Goal: Task Accomplishment & Management: Complete application form

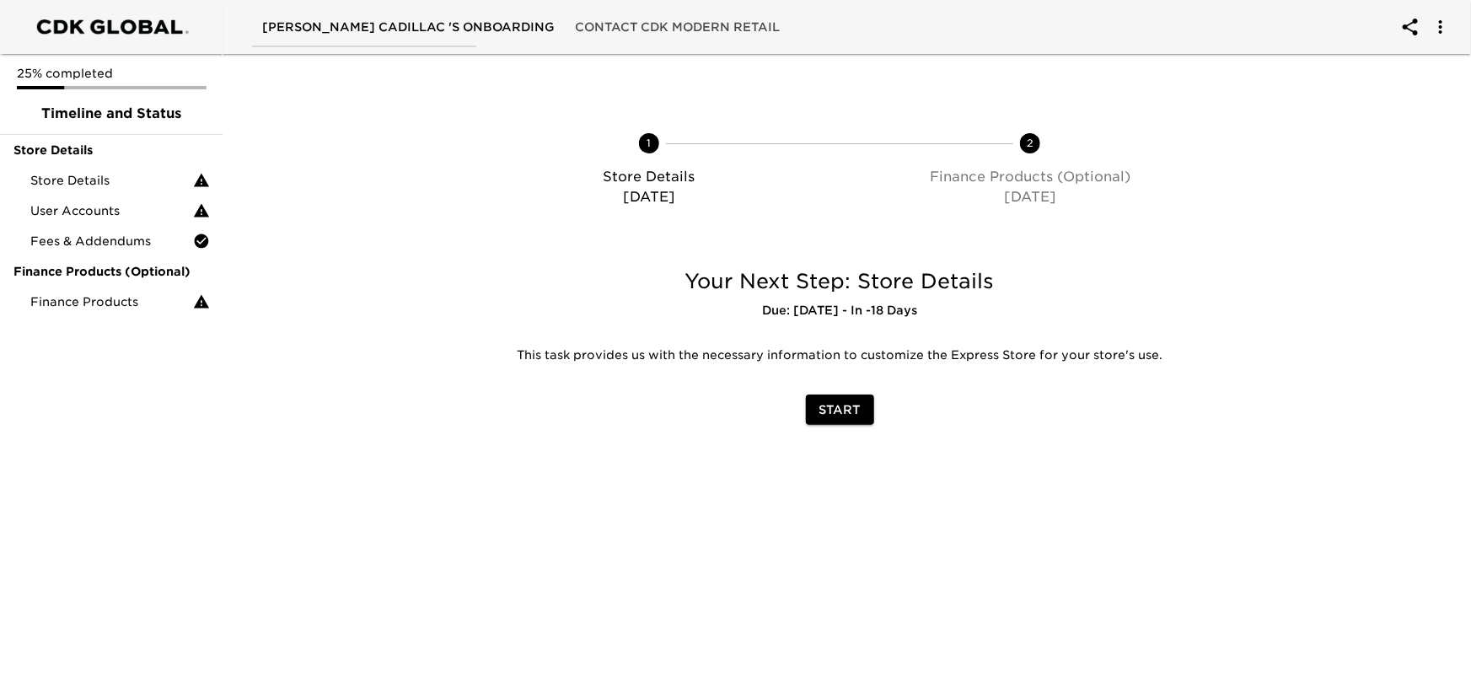
click at [849, 409] on span "Start" at bounding box center [839, 410] width 41 height 21
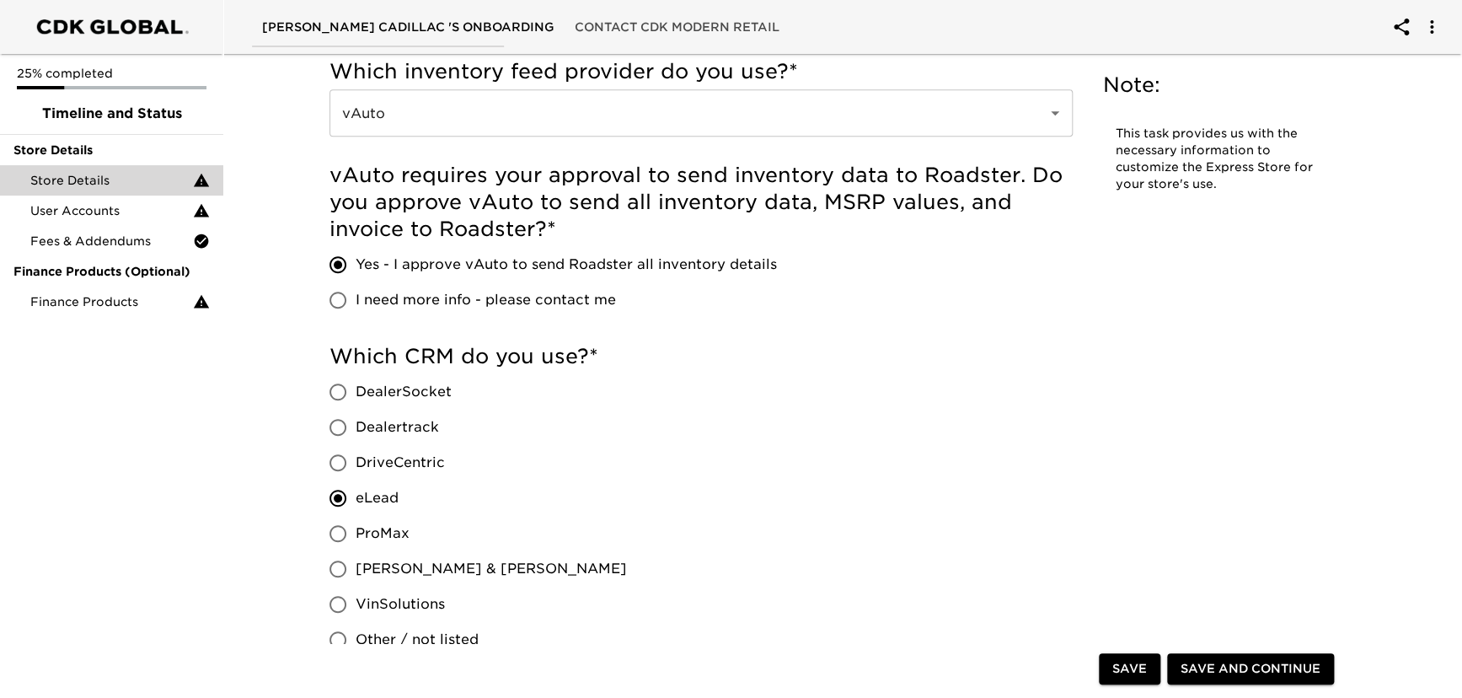
scroll to position [459, 0]
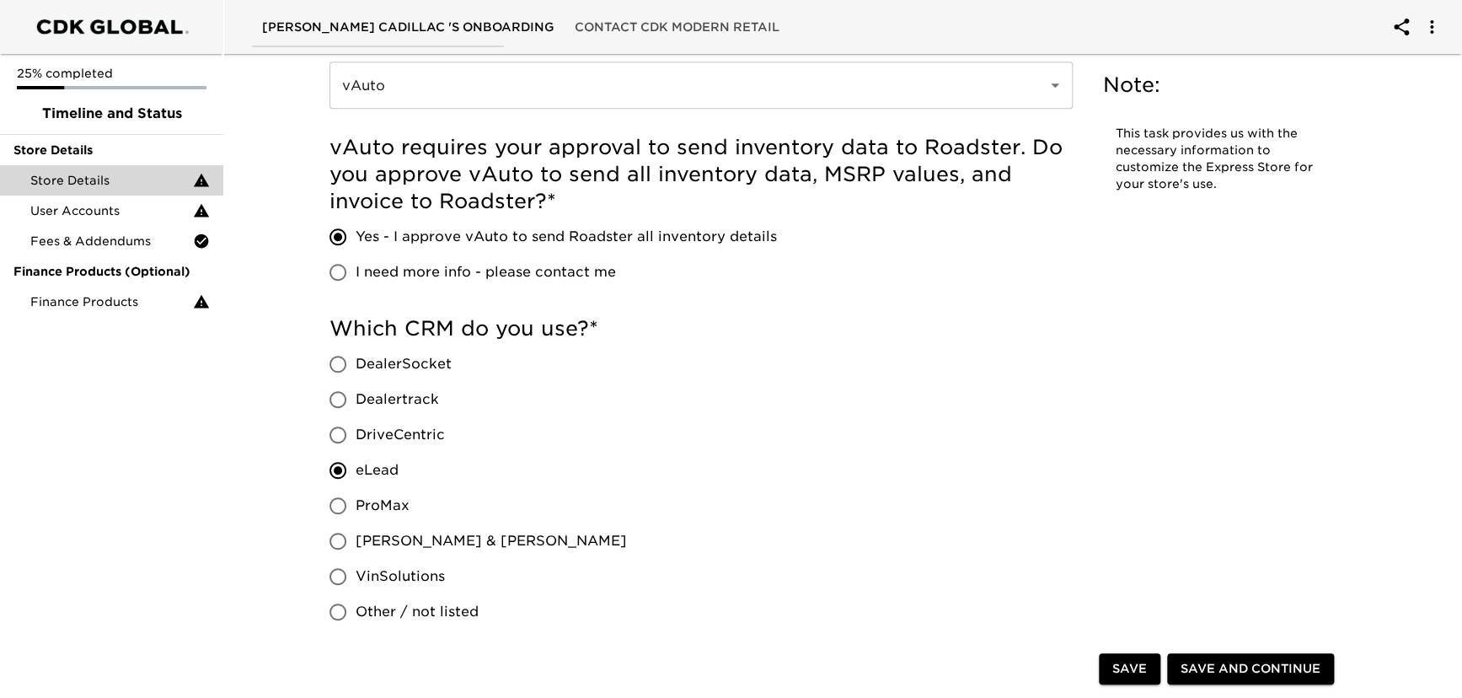
click at [1197, 668] on span "Save and Continue" at bounding box center [1251, 669] width 140 height 21
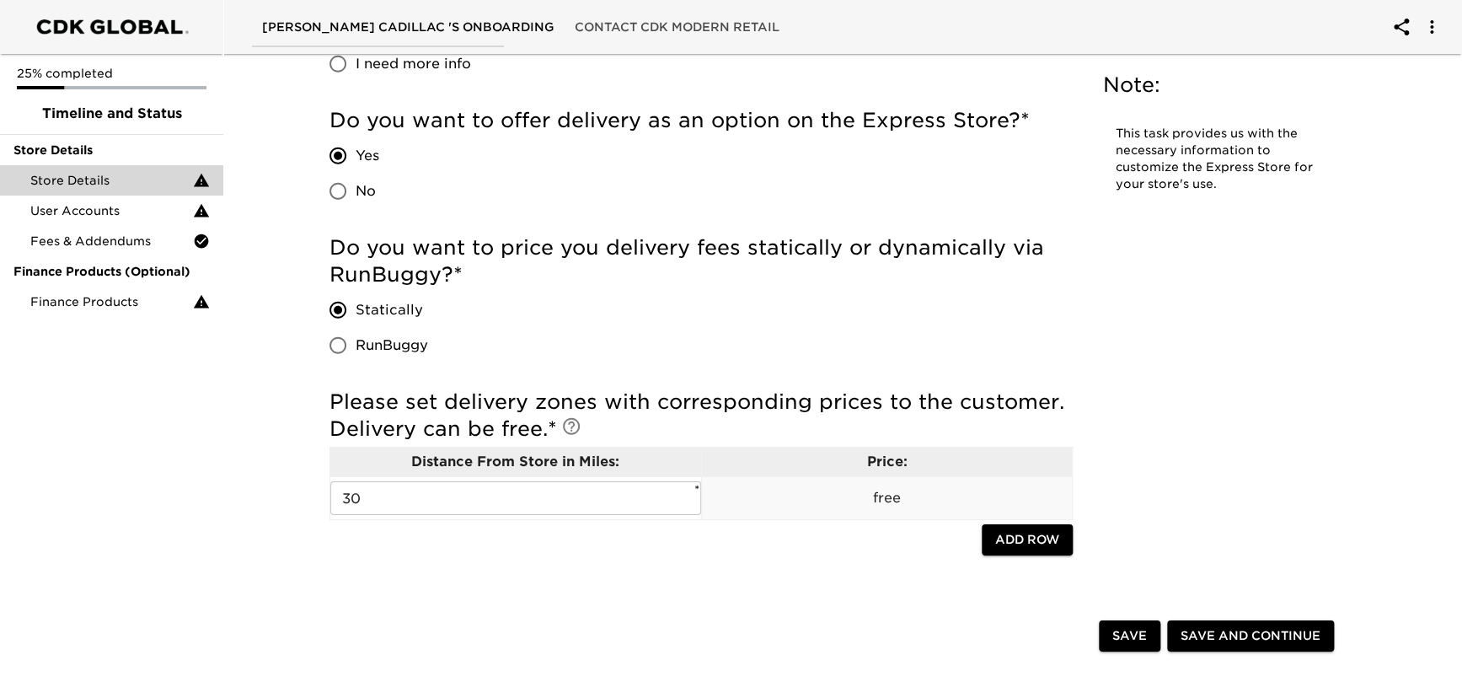
scroll to position [2375, 0]
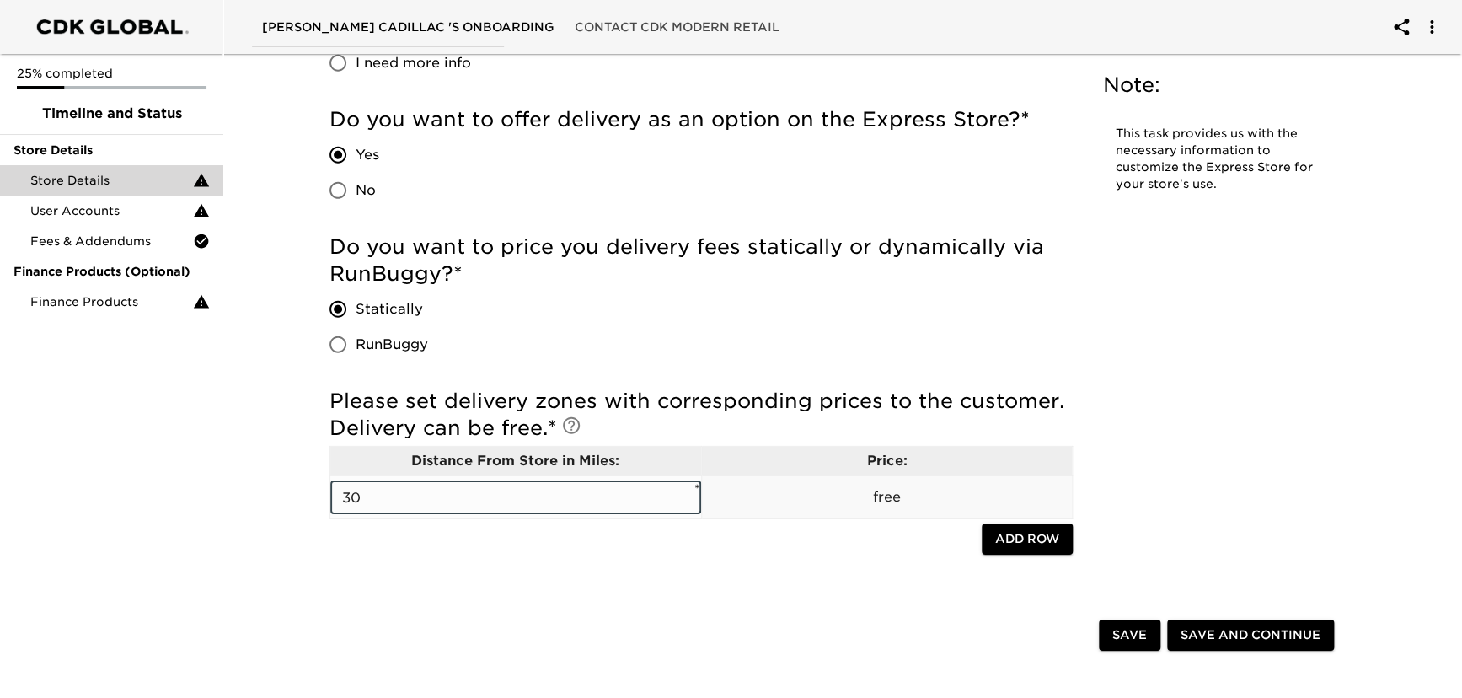
click at [476, 503] on input "30" at bounding box center [515, 497] width 371 height 34
drag, startPoint x: 367, startPoint y: 499, endPoint x: 338, endPoint y: 499, distance: 28.7
click at [338, 499] on input "30" at bounding box center [515, 497] width 371 height 34
type input "150"
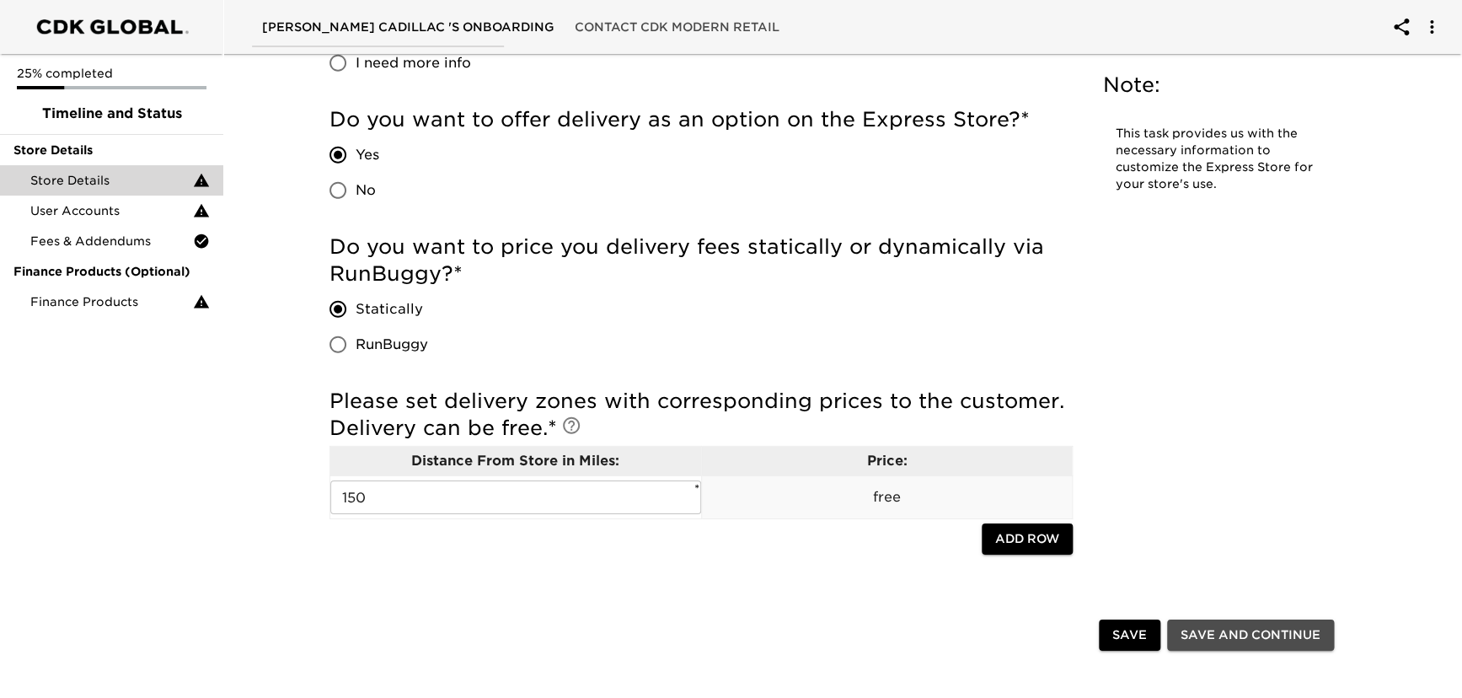
click at [1239, 639] on span "Save and Continue" at bounding box center [1251, 635] width 140 height 21
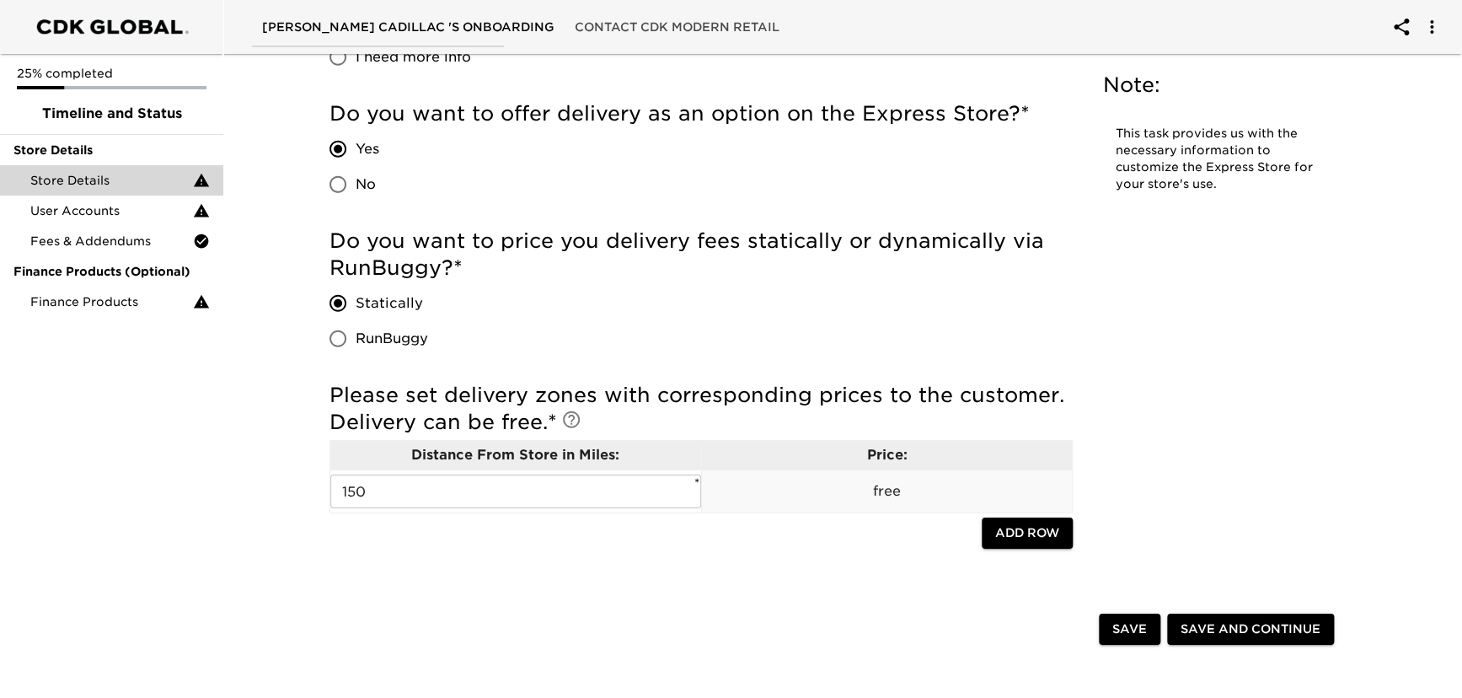
scroll to position [2582, 0]
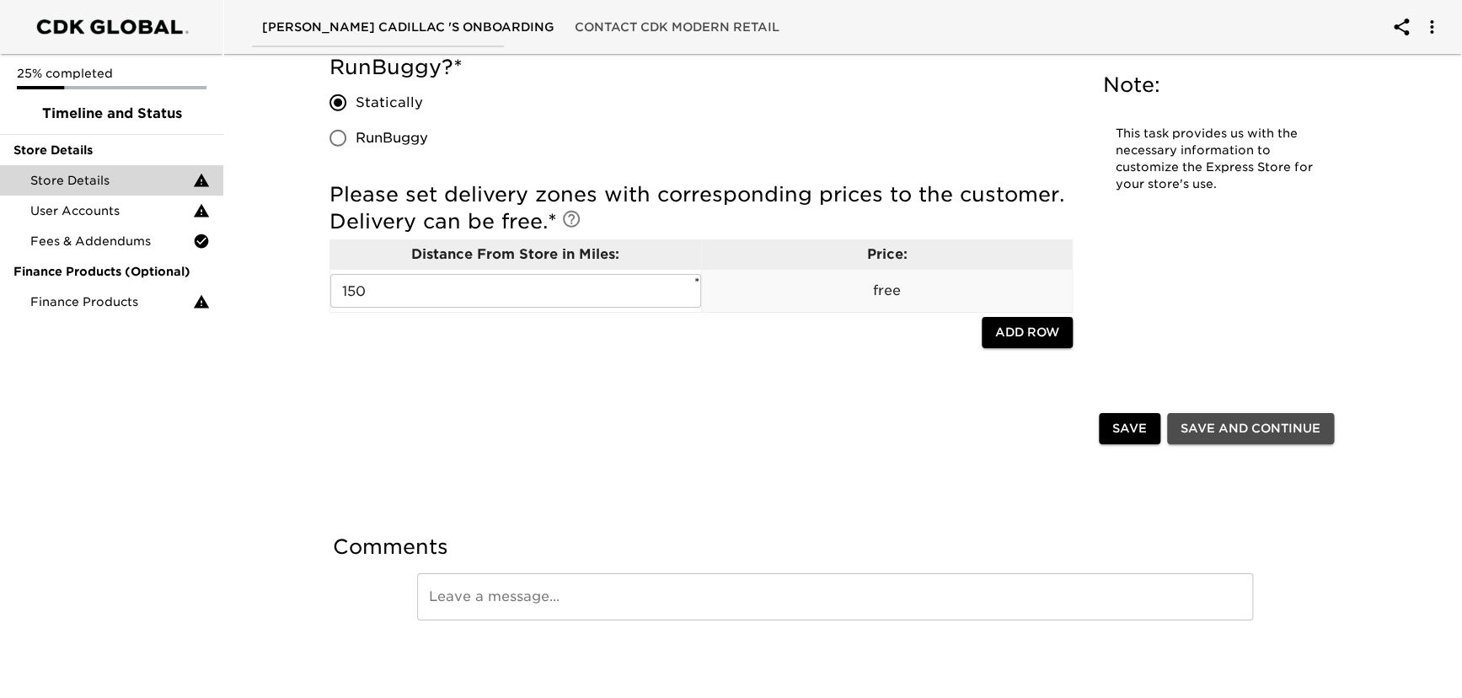
click at [1208, 428] on span "Save and Continue" at bounding box center [1251, 428] width 140 height 21
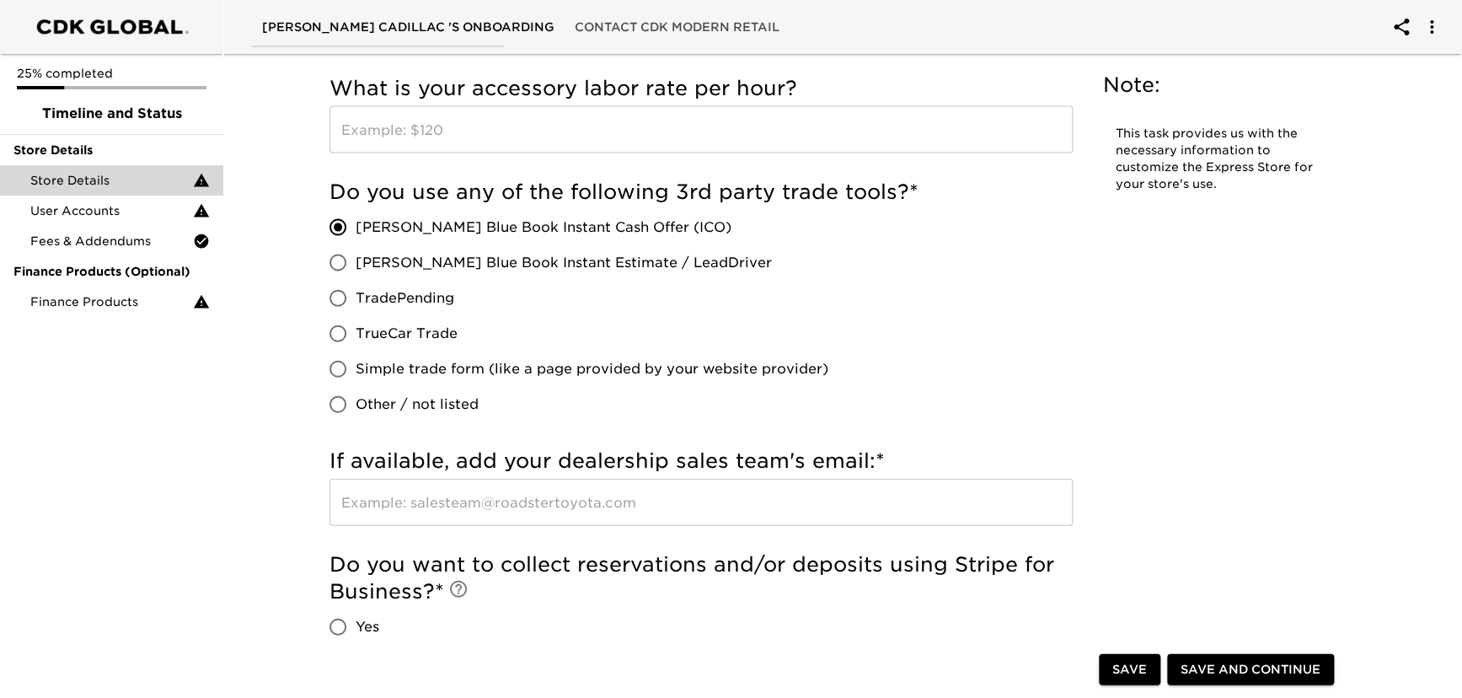
scroll to position [1762, 0]
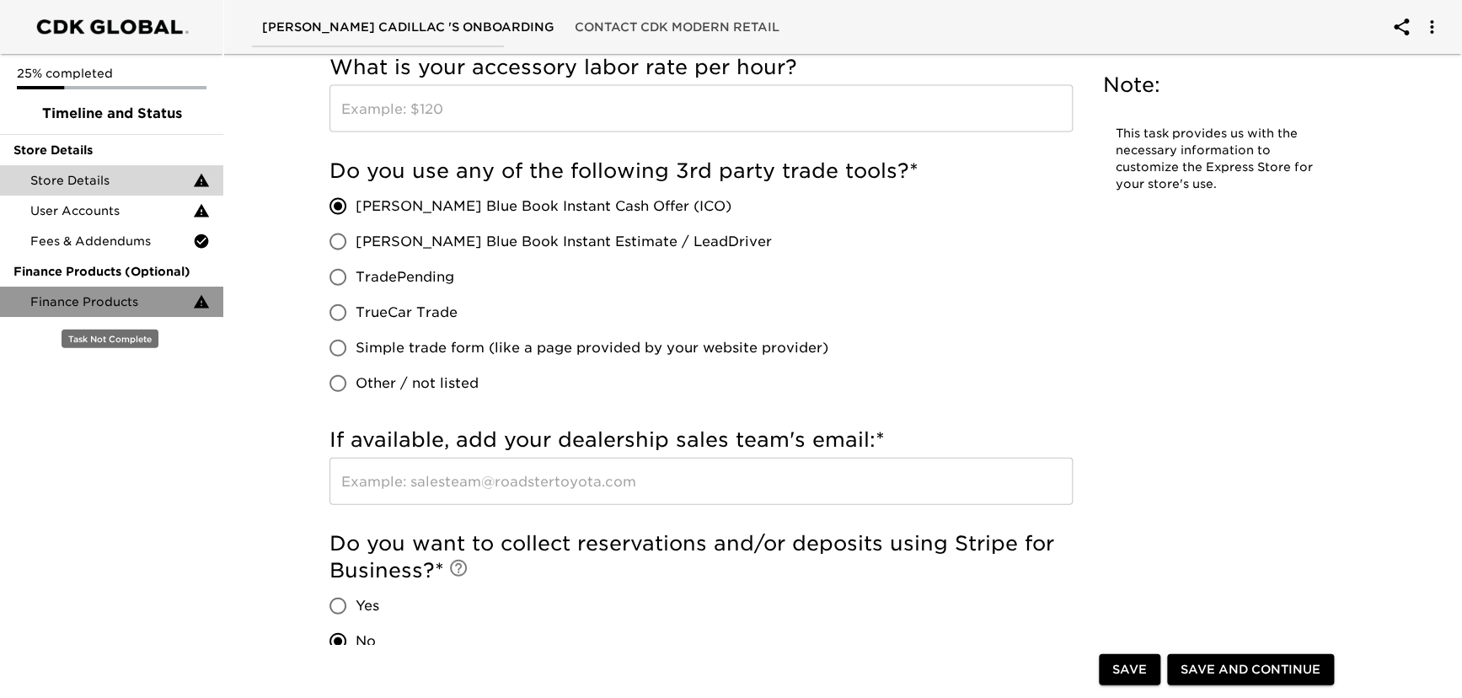
click at [100, 287] on div "Finance Products" at bounding box center [111, 302] width 223 height 30
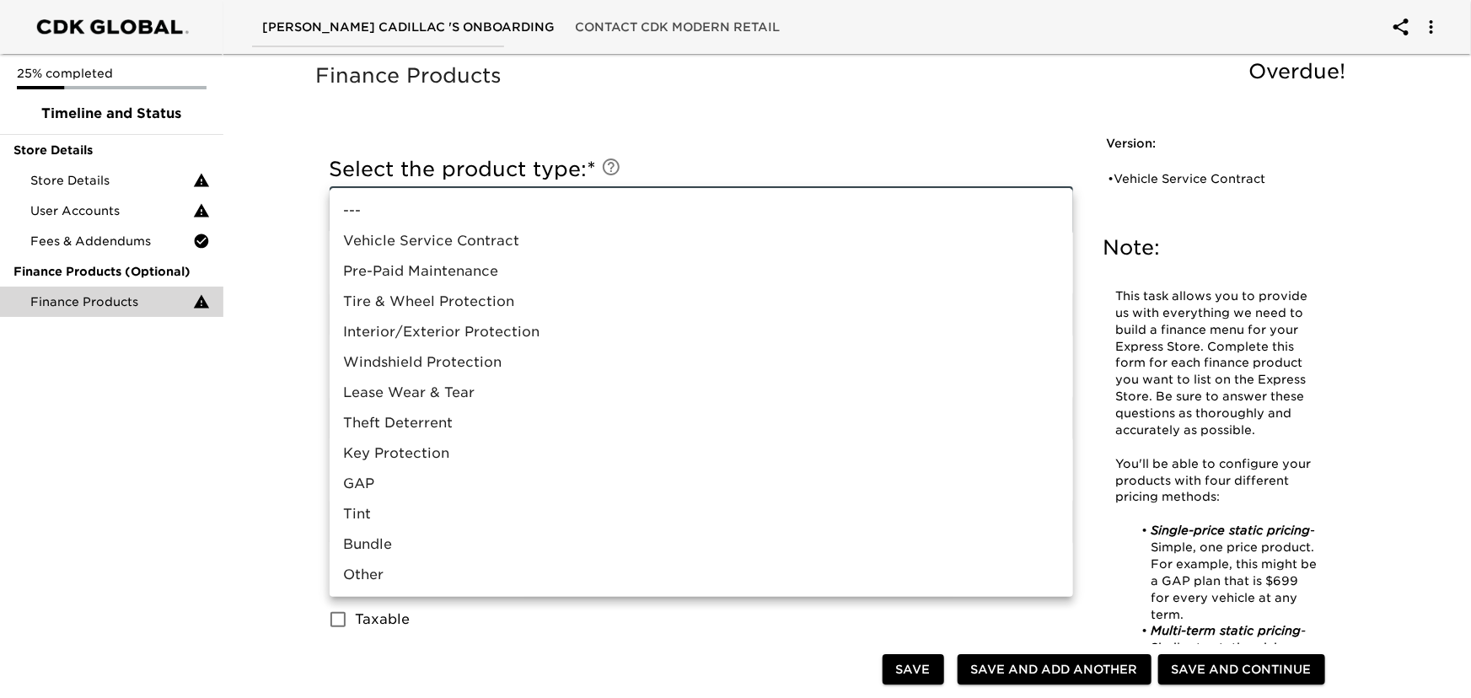
click at [567, 239] on li "Vehicle Service Contract" at bounding box center [701, 241] width 743 height 30
type input "Vehicle Service Contract"
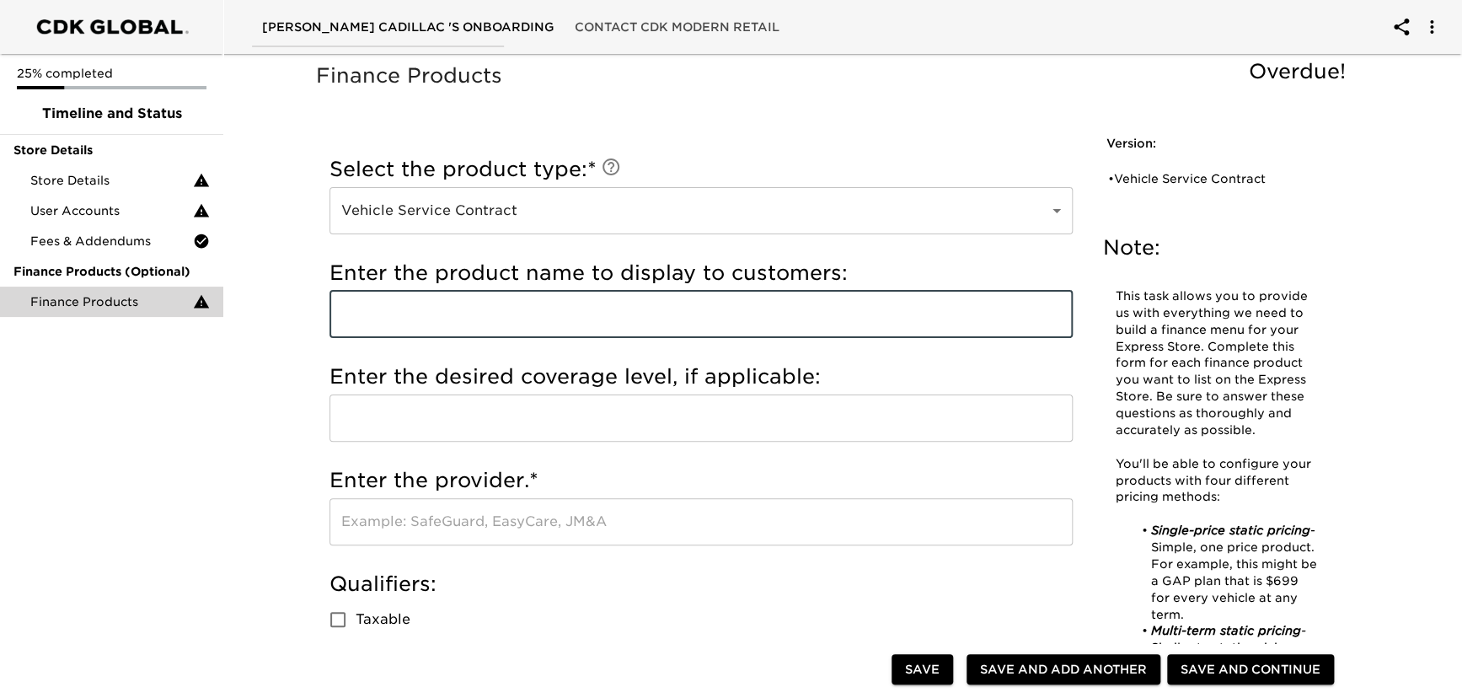
click at [528, 303] on input "text" at bounding box center [701, 314] width 743 height 47
type input "a"
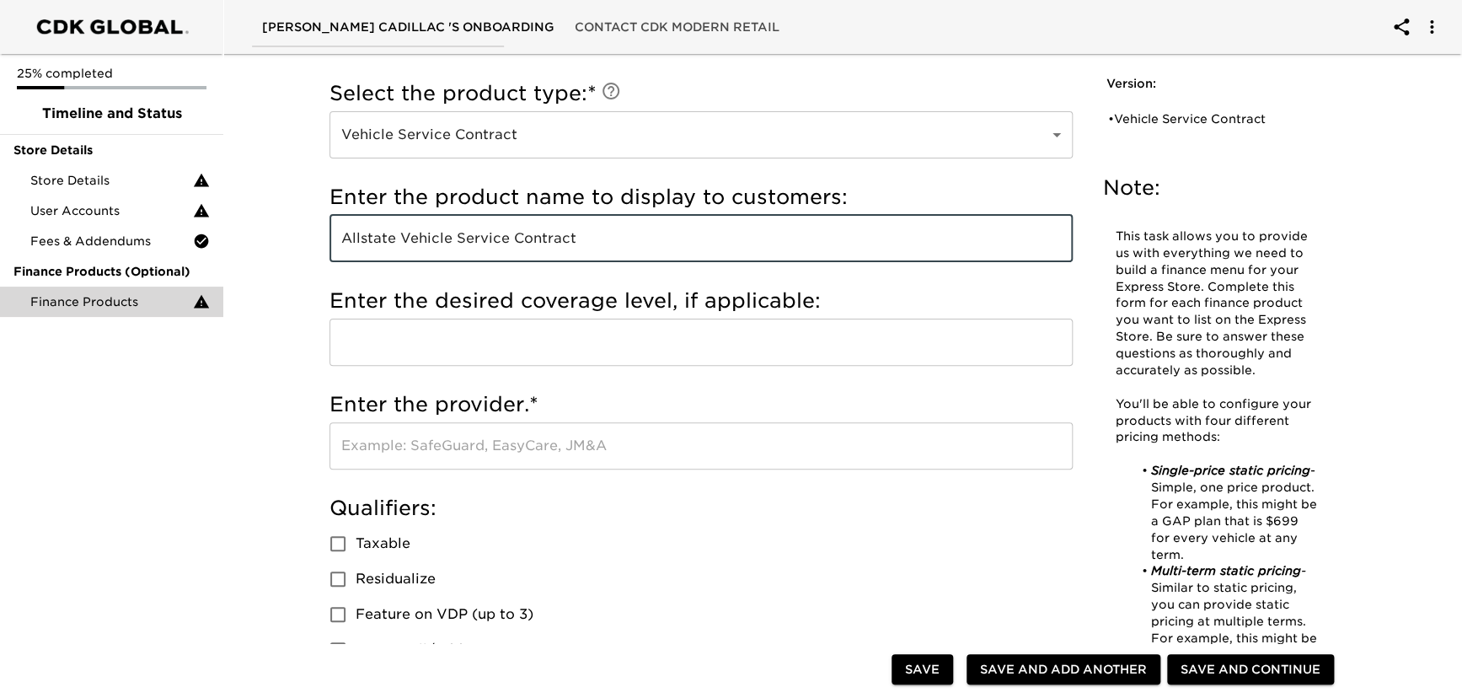
type input "Allstate Vehicle Service Contract"
click at [460, 454] on input "text" at bounding box center [701, 445] width 743 height 47
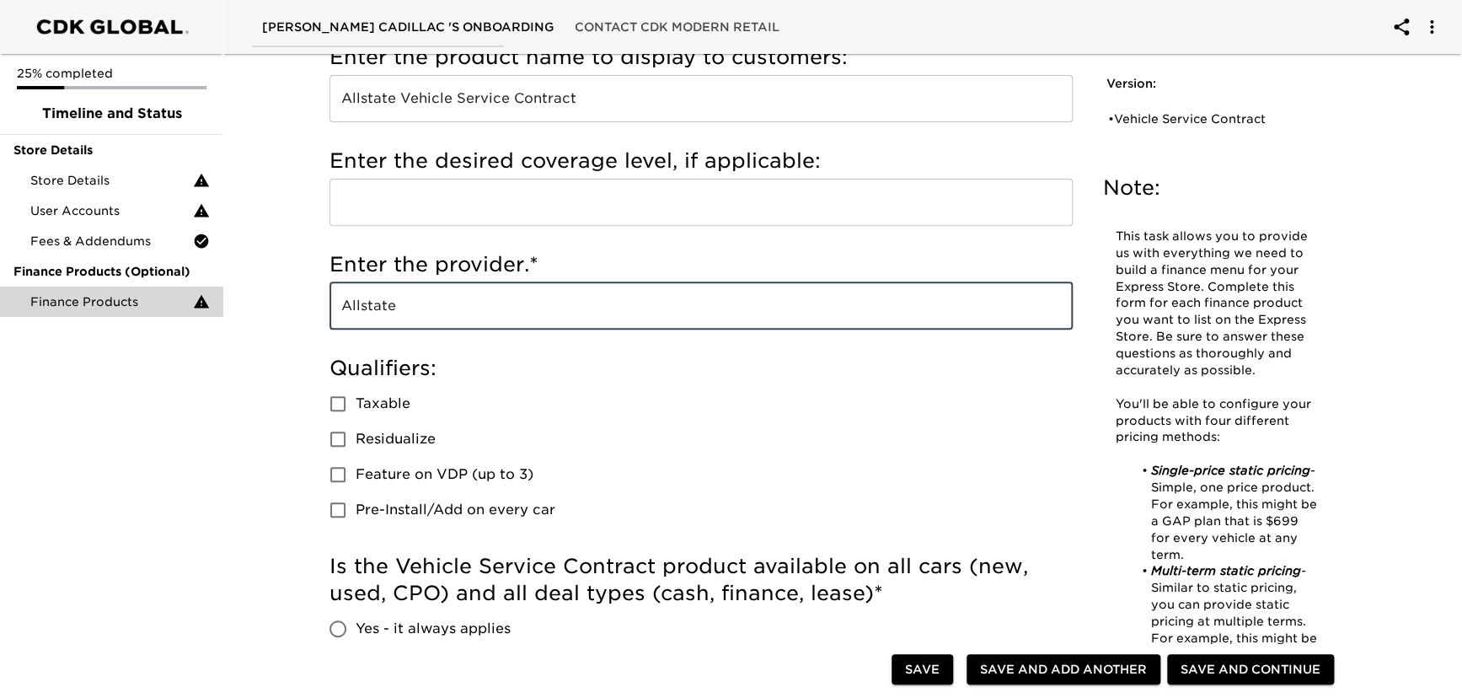
scroll to position [229, 0]
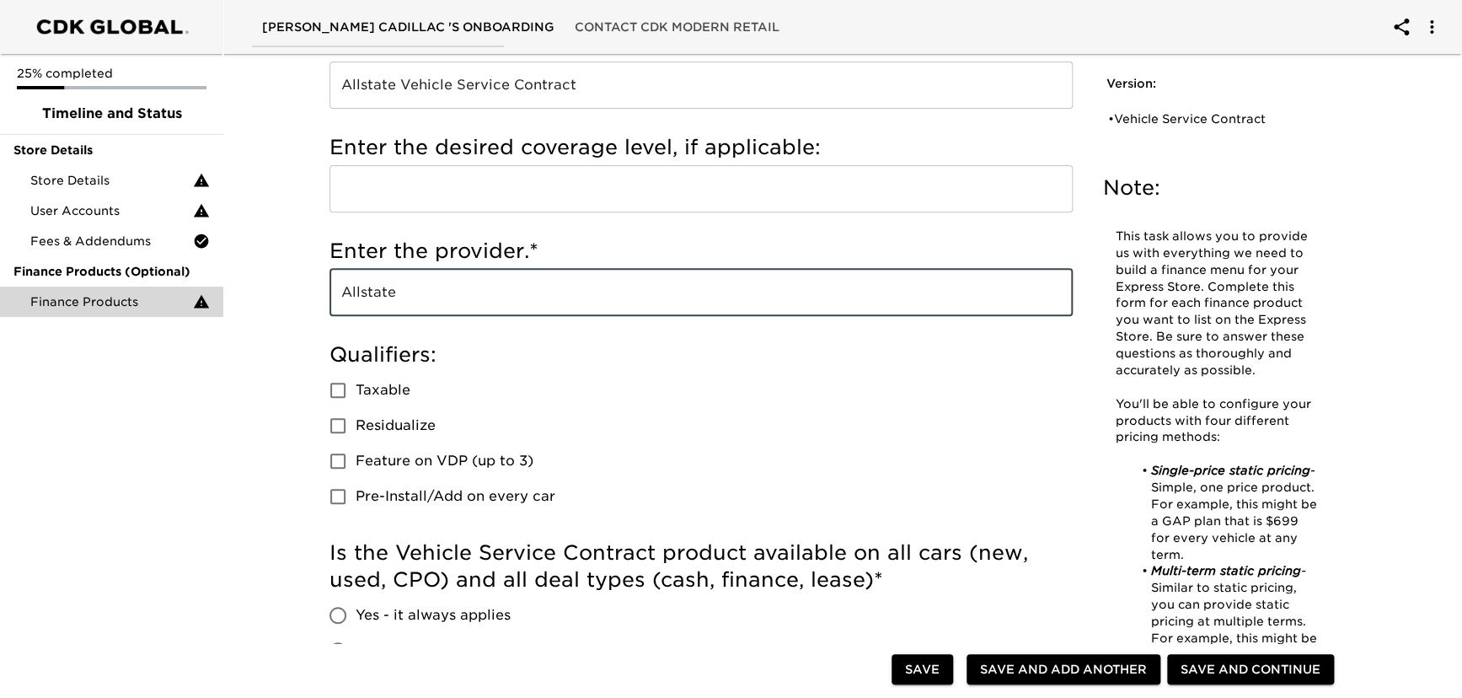
type input "Allstate"
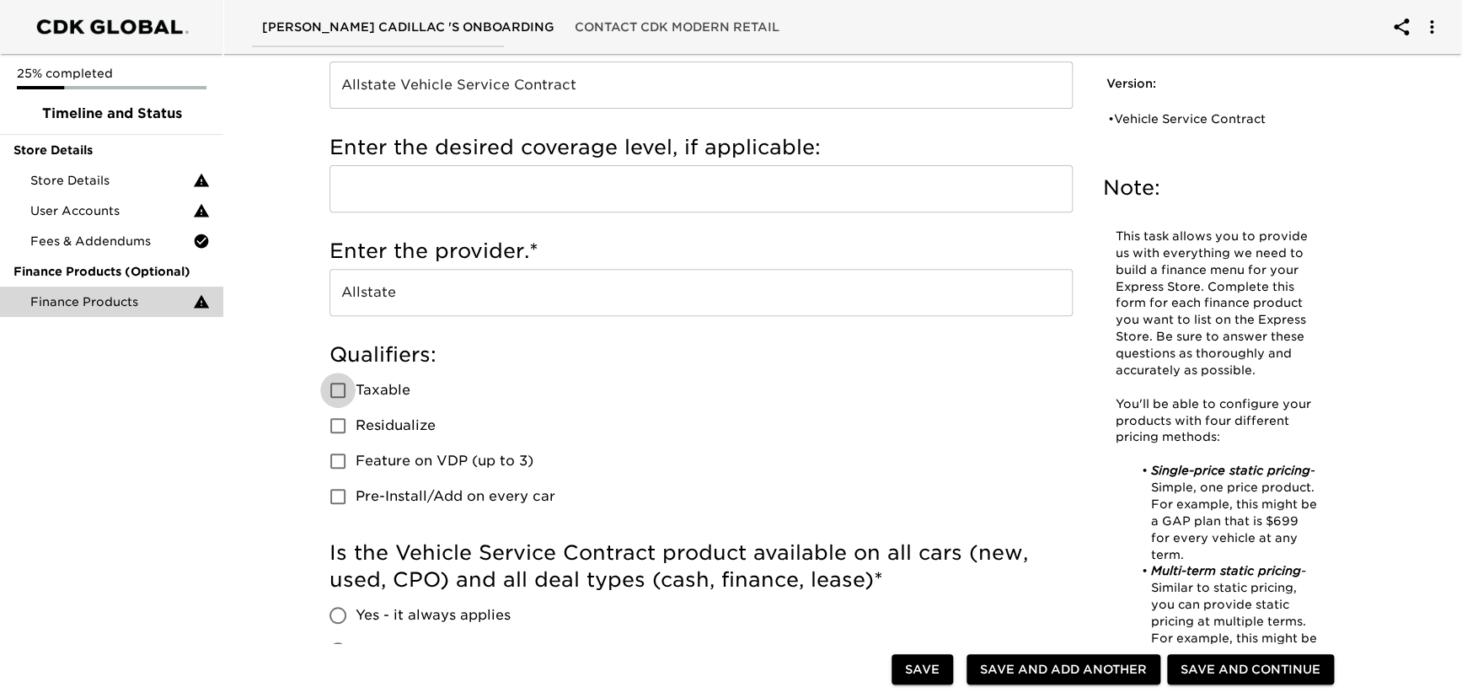
click at [335, 391] on input "Taxable" at bounding box center [337, 390] width 35 height 35
checkbox input "true"
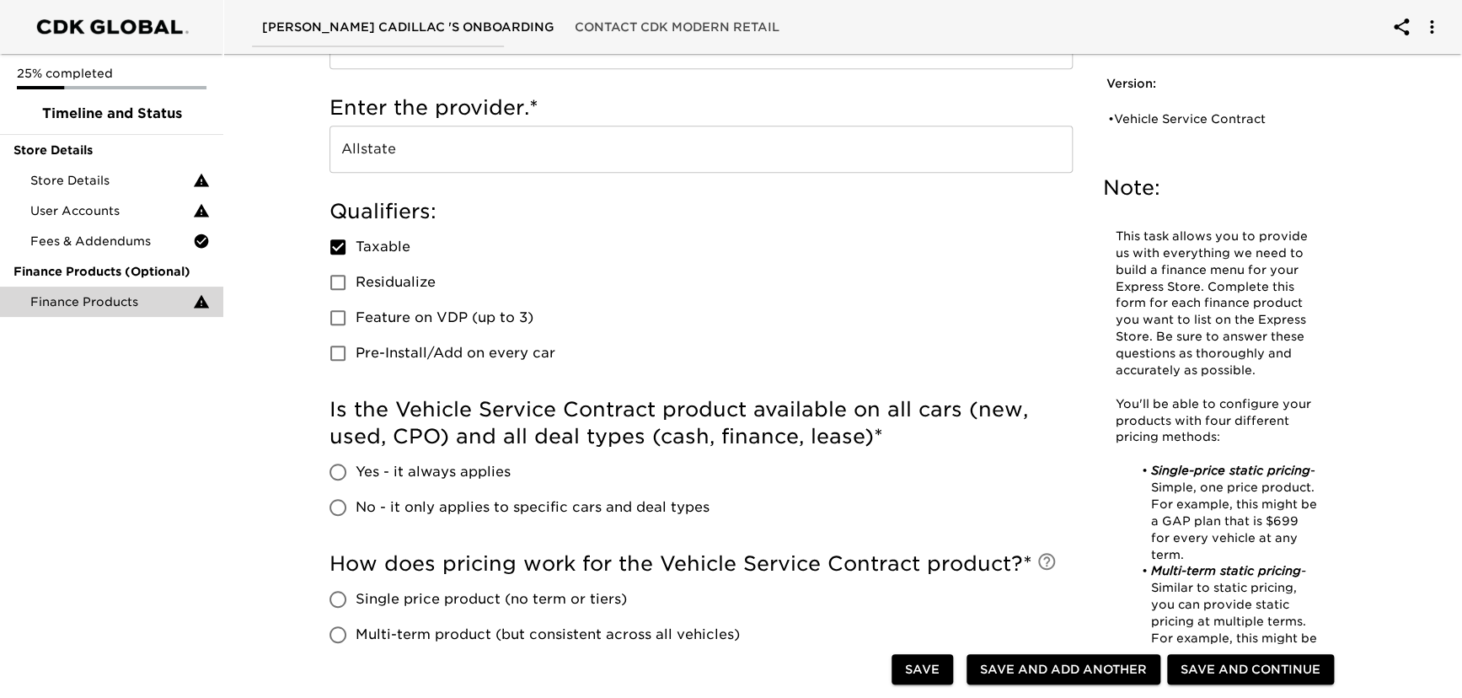
scroll to position [459, 0]
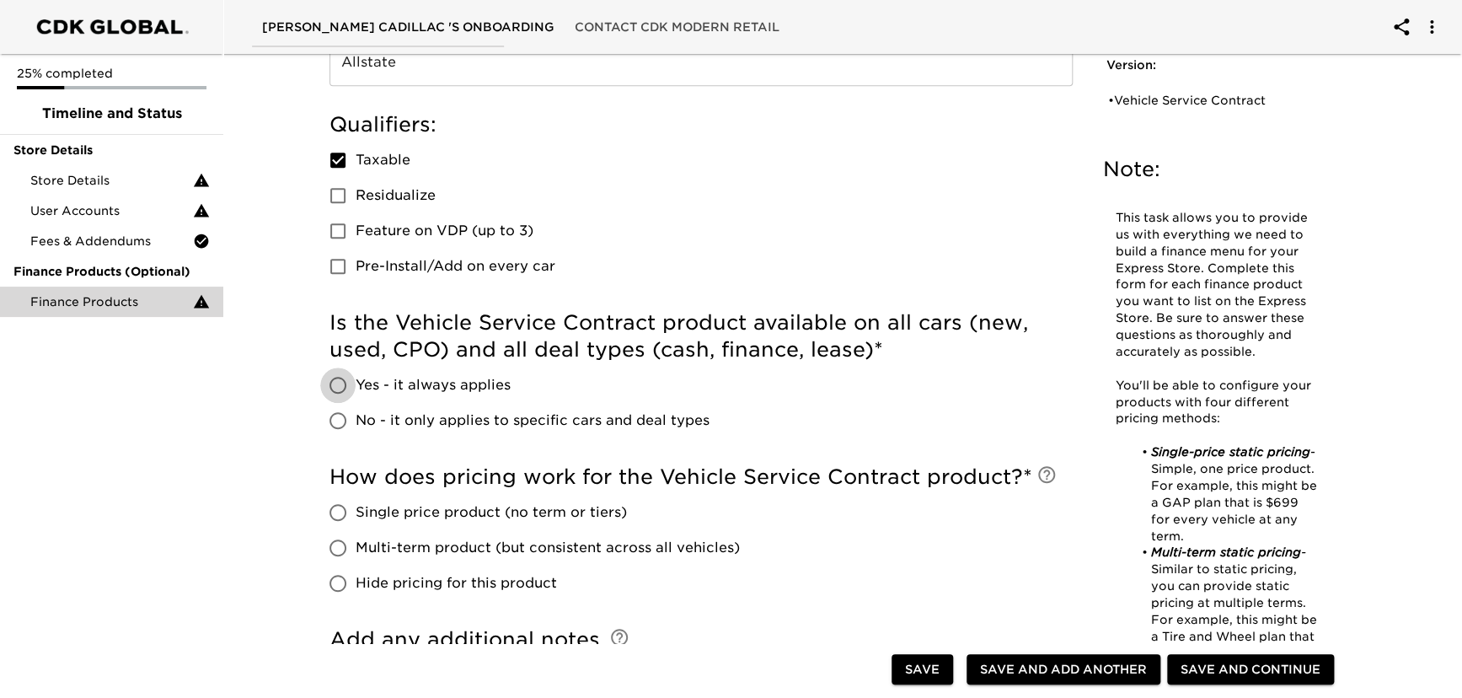
click at [330, 383] on input "Yes - it always applies" at bounding box center [337, 384] width 35 height 35
radio input "true"
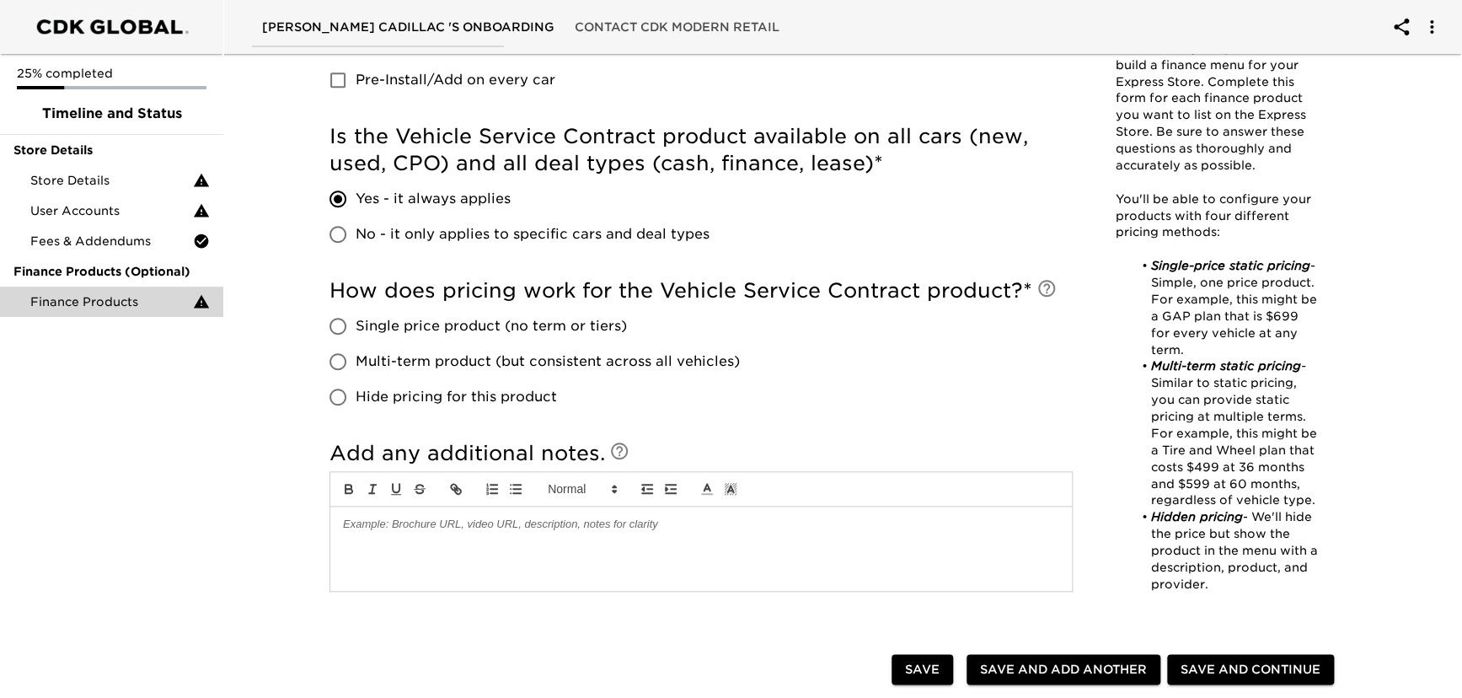
scroll to position [689, 0]
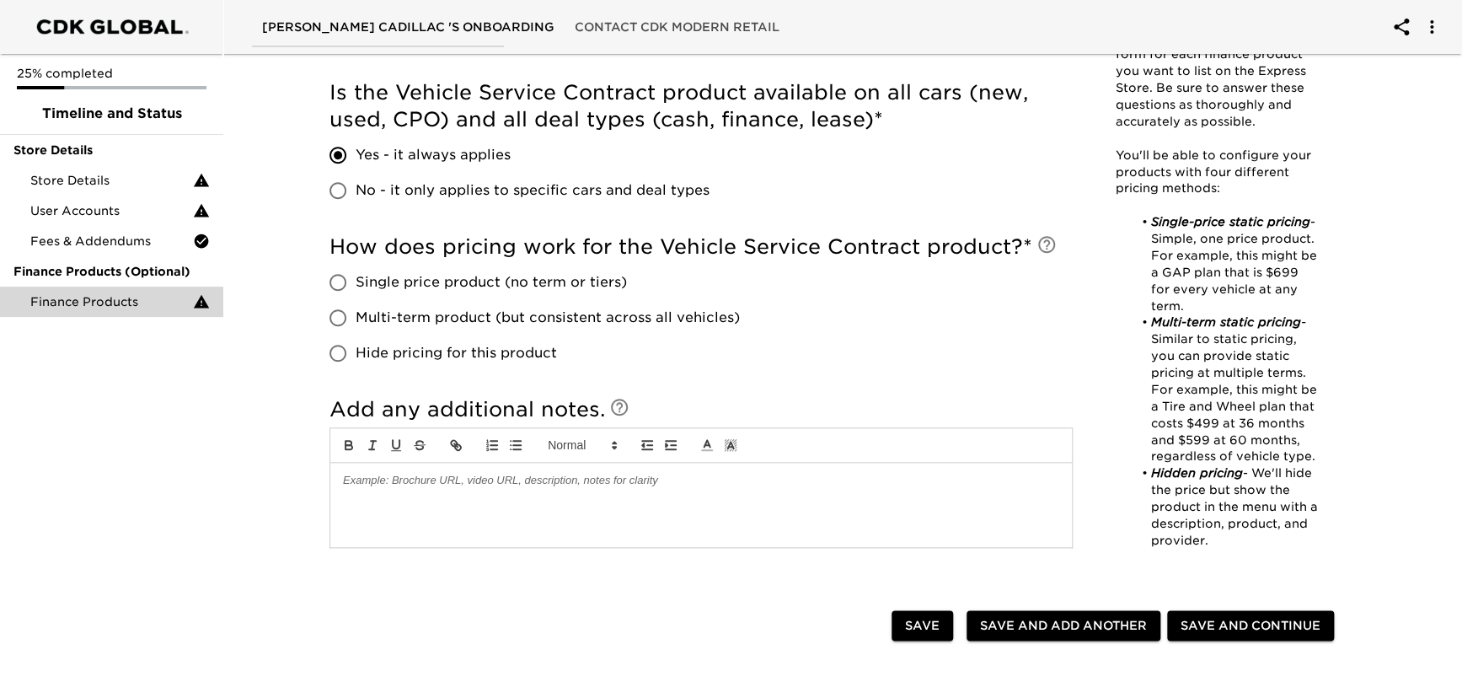
click at [339, 194] on input "No - it only applies to specific cars and deal types" at bounding box center [337, 190] width 35 height 35
radio input "true"
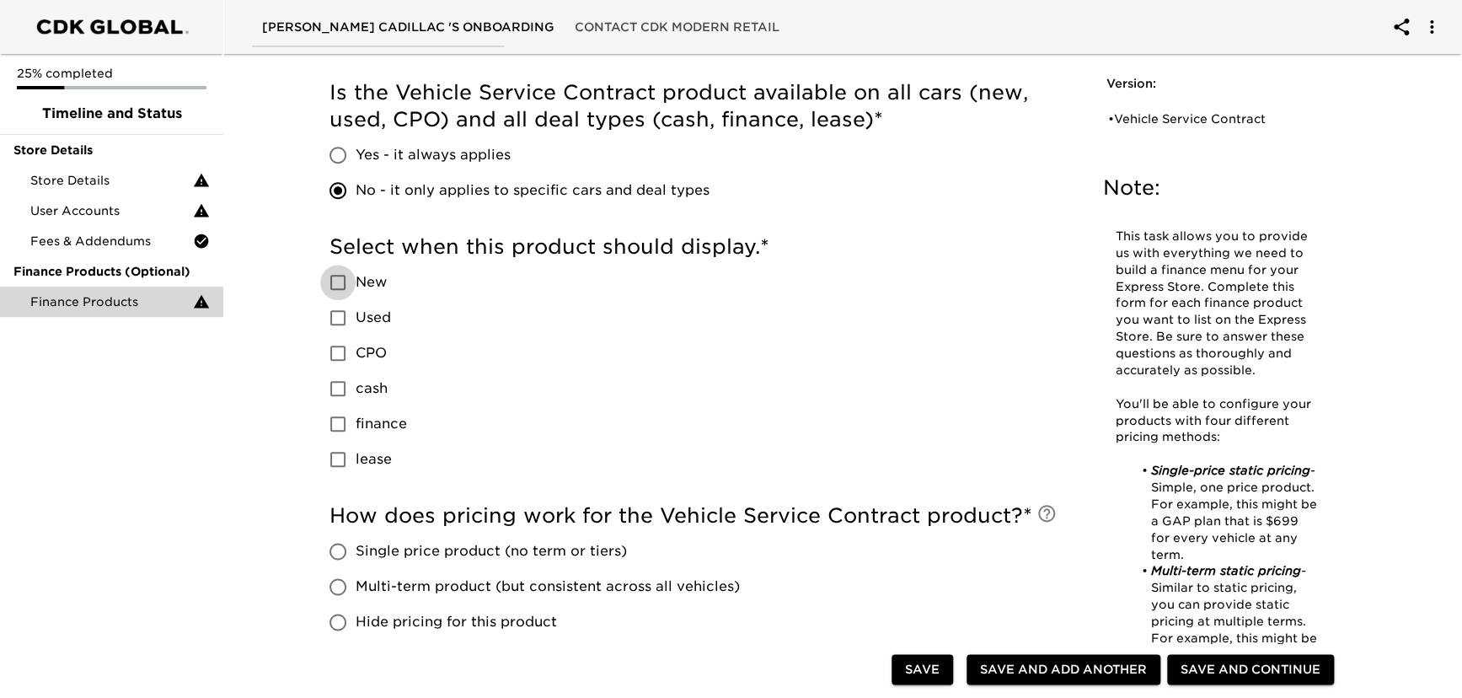
click at [335, 279] on input "New" at bounding box center [337, 282] width 35 height 35
checkbox input "true"
click at [337, 320] on input "Used" at bounding box center [337, 317] width 35 height 35
checkbox input "true"
click at [337, 351] on input "CPO" at bounding box center [337, 352] width 35 height 35
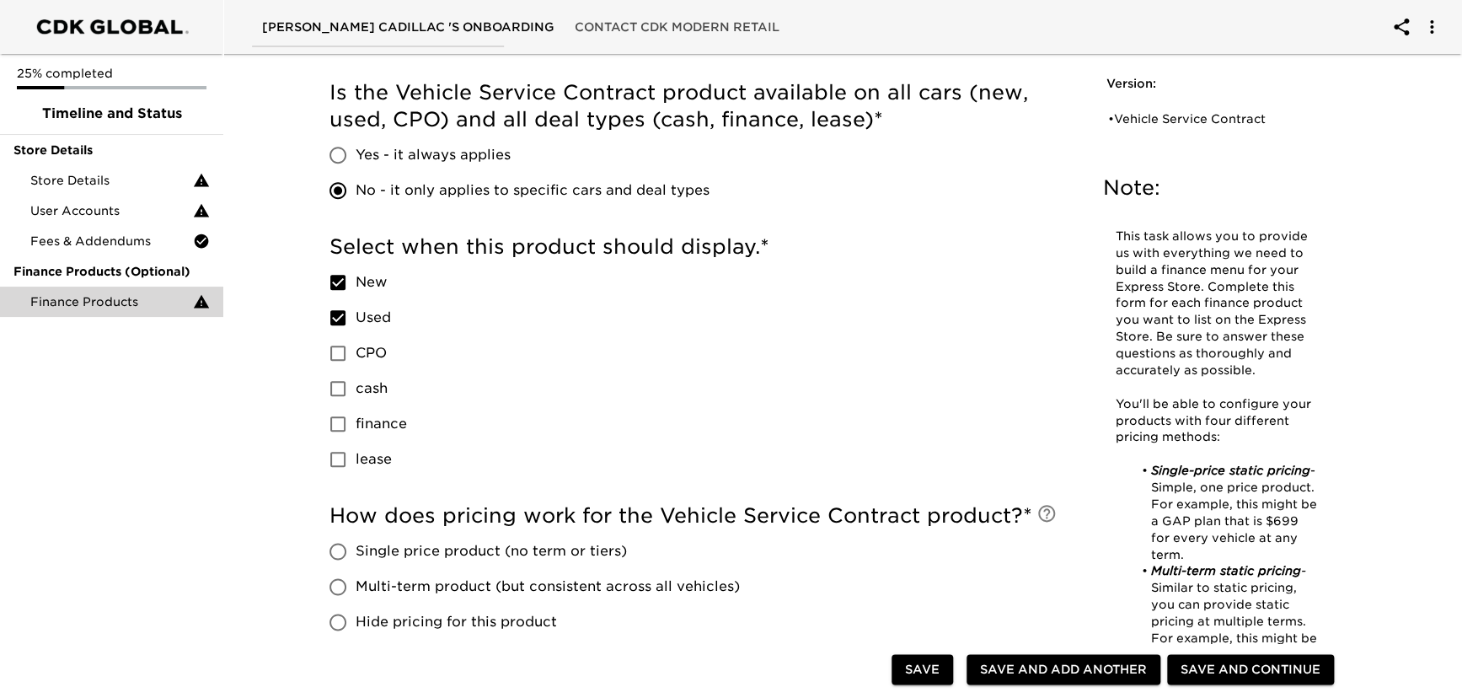
checkbox input "true"
click at [335, 392] on input "cash" at bounding box center [337, 388] width 35 height 35
checkbox input "true"
click at [336, 421] on input "finance" at bounding box center [337, 423] width 35 height 35
checkbox input "true"
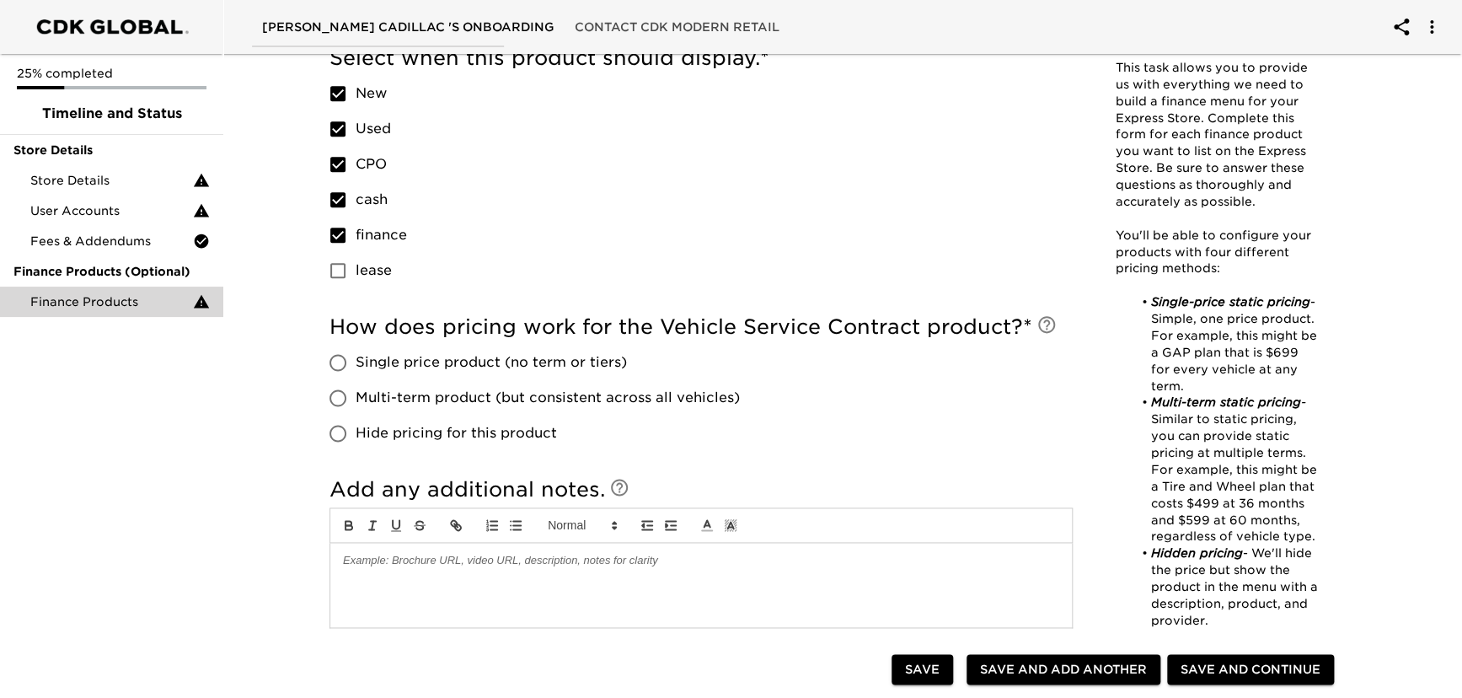
scroll to position [919, 0]
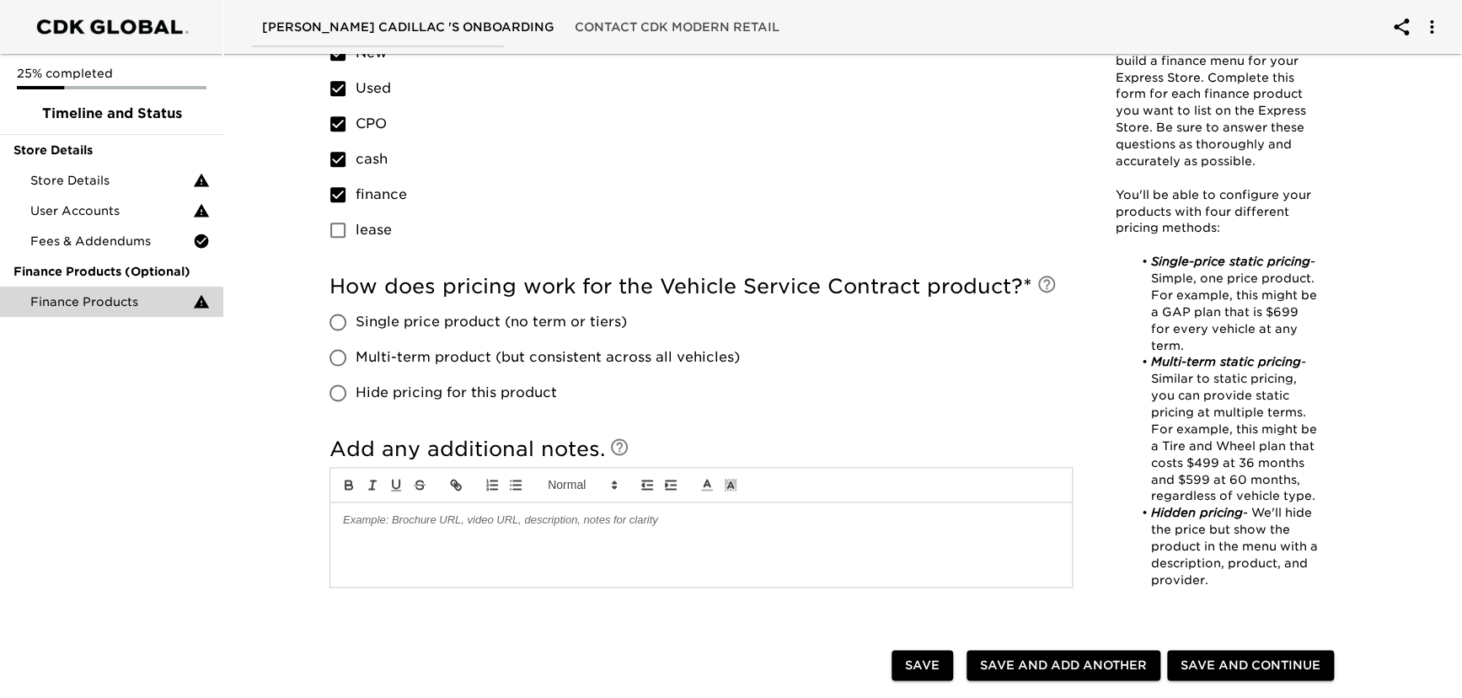
click at [341, 357] on input "Multi-term product (but consistent across all vehicles)" at bounding box center [337, 357] width 35 height 35
radio input "true"
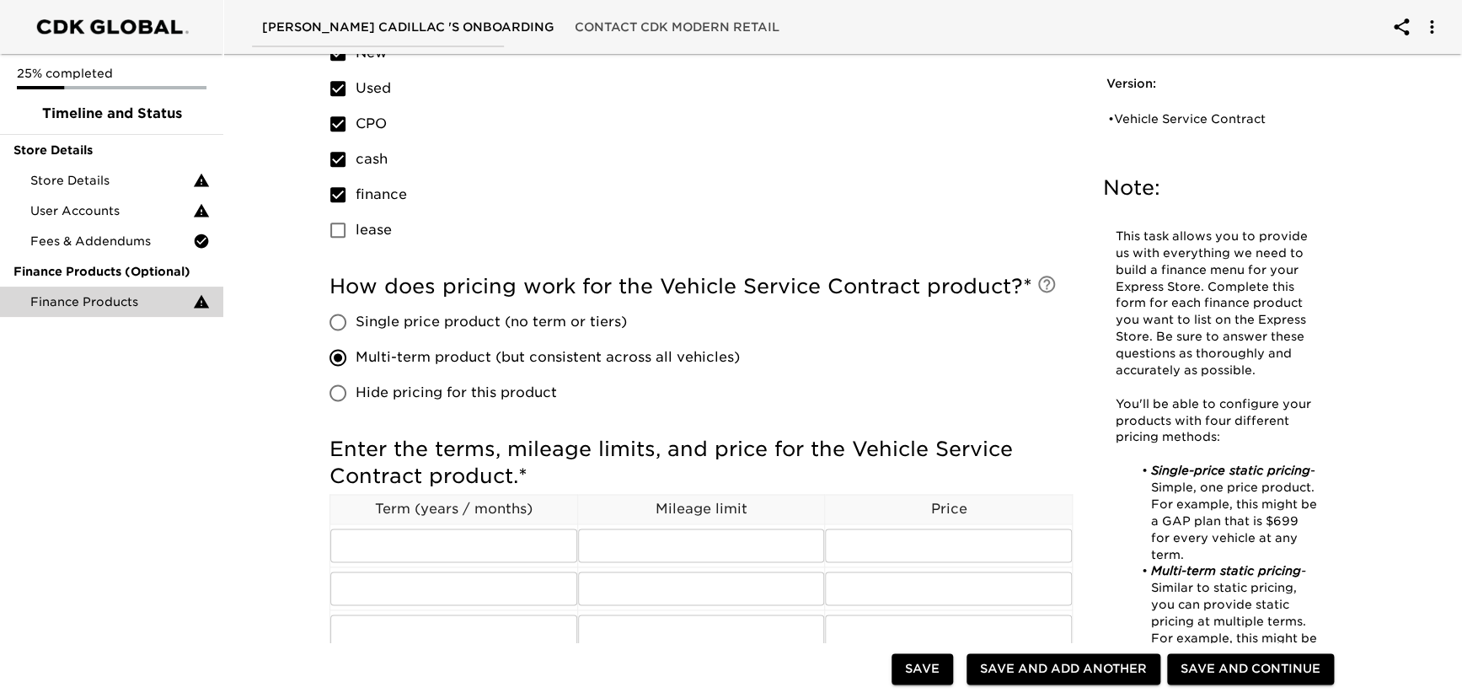
click at [335, 323] on input "Single price product (no term or tiers)" at bounding box center [337, 321] width 35 height 35
radio input "true"
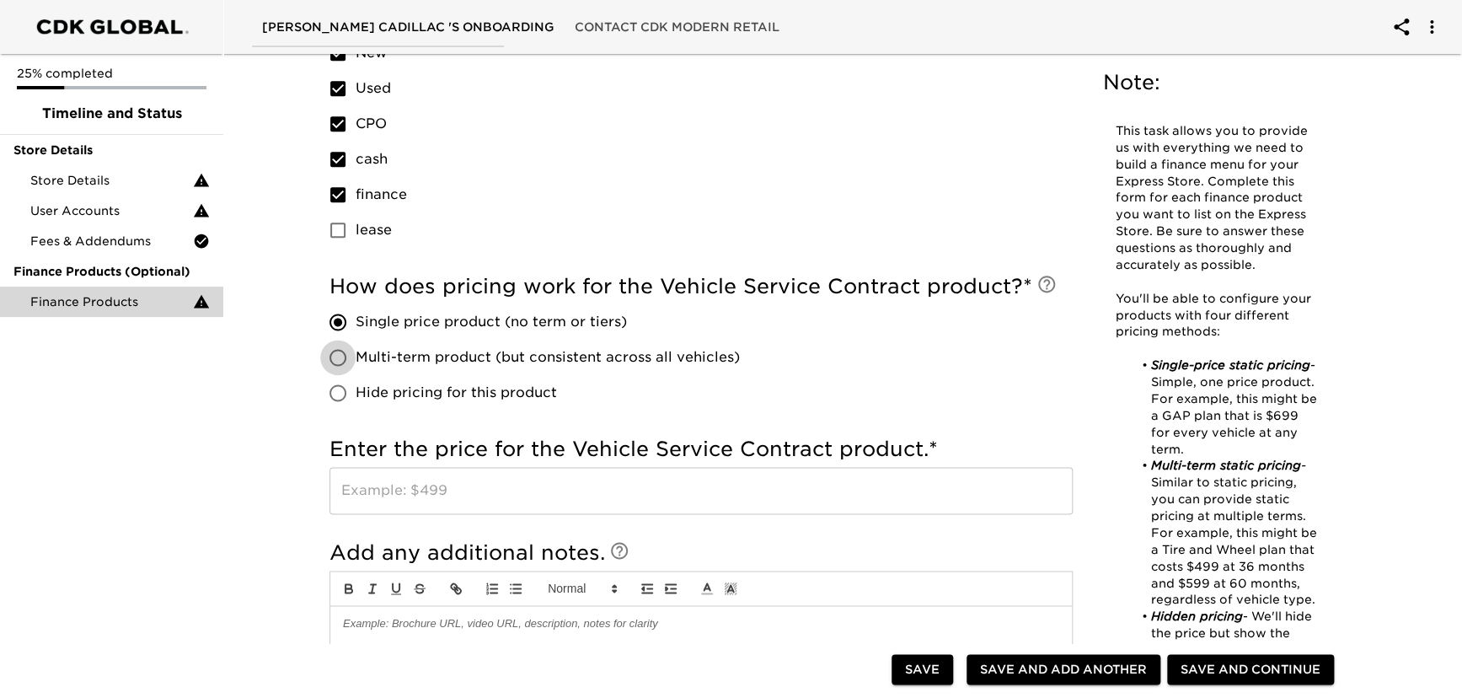
click at [337, 354] on input "Multi-term product (but consistent across all vehicles)" at bounding box center [337, 357] width 35 height 35
radio input "true"
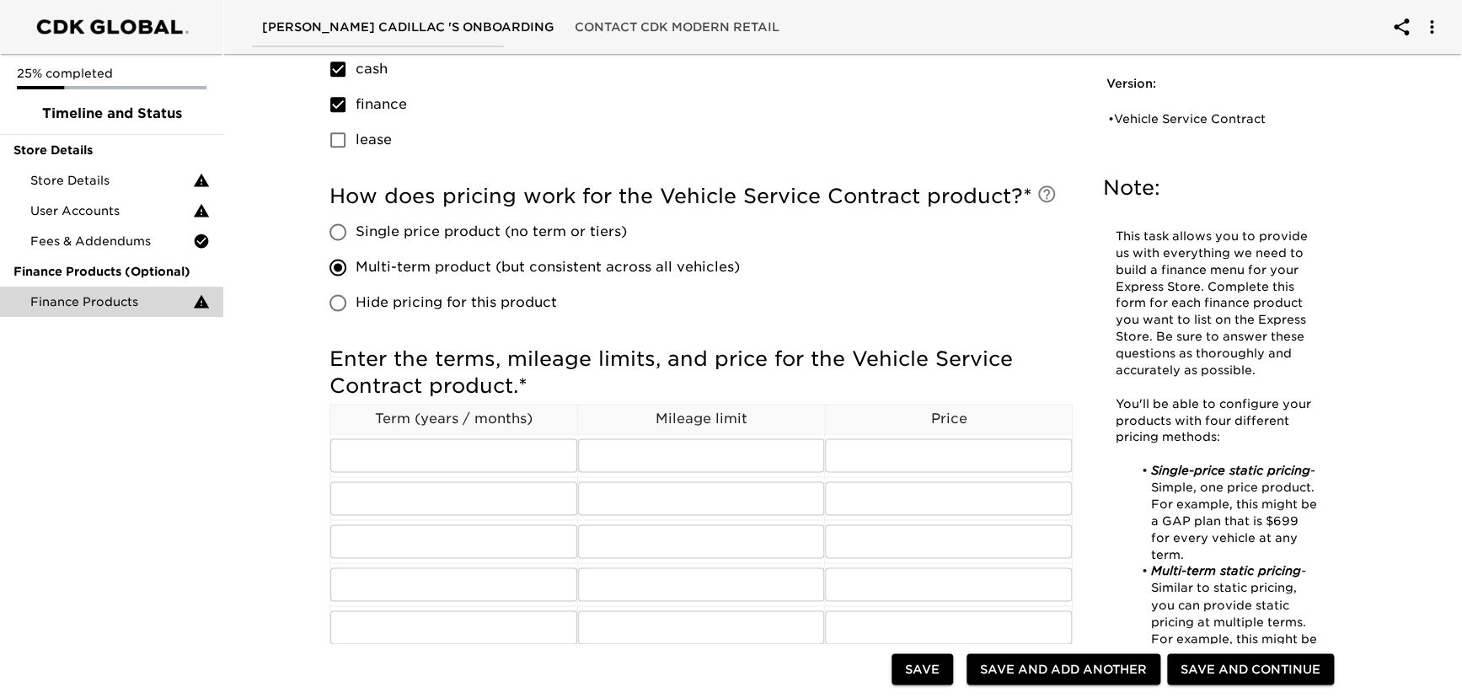
scroll to position [995, 0]
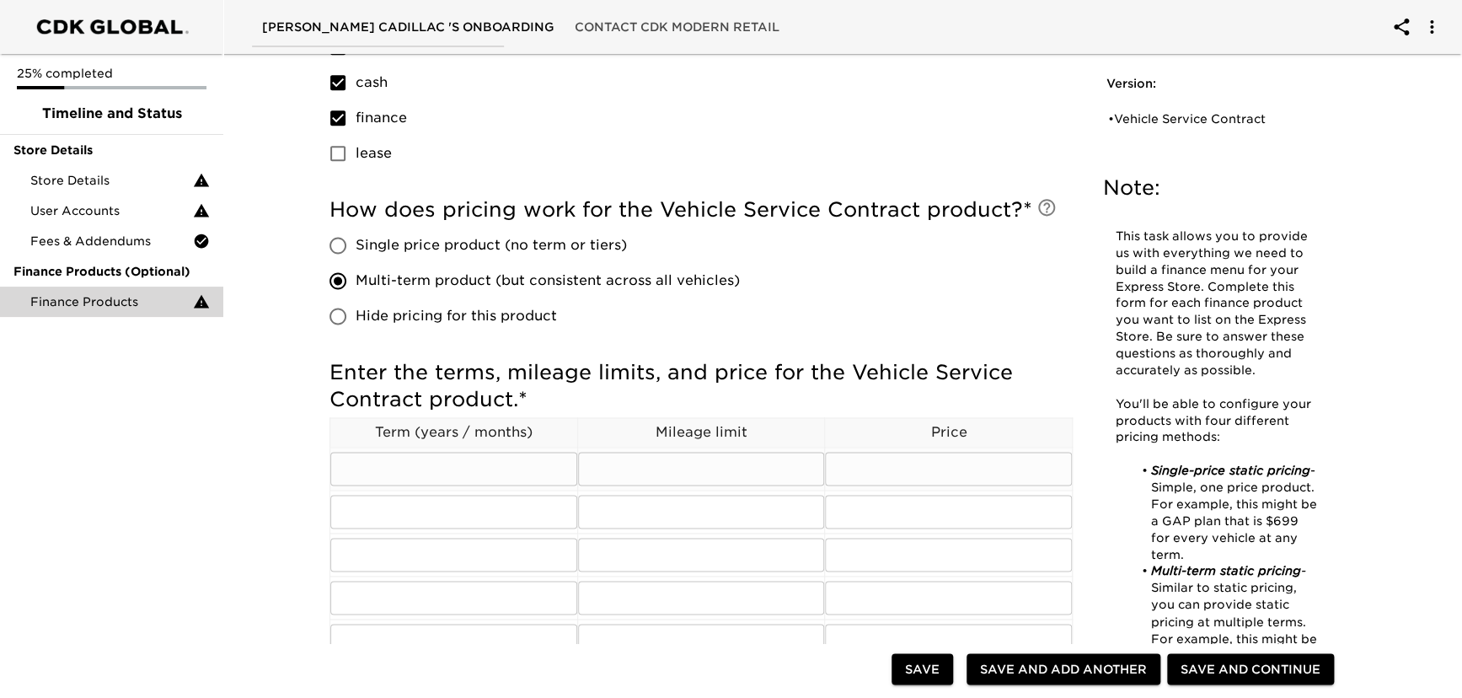
click at [443, 469] on input "text" at bounding box center [453, 469] width 247 height 34
type input "36"
type input "36000"
type input "2599"
click at [395, 510] on input "text" at bounding box center [453, 512] width 247 height 34
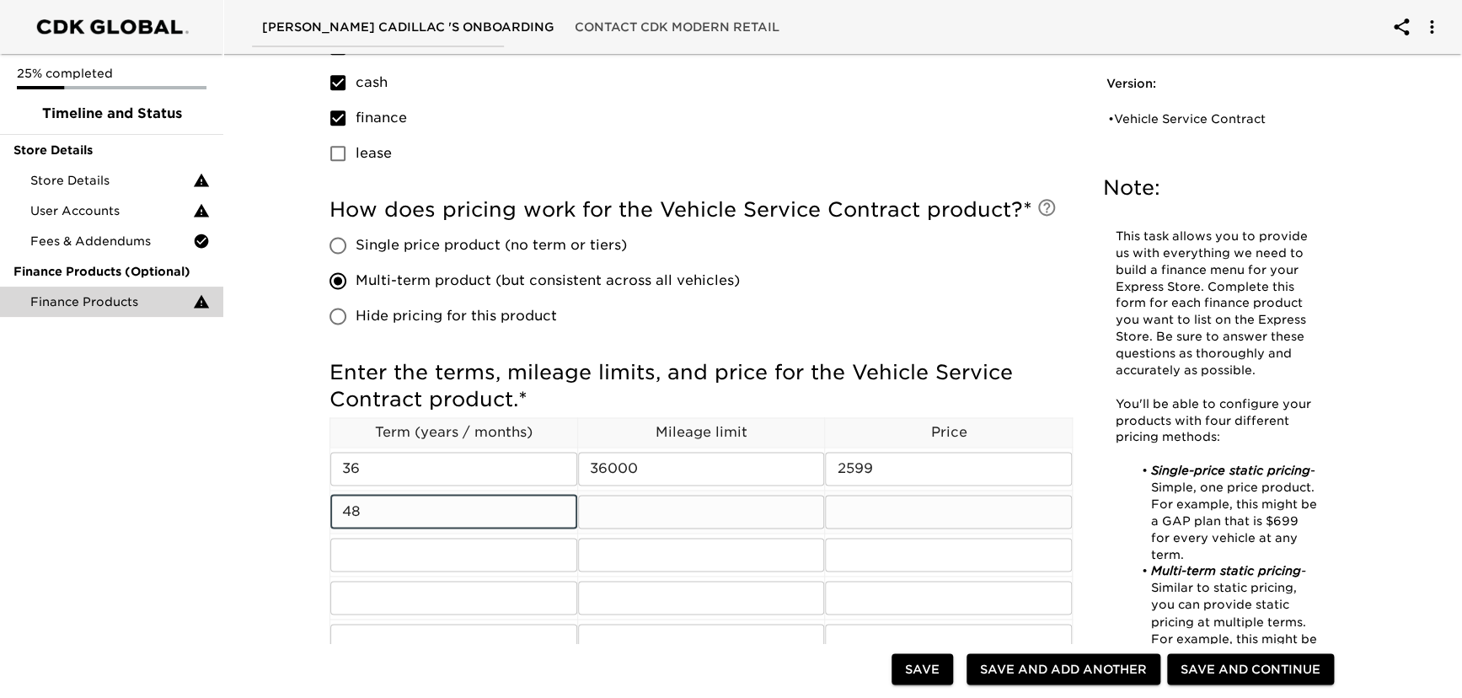
type input "48"
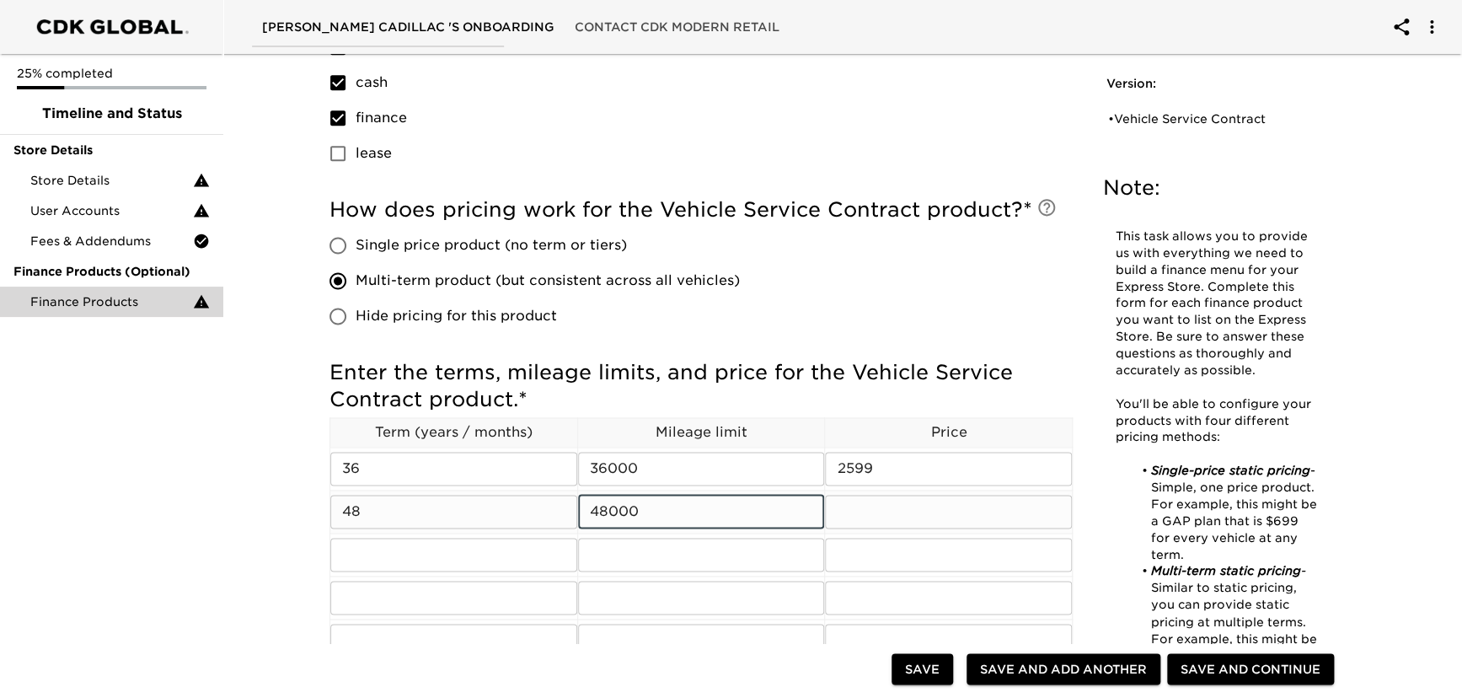
type input "48000"
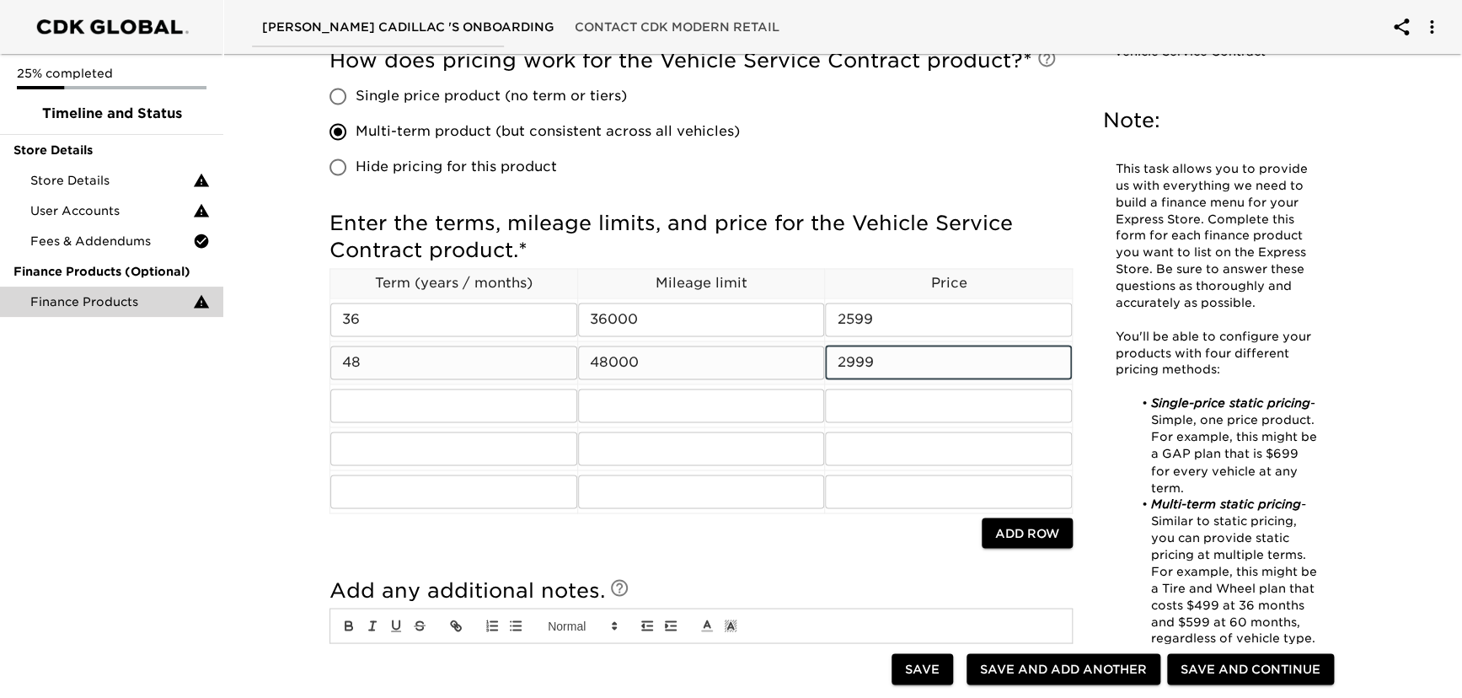
scroll to position [1149, 0]
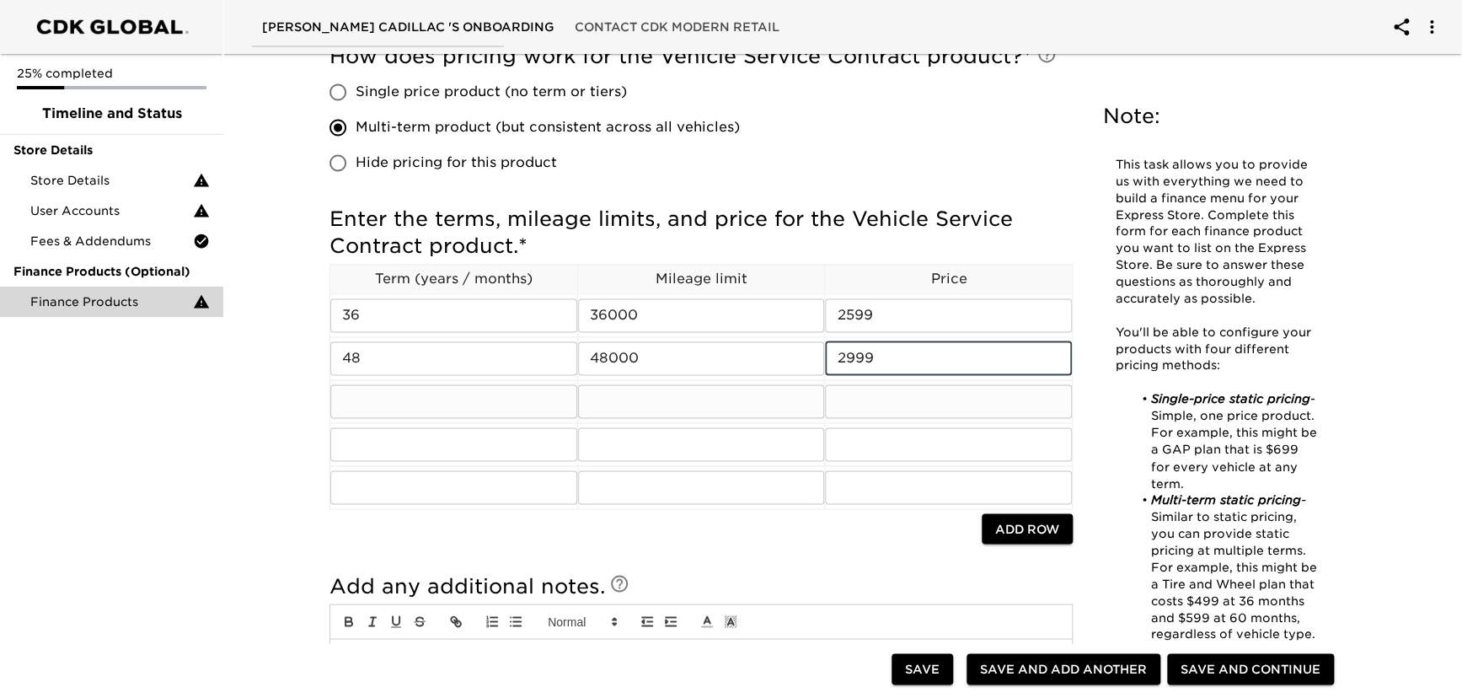
type input "2999"
click at [365, 404] on input "text" at bounding box center [453, 401] width 247 height 34
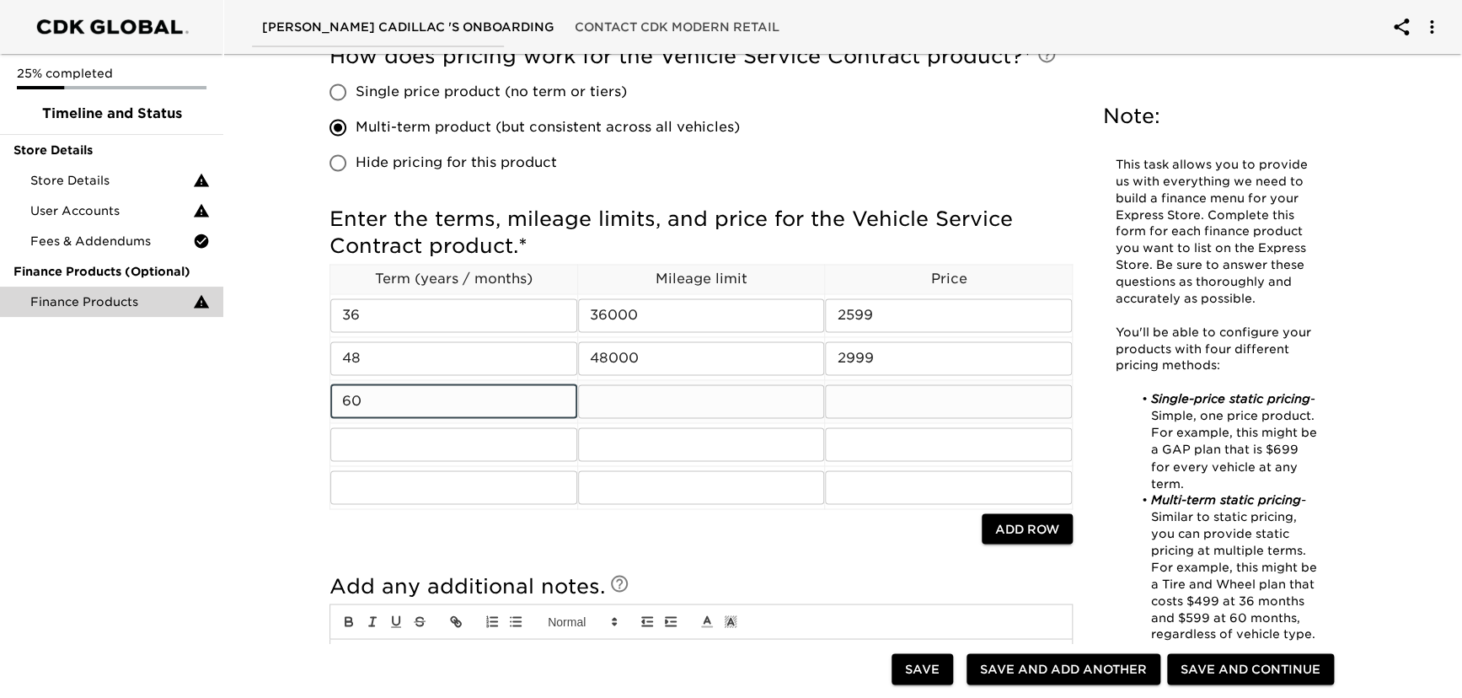
type input "60"
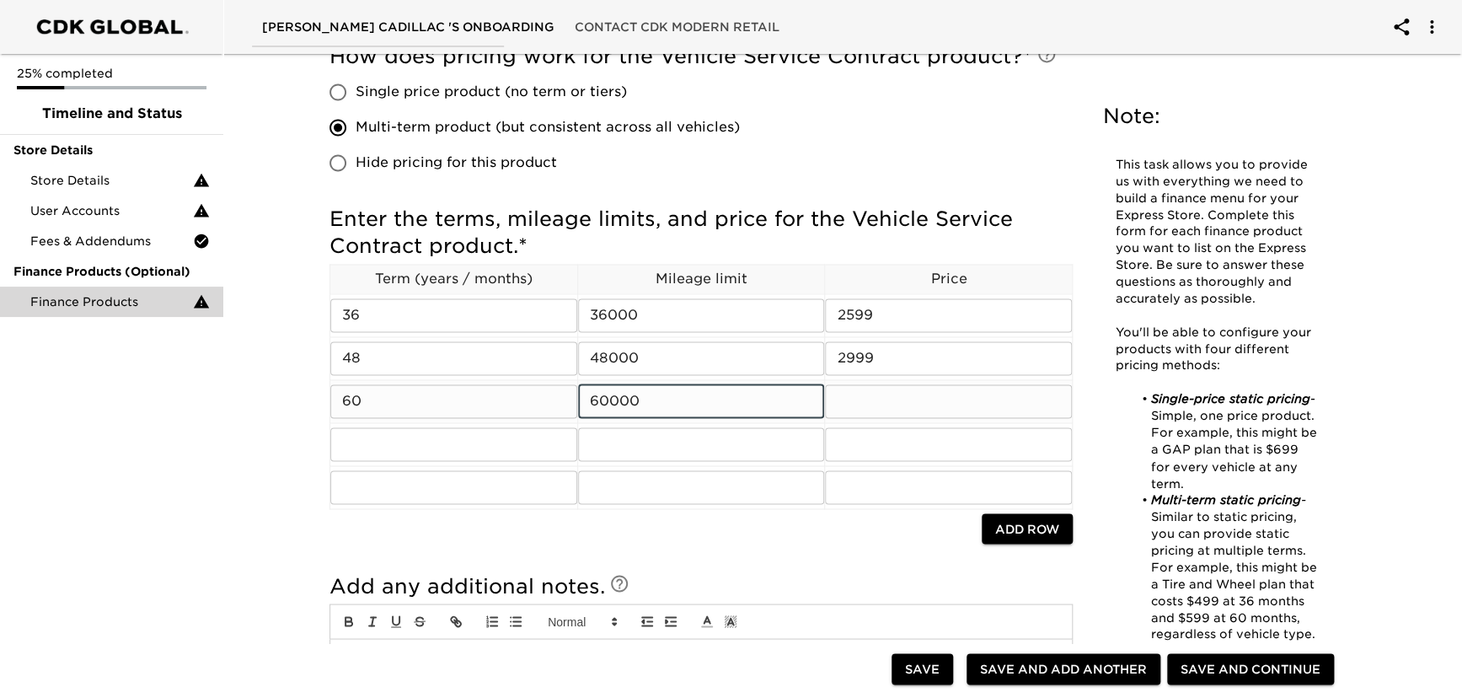
type input "60000"
click at [850, 400] on input "text" at bounding box center [948, 401] width 247 height 34
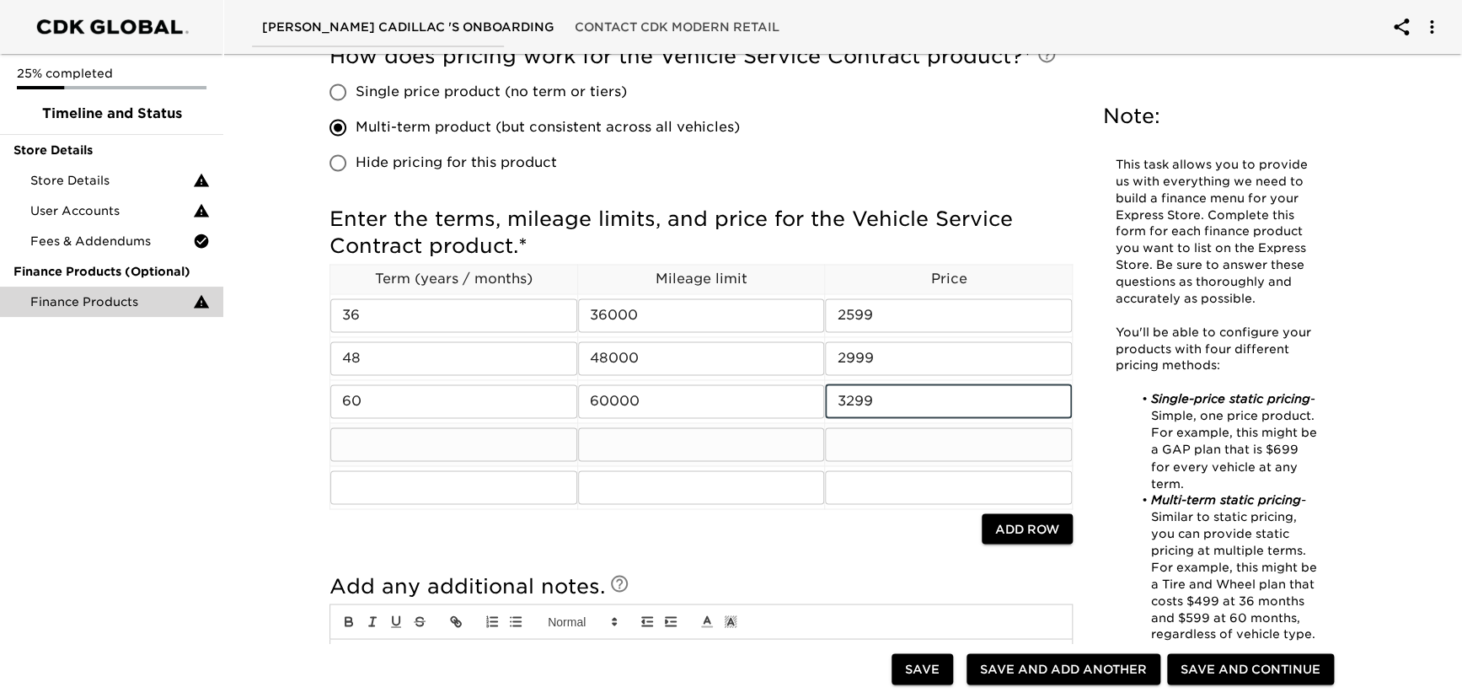
type input "3299"
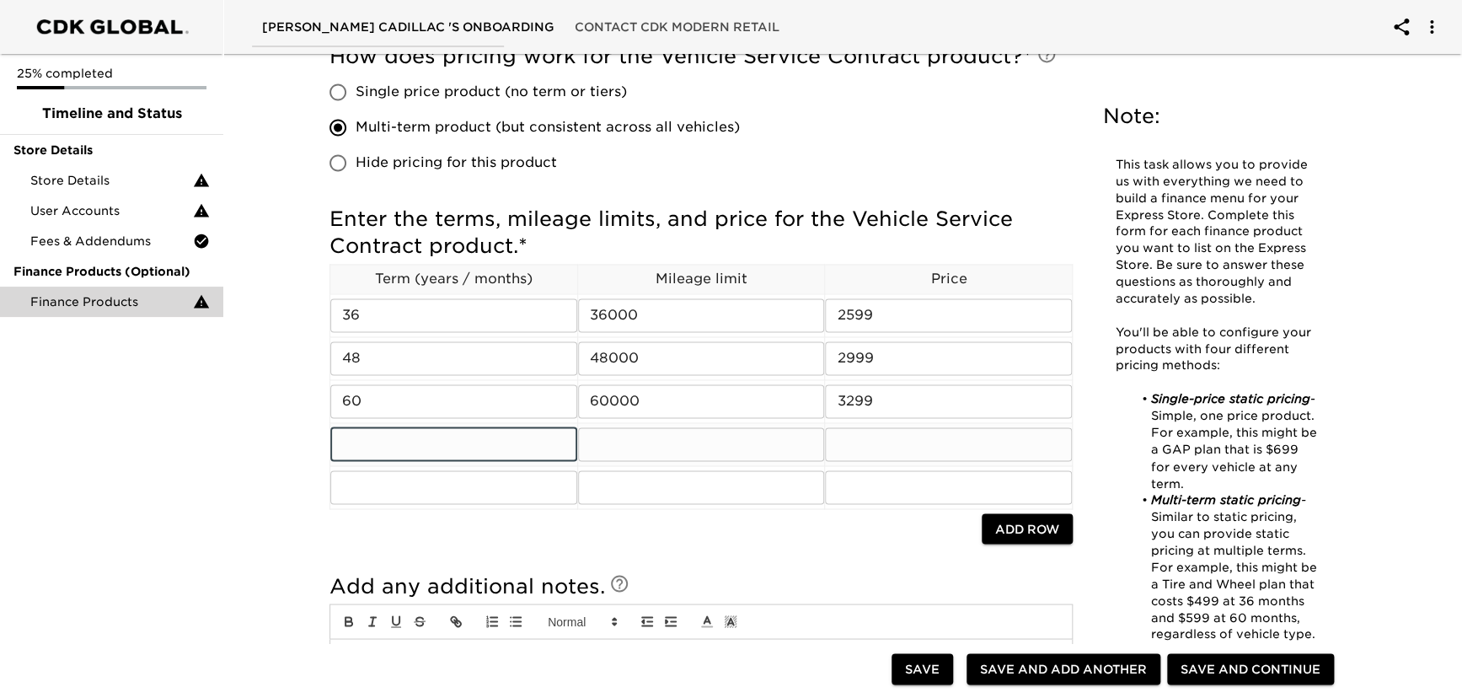
click at [432, 442] on input "text" at bounding box center [453, 444] width 247 height 34
type input "72"
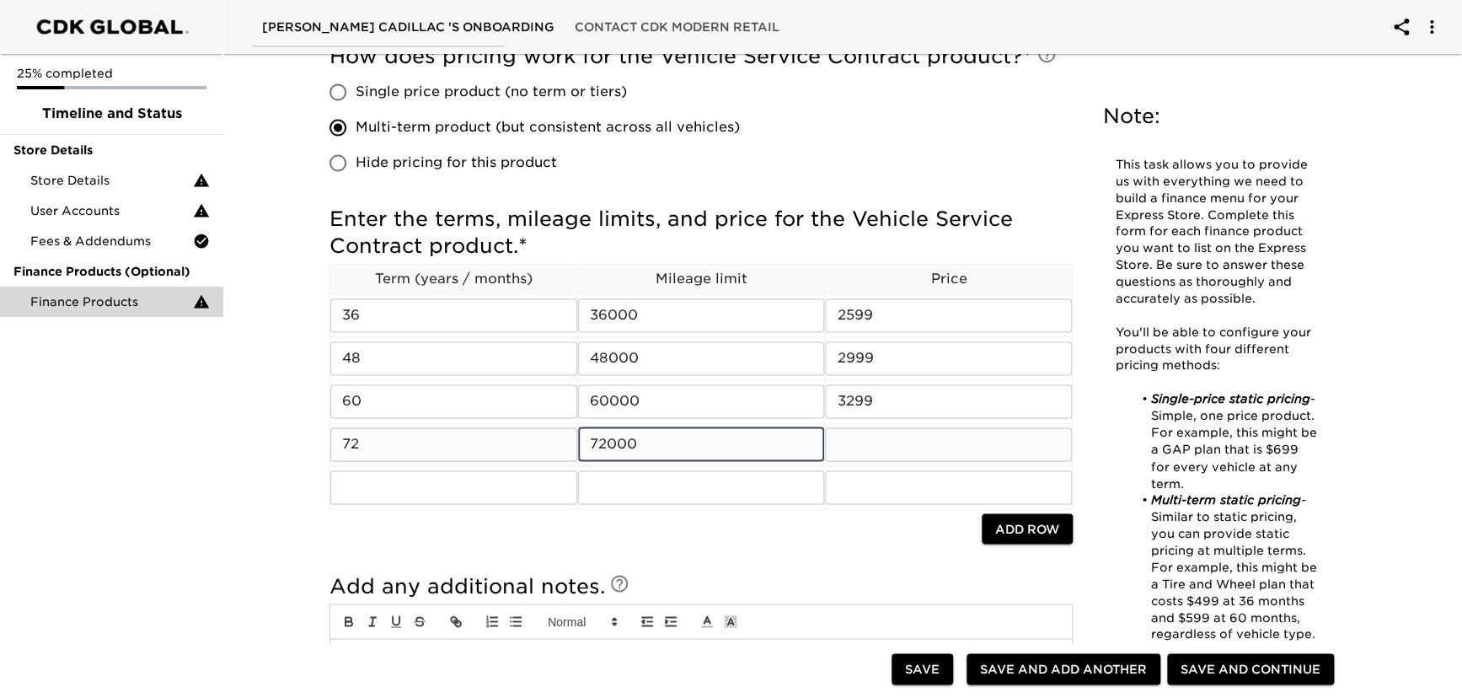
type input "72000"
click at [876, 452] on input "text" at bounding box center [948, 444] width 247 height 34
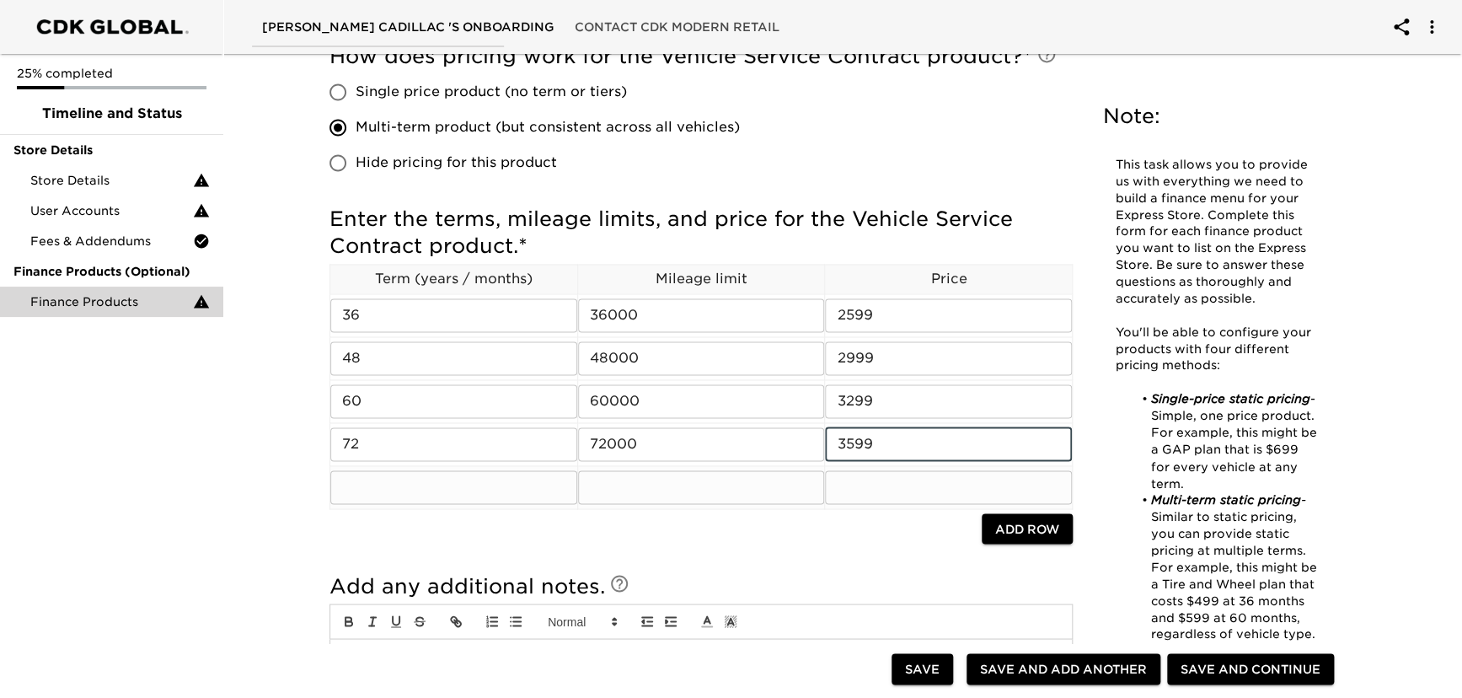
type input "3599"
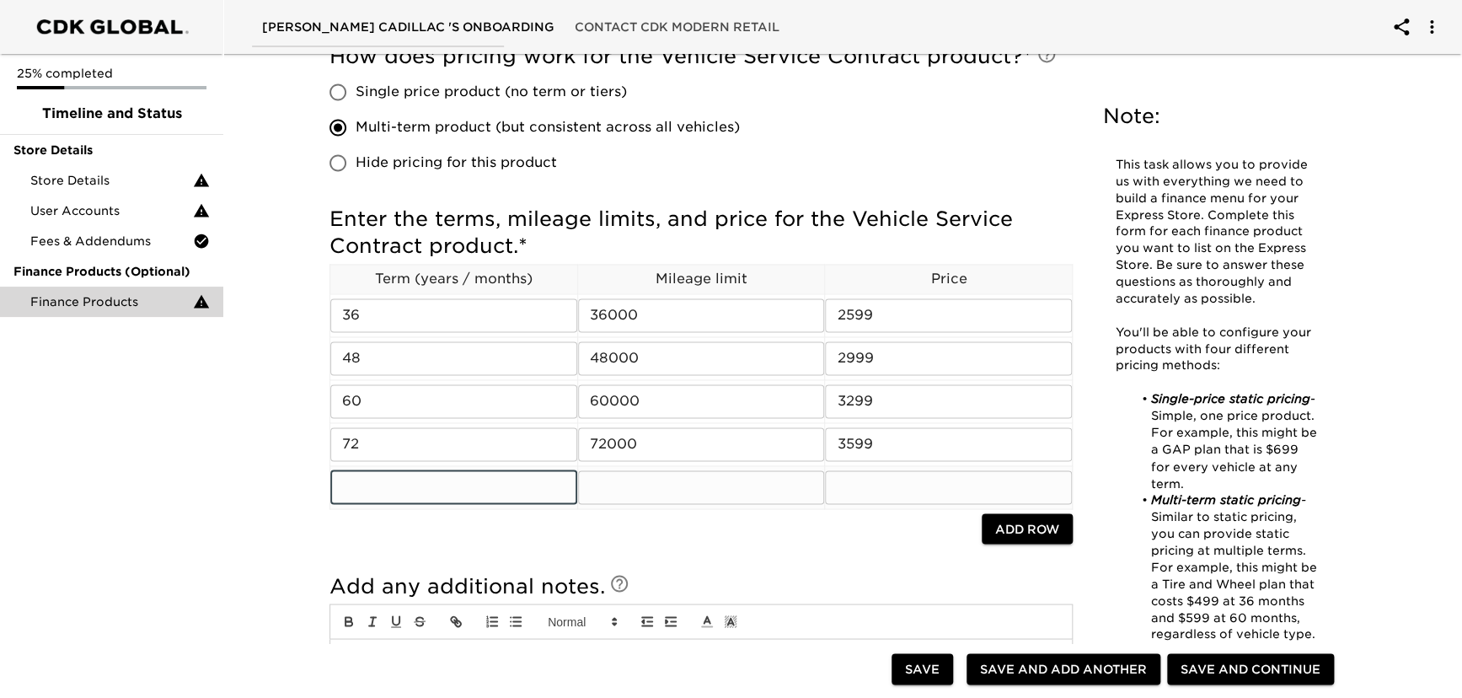
click at [362, 497] on input "text" at bounding box center [453, 487] width 247 height 34
type input "72"
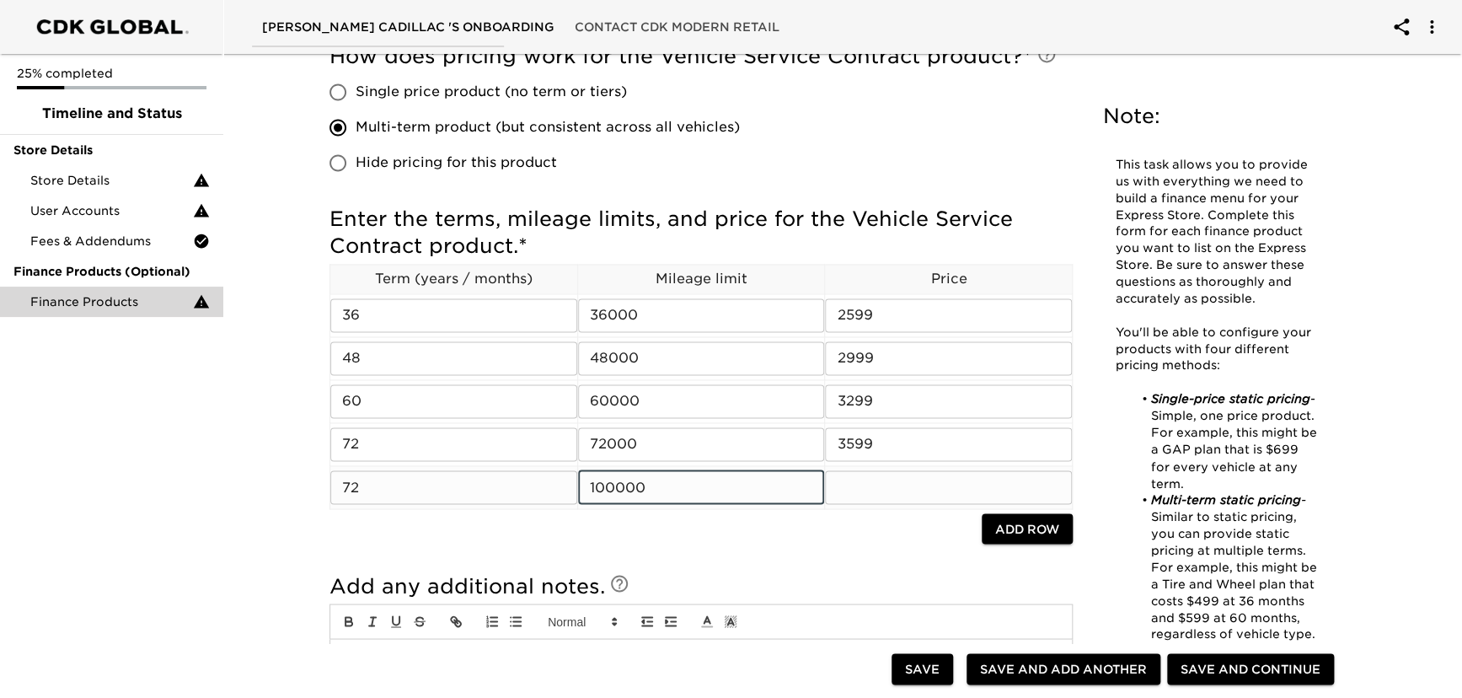
type input "100000"
click at [920, 487] on input "text" at bounding box center [948, 487] width 247 height 34
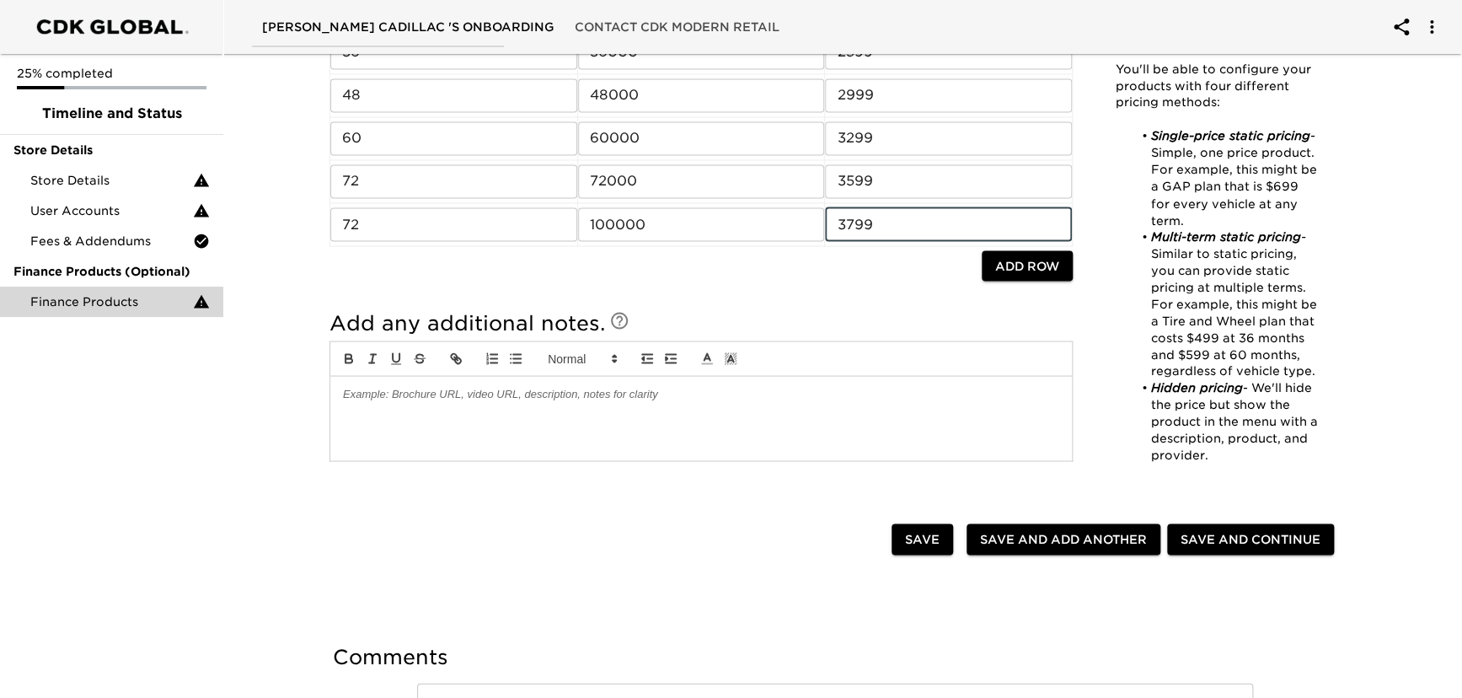
scroll to position [1456, 0]
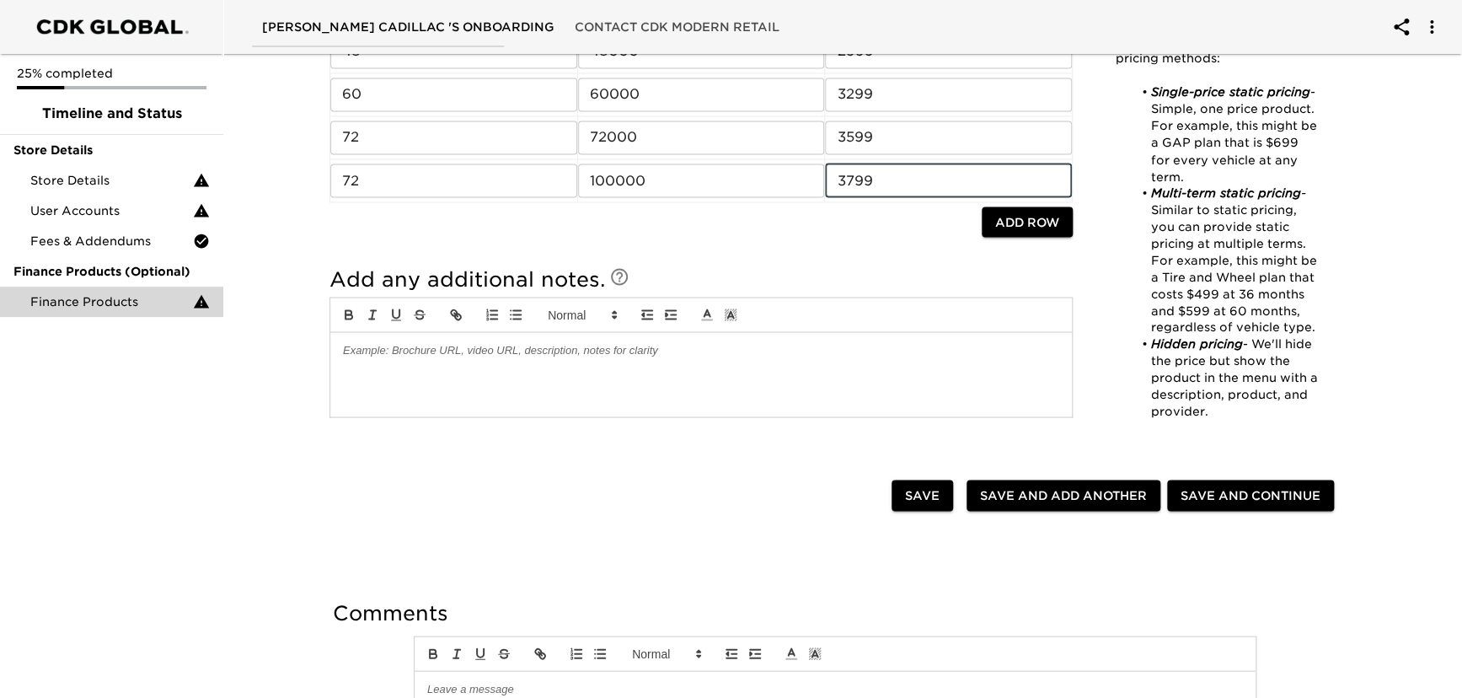
type input "3799"
click at [598, 355] on p at bounding box center [701, 349] width 716 height 15
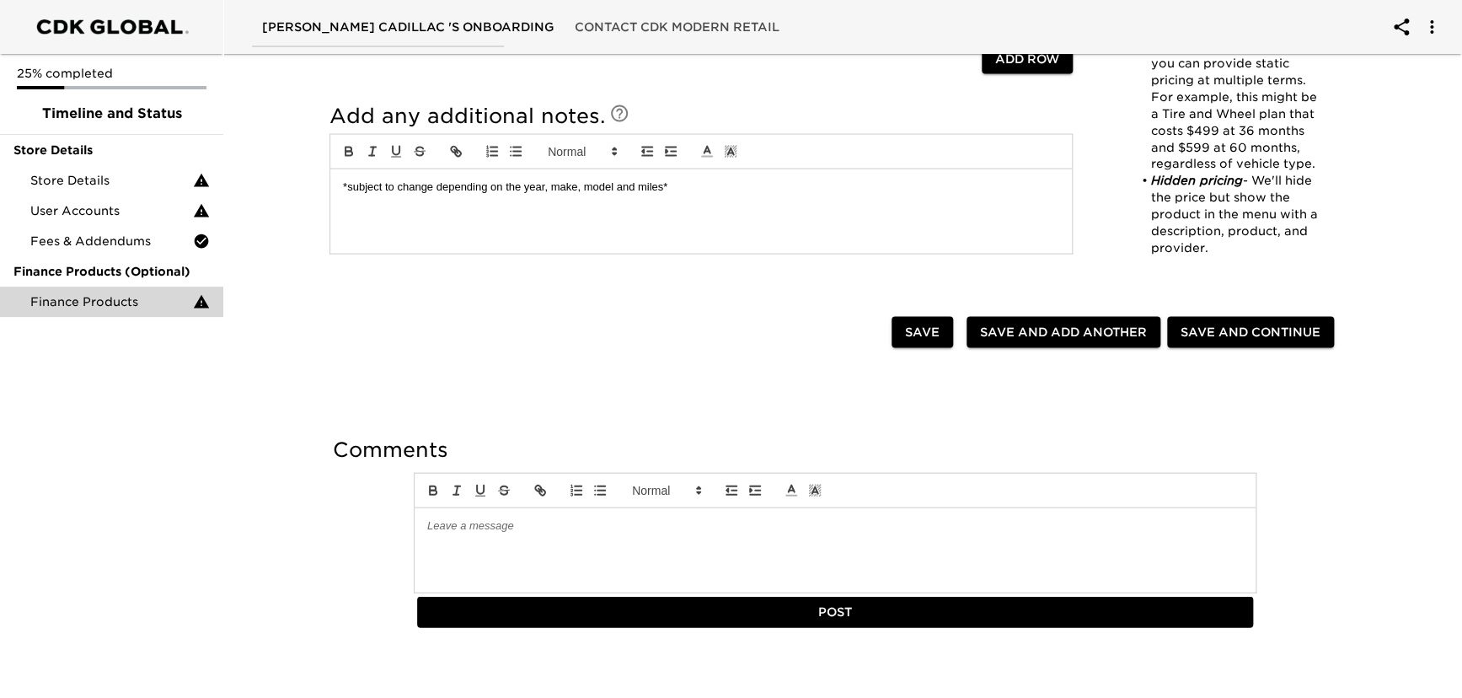
scroll to position [1626, 0]
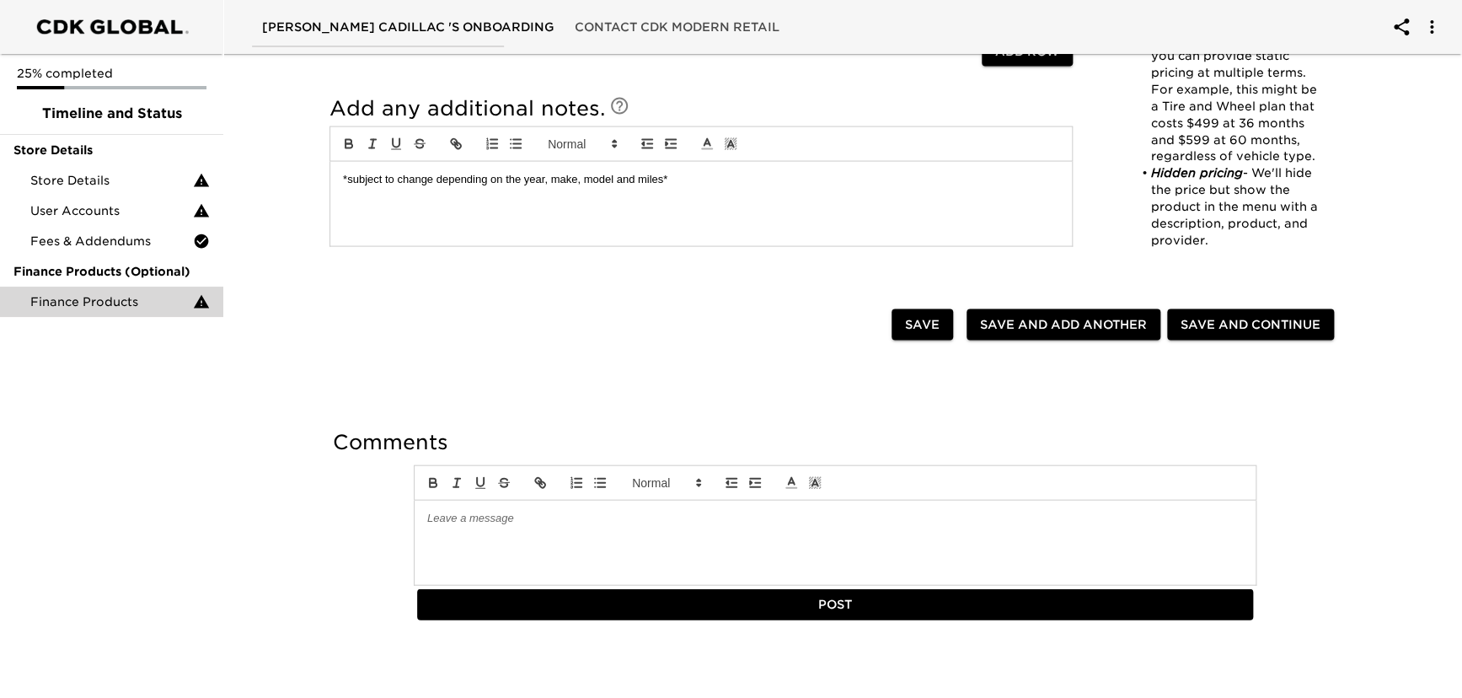
click at [1212, 320] on span "Save and Continue" at bounding box center [1251, 324] width 140 height 21
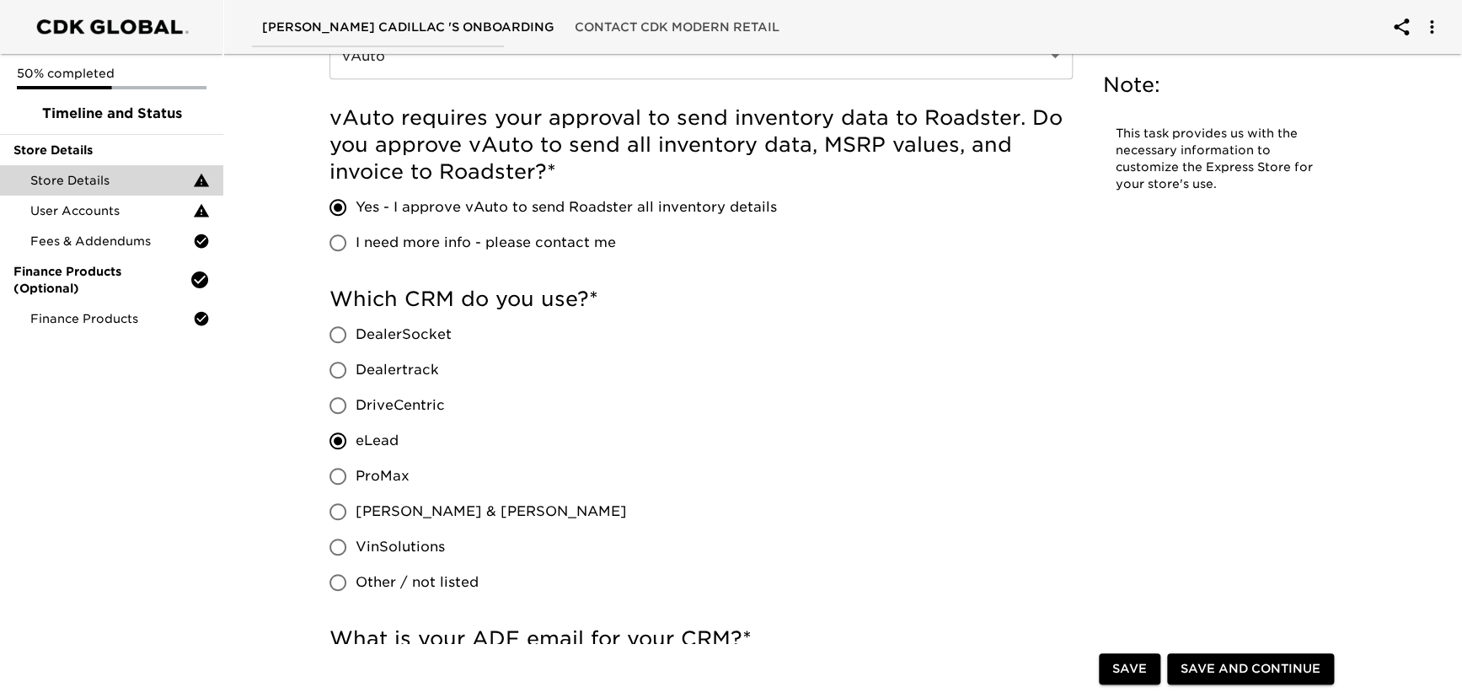
scroll to position [536, 0]
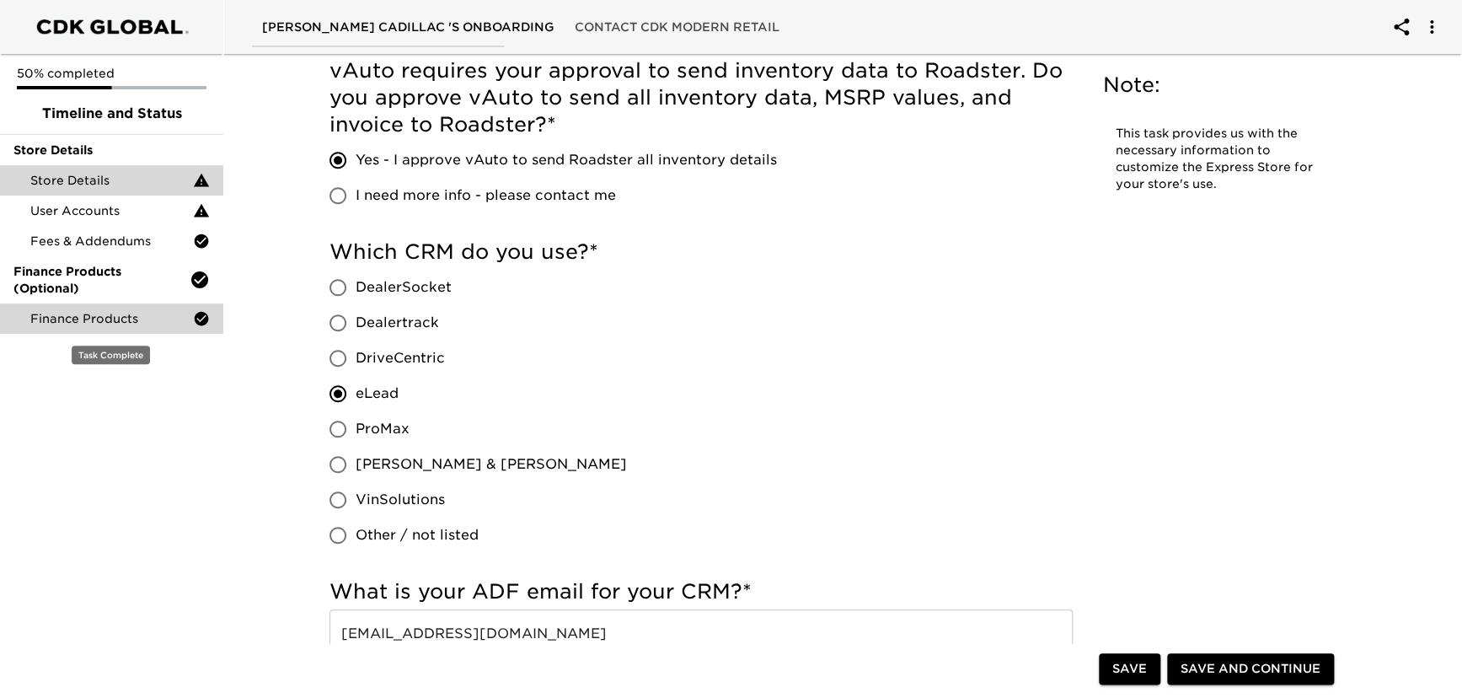
click at [143, 314] on span "Finance Products" at bounding box center [111, 318] width 163 height 17
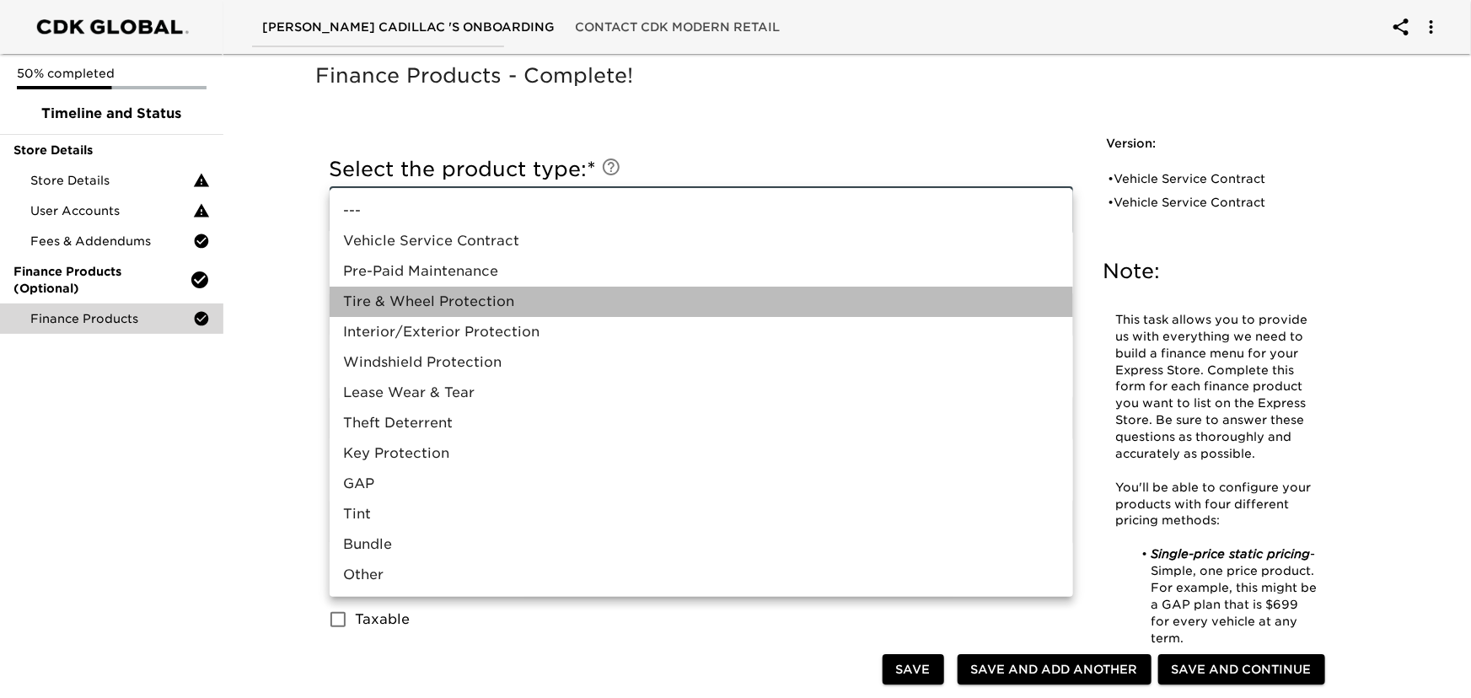
click at [489, 301] on li "Tire & Wheel Protection" at bounding box center [701, 302] width 743 height 30
type input "Tire & Wheel Protection"
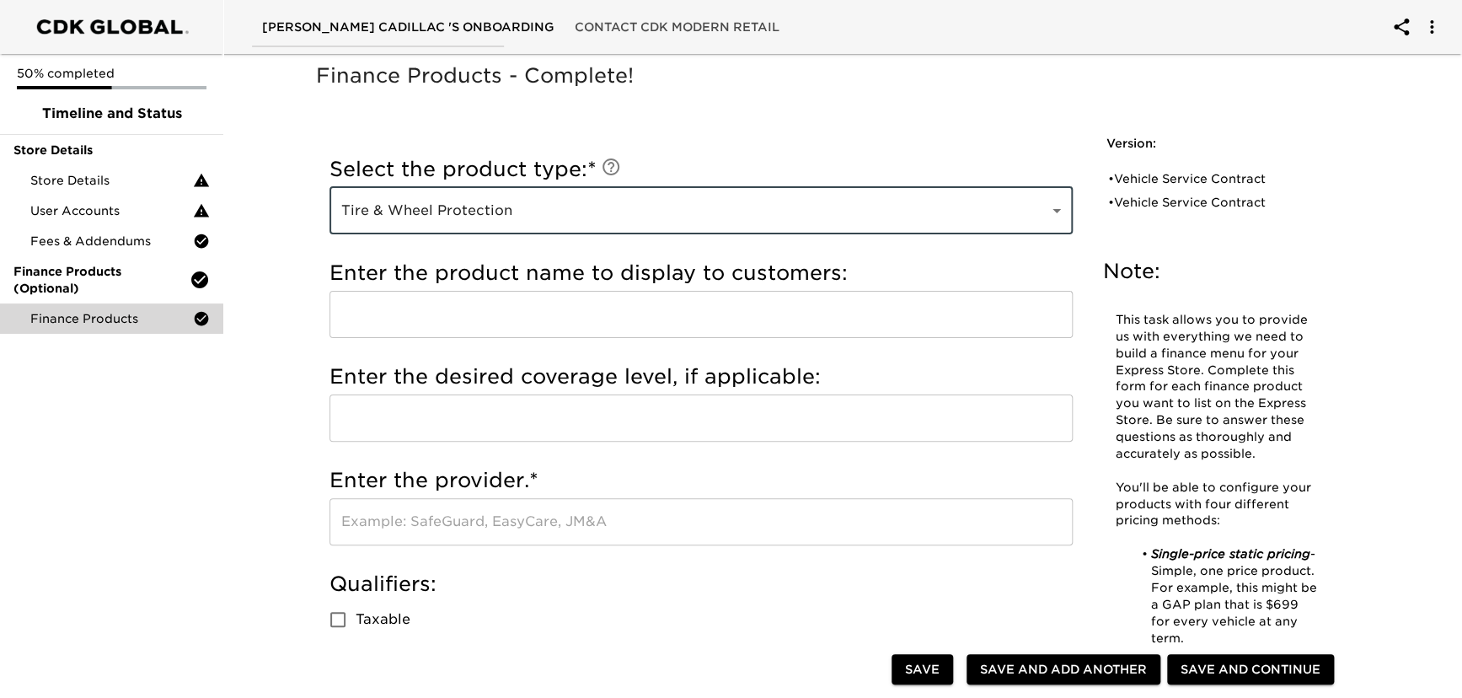
click at [400, 321] on input "text" at bounding box center [701, 314] width 743 height 47
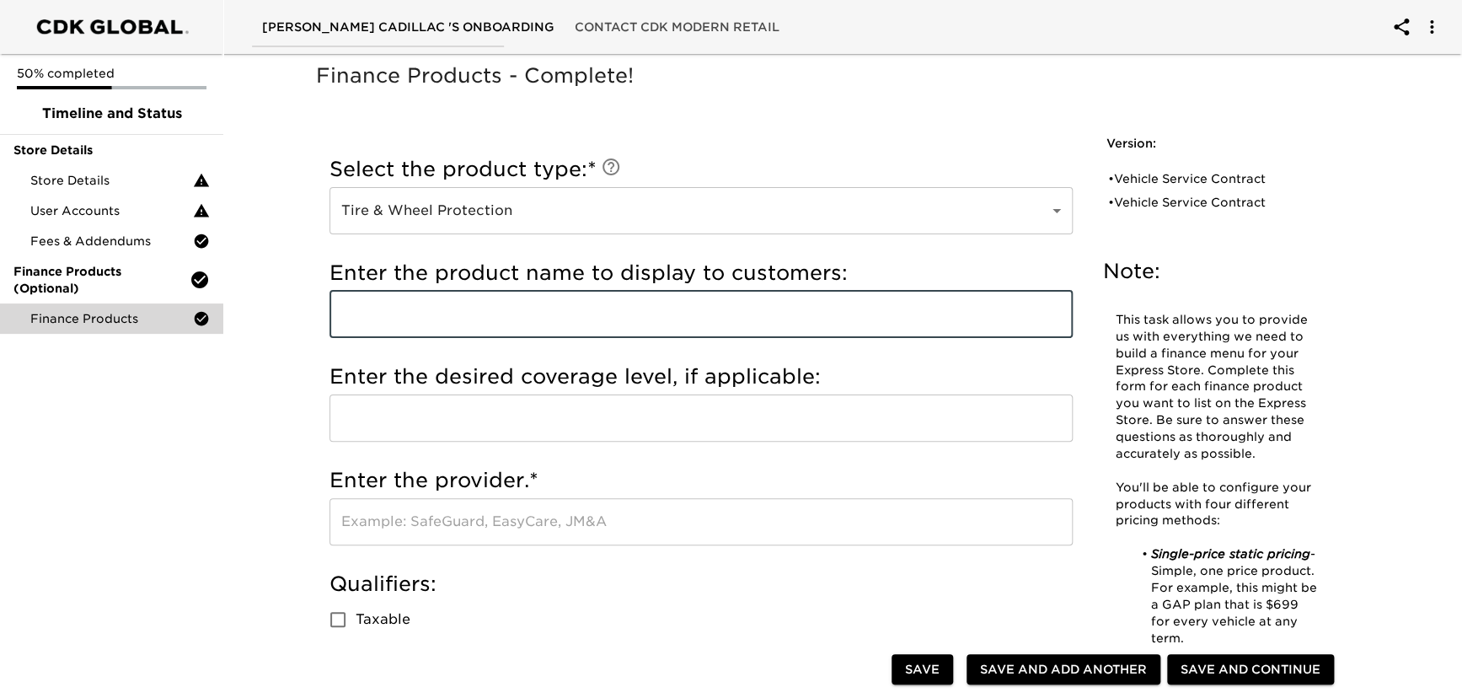
type input "a"
type input "Allstate Tire and Wheel Coverage"
click at [453, 528] on input "text" at bounding box center [701, 521] width 743 height 47
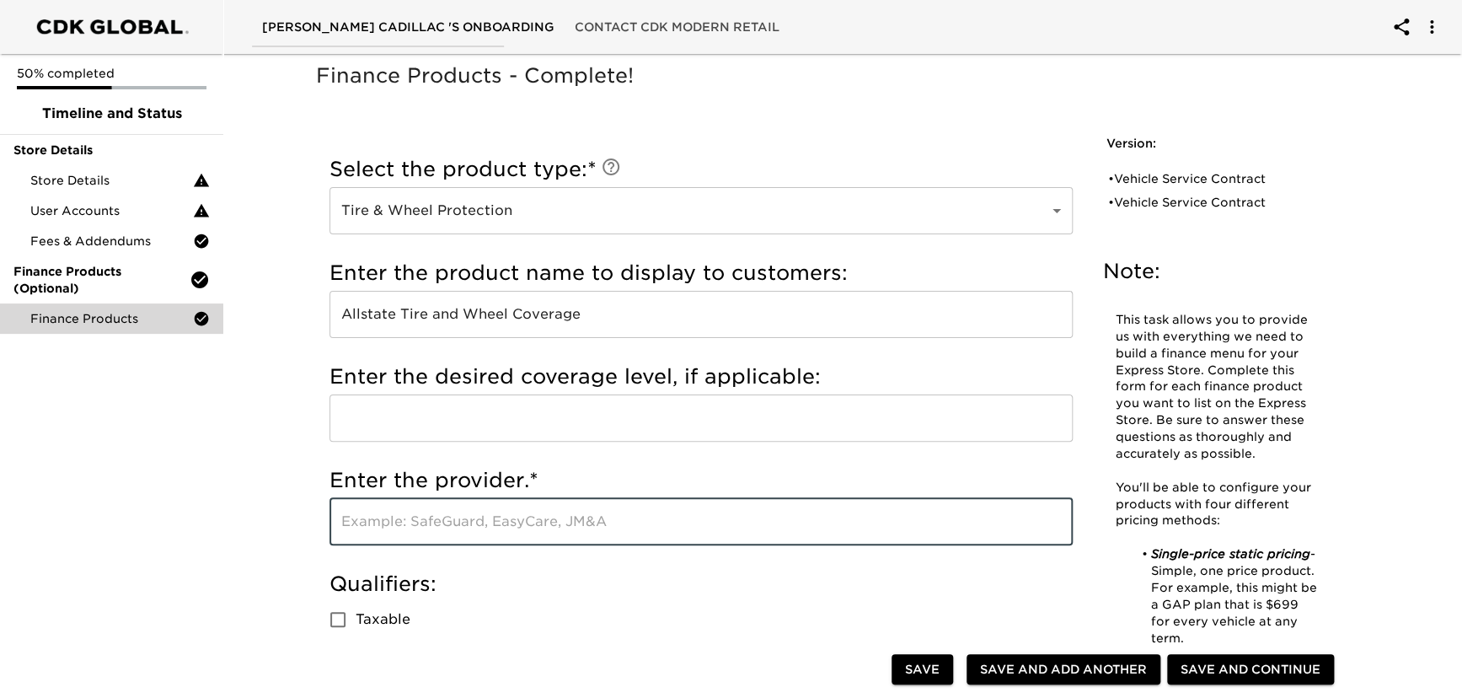
type input "Allstate"
click at [343, 623] on input "Taxable" at bounding box center [337, 619] width 35 height 35
checkbox input "true"
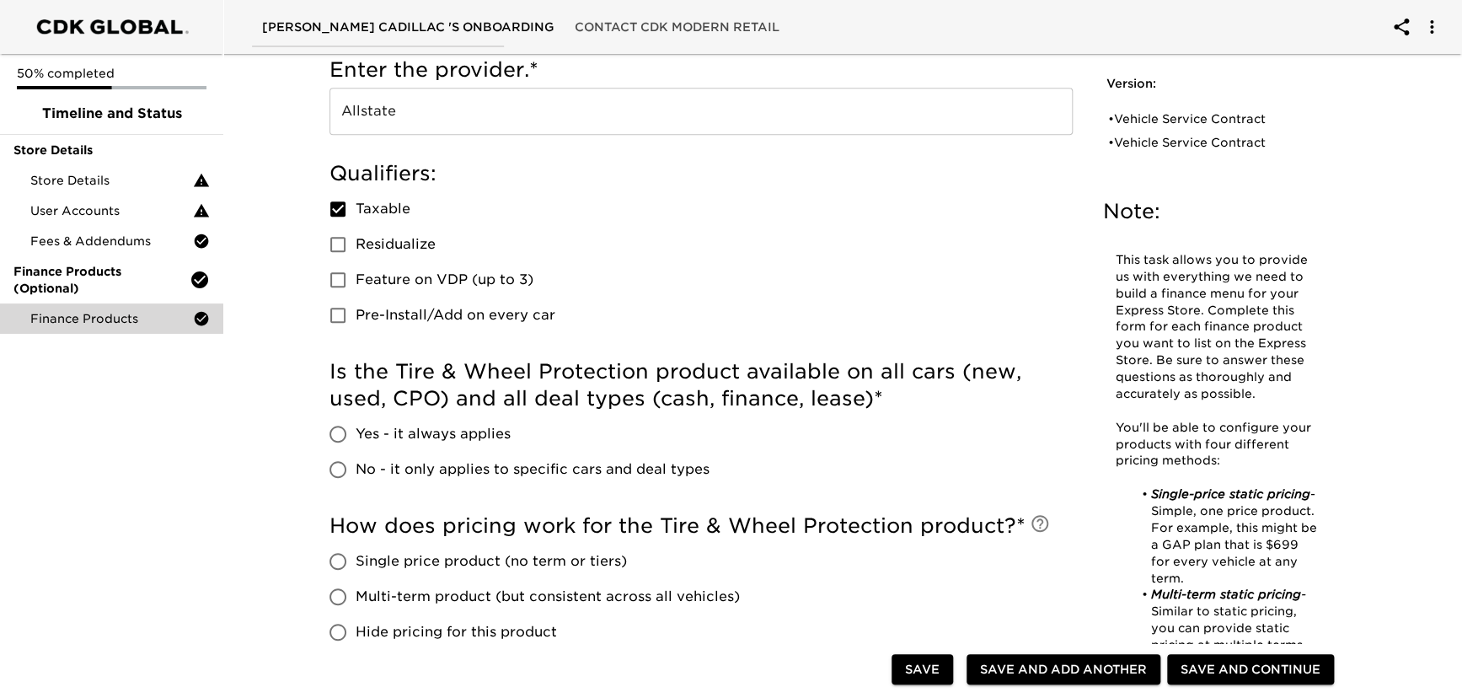
scroll to position [459, 0]
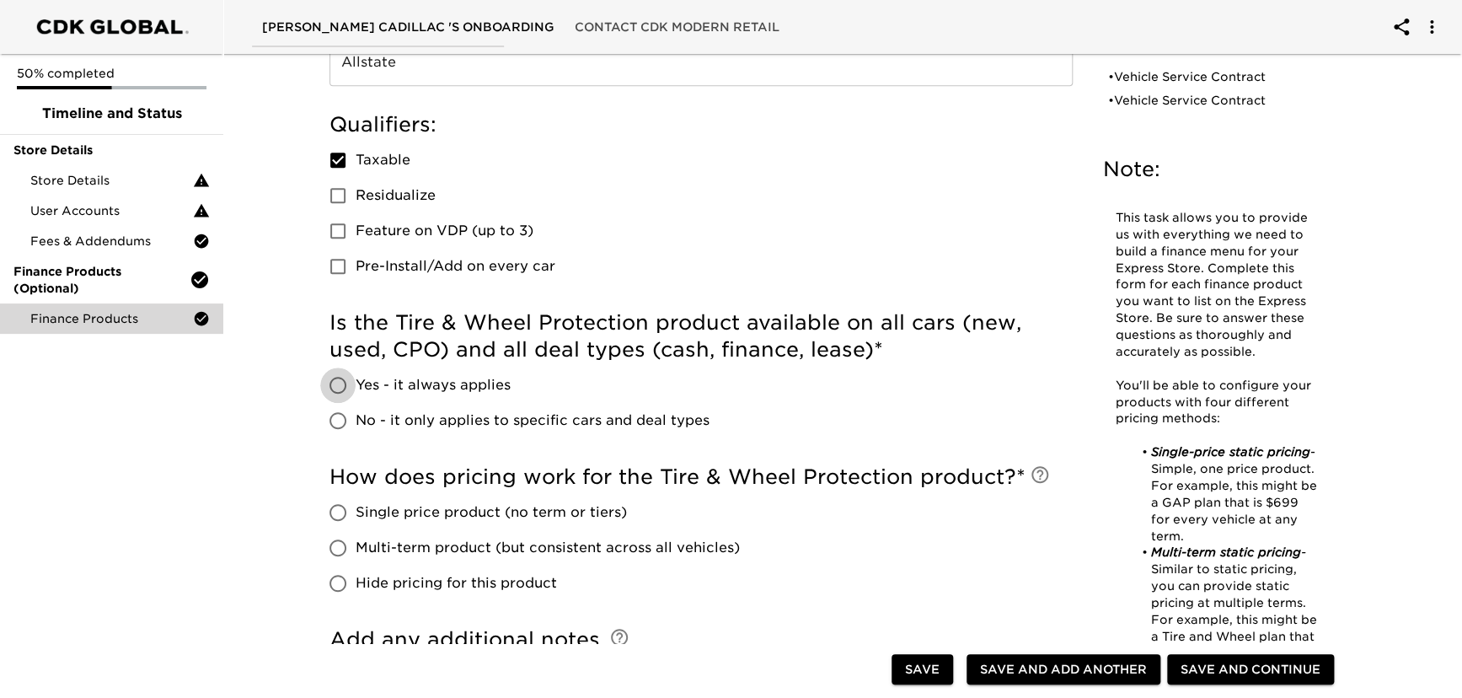
click at [333, 383] on input "Yes - it always applies" at bounding box center [337, 384] width 35 height 35
radio input "true"
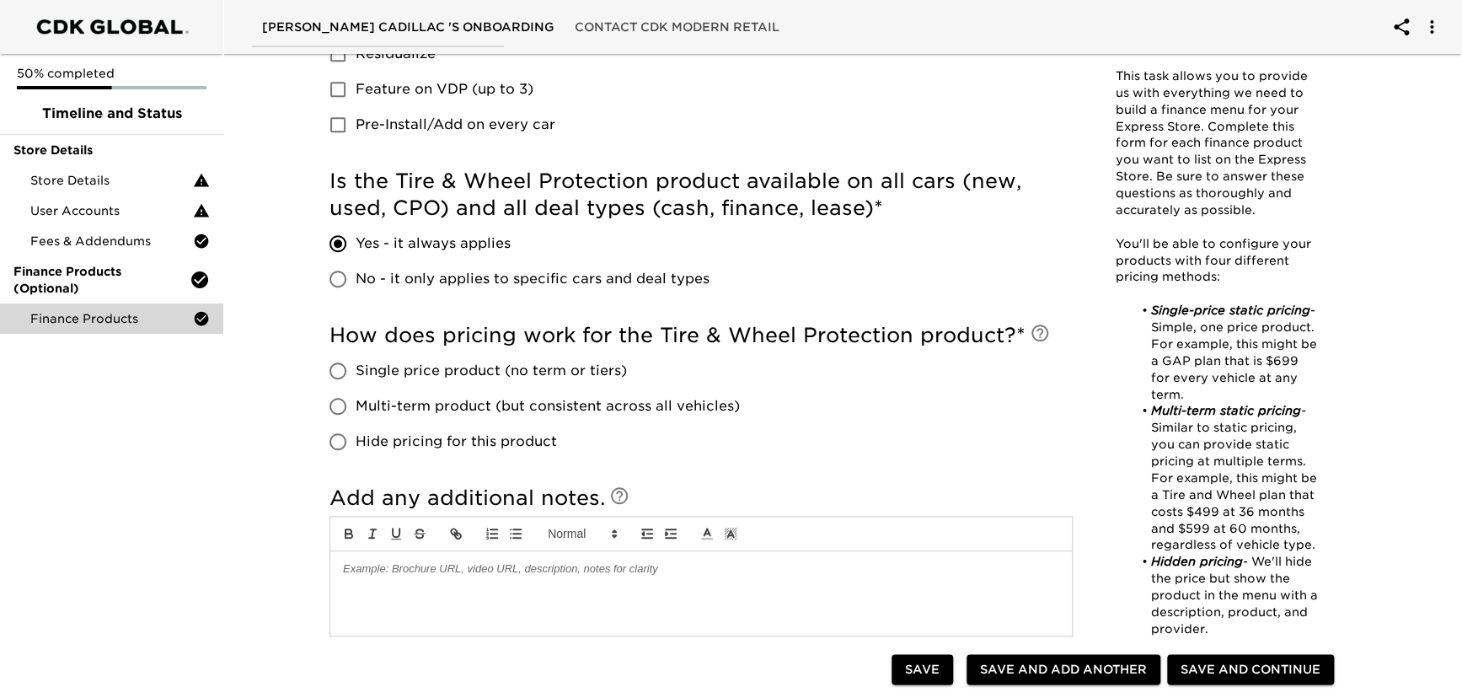
scroll to position [613, 0]
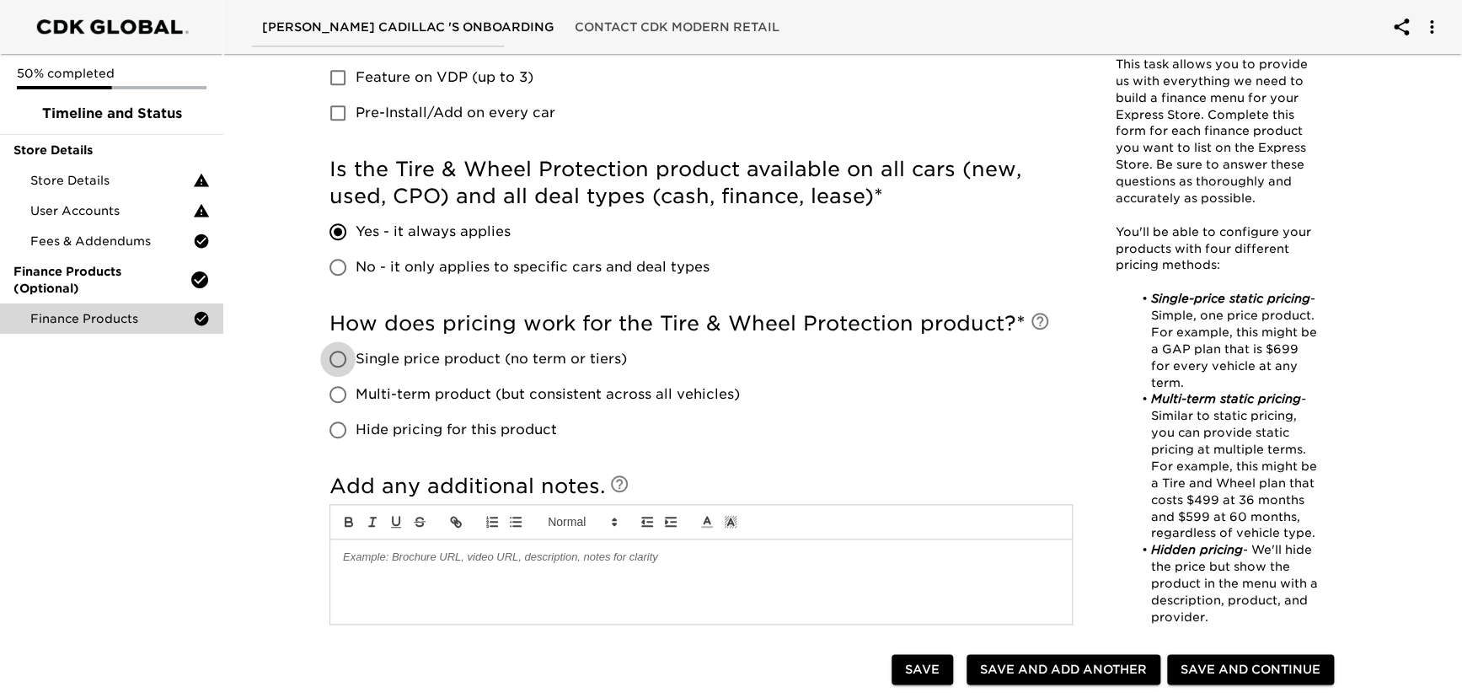
click at [336, 356] on input "Single price product (no term or tiers)" at bounding box center [337, 358] width 35 height 35
radio input "true"
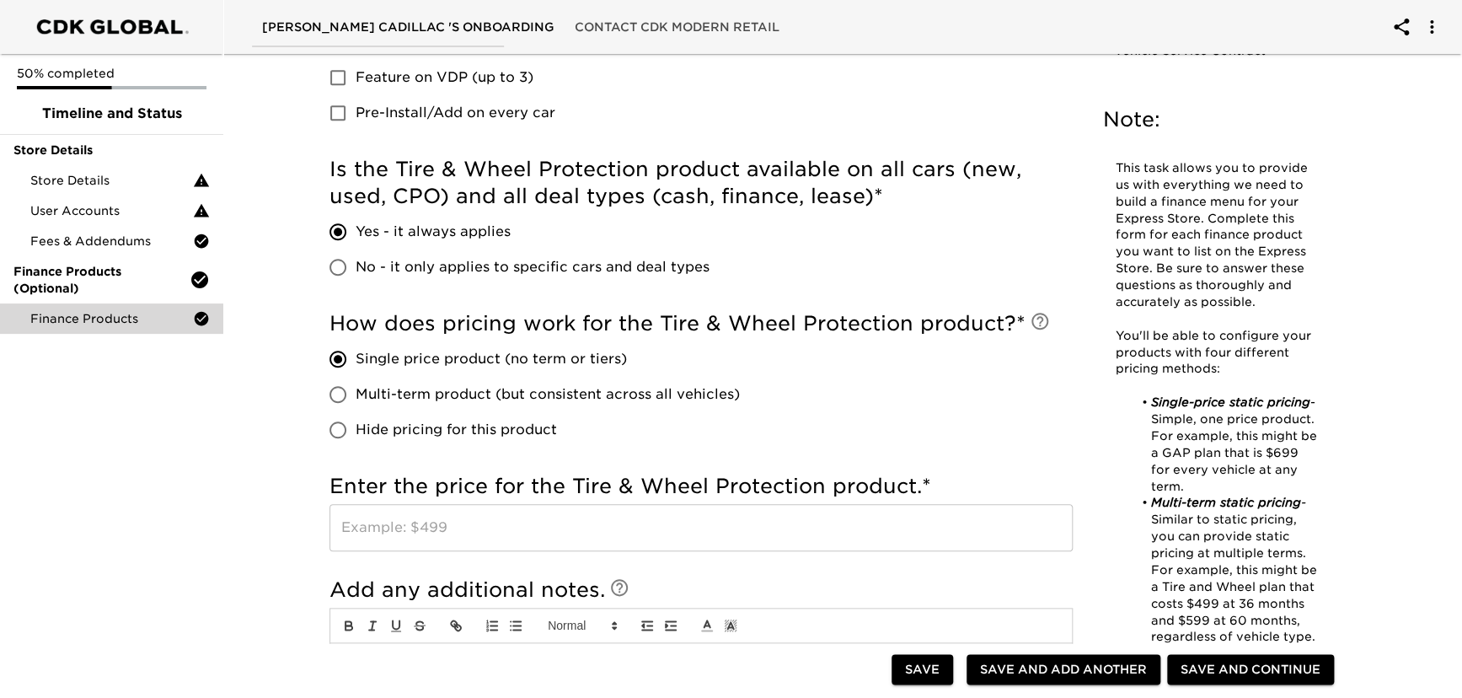
click at [378, 532] on input "text" at bounding box center [701, 527] width 743 height 47
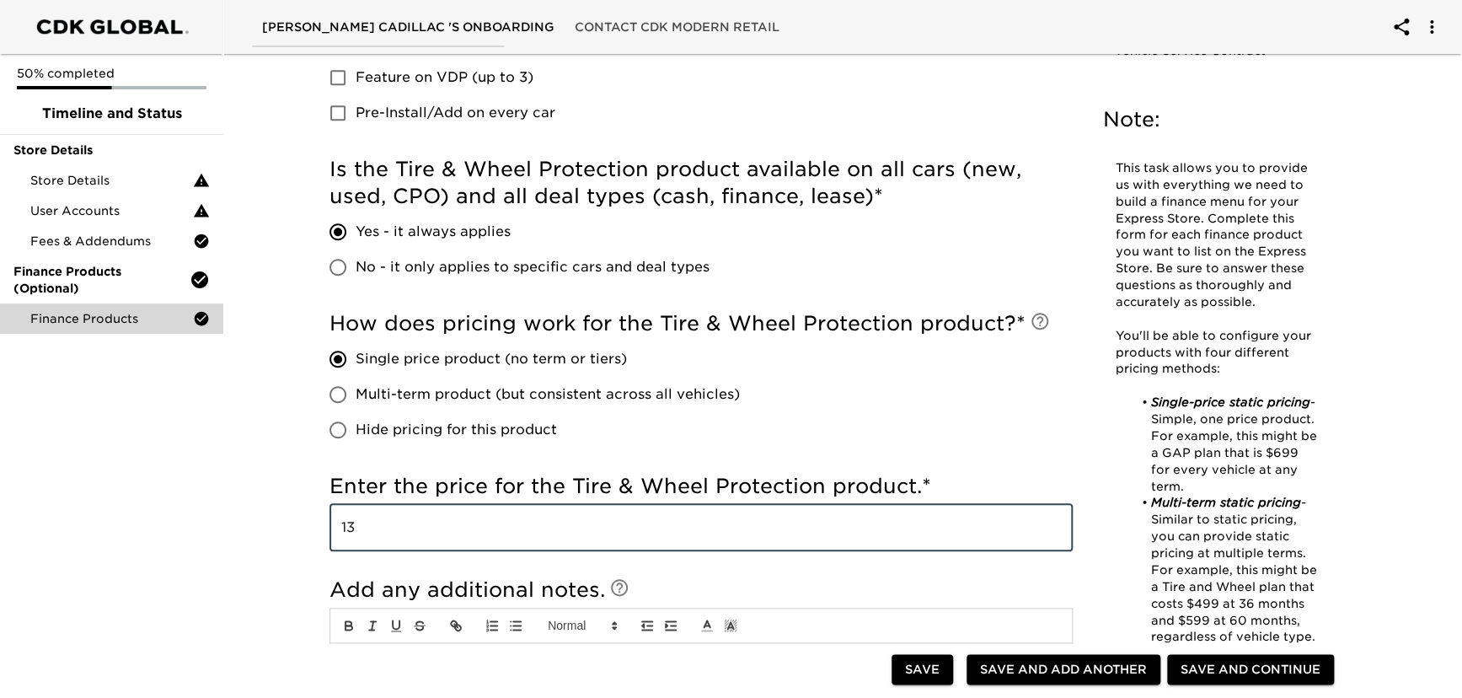
type input "1"
type input "1299"
click at [201, 485] on div "50% completed Timeline and Status Store Details Store Details User Accounts Fee…" at bounding box center [111, 349] width 223 height 698
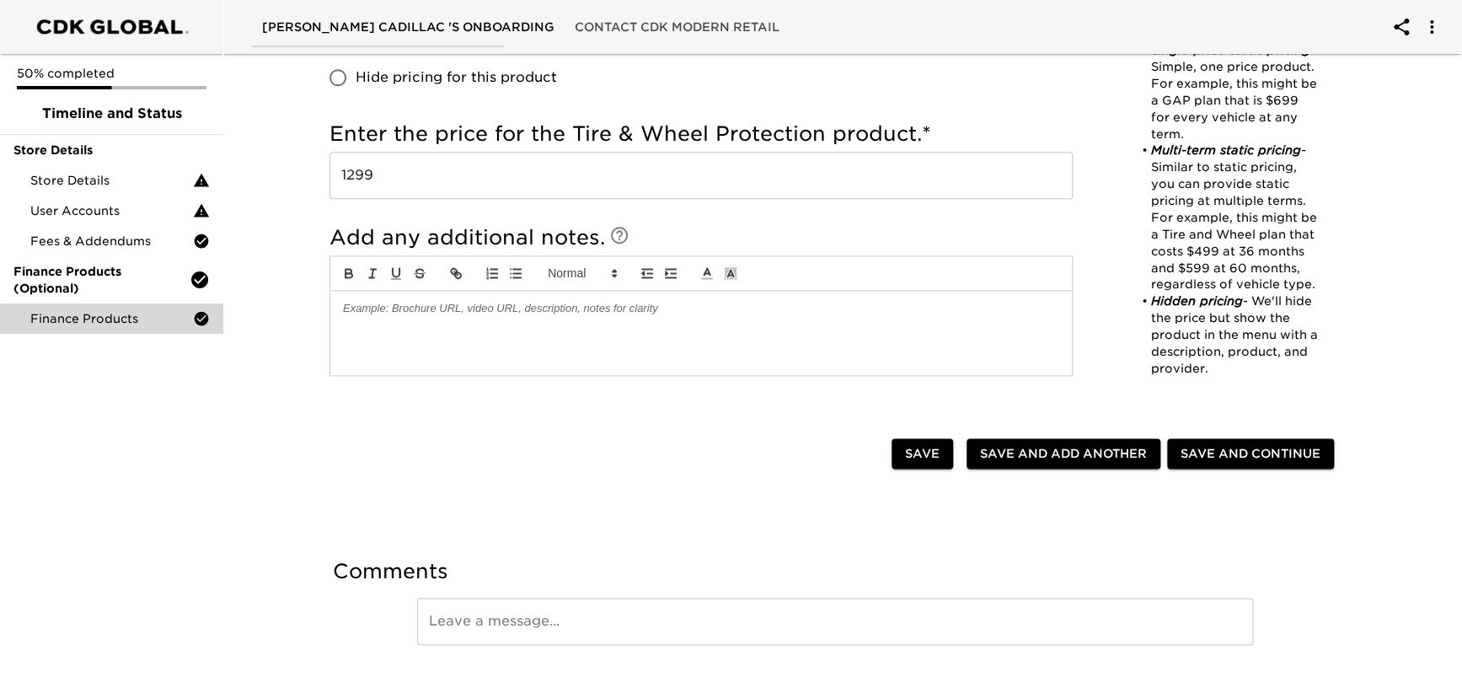
scroll to position [990, 0]
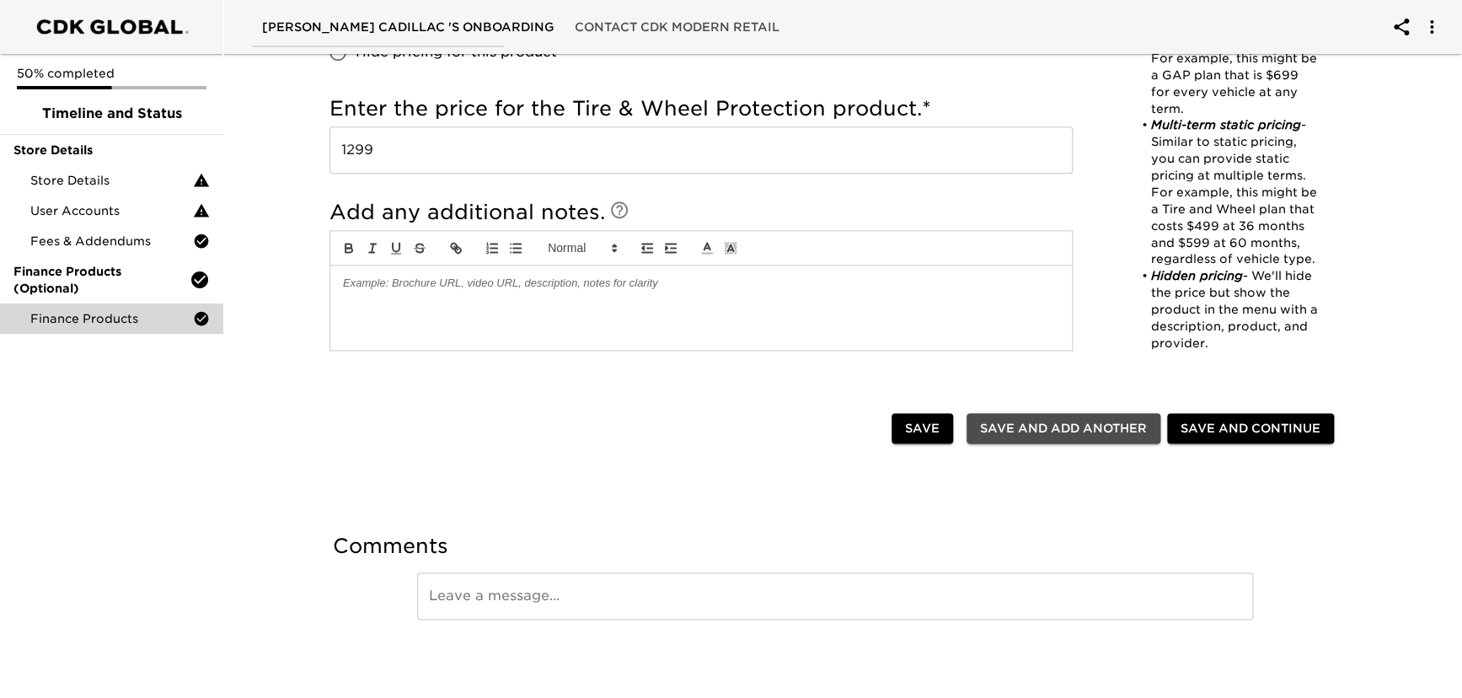
click at [1047, 424] on span "Save and Add Another" at bounding box center [1063, 428] width 167 height 21
checkbox input "false"
radio input "false"
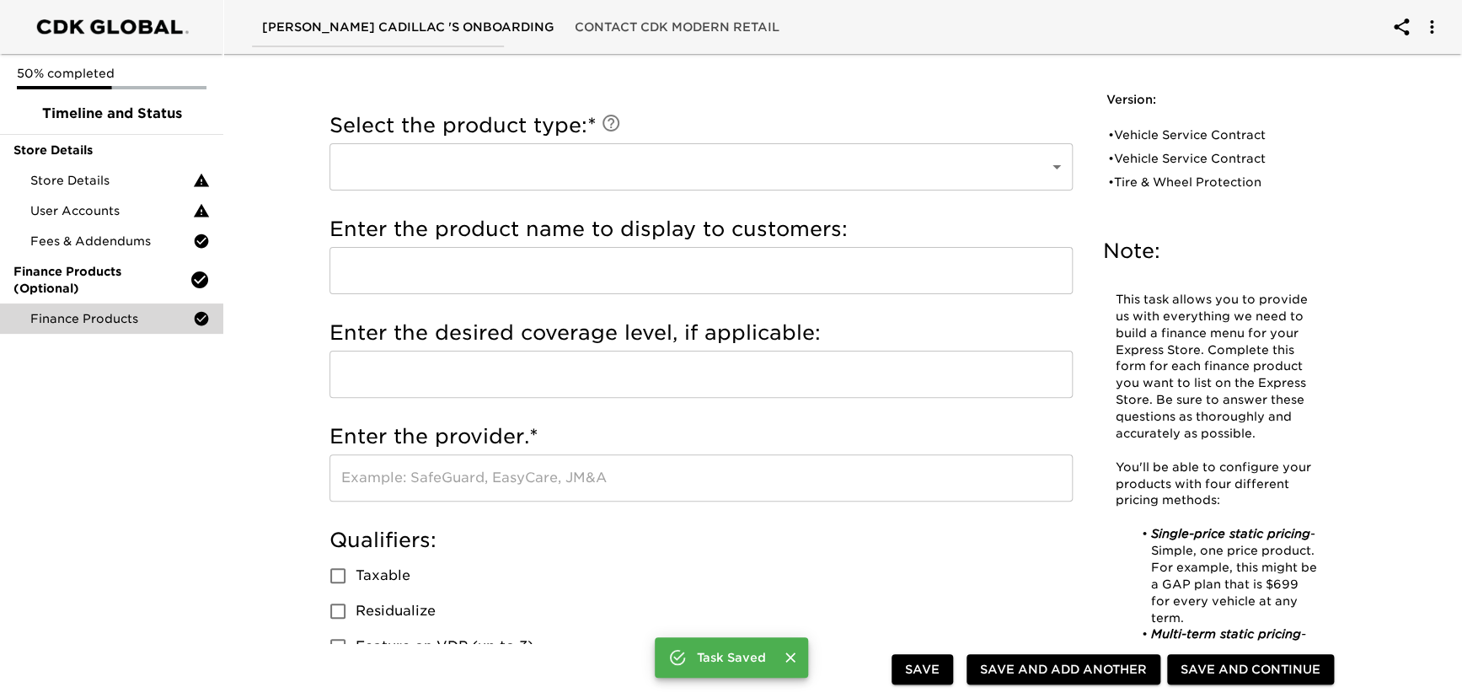
scroll to position [0, 0]
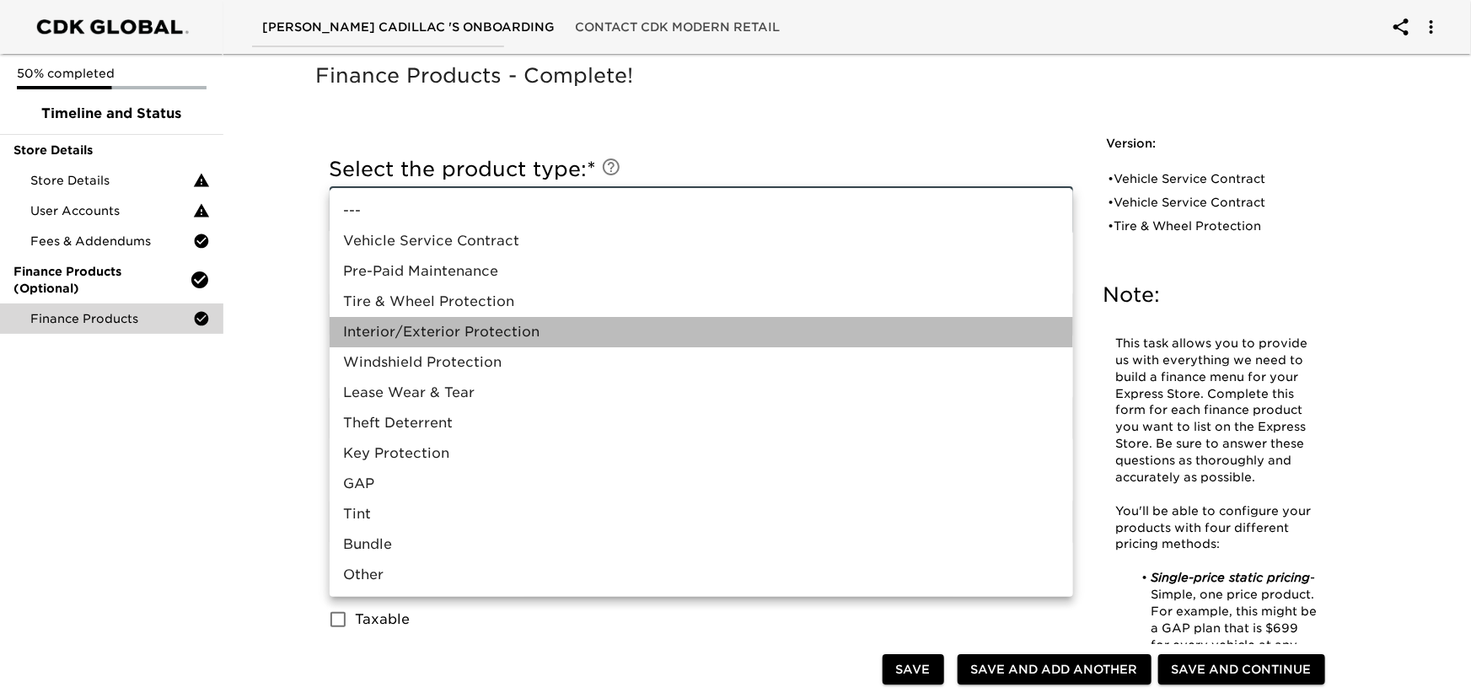
click at [473, 328] on li "Interior/Exterior Protection" at bounding box center [701, 332] width 743 height 30
type input "Interior/Exterior Protection"
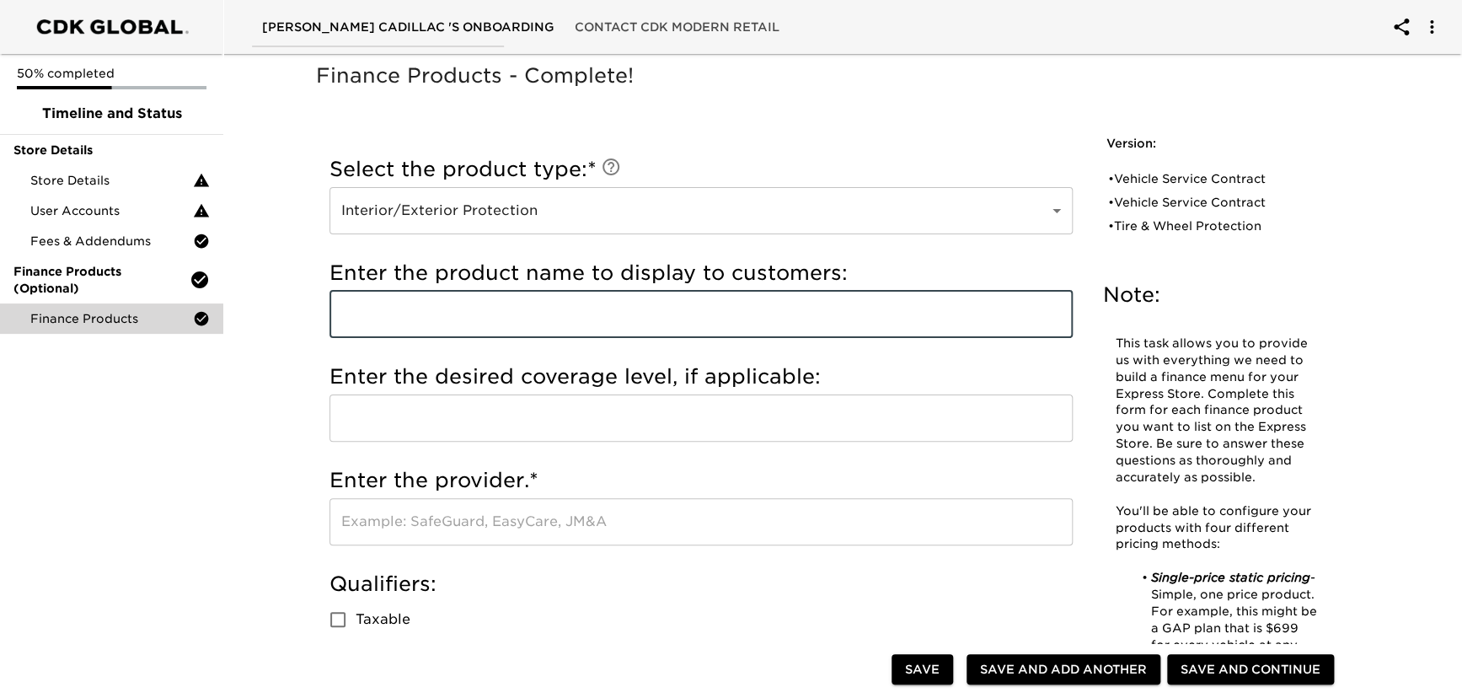
click at [439, 318] on input "text" at bounding box center [701, 314] width 743 height 47
type input "a"
type input "Allstate Paint and Fabric Protection"
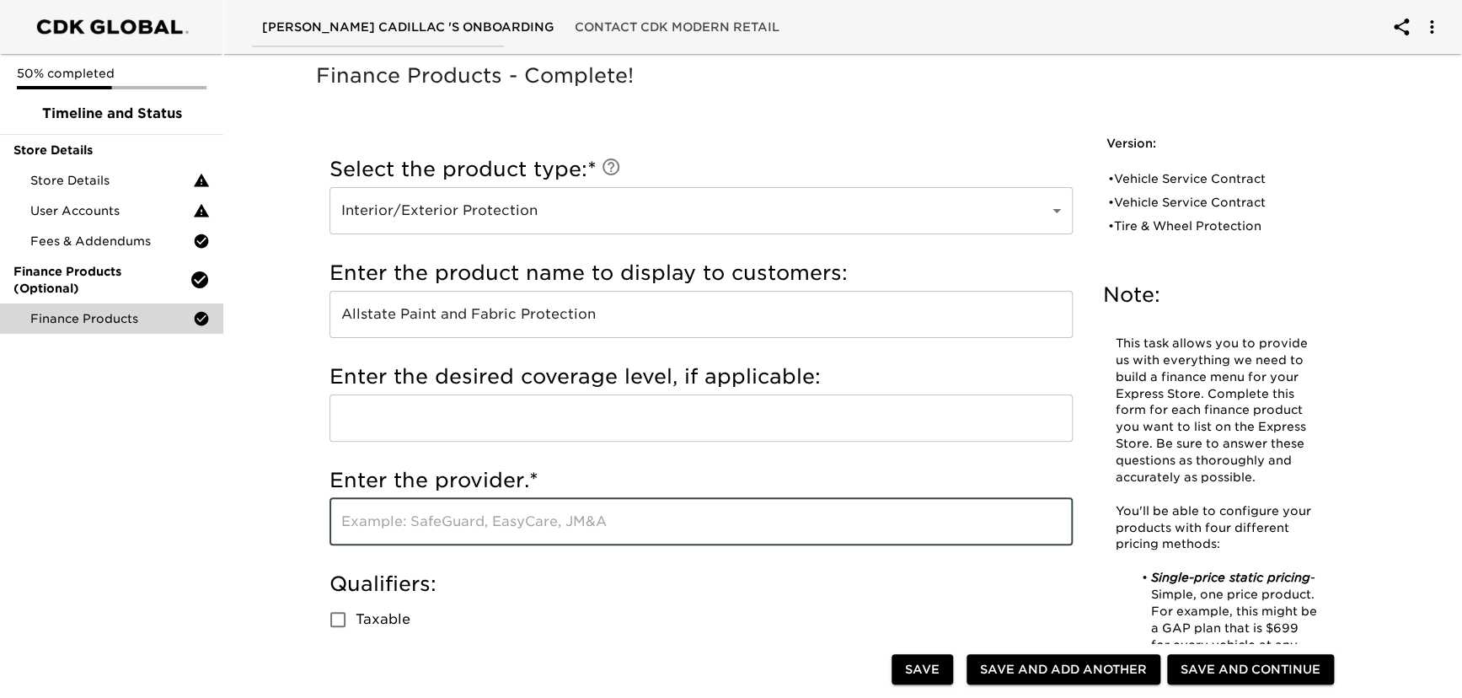
click at [400, 532] on input "text" at bounding box center [701, 521] width 743 height 47
type input "Allstate"
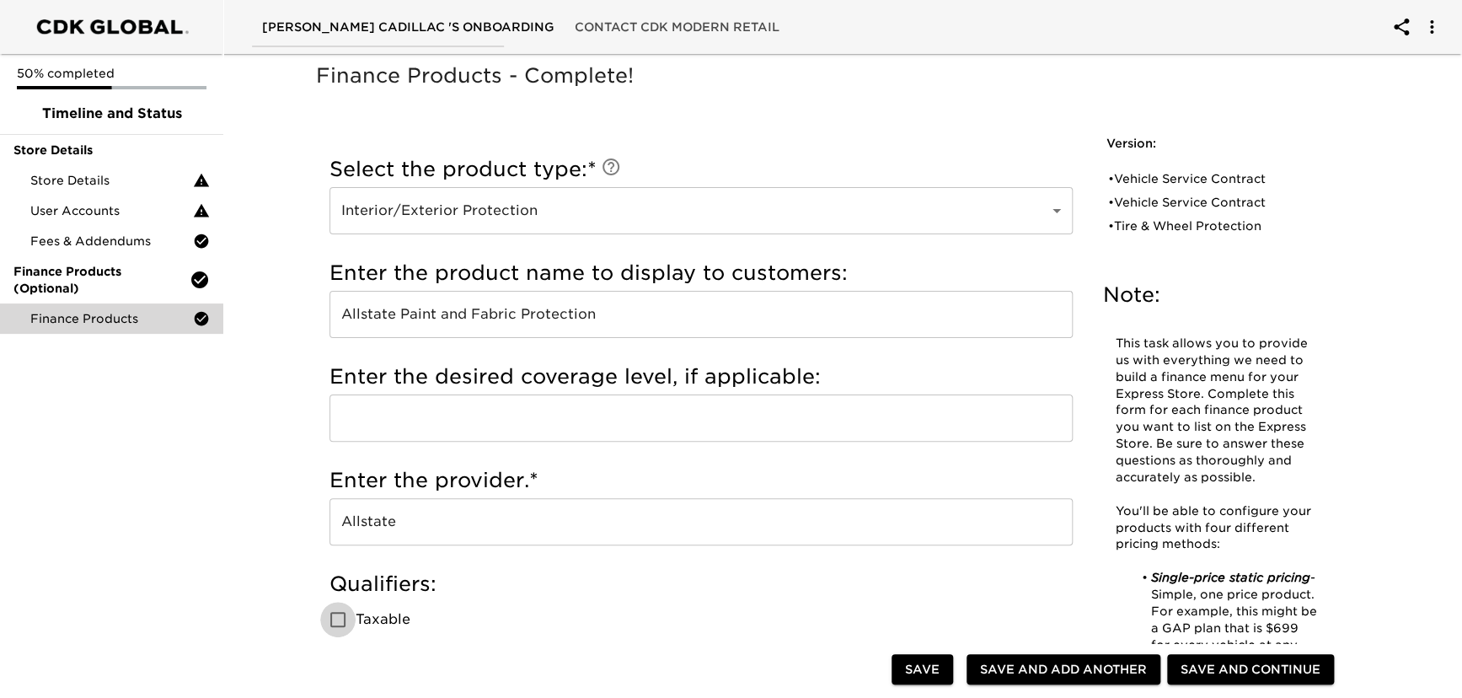
click at [340, 616] on input "Taxable" at bounding box center [337, 619] width 35 height 35
checkbox input "true"
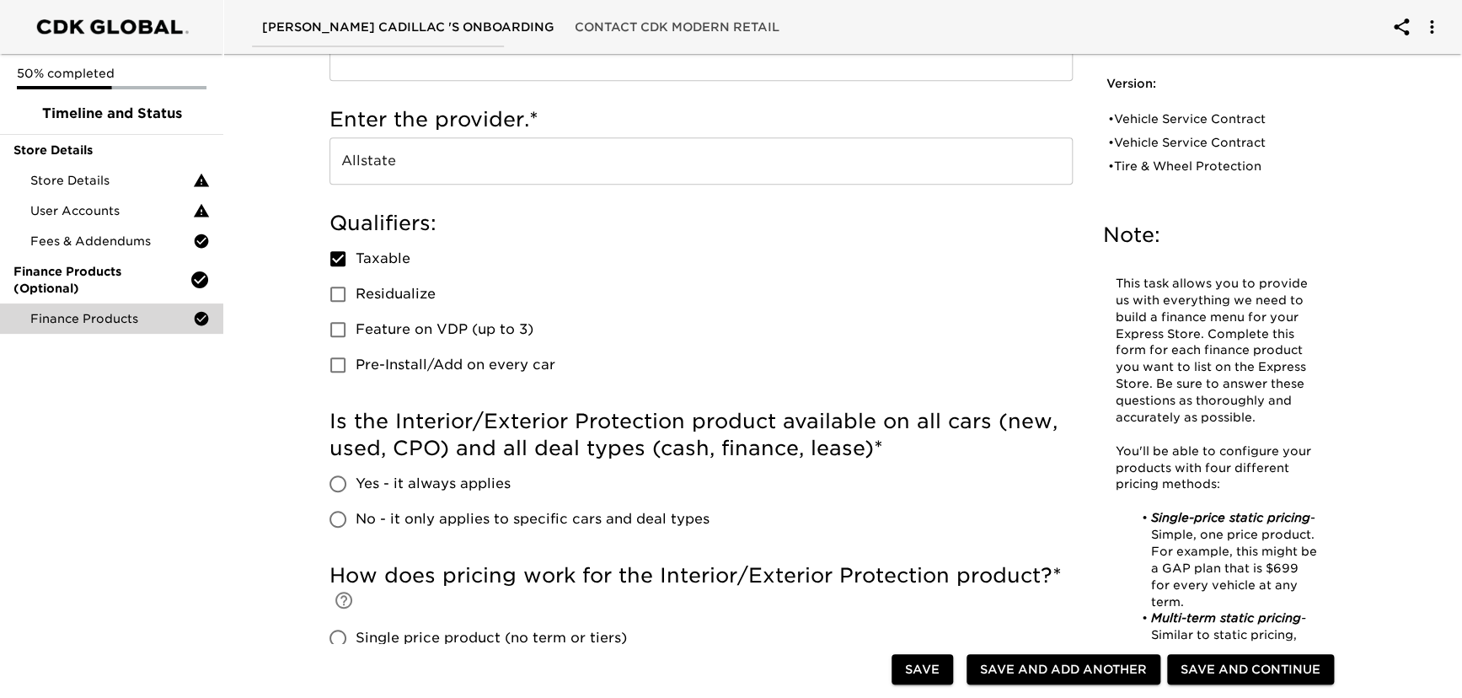
scroll to position [459, 0]
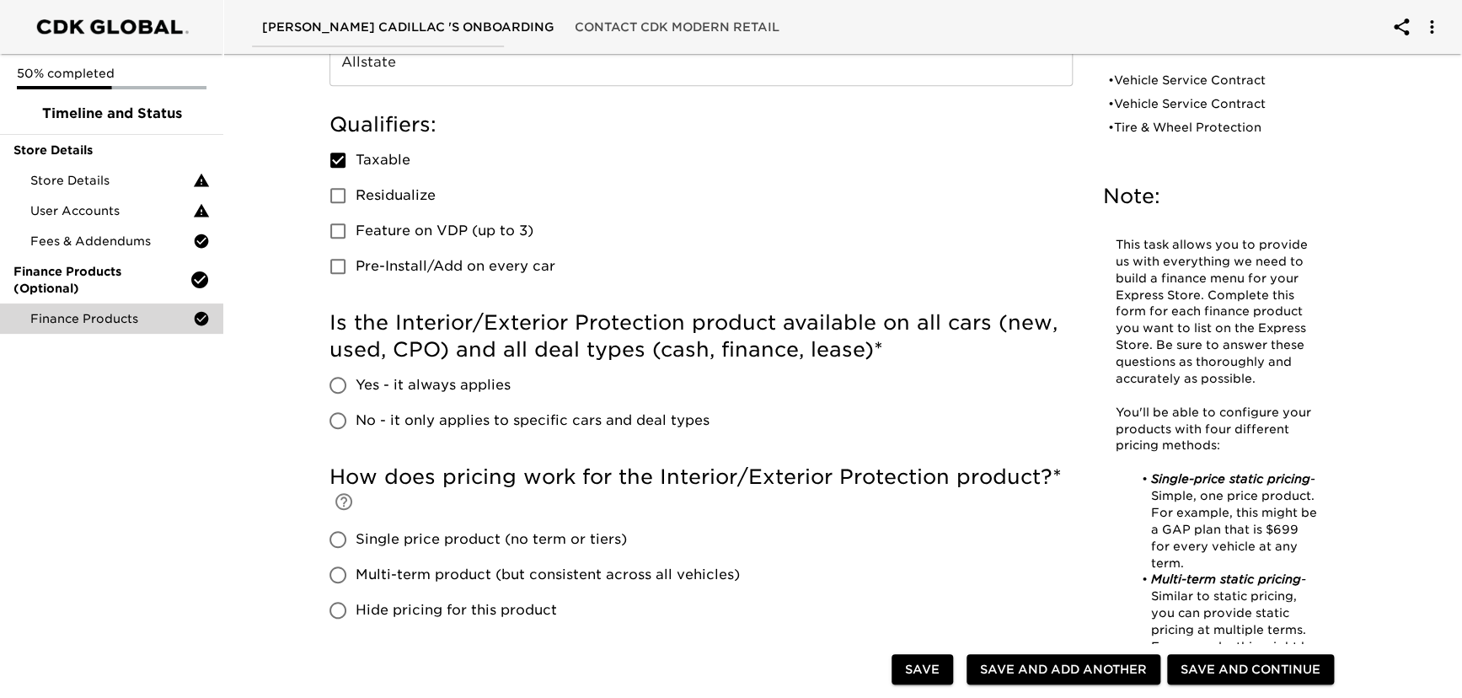
click at [337, 387] on input "Yes - it always applies" at bounding box center [337, 384] width 35 height 35
radio input "true"
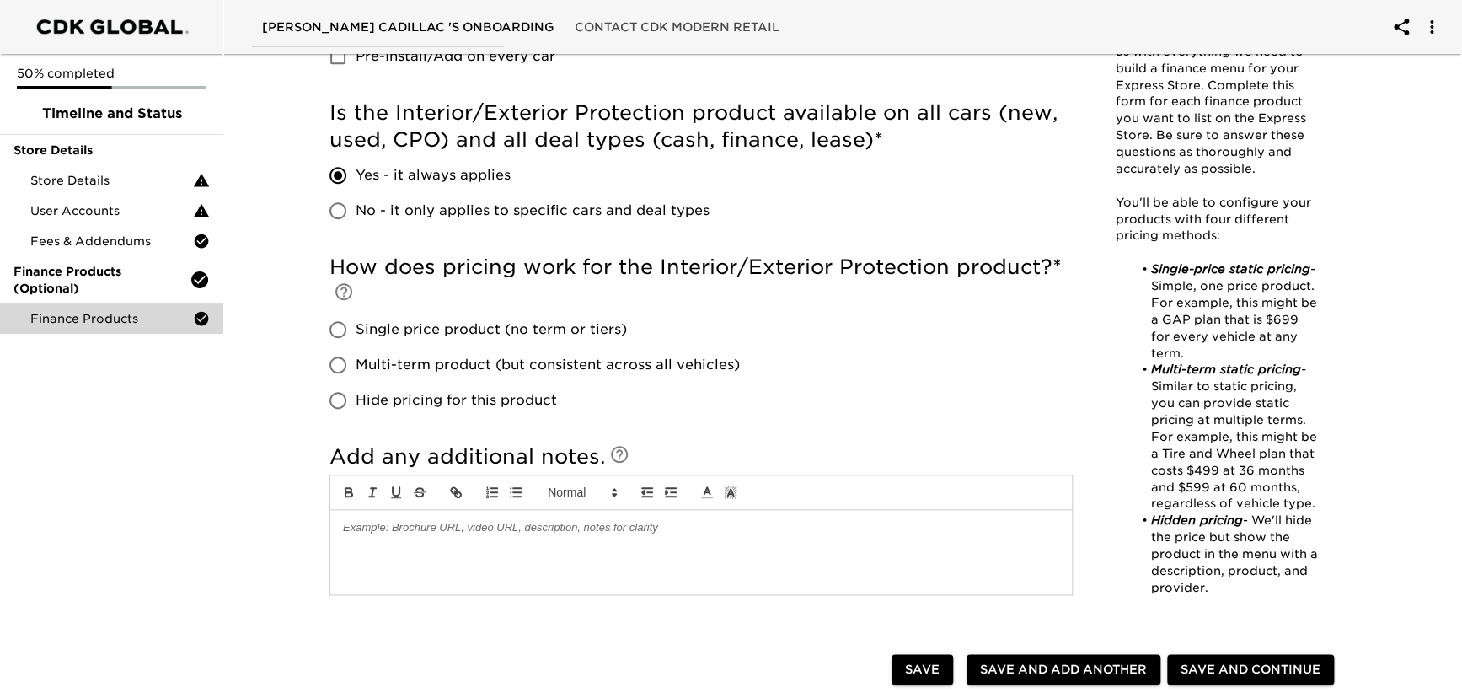
scroll to position [689, 0]
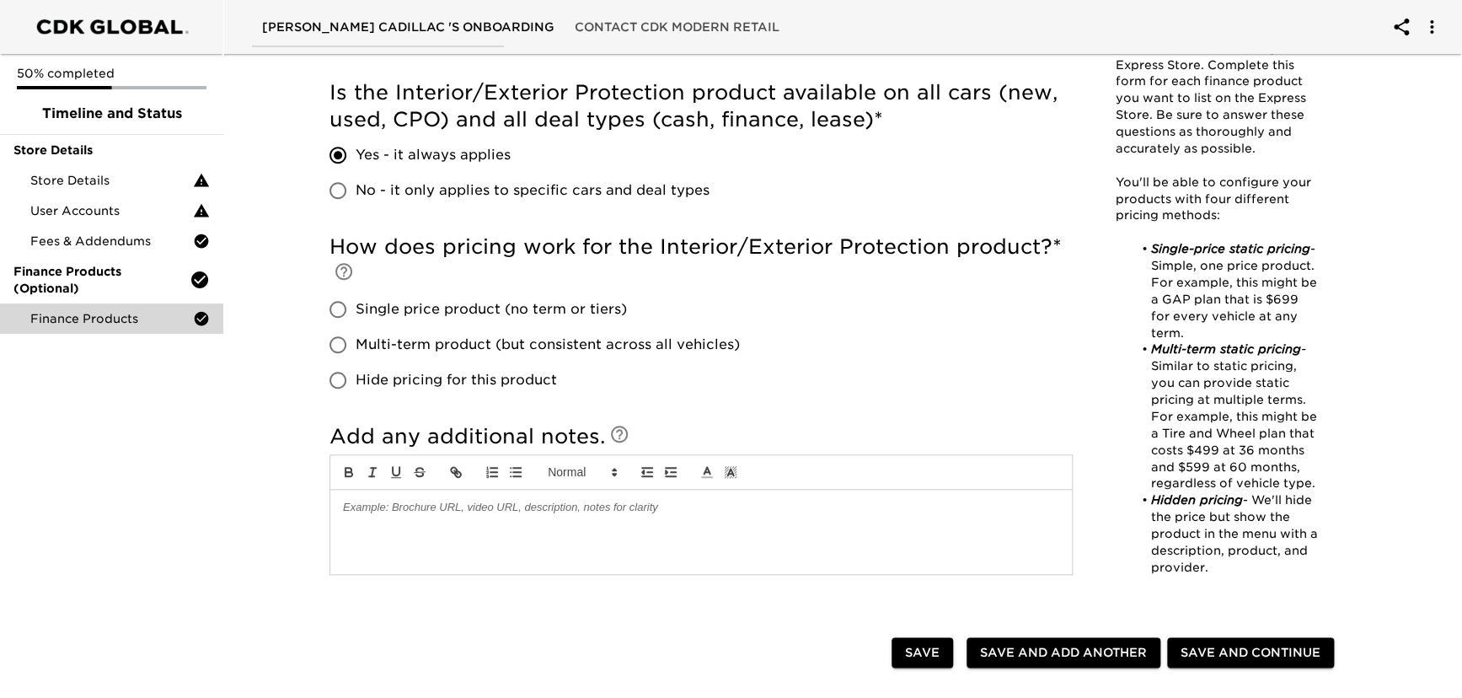
click at [339, 304] on input "Single price product (no term or tiers)" at bounding box center [337, 309] width 35 height 35
radio input "true"
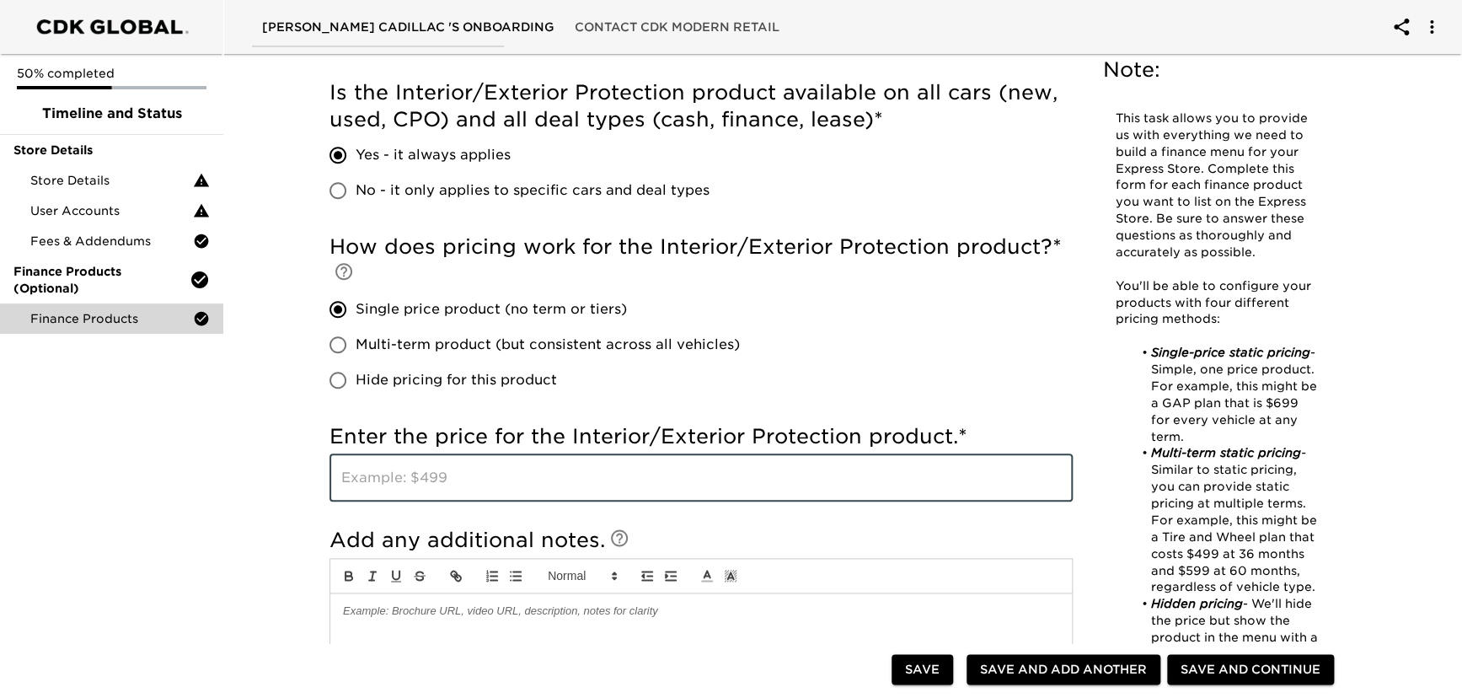
click at [353, 480] on input "text" at bounding box center [701, 477] width 743 height 47
type input "5"
type input "$599"
click at [210, 451] on div "50% completed Timeline and Status Store Details Store Details User Accounts Fee…" at bounding box center [111, 349] width 223 height 698
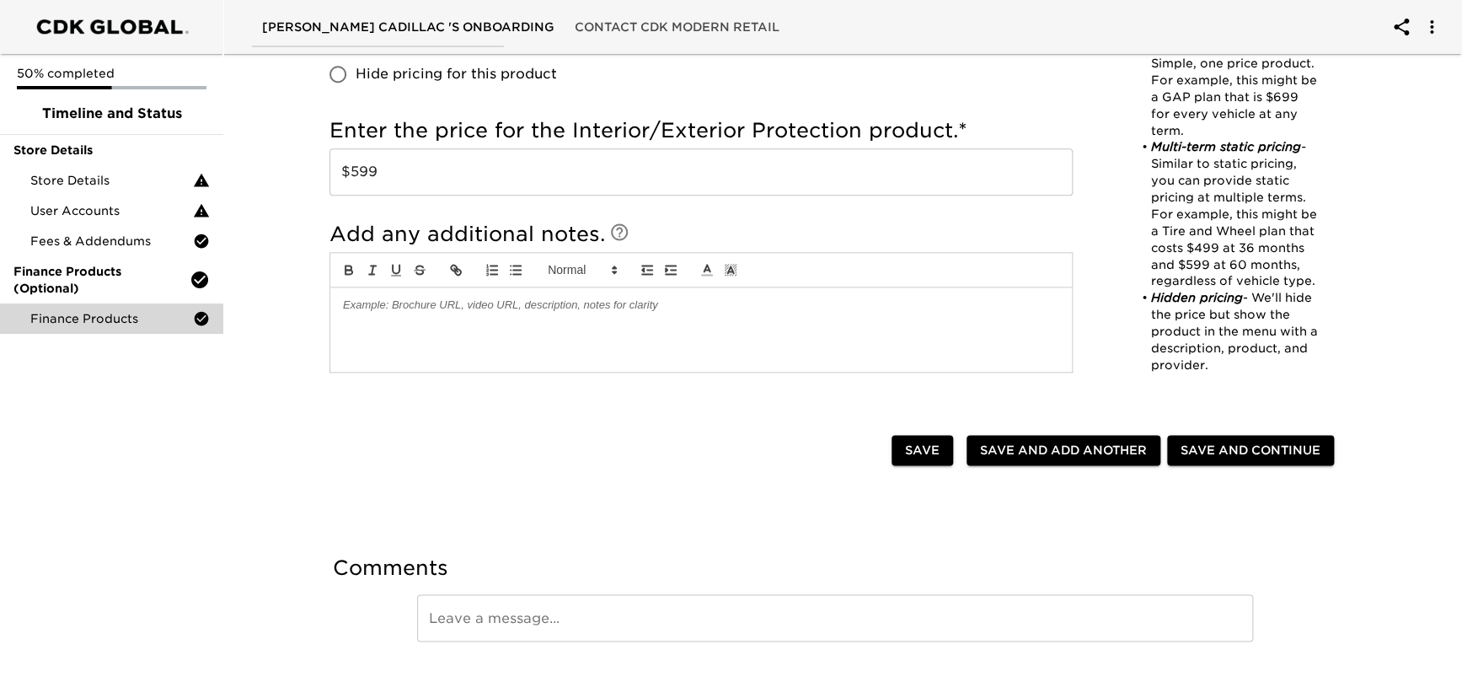
scroll to position [1017, 0]
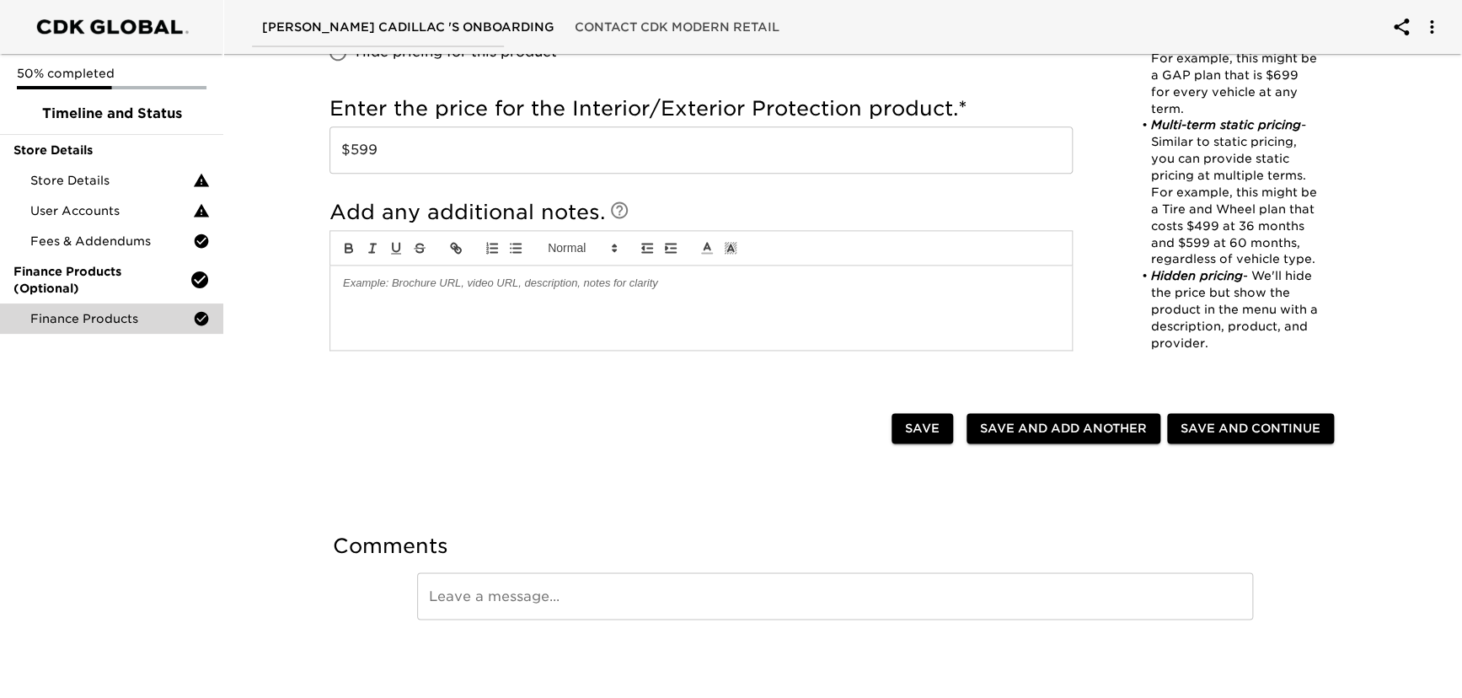
click at [1049, 428] on span "Save and Add Another" at bounding box center [1063, 428] width 167 height 21
checkbox input "true"
radio input "false"
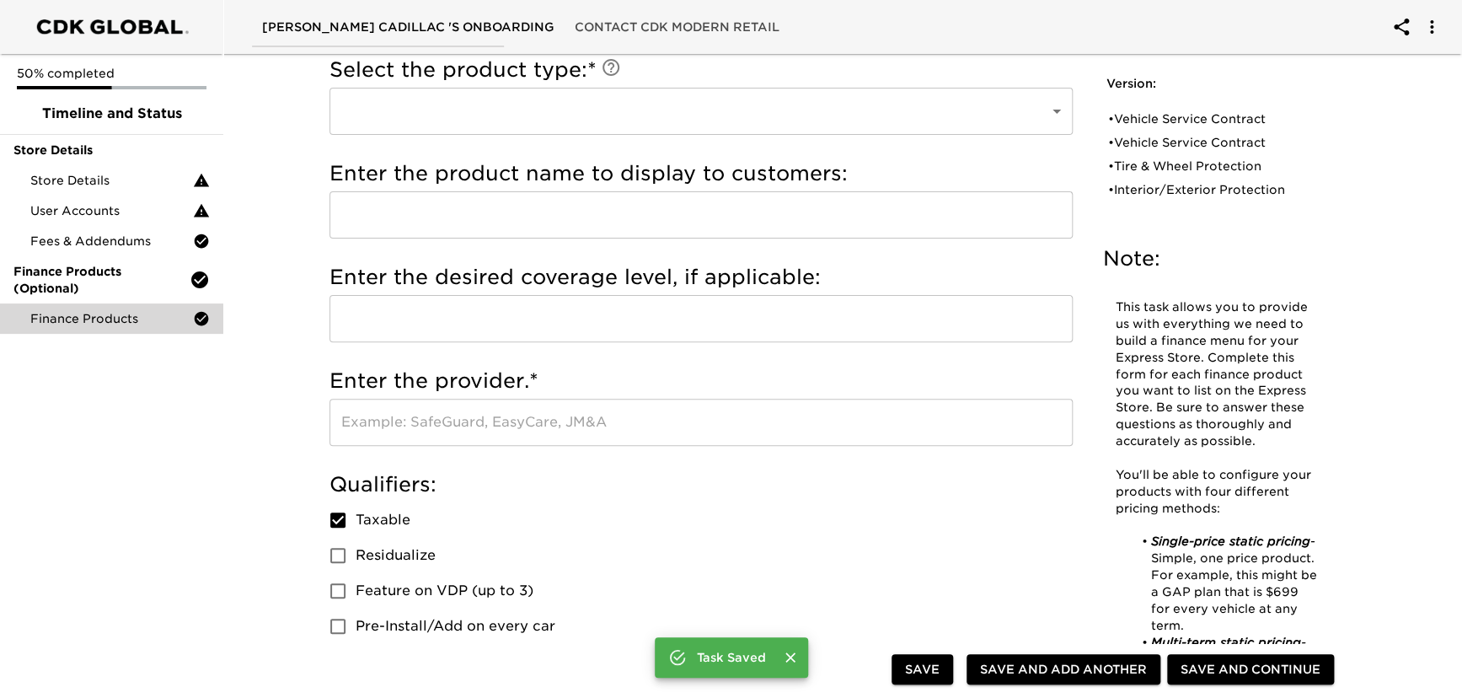
scroll to position [0, 0]
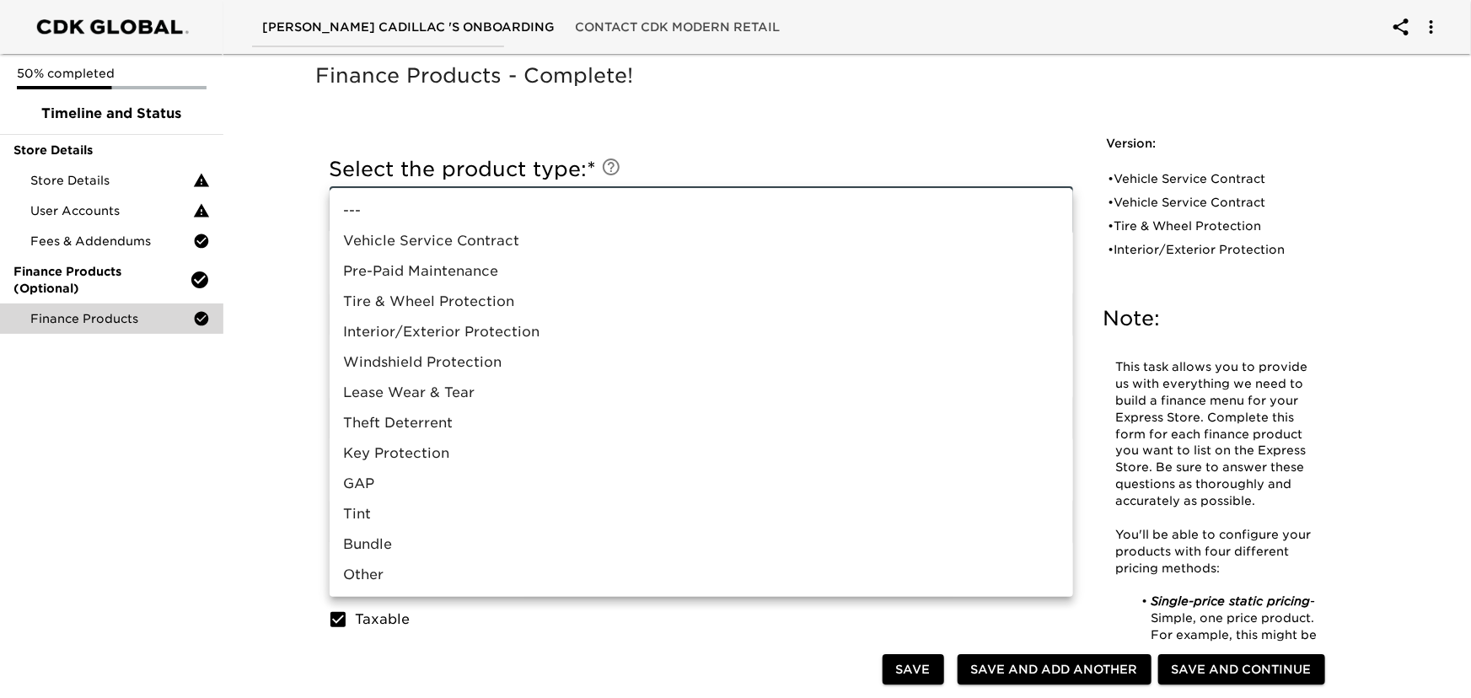
click at [436, 390] on li "Lease Wear & Tear" at bounding box center [701, 393] width 743 height 30
type input "Lease Wear & Tear"
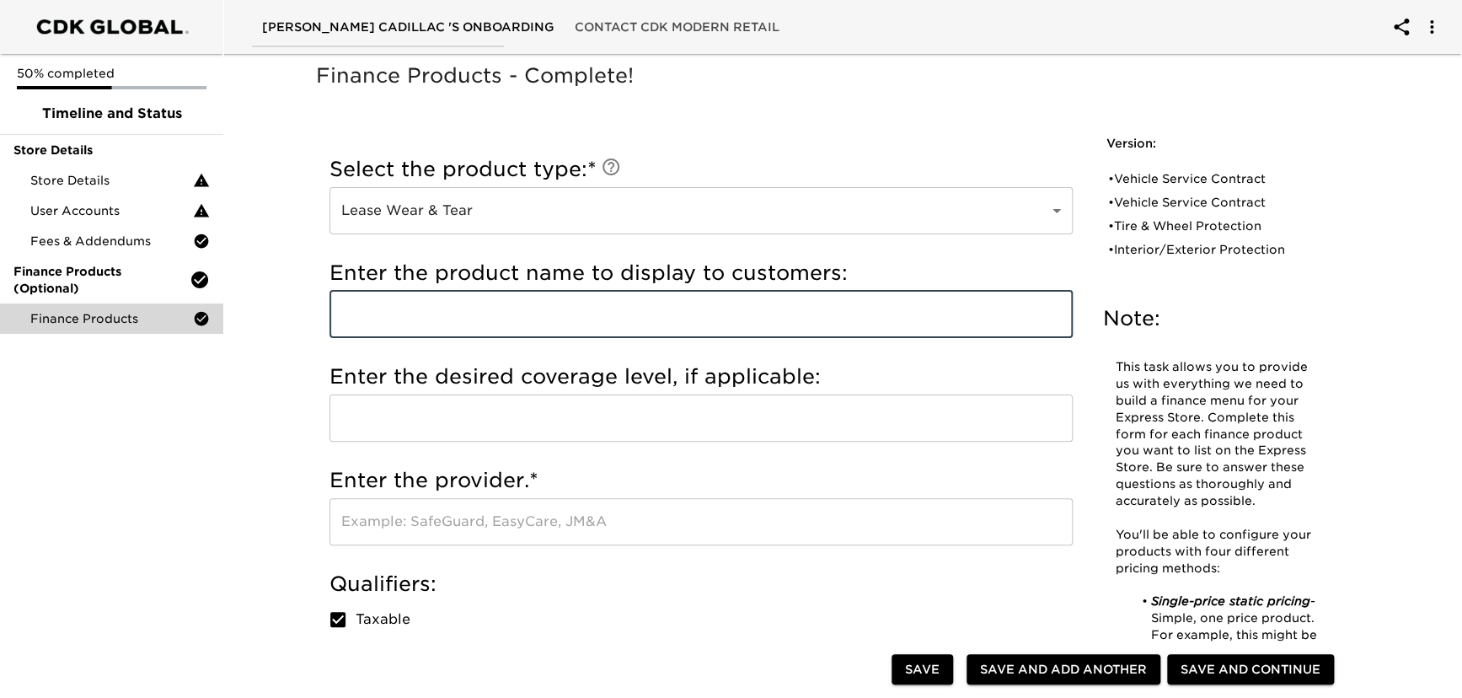
click at [376, 313] on input "text" at bounding box center [701, 314] width 743 height 47
type input "Smart Lease Protection"
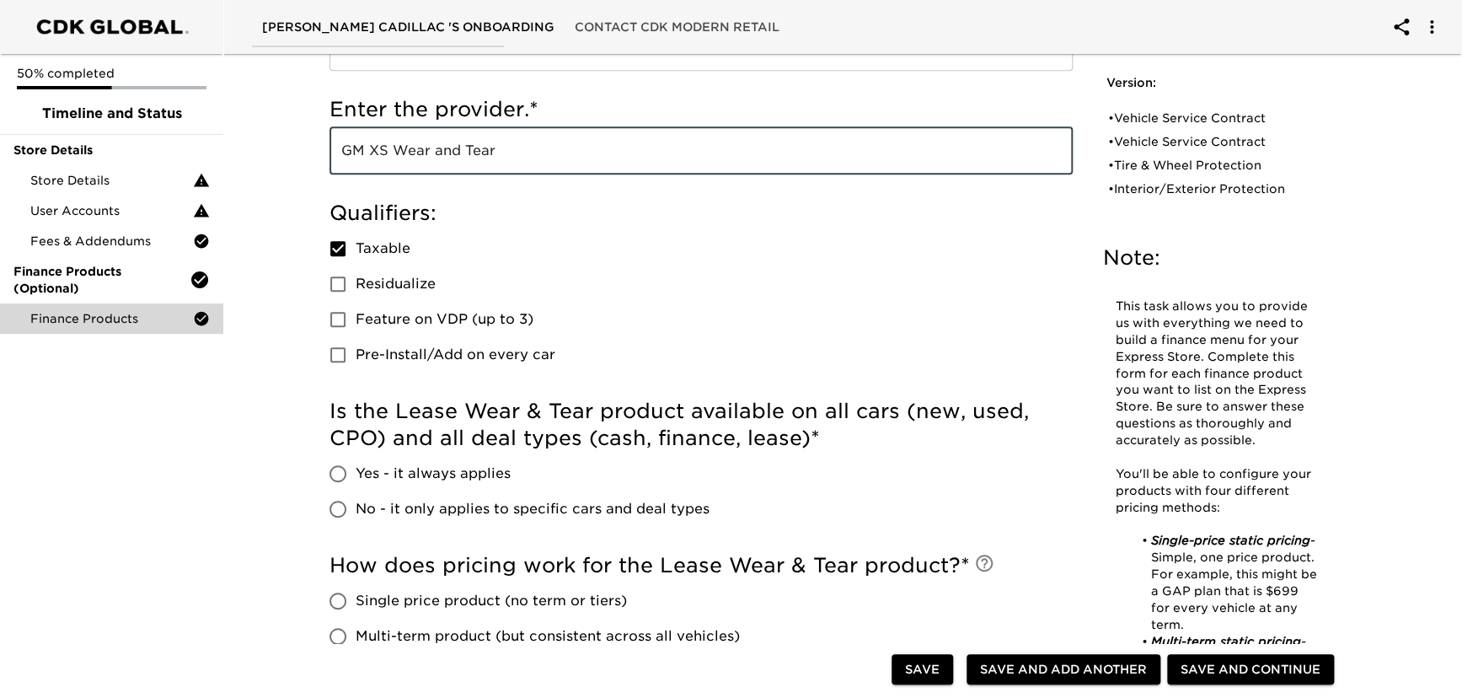
scroll to position [459, 0]
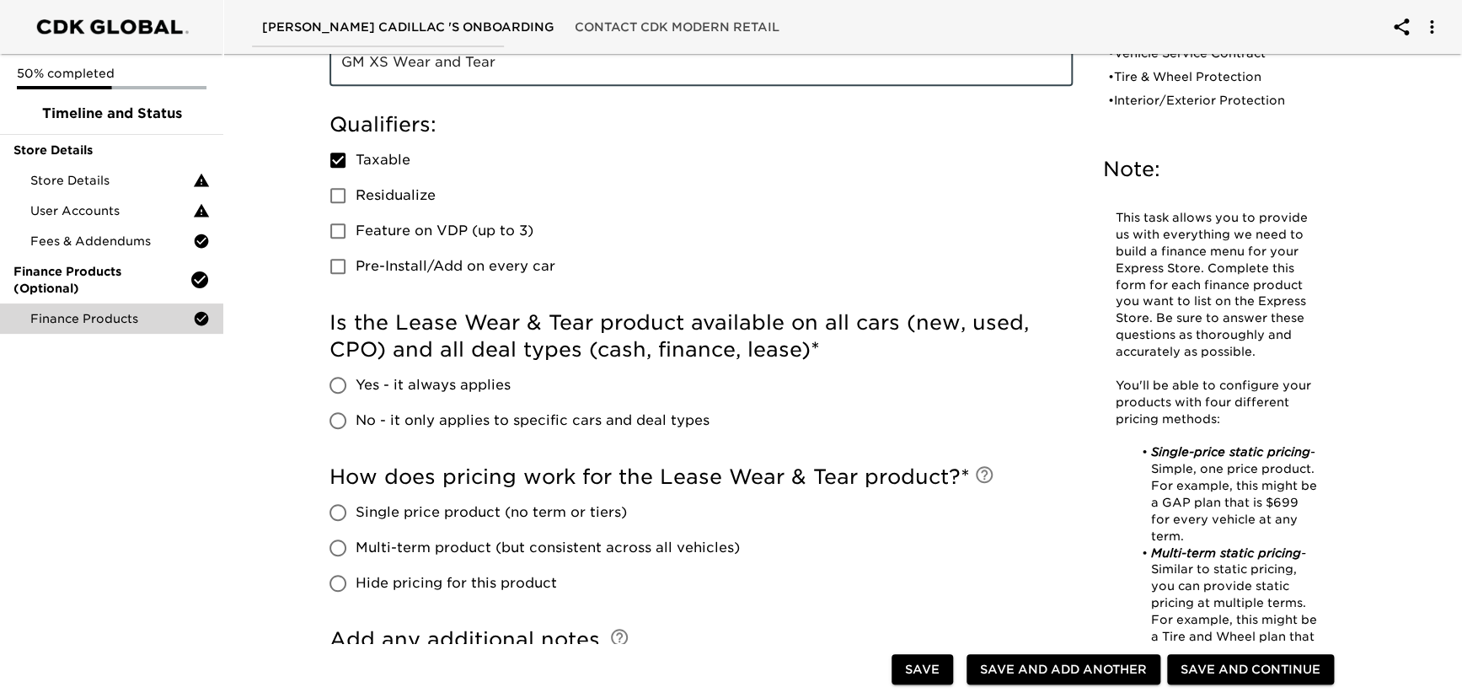
type input "GM XS Wear and Tear"
click at [337, 424] on input "No - it only applies to specific cars and deal types" at bounding box center [337, 420] width 35 height 35
radio input "true"
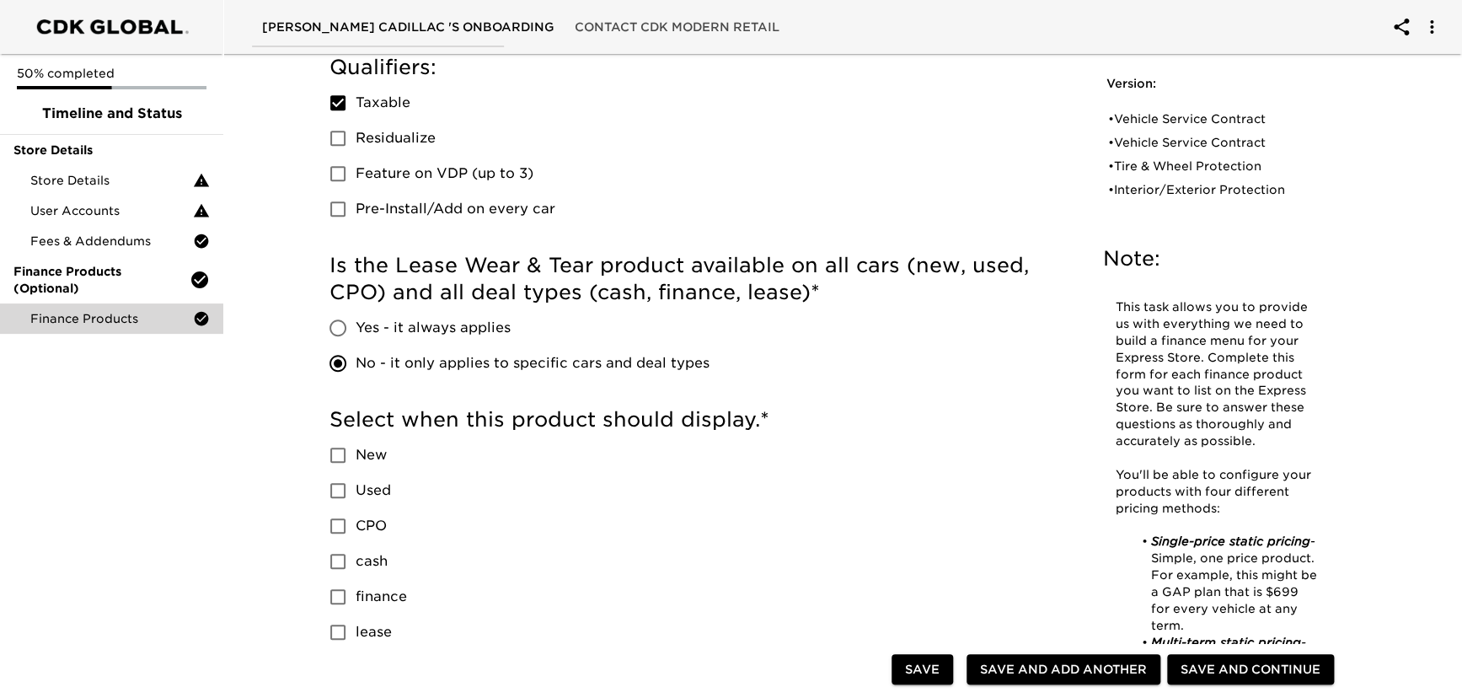
scroll to position [613, 0]
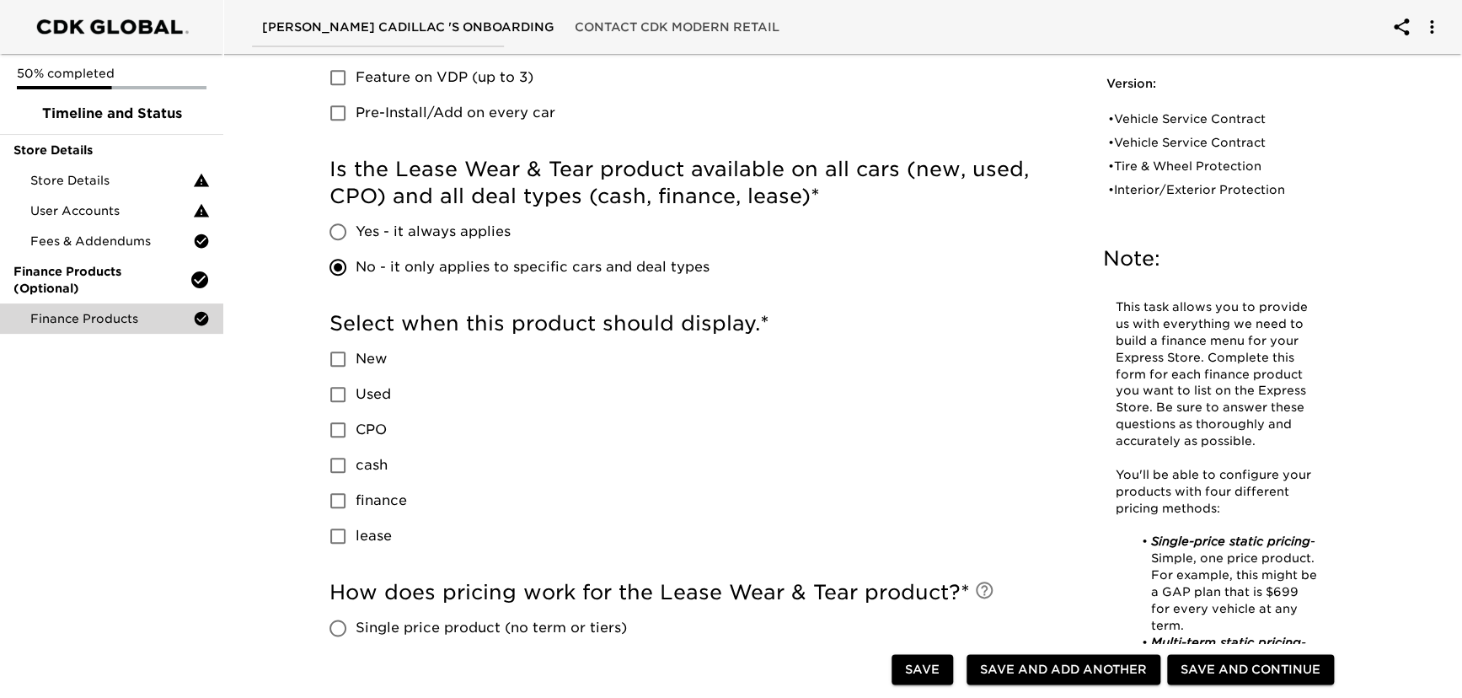
click at [334, 539] on input "lease" at bounding box center [337, 535] width 35 height 35
checkbox input "true"
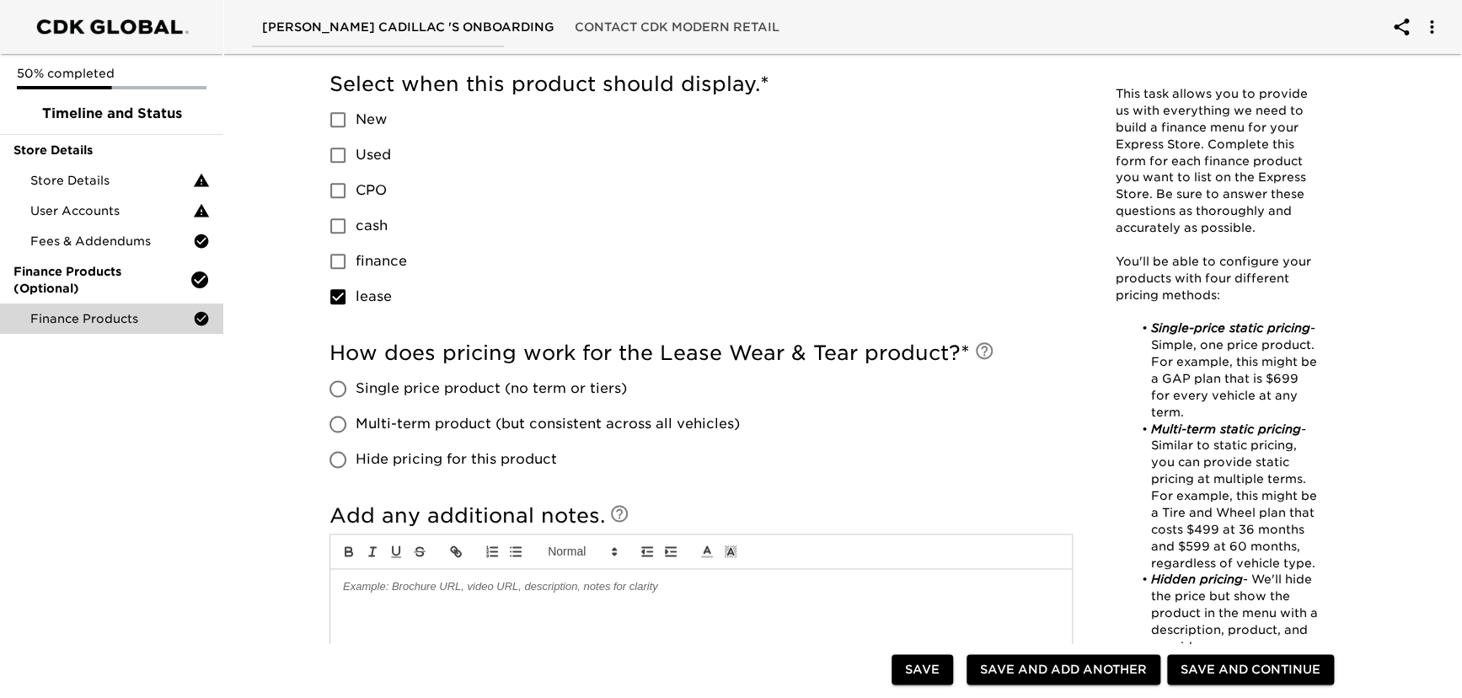
scroll to position [995, 0]
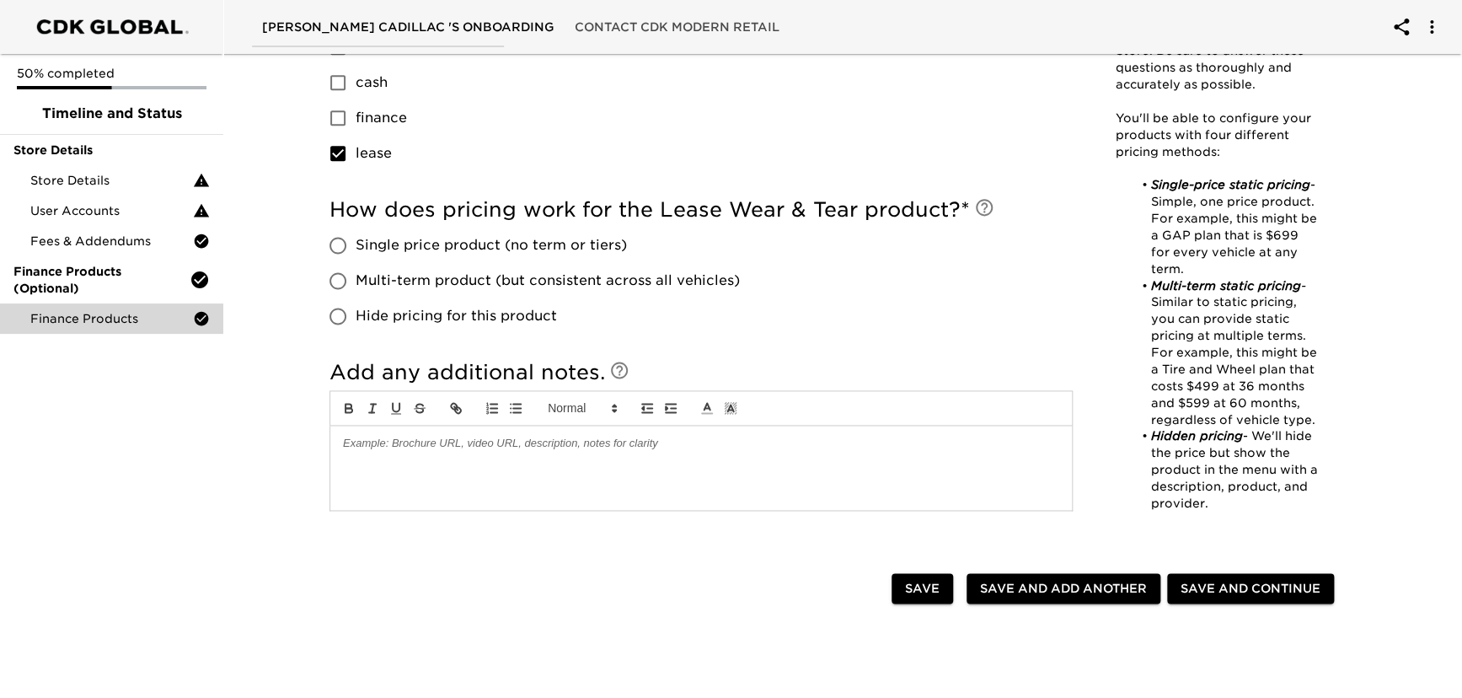
click at [342, 248] on input "Single price product (no term or tiers)" at bounding box center [337, 245] width 35 height 35
radio input "true"
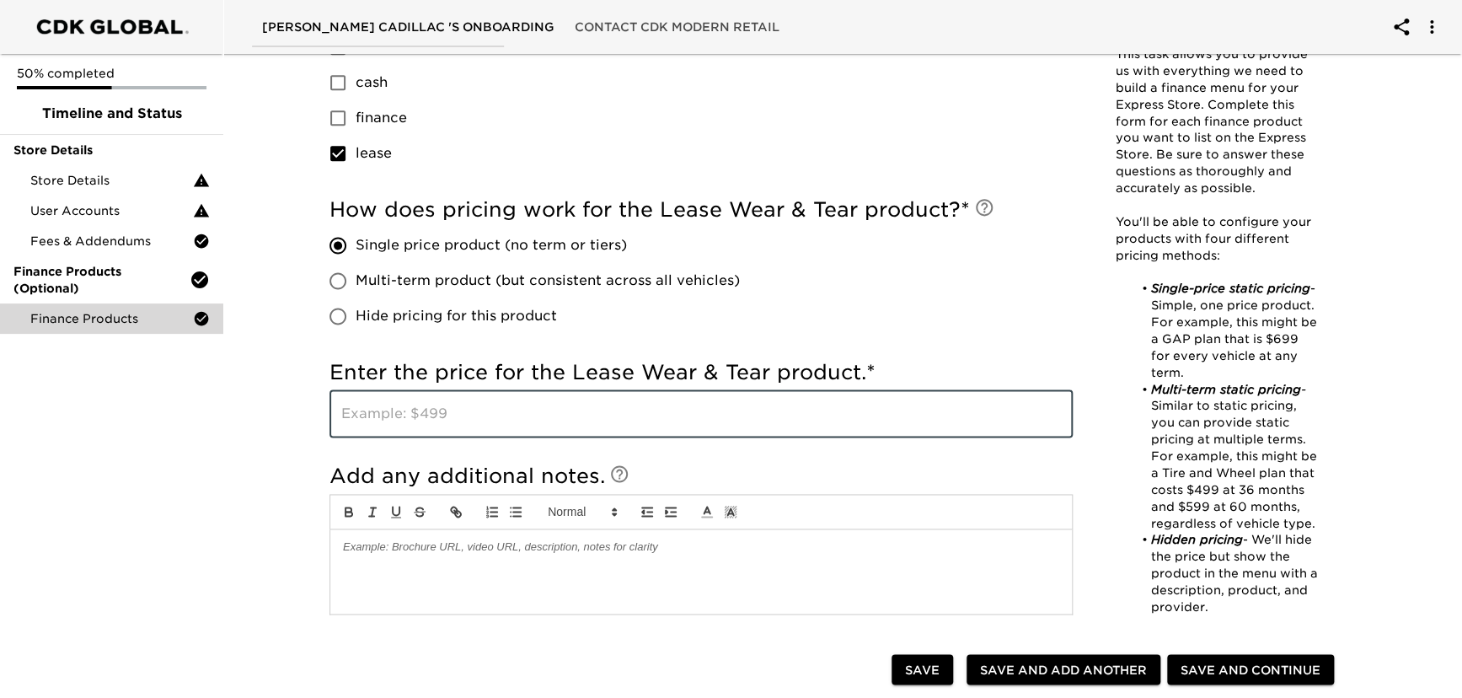
click at [373, 421] on input "text" at bounding box center [701, 413] width 743 height 47
type input "1499"
click at [236, 474] on div "Finance Products - Complete! Note: This task allows you to provide us with ever…" at bounding box center [835, 7] width 1246 height 1911
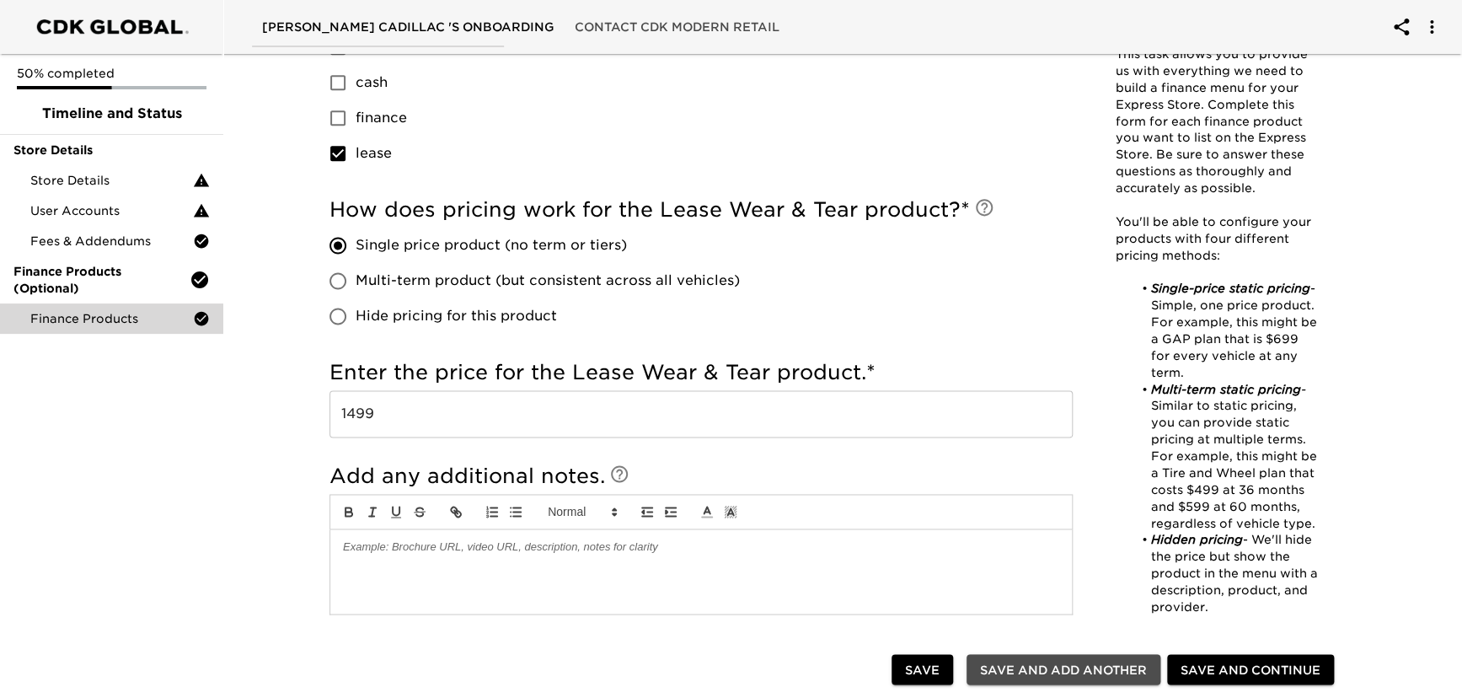
click at [1019, 664] on span "Save and Add Another" at bounding box center [1063, 669] width 167 height 21
checkbox input "true"
radio input "false"
checkbox input "true"
radio input "false"
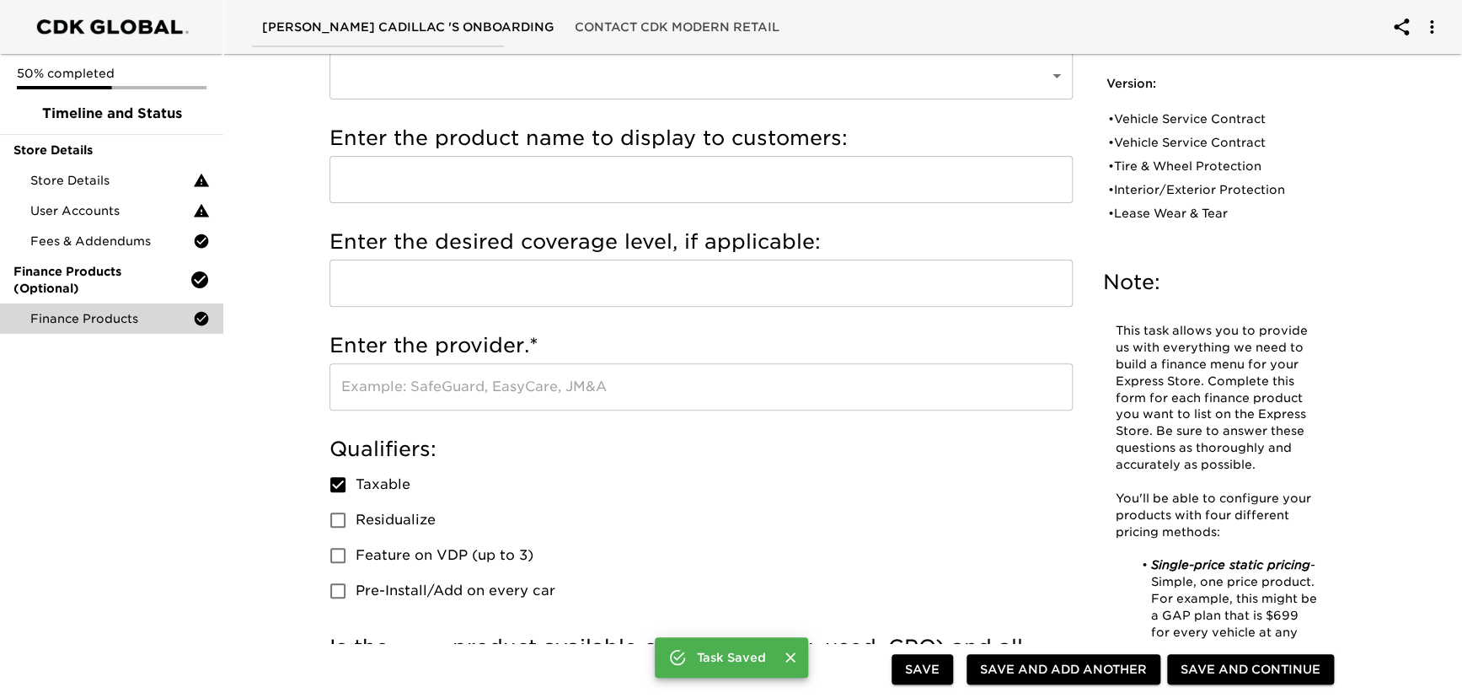
scroll to position [0, 0]
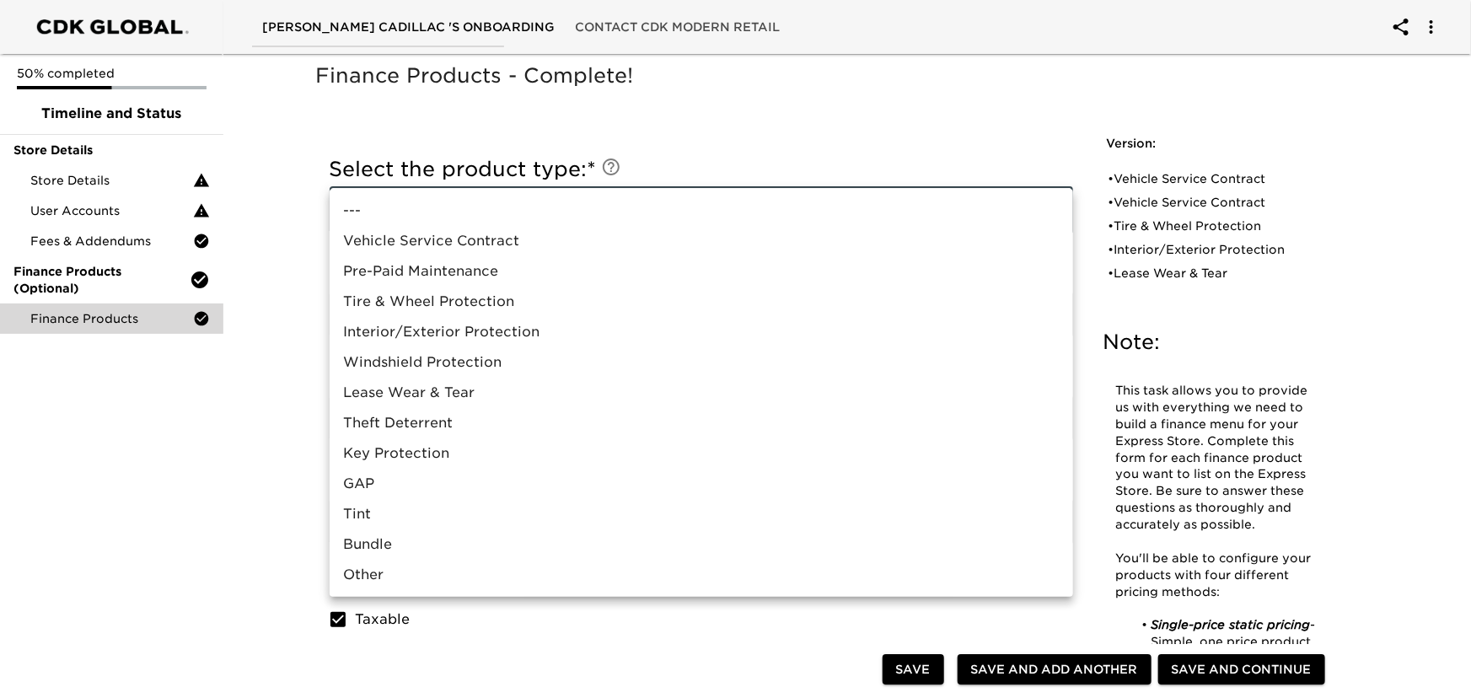
click at [423, 485] on li "GAP" at bounding box center [701, 484] width 743 height 30
type input "GAP"
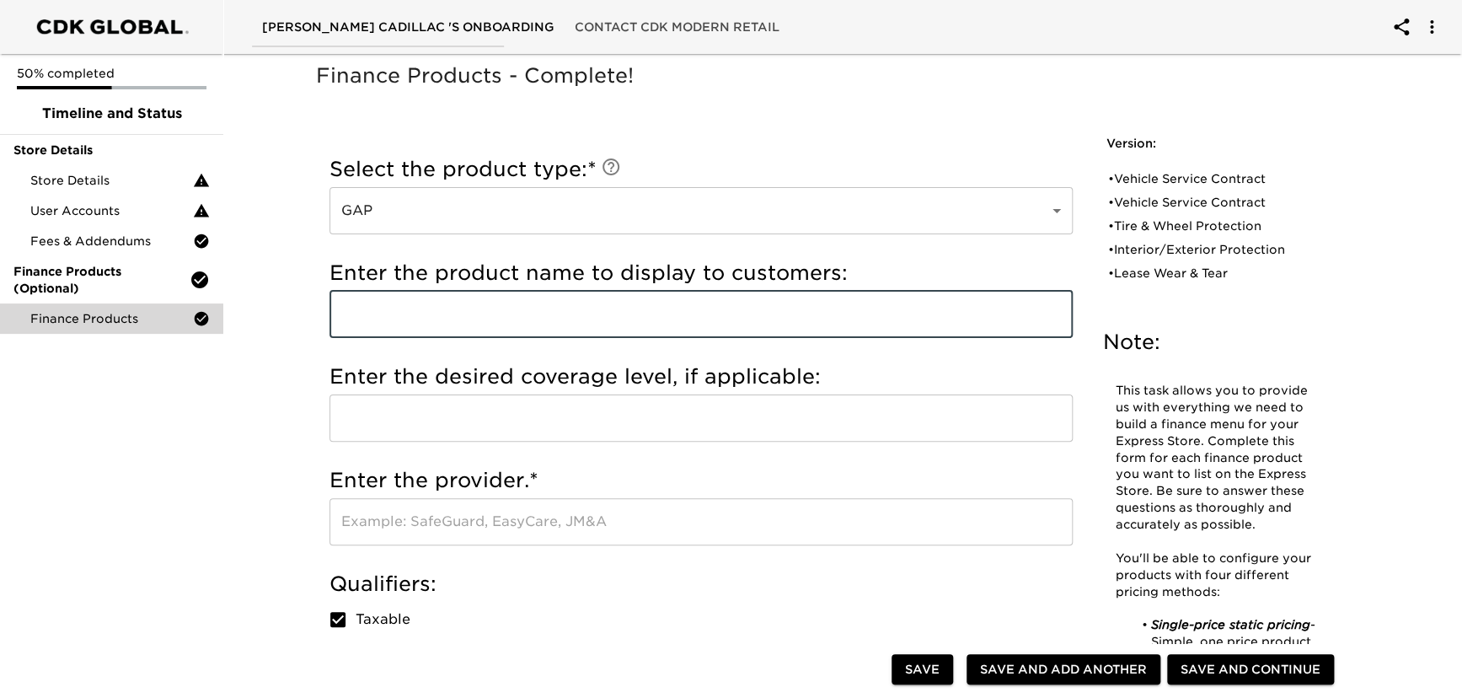
click at [425, 304] on input "text" at bounding box center [701, 314] width 743 height 47
type input "F"
click at [496, 312] on input "Allstate Five Star Guarenteed Asset Protection" at bounding box center [701, 314] width 743 height 47
type input "Allstate Five Star Guaranteed Asset Protection"
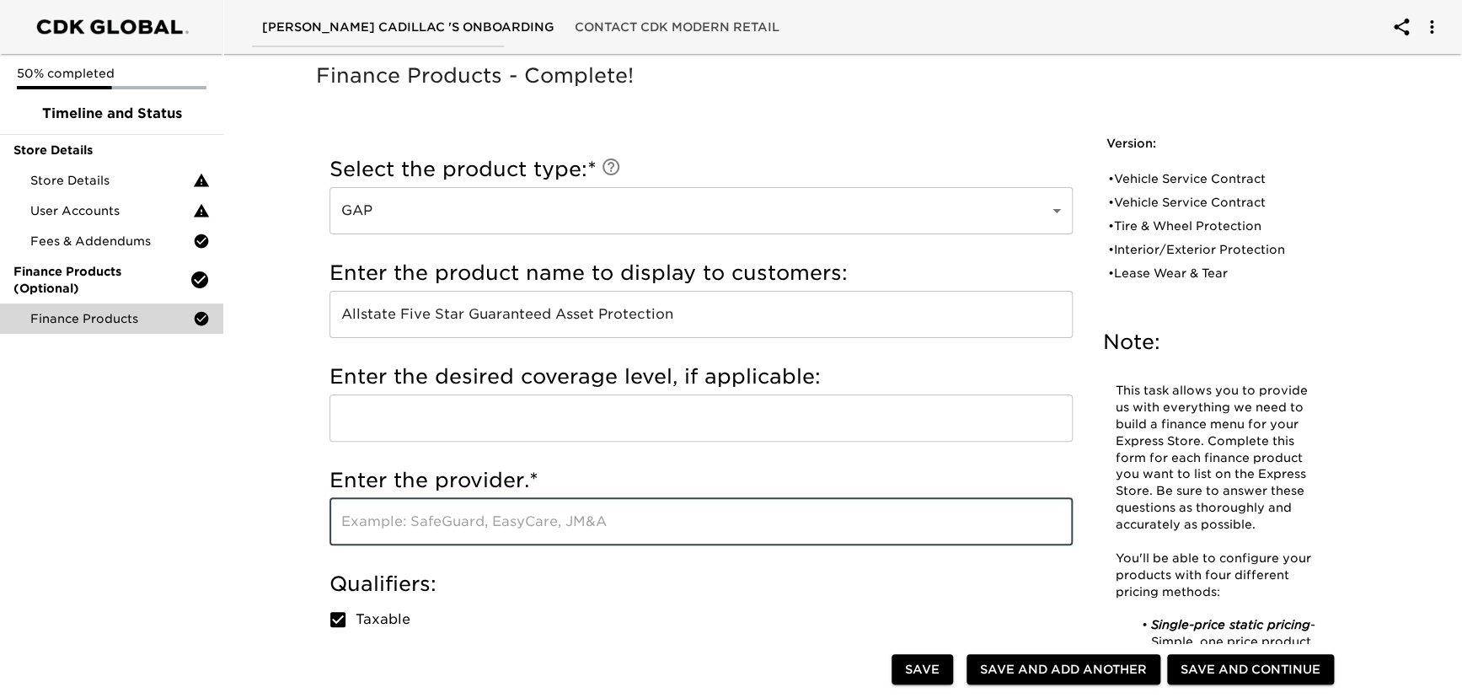
click at [410, 509] on input "text" at bounding box center [701, 521] width 743 height 47
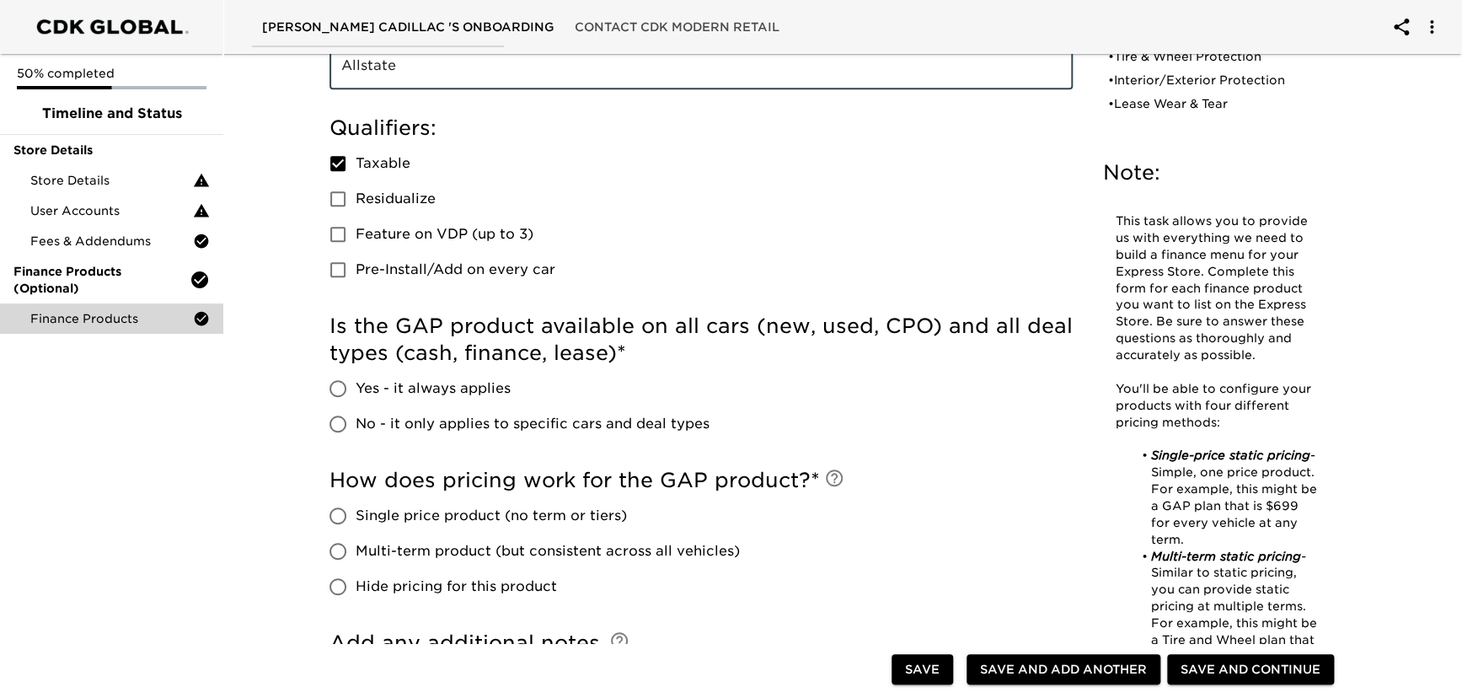
scroll to position [459, 0]
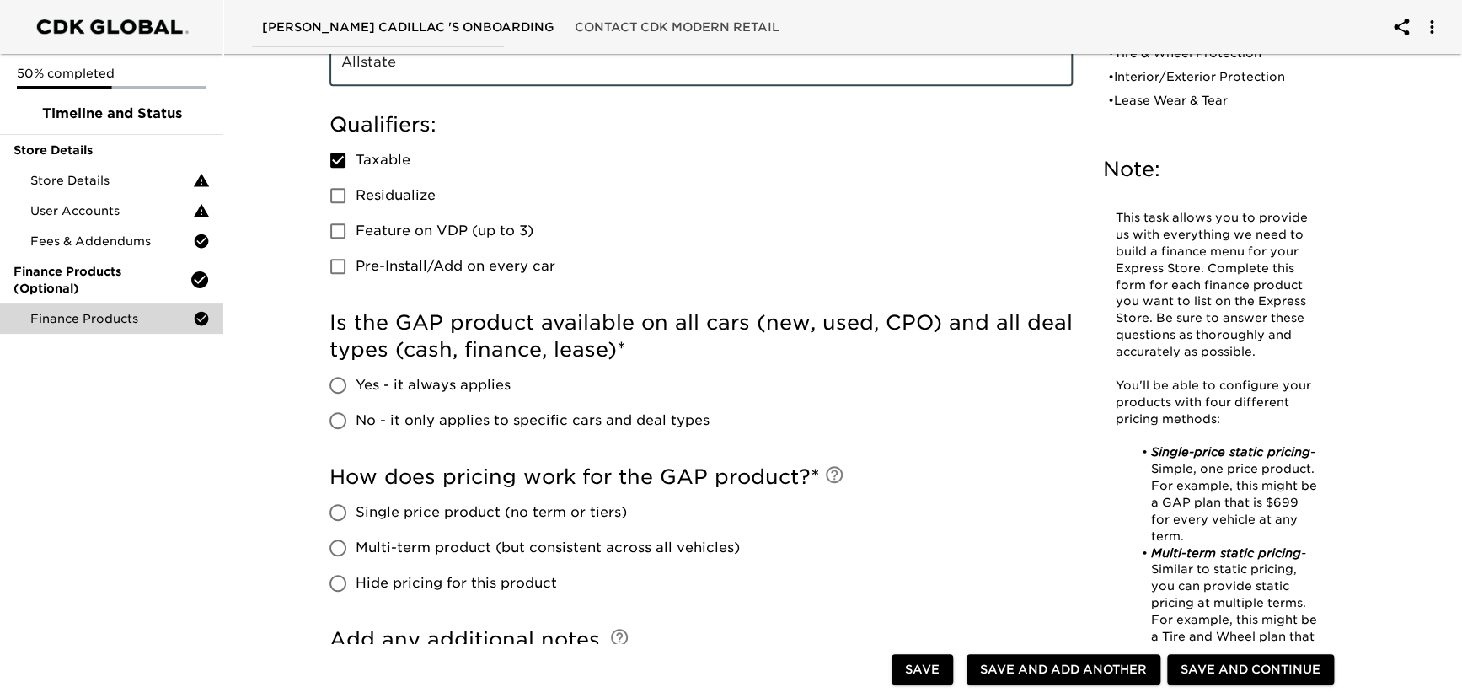
type input "Allstate"
click at [334, 412] on input "No - it only applies to specific cars and deal types" at bounding box center [337, 420] width 35 height 35
radio input "true"
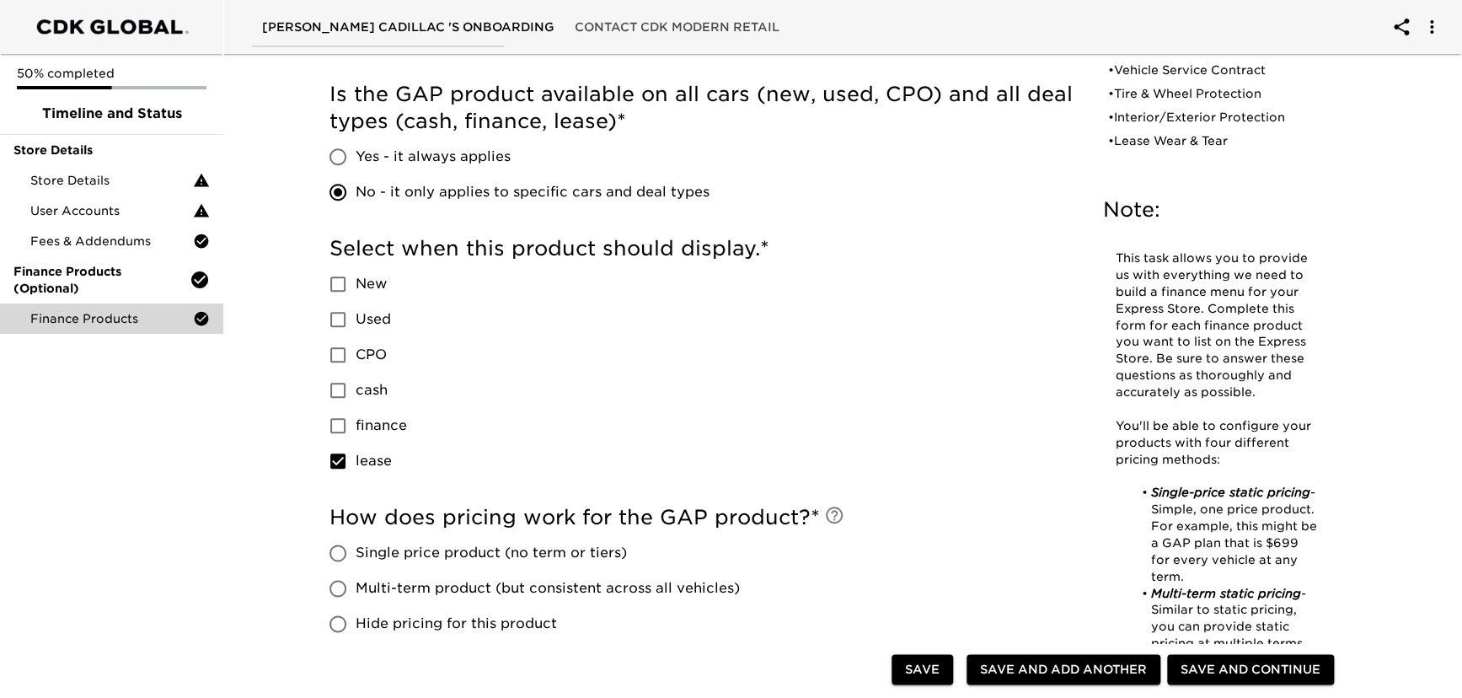
scroll to position [689, 0]
click at [344, 283] on input "New" at bounding box center [337, 282] width 35 height 35
checkbox input "true"
click at [340, 314] on input "Used" at bounding box center [337, 317] width 35 height 35
checkbox input "true"
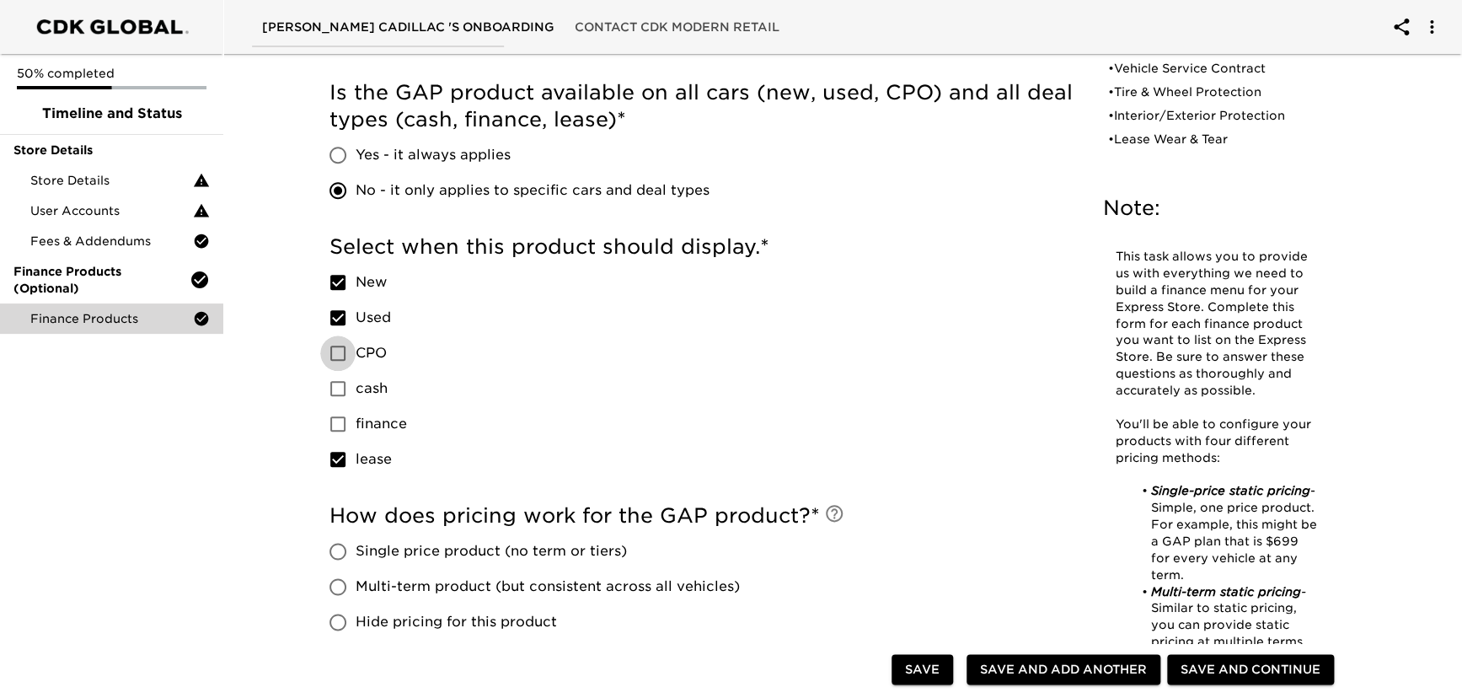
click at [337, 354] on input "CPO" at bounding box center [337, 352] width 35 height 35
checkbox input "true"
click at [332, 462] on input "lease" at bounding box center [337, 459] width 35 height 35
checkbox input "false"
click at [341, 425] on input "finance" at bounding box center [337, 423] width 35 height 35
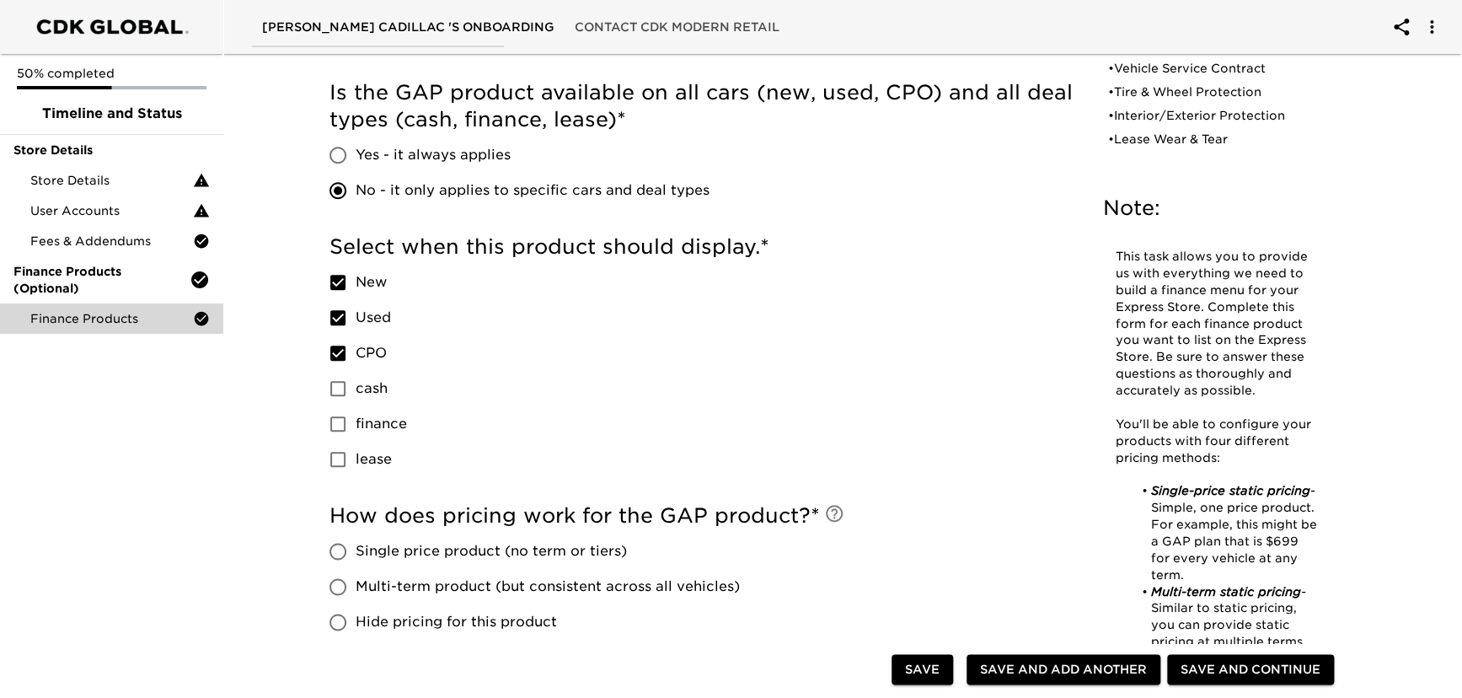
checkbox input "true"
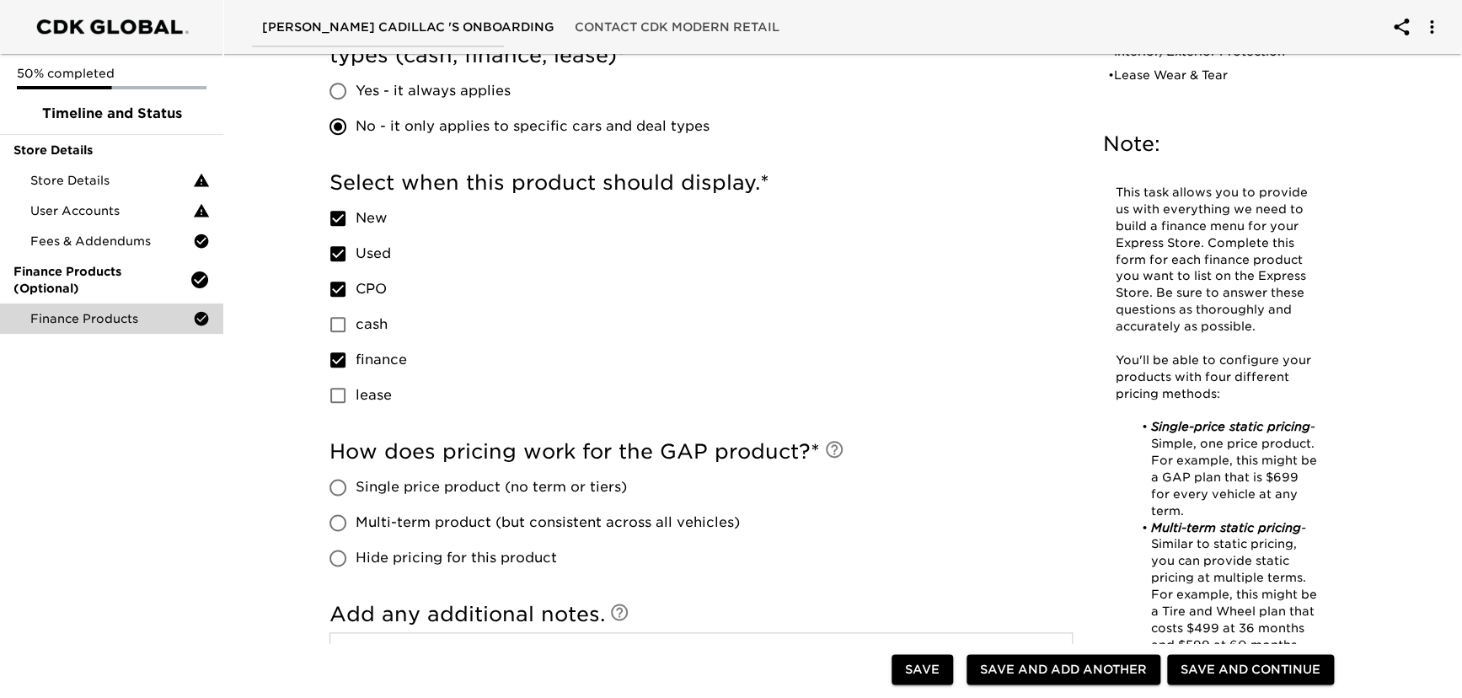
scroll to position [843, 0]
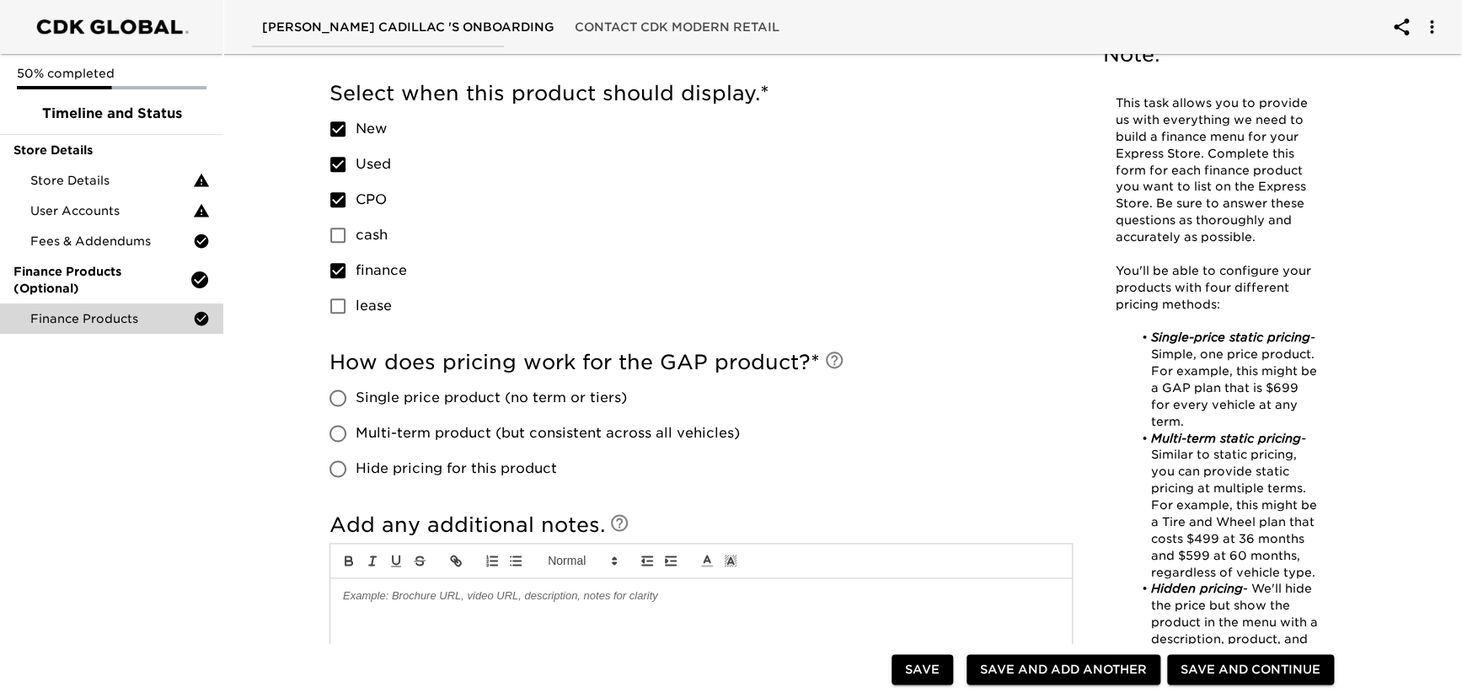
click at [343, 398] on input "Single price product (no term or tiers)" at bounding box center [337, 397] width 35 height 35
radio input "true"
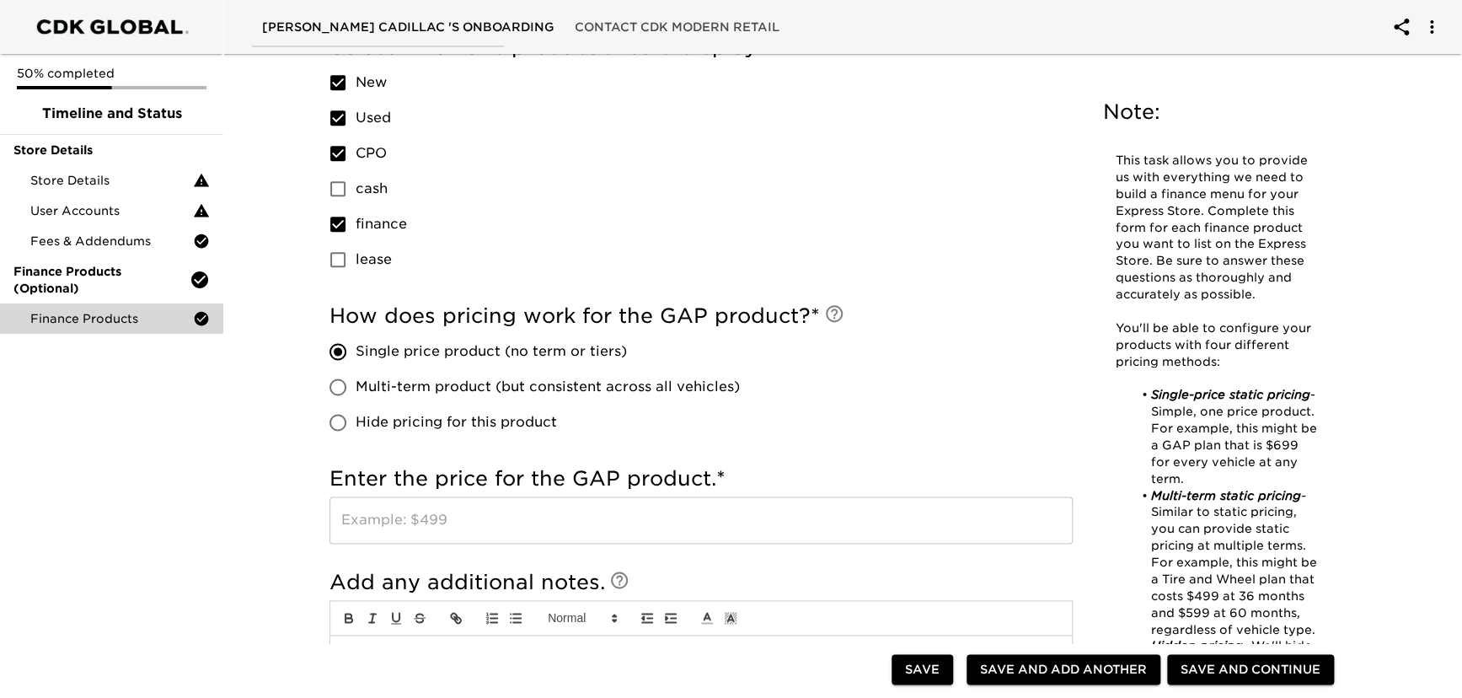
scroll to position [995, 0]
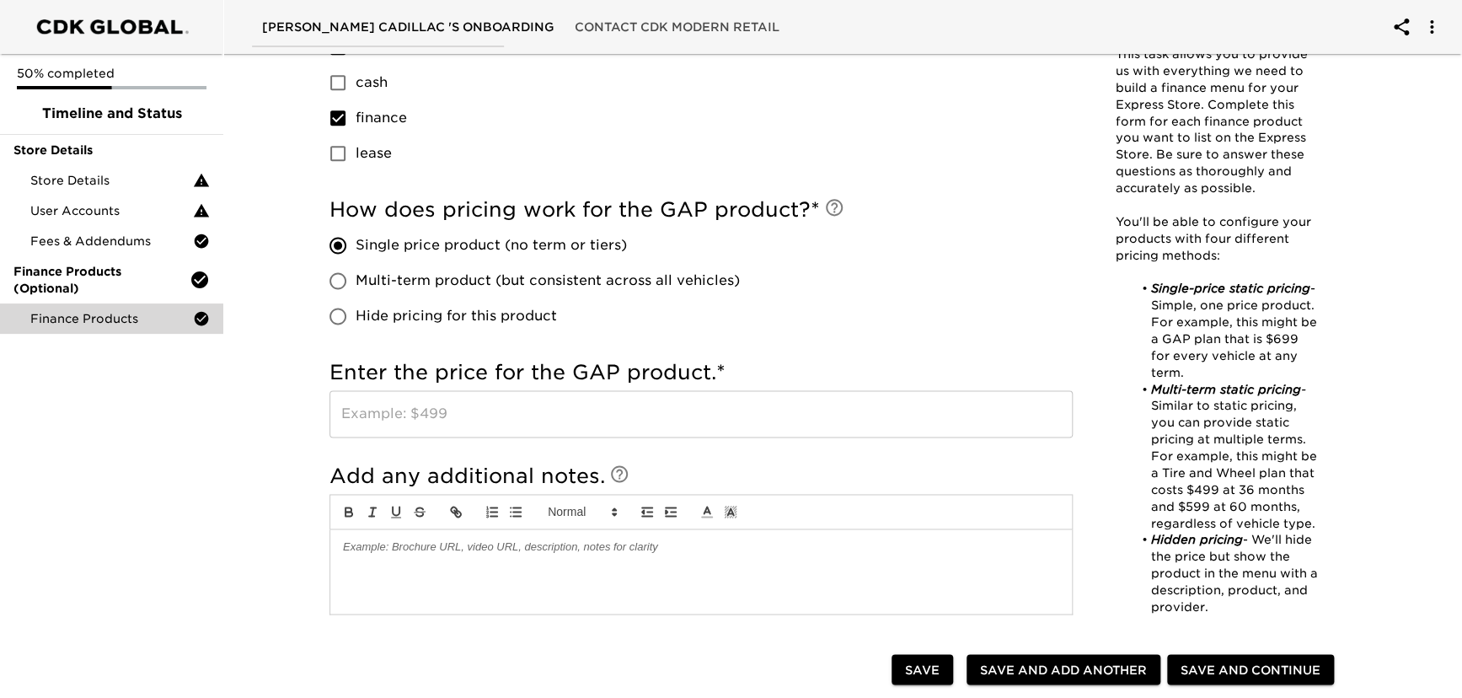
click at [404, 421] on input "text" at bounding box center [701, 413] width 743 height 47
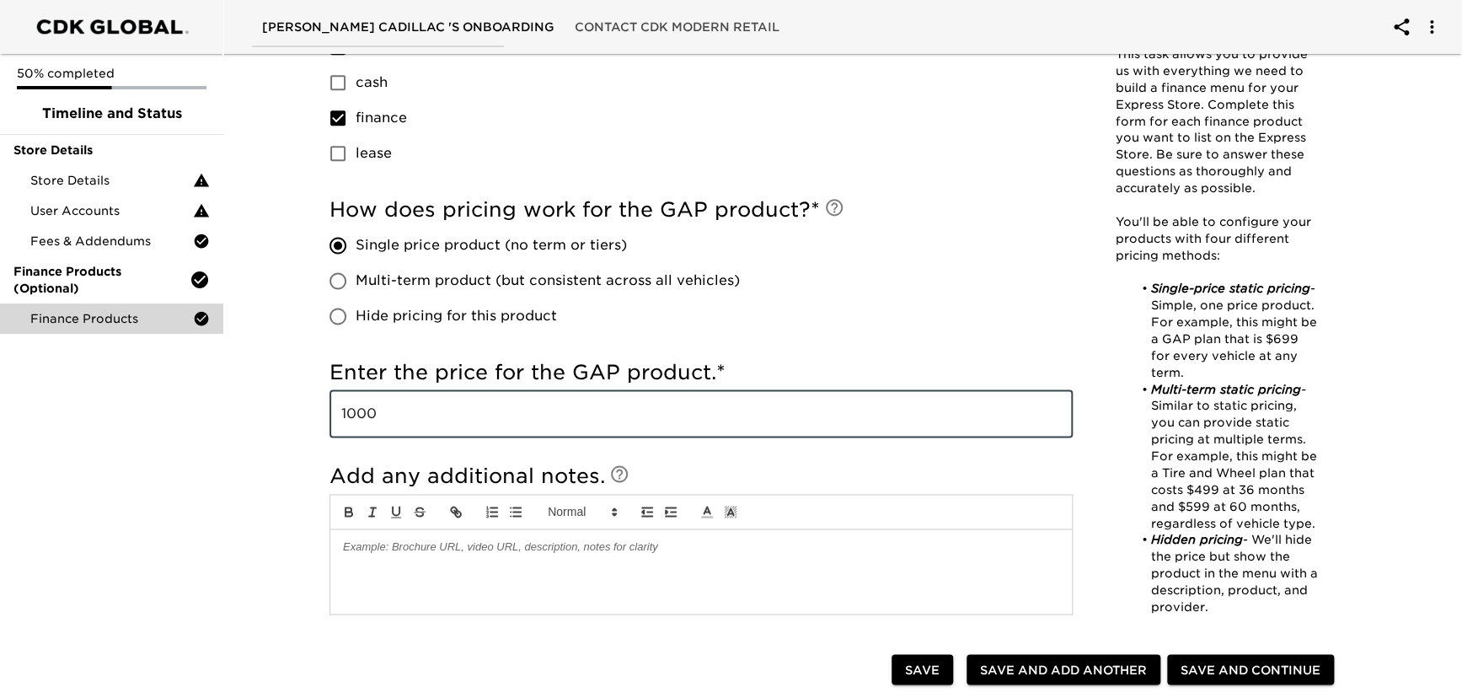
type input "1000"
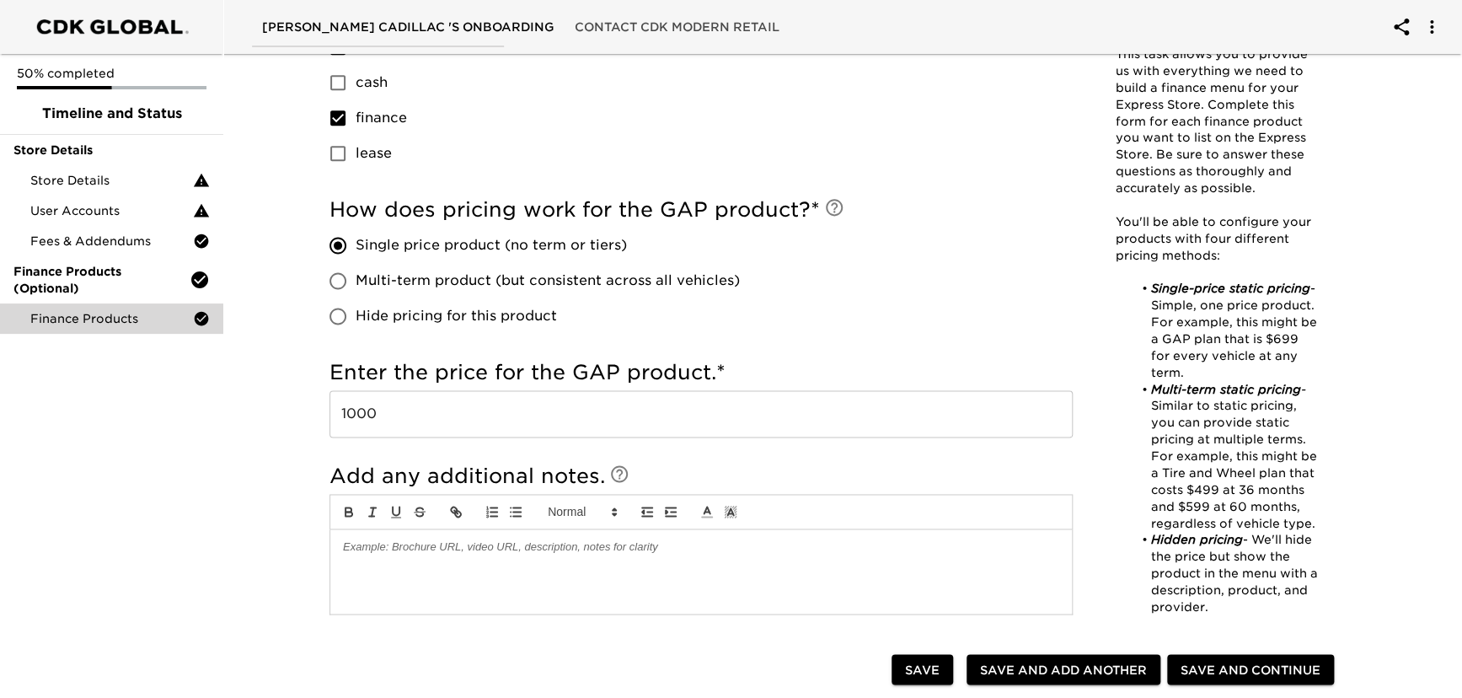
click at [218, 525] on div "50% completed Timeline and Status Store Details Store Details User Accounts Fee…" at bounding box center [111, 349] width 223 height 698
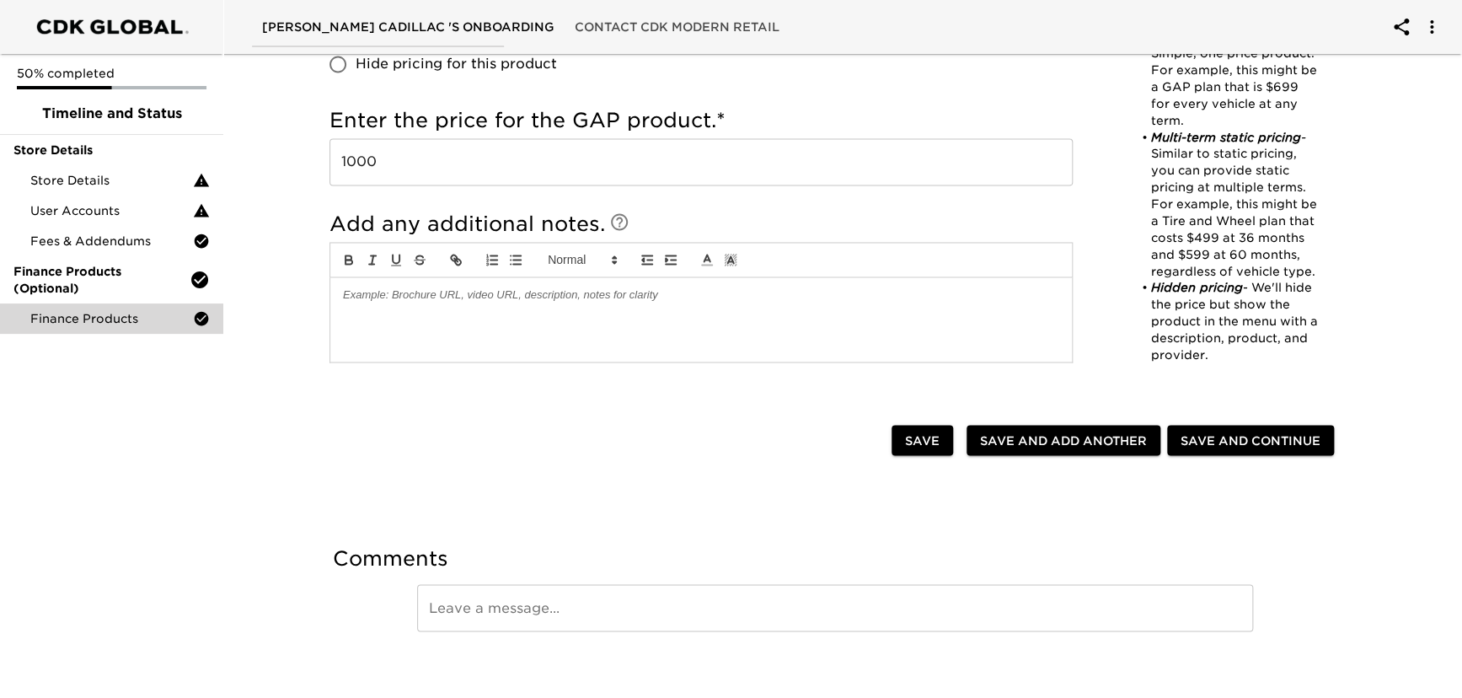
scroll to position [1259, 0]
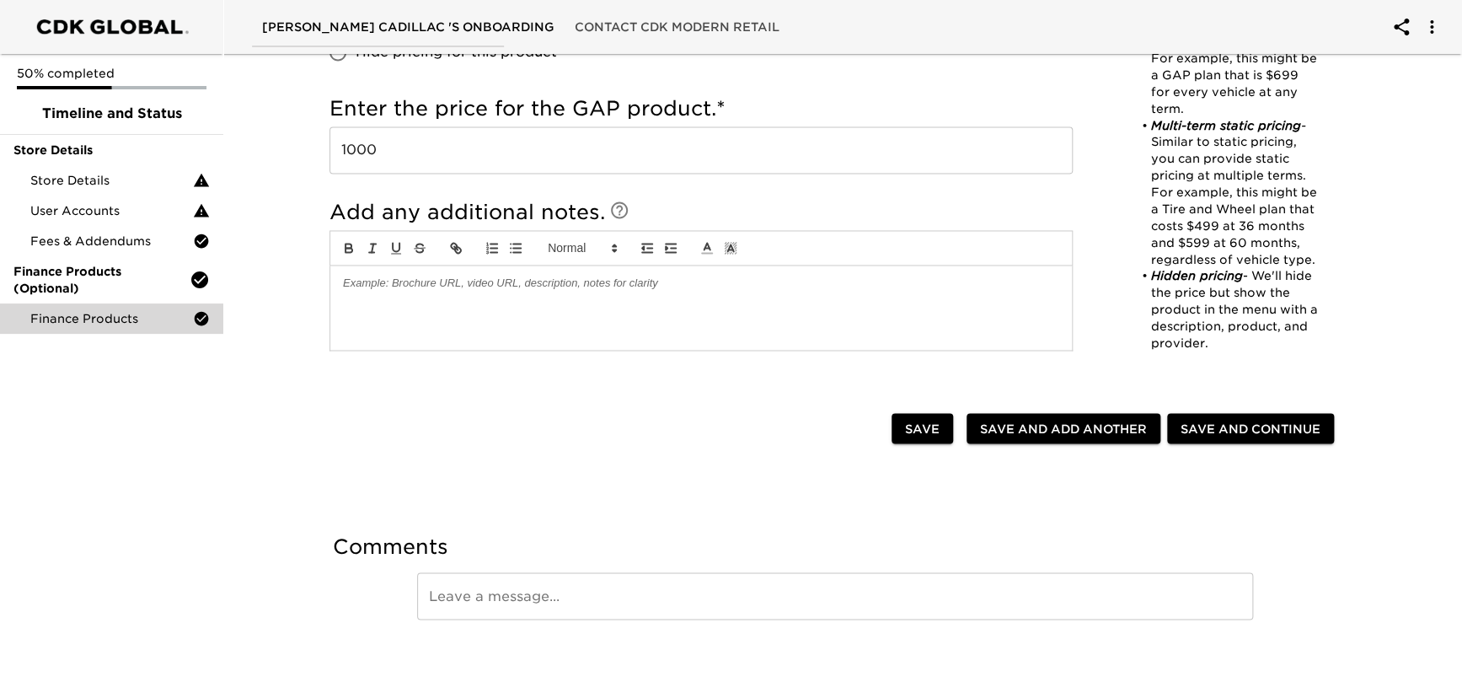
click at [1022, 426] on span "Save and Add Another" at bounding box center [1063, 428] width 167 height 21
checkbox input "true"
radio input "false"
checkbox input "true"
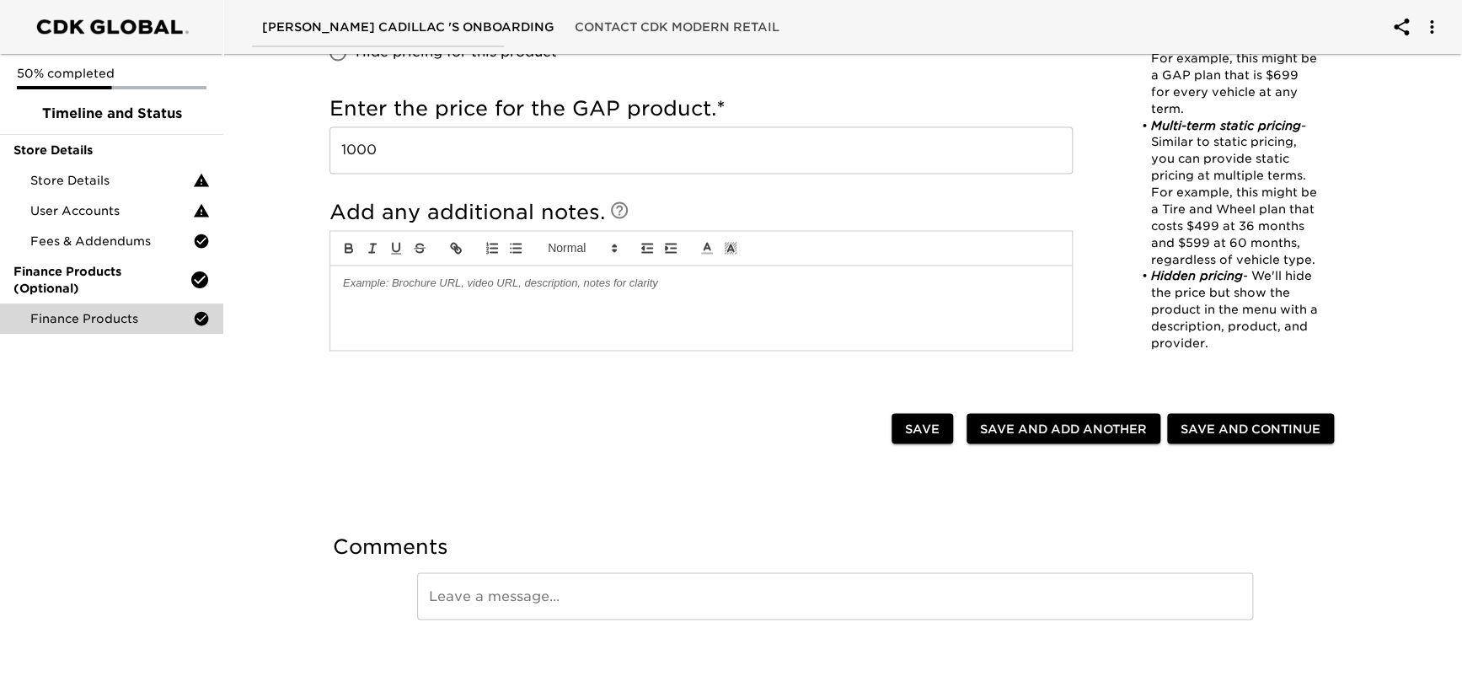
checkbox input "true"
radio input "false"
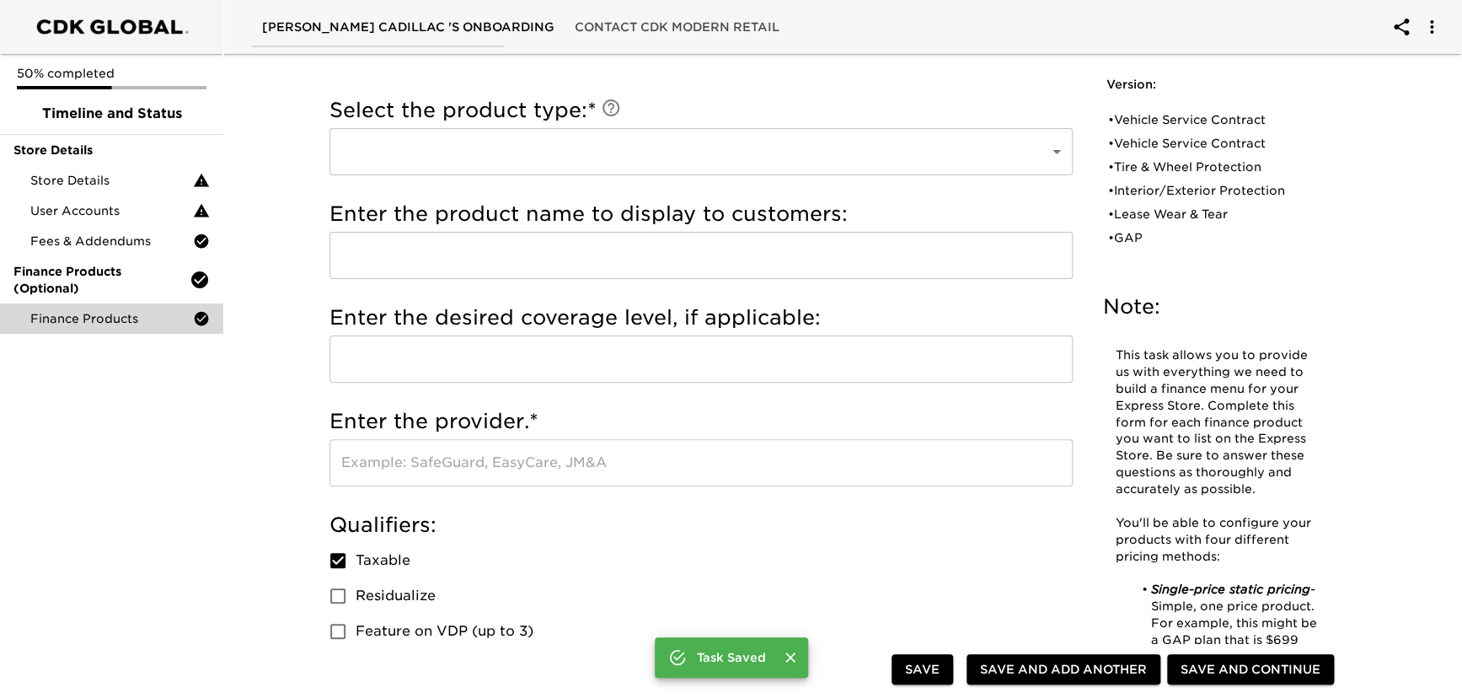
scroll to position [0, 0]
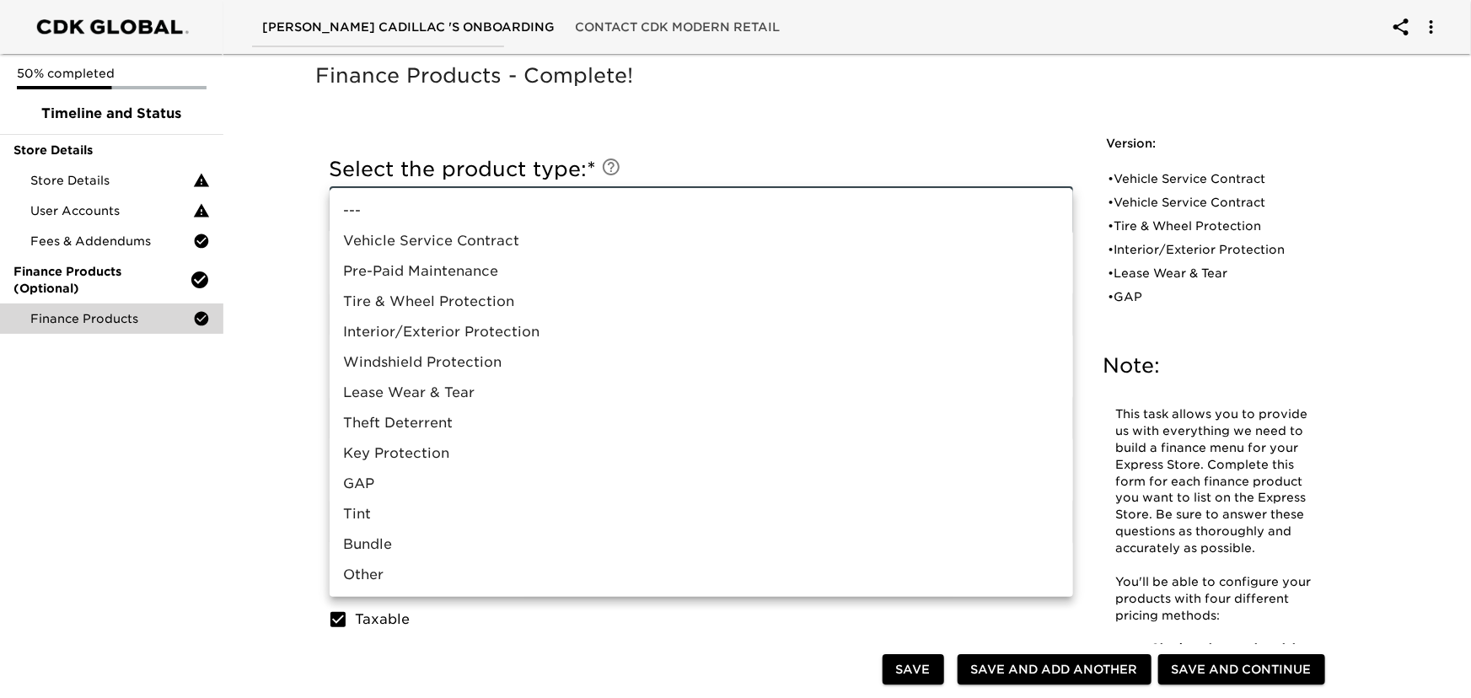
click at [173, 479] on div at bounding box center [735, 349] width 1471 height 698
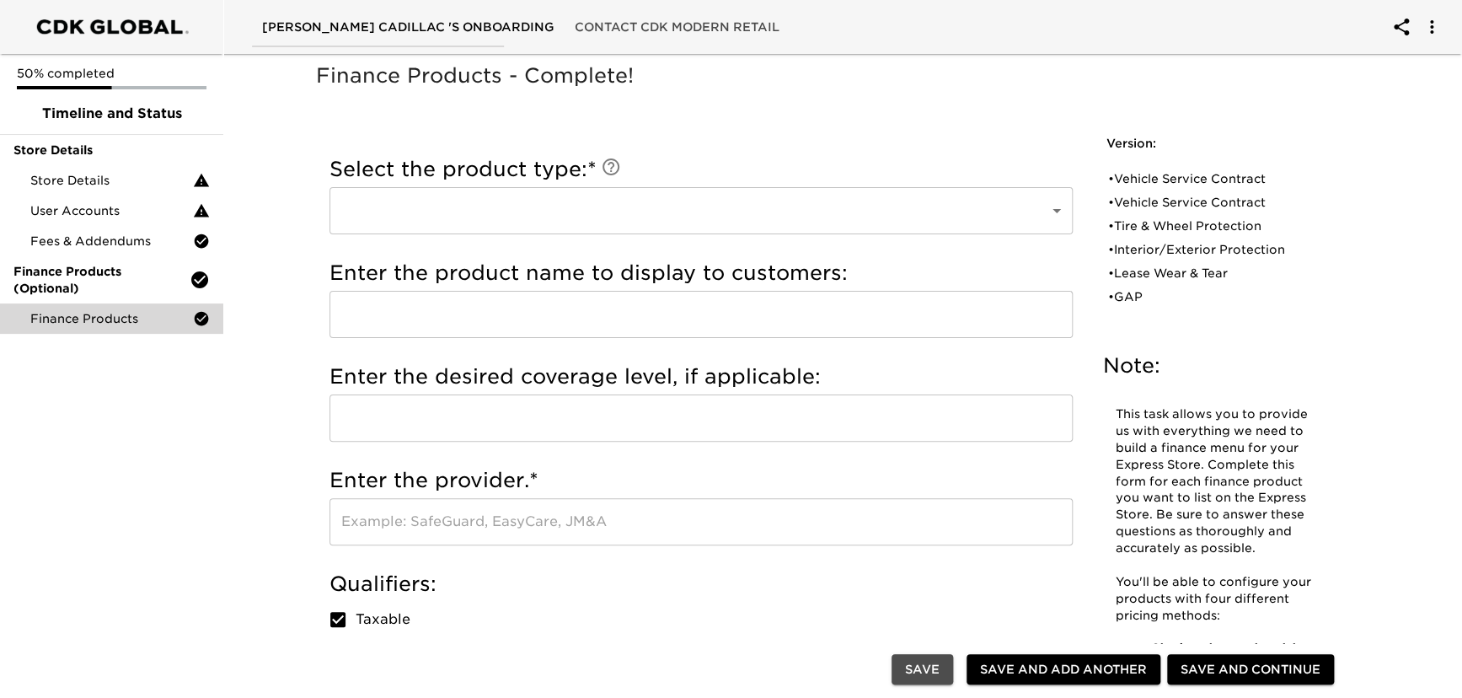
click at [923, 674] on span "Save" at bounding box center [922, 669] width 35 height 21
type input "GAP"
type input "Allstate Five Star Guaranteed Asset Protection"
type input "Allstate"
checkbox input "false"
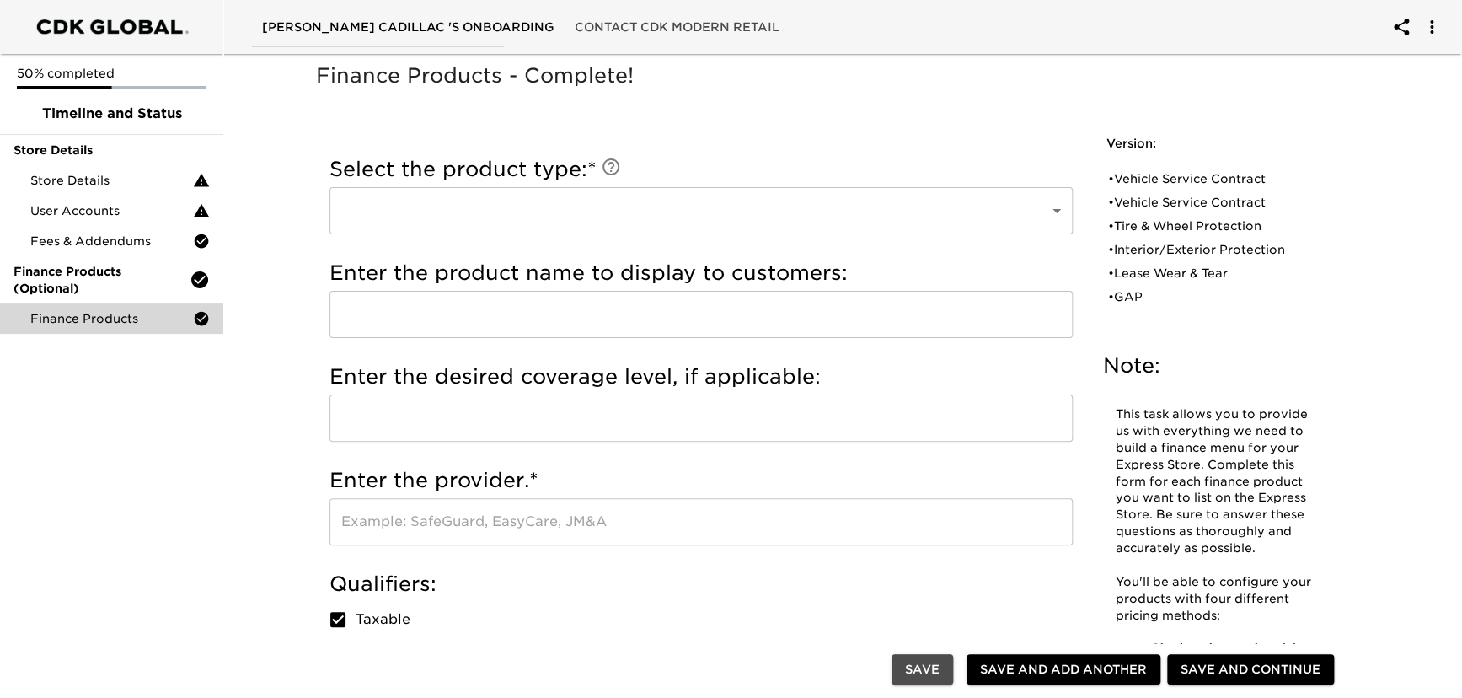
radio input "true"
checkbox input "true"
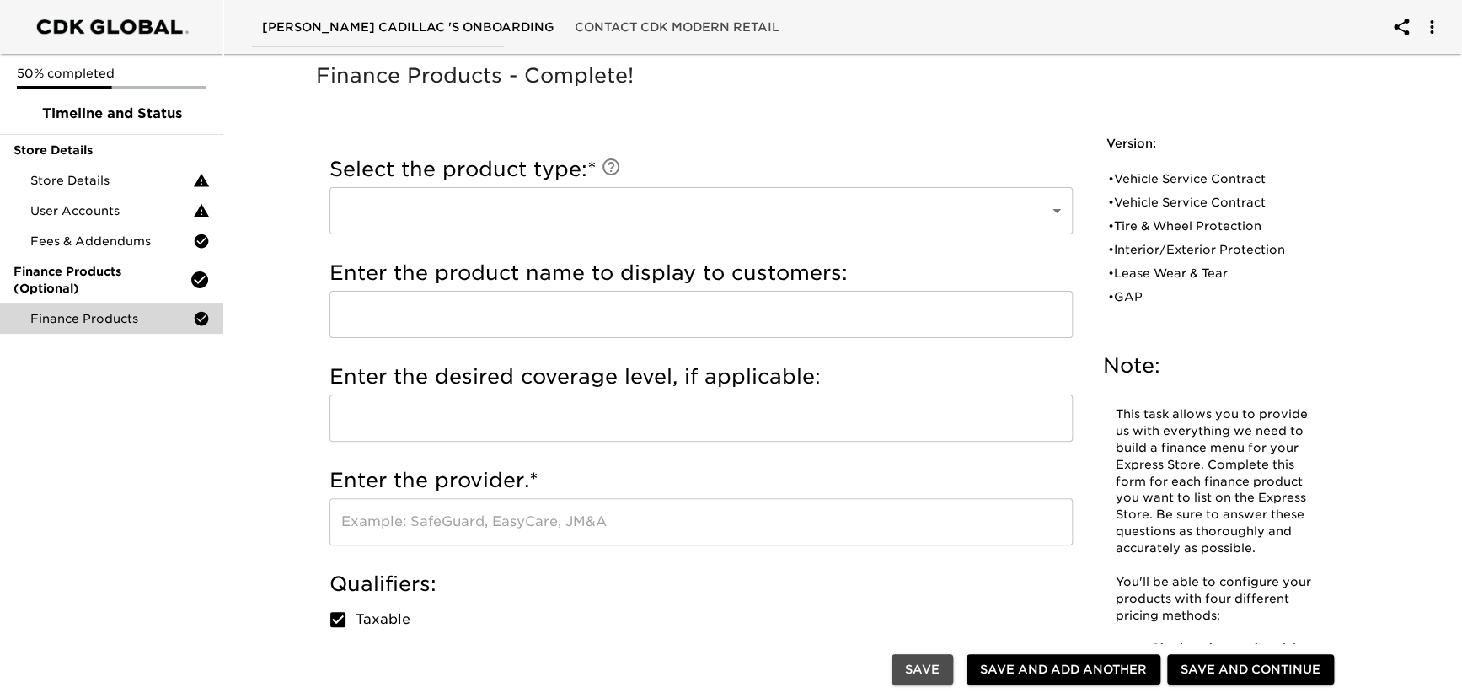
radio input "true"
type input "1000"
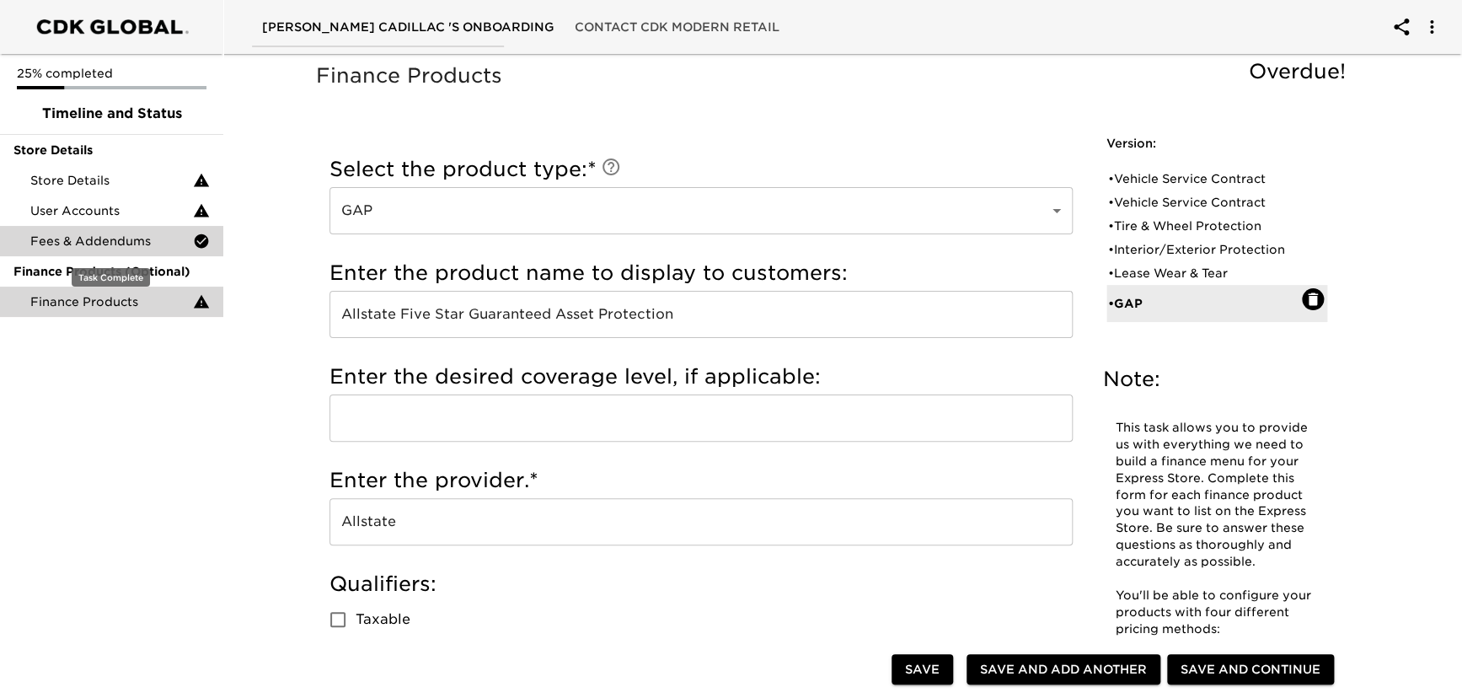
click at [77, 241] on span "Fees & Addendums" at bounding box center [111, 241] width 163 height 17
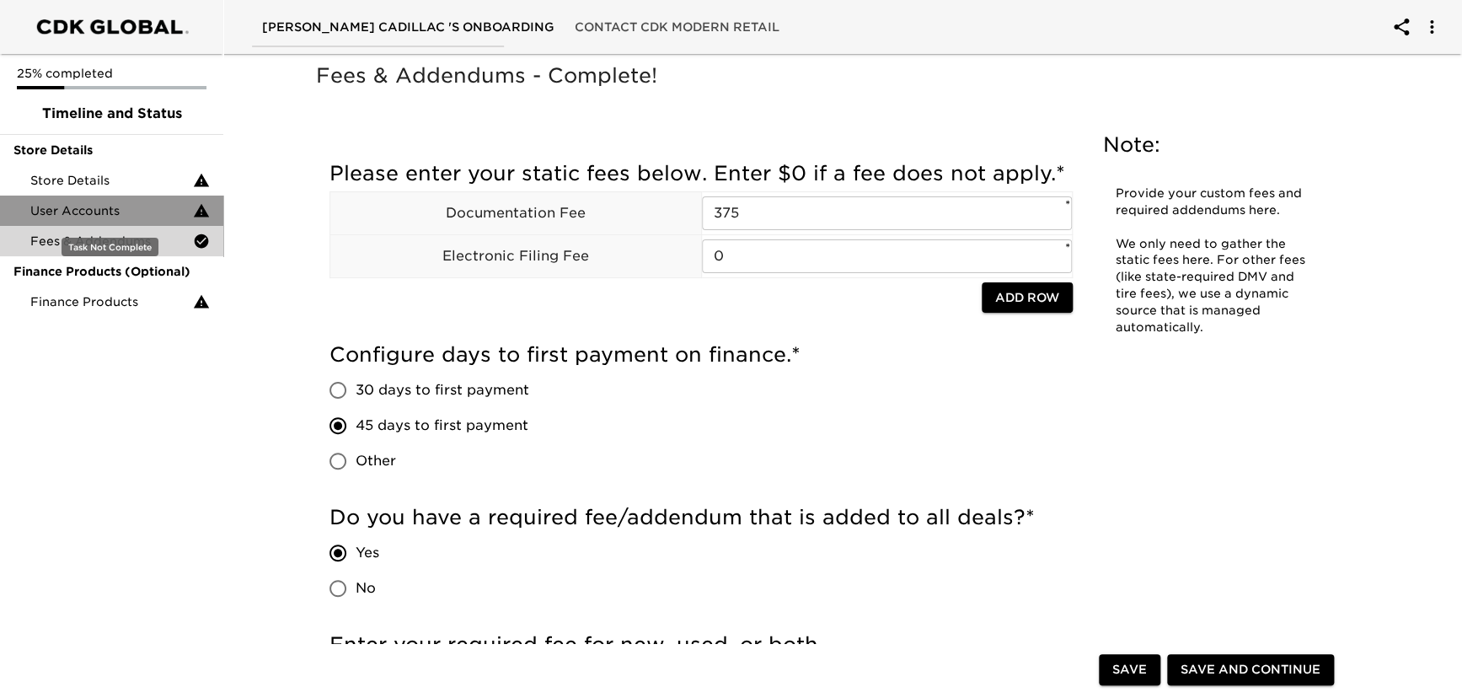
click at [76, 212] on span "User Accounts" at bounding box center [111, 210] width 163 height 17
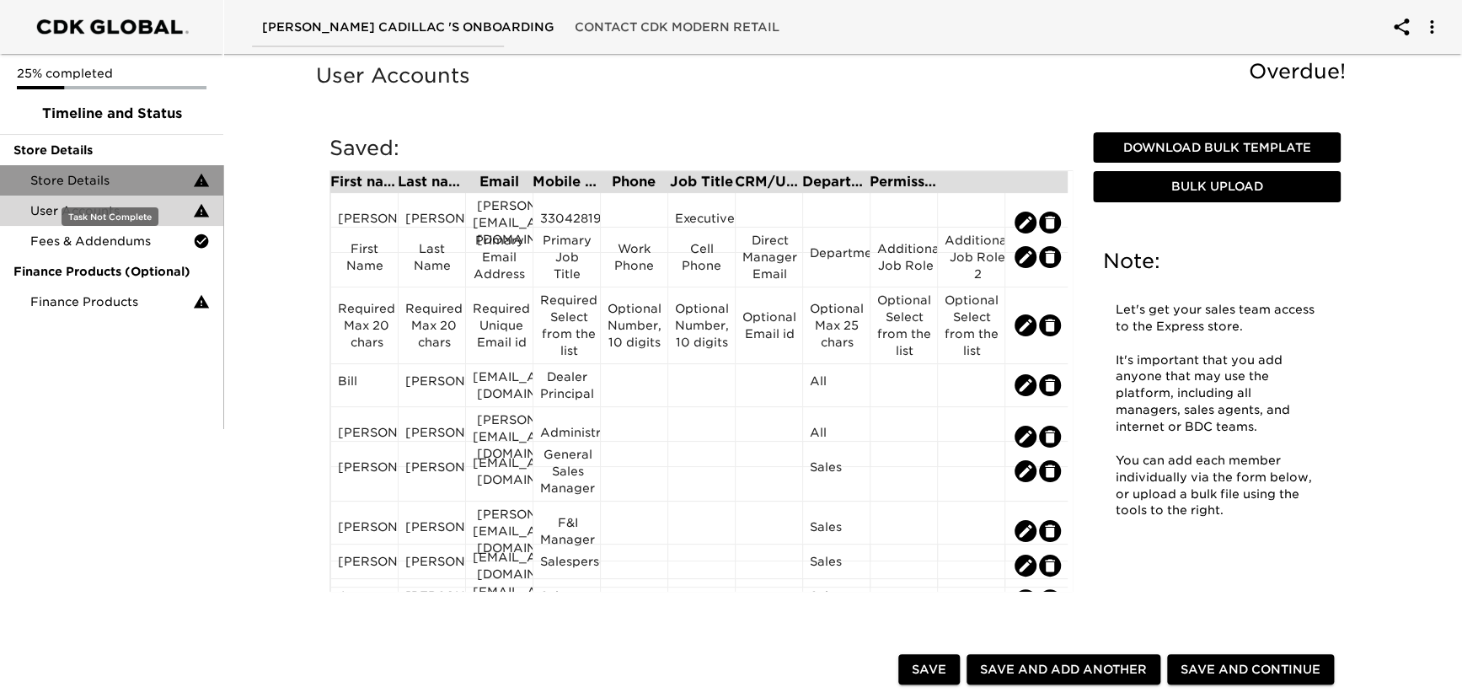
click at [74, 183] on span "Store Details" at bounding box center [111, 180] width 163 height 17
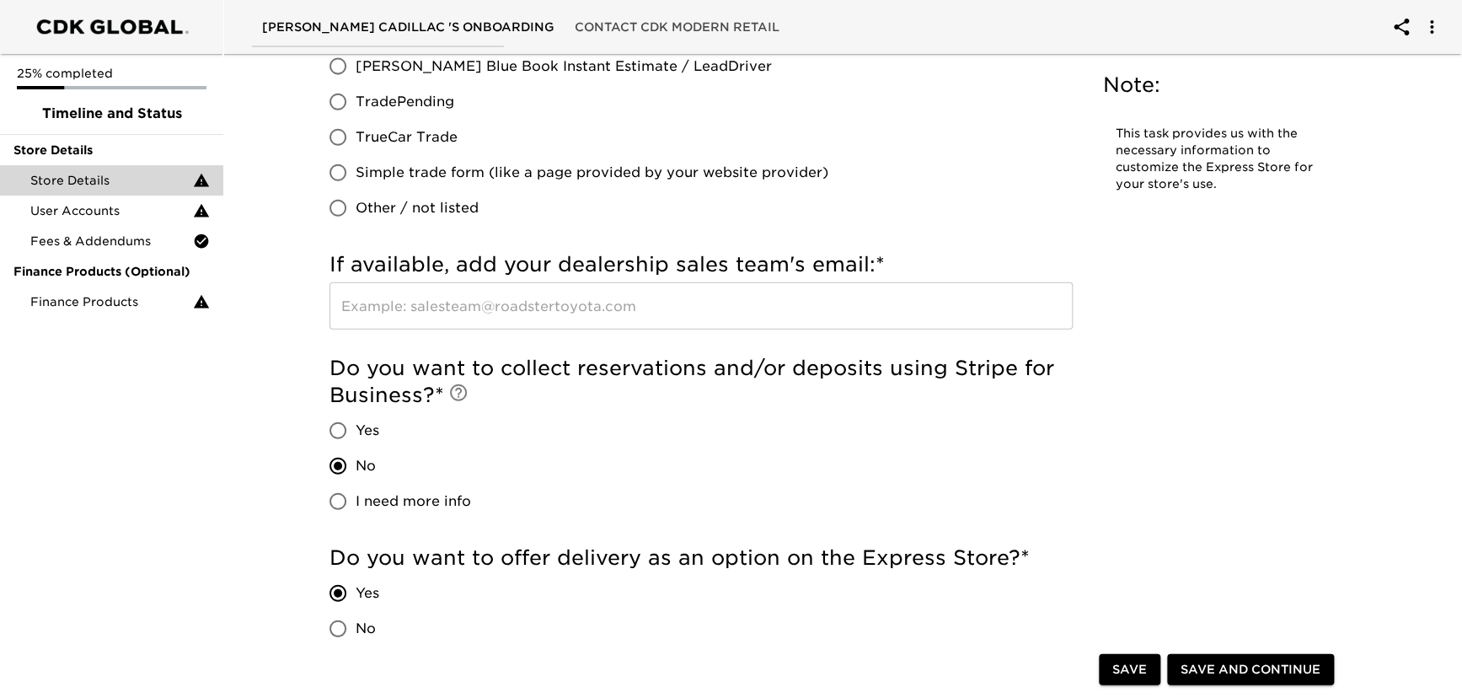
scroll to position [1892, 0]
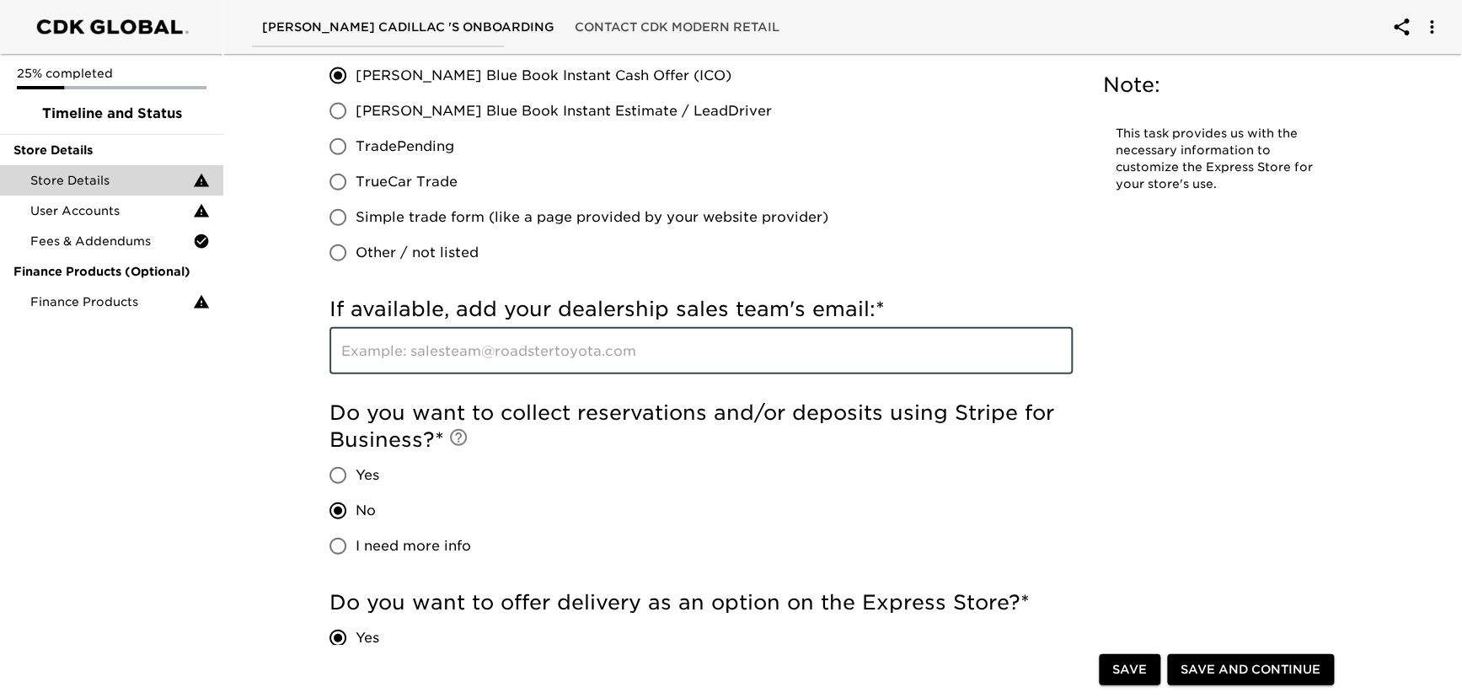
click at [394, 354] on input "text" at bounding box center [701, 350] width 743 height 47
type input "l"
click at [113, 216] on span "User Accounts" at bounding box center [111, 210] width 163 height 17
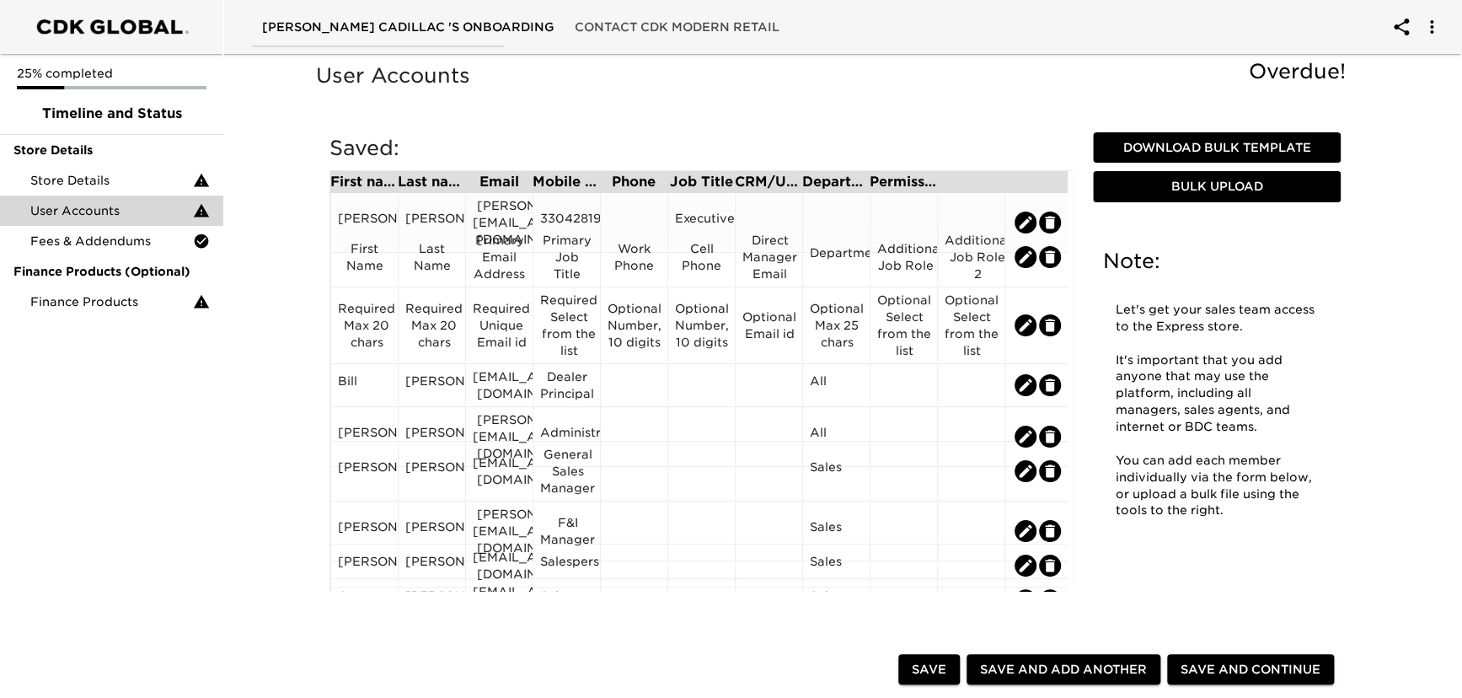
click at [488, 200] on div "[PERSON_NAME][EMAIL_ADDRESS][DOMAIN_NAME]" at bounding box center [499, 222] width 53 height 51
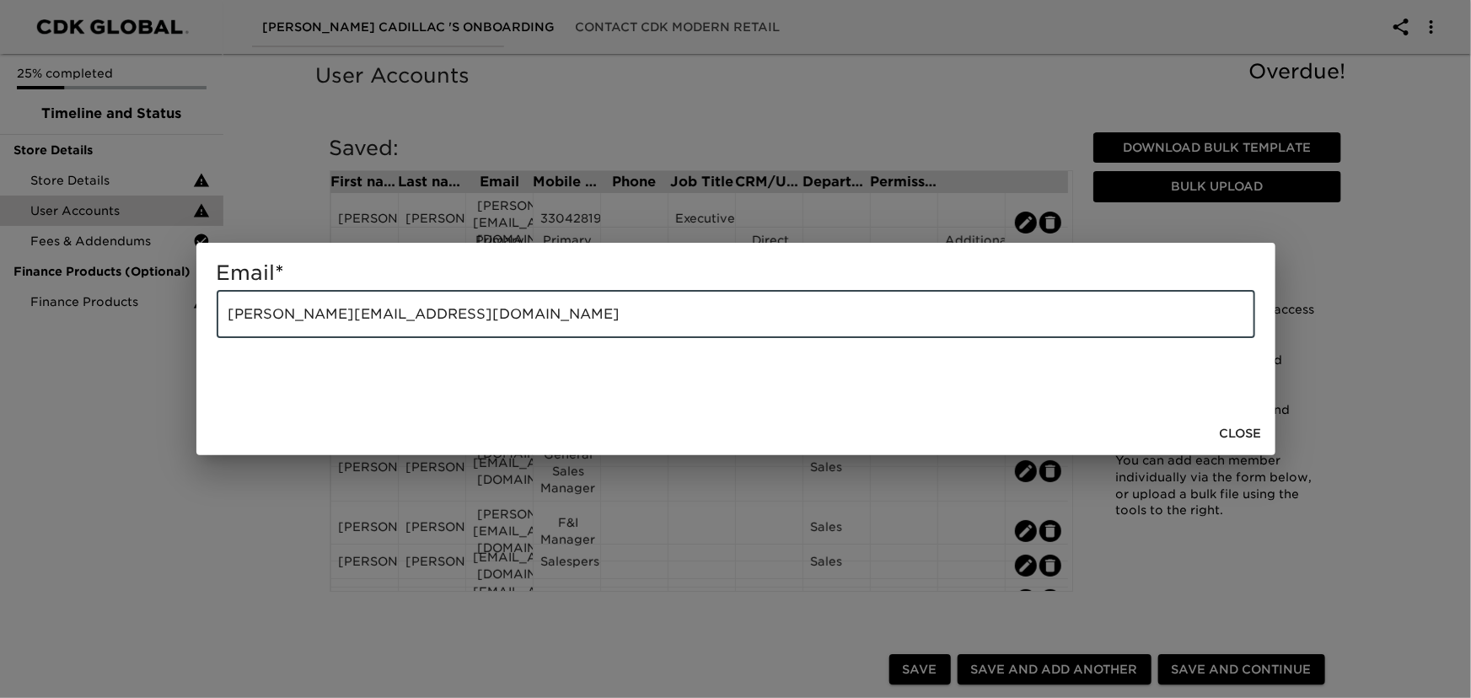
drag, startPoint x: 426, startPoint y: 311, endPoint x: 303, endPoint y: 321, distance: 122.6
click at [131, 308] on div "Email * [PERSON_NAME][EMAIL_ADDRESS][DOMAIN_NAME] ​ Close" at bounding box center [735, 349] width 1471 height 698
click at [1243, 426] on span "Close" at bounding box center [1241, 433] width 42 height 21
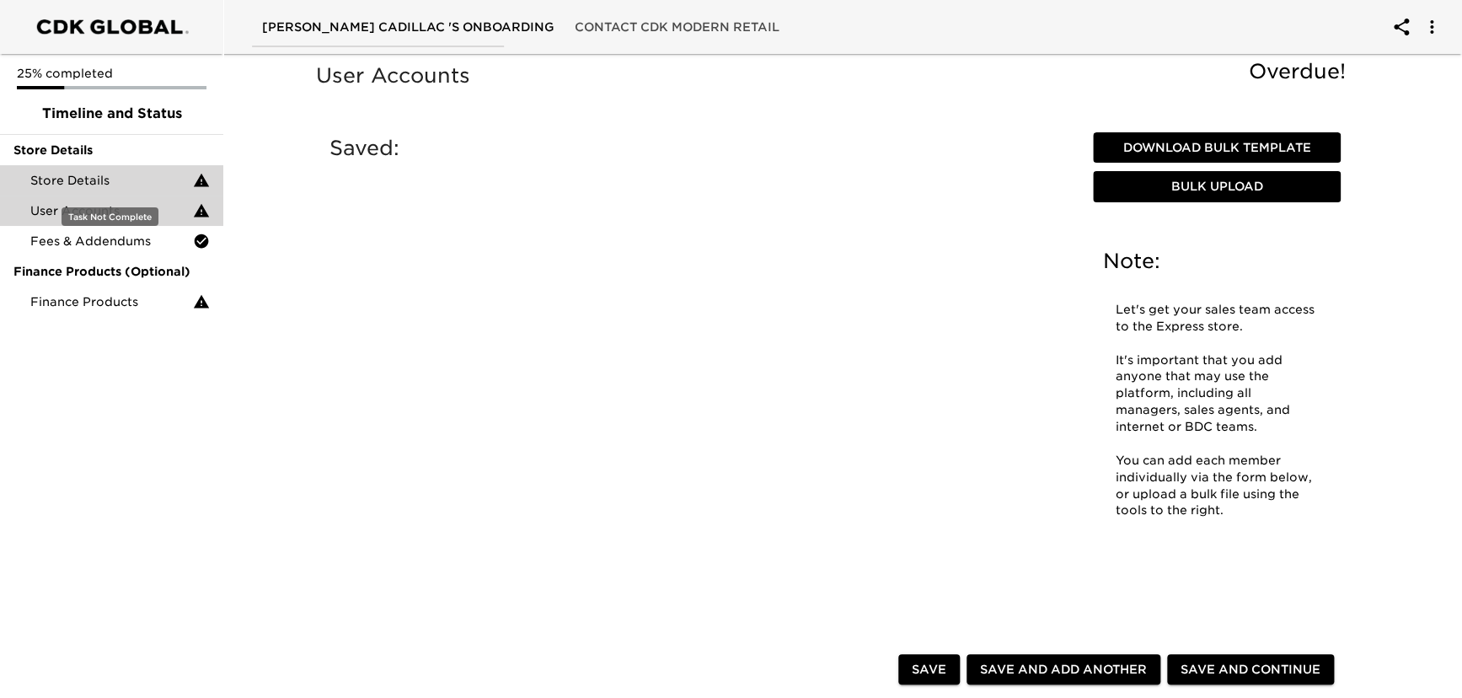
click at [98, 185] on span "Store Details" at bounding box center [111, 180] width 163 height 17
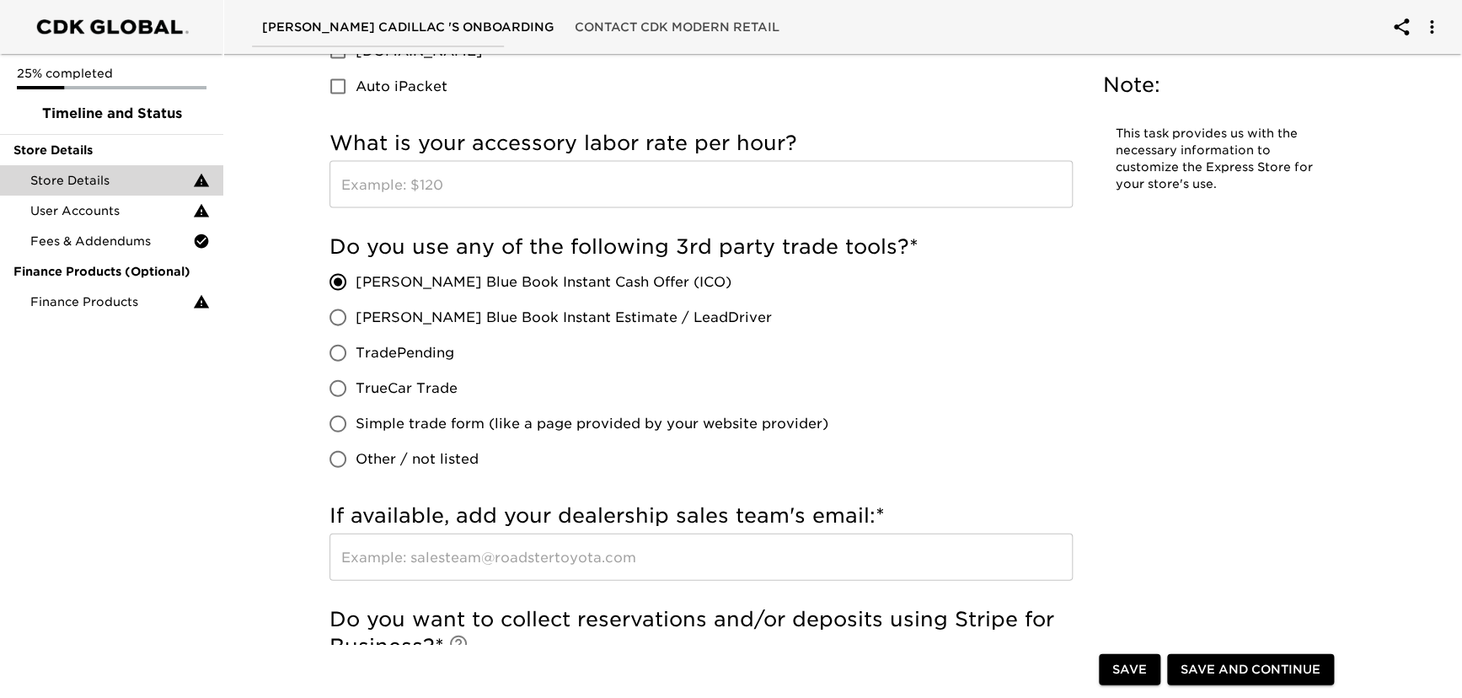
scroll to position [1762, 0]
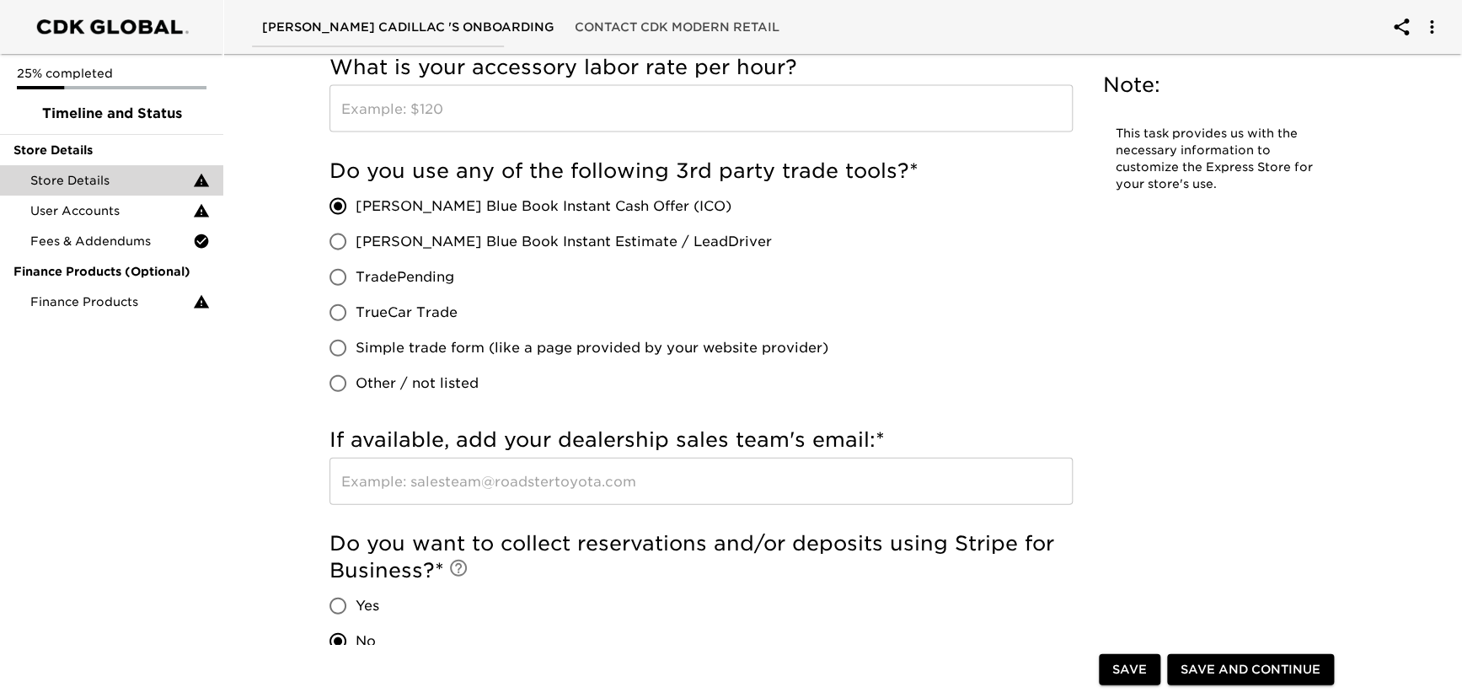
click at [363, 481] on input "text" at bounding box center [701, 481] width 743 height 47
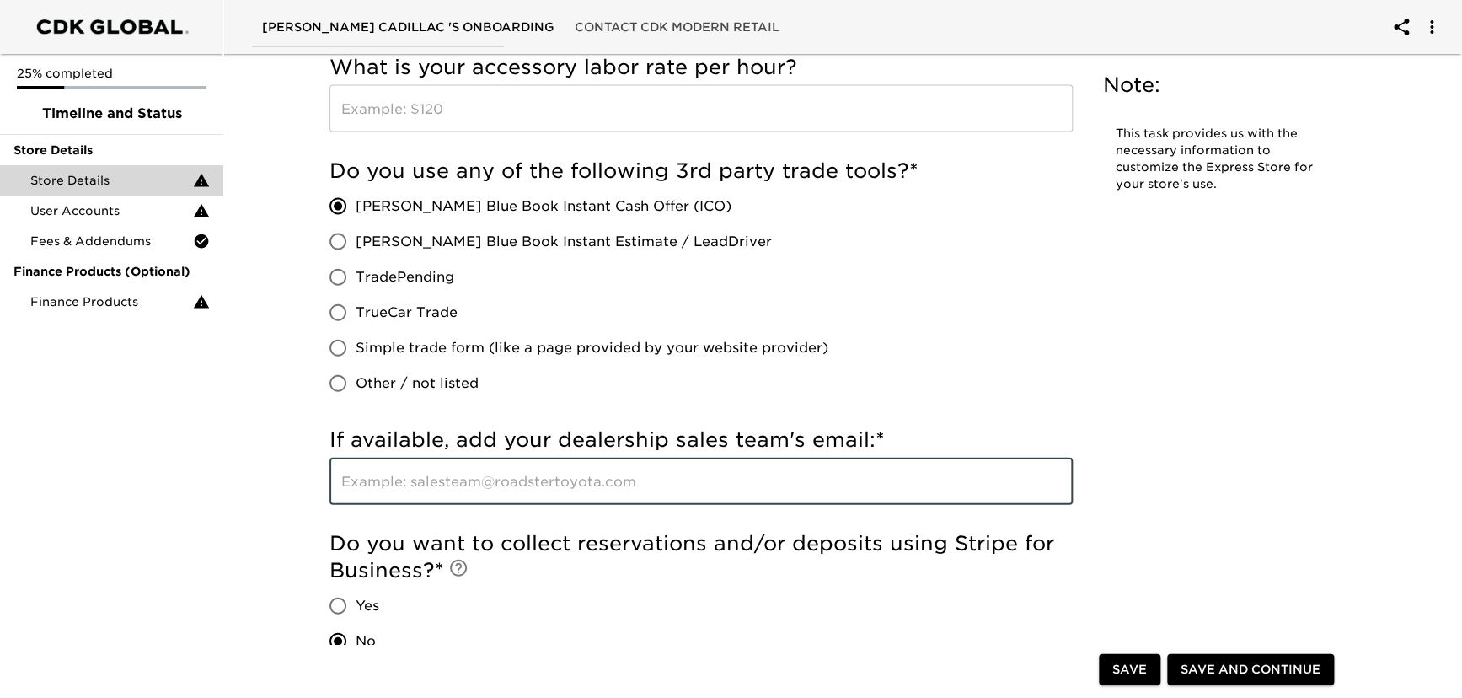
paste input "[PERSON_NAME][EMAIL_ADDRESS][DOMAIN_NAME]"
type input "[PERSON_NAME][EMAIL_ADDRESS][DOMAIN_NAME]"
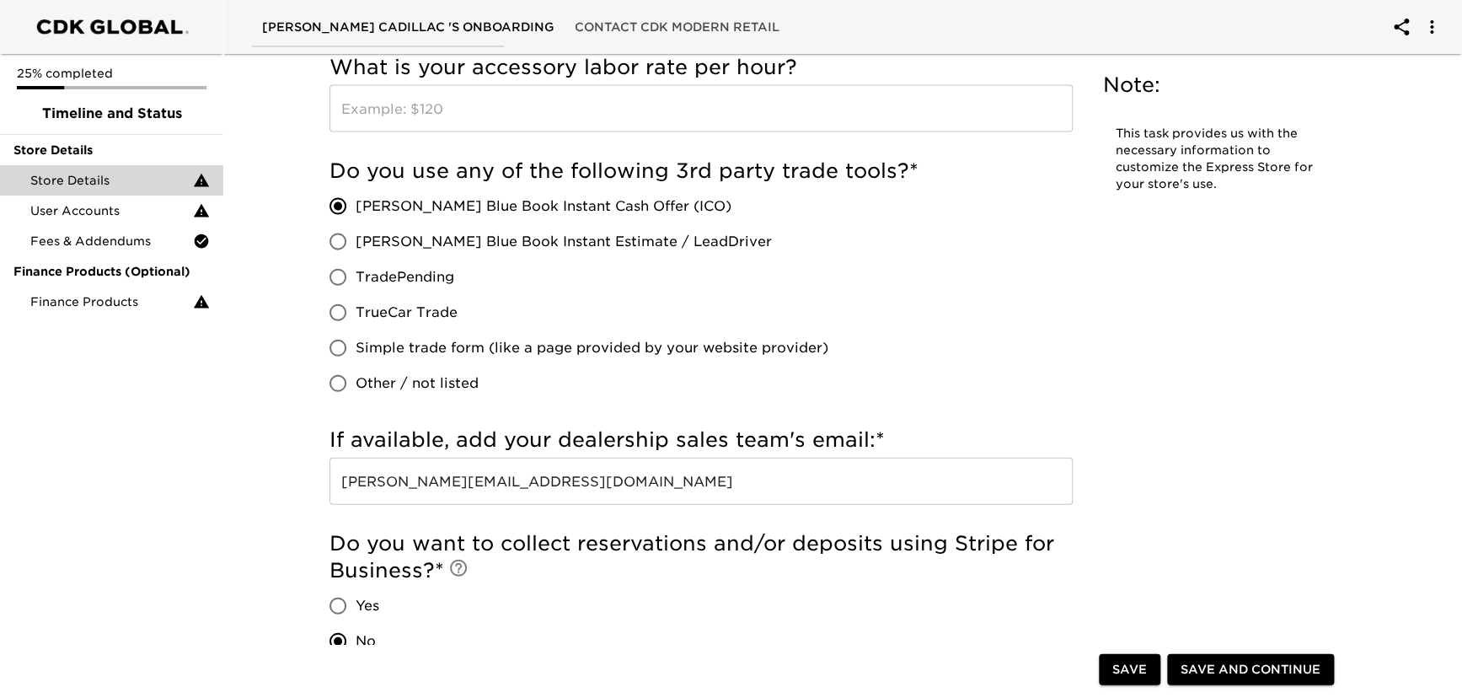
click at [1264, 675] on span "Save and Continue" at bounding box center [1251, 669] width 140 height 21
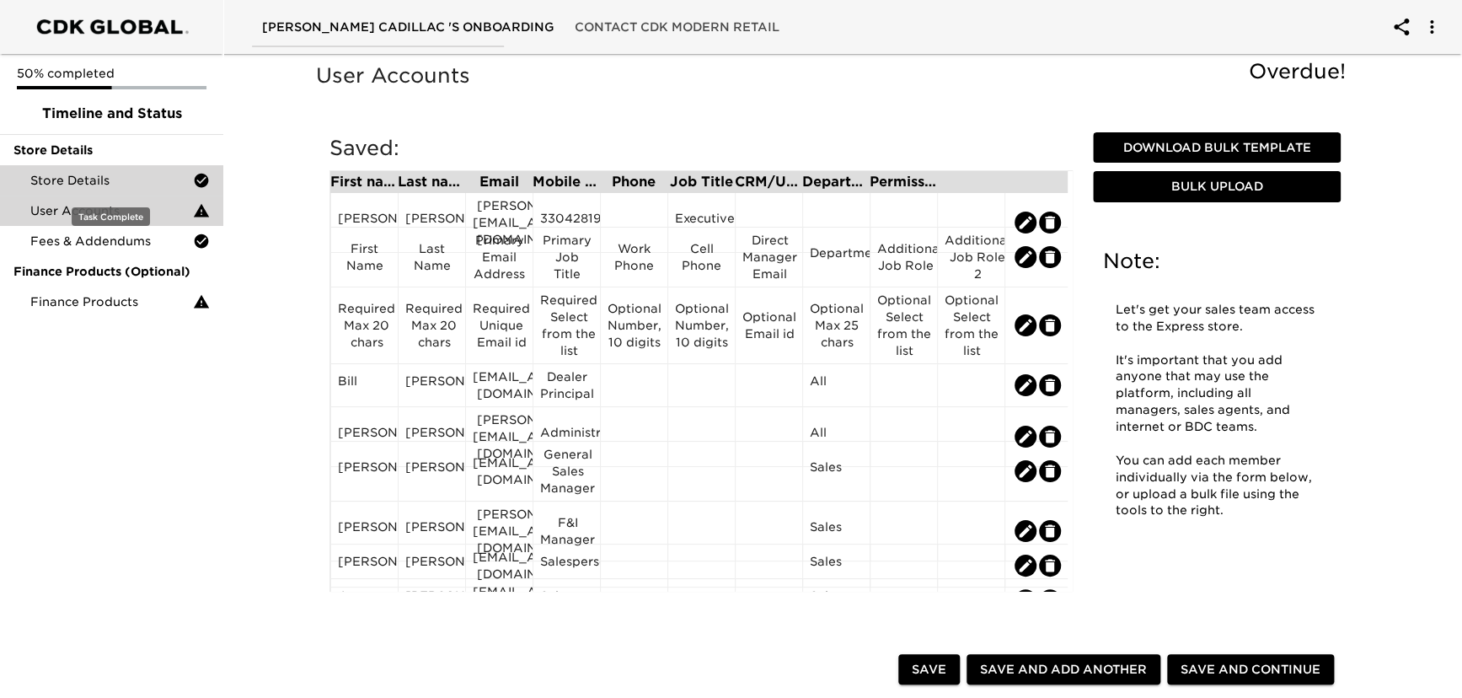
click at [59, 182] on span "Store Details" at bounding box center [111, 180] width 163 height 17
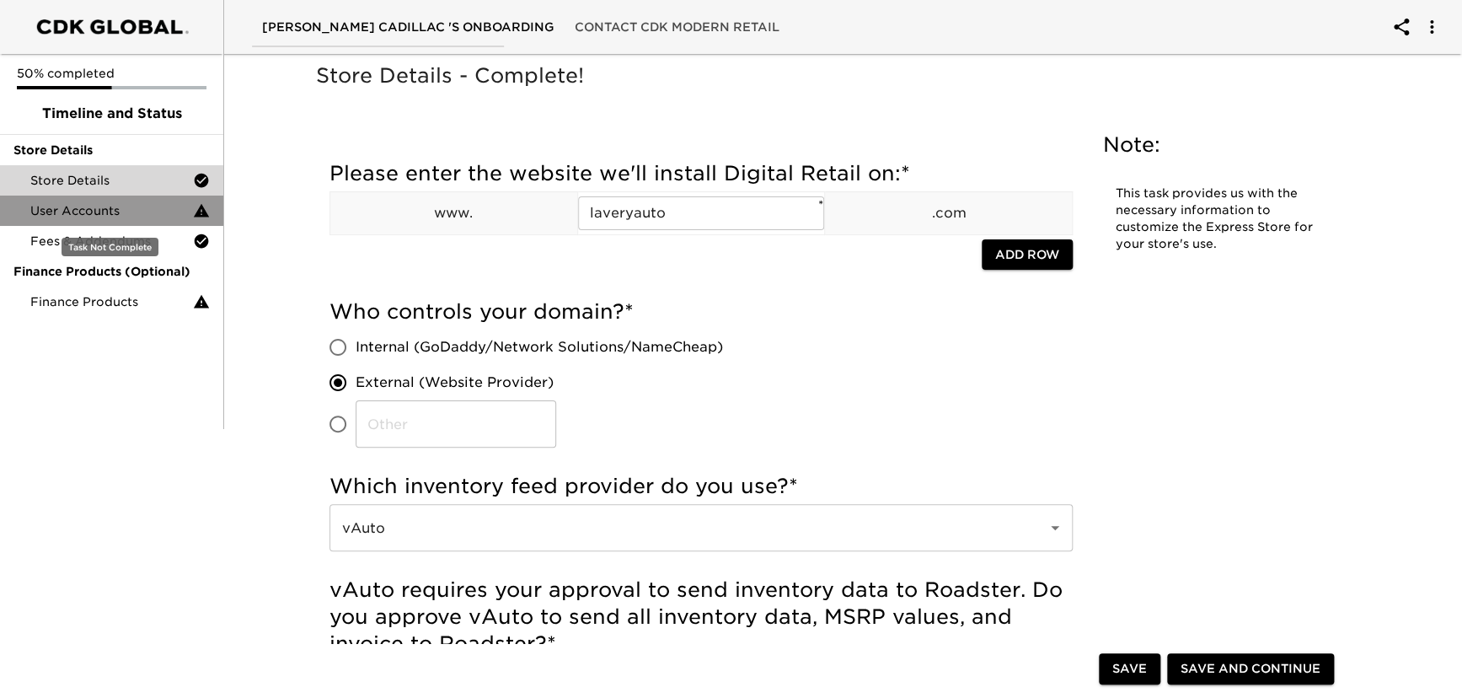
click at [61, 210] on span "User Accounts" at bounding box center [111, 210] width 163 height 17
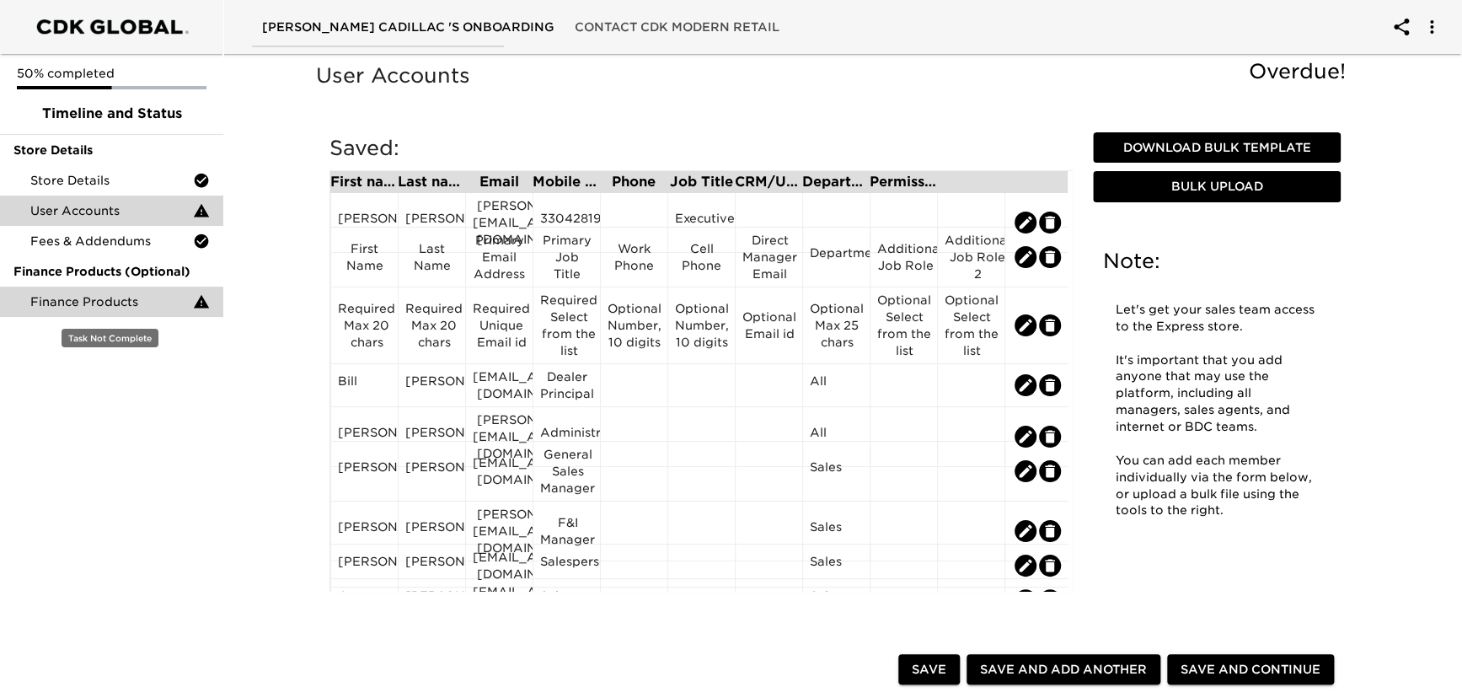
click at [52, 299] on span "Finance Products" at bounding box center [111, 301] width 163 height 17
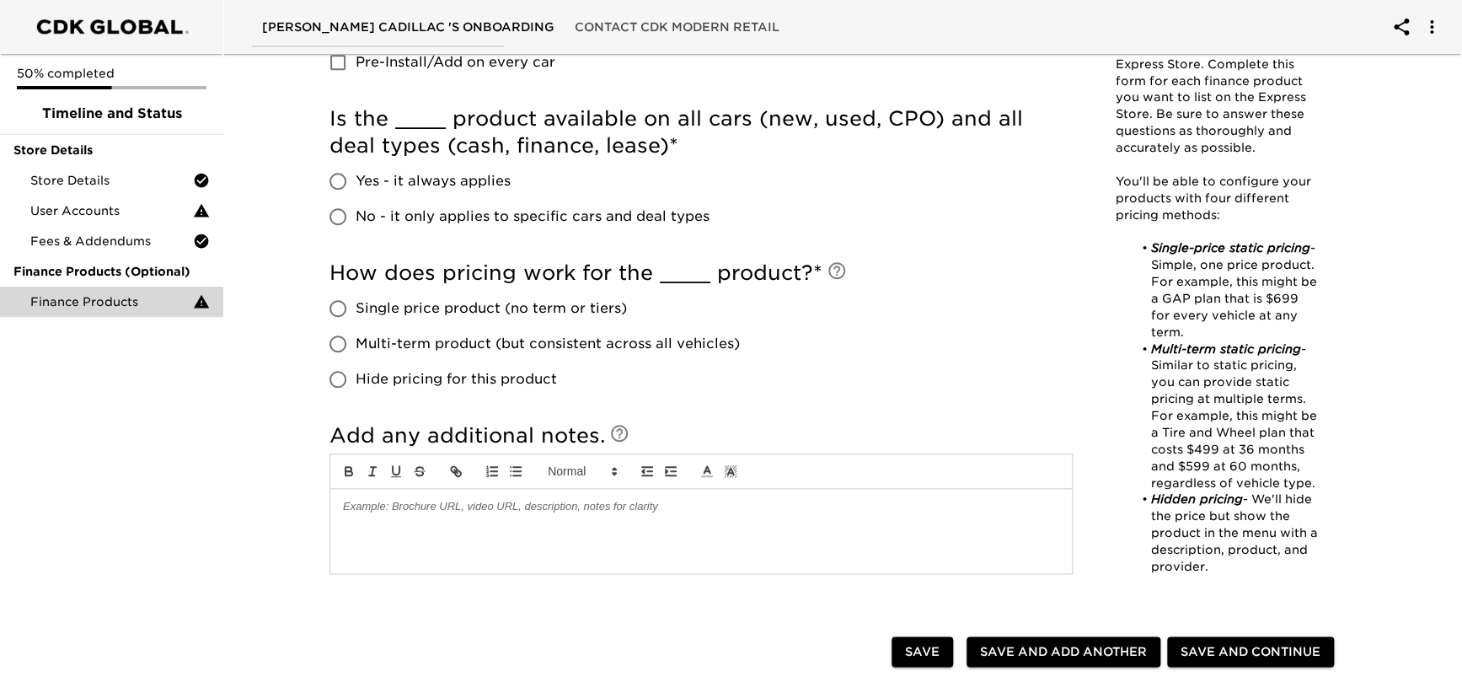
scroll to position [689, 0]
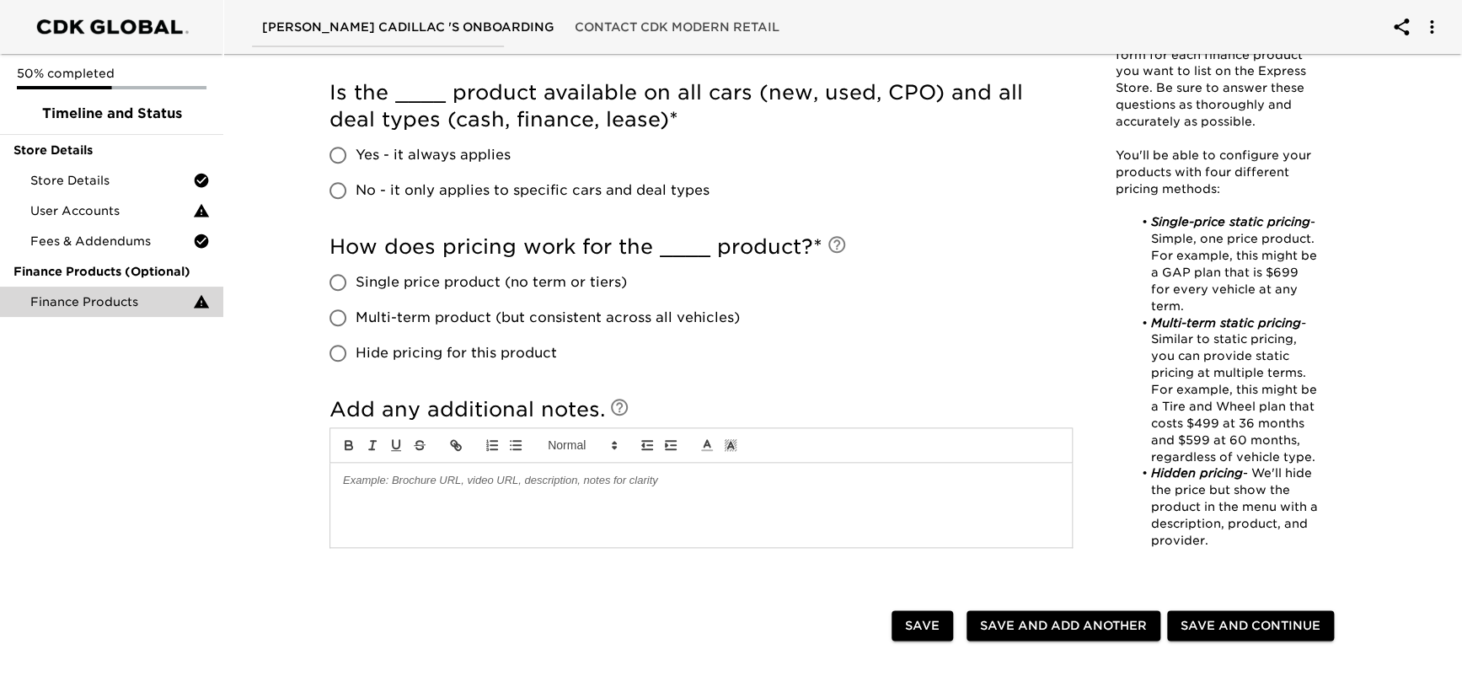
click at [1252, 610] on button "Save and Continue" at bounding box center [1250, 625] width 167 height 31
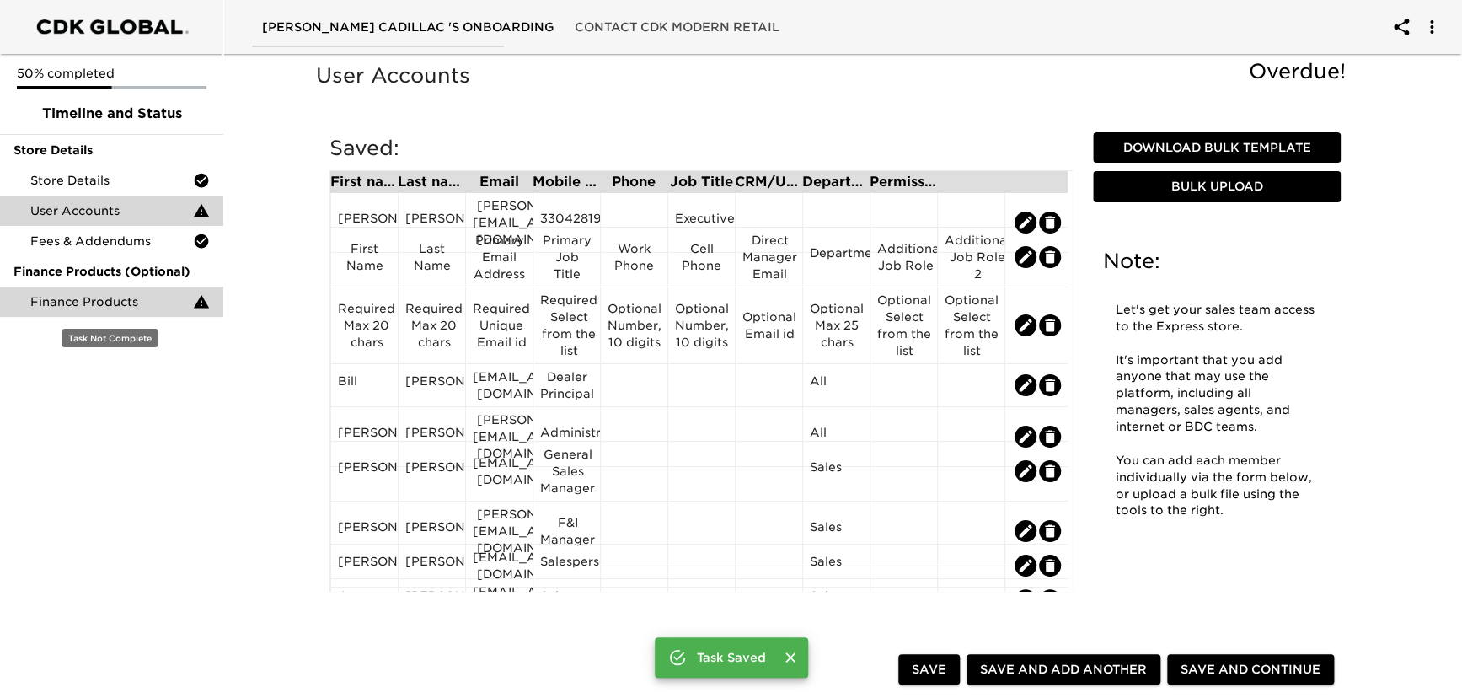
click at [87, 293] on span "Finance Products" at bounding box center [111, 301] width 163 height 17
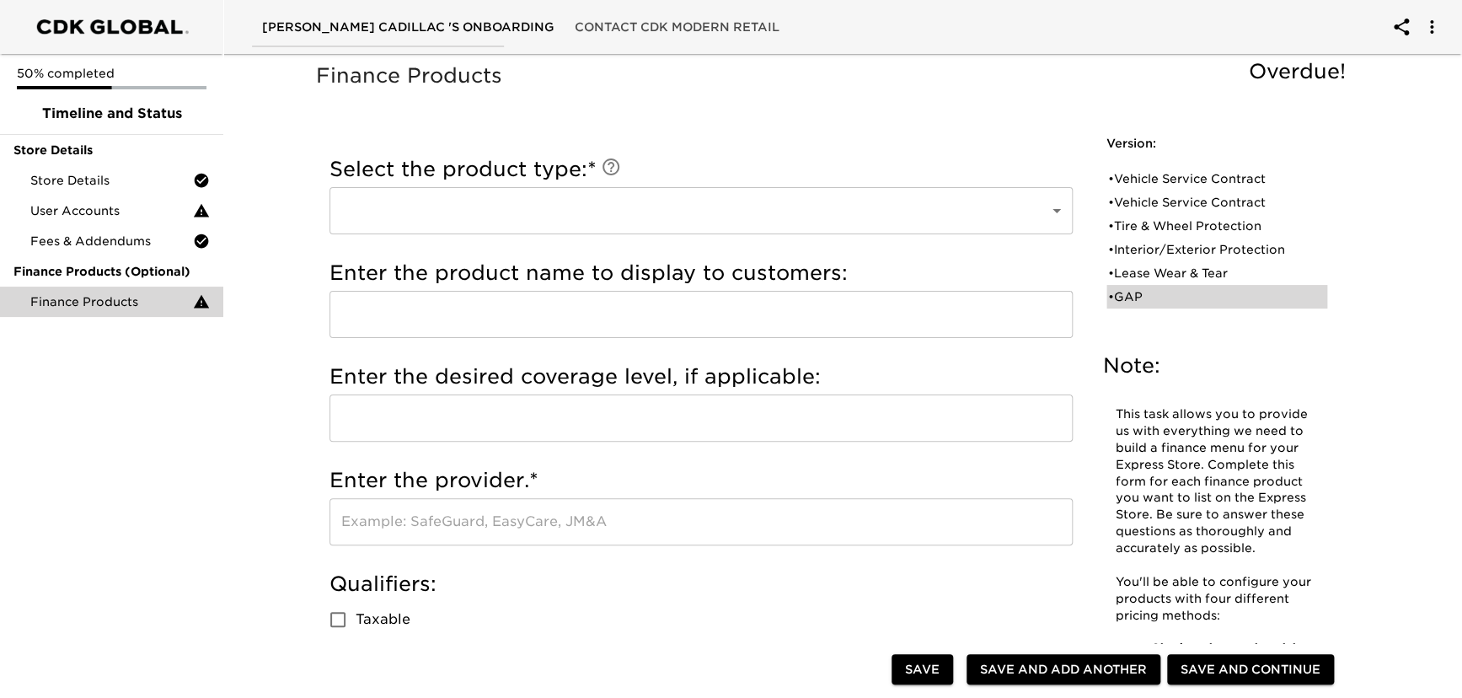
click at [1133, 293] on div "• GAP" at bounding box center [1205, 296] width 194 height 17
type input "GAP"
type input "Allstate Five Star Guaranteed Asset Protection"
type input "Allstate"
radio input "true"
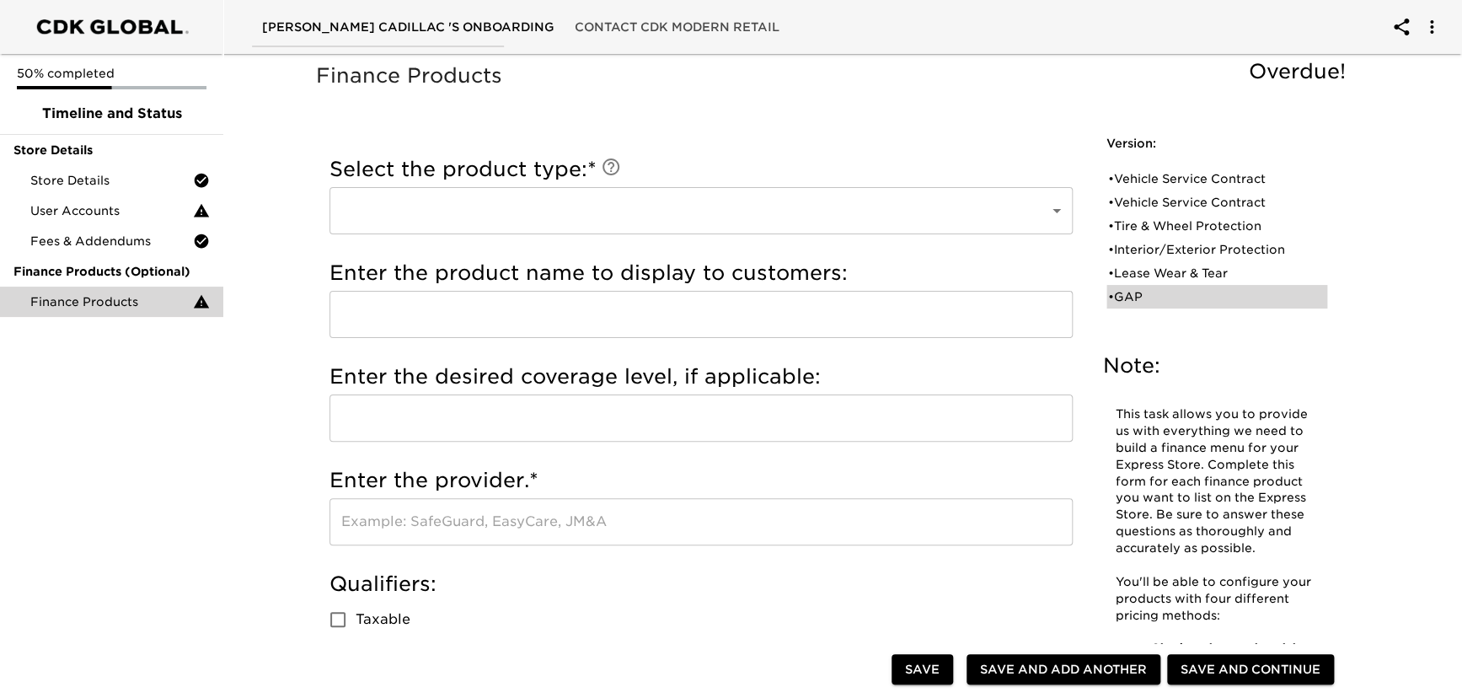
checkbox input "true"
radio input "true"
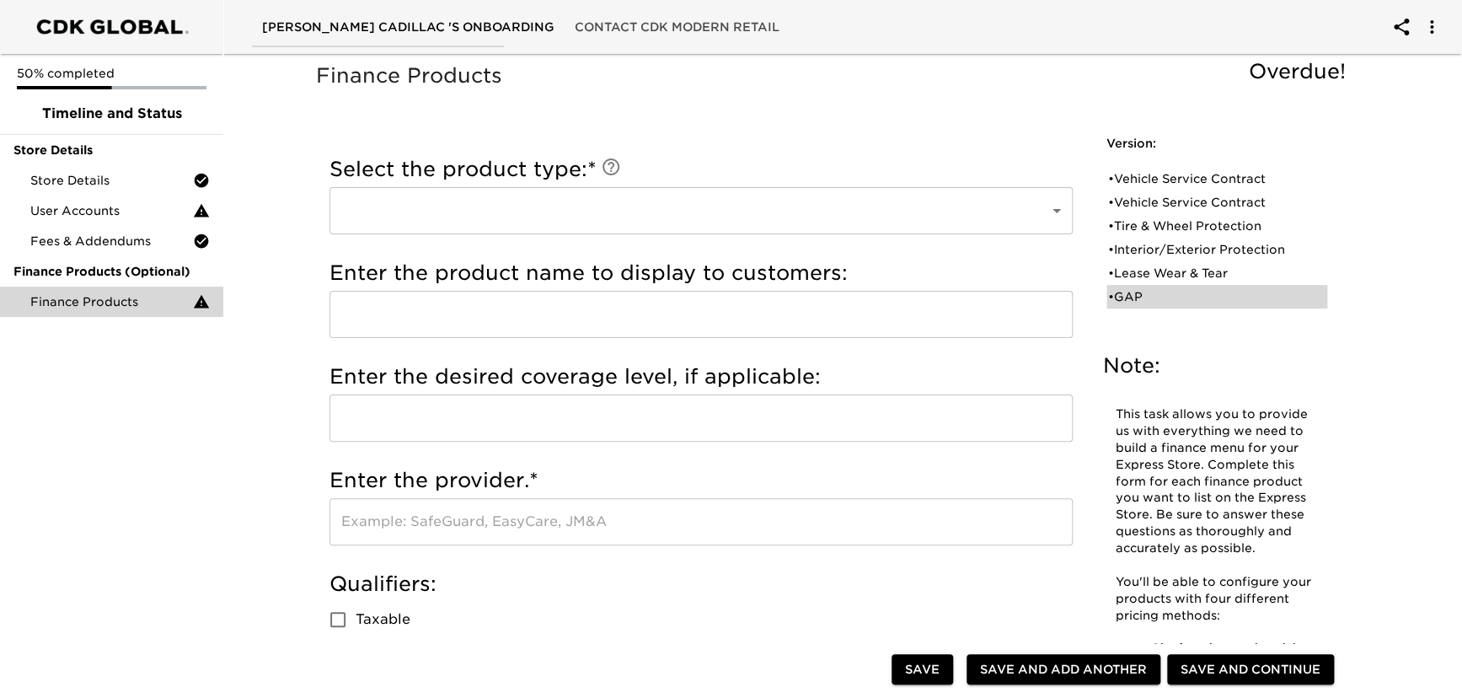
type input "1000"
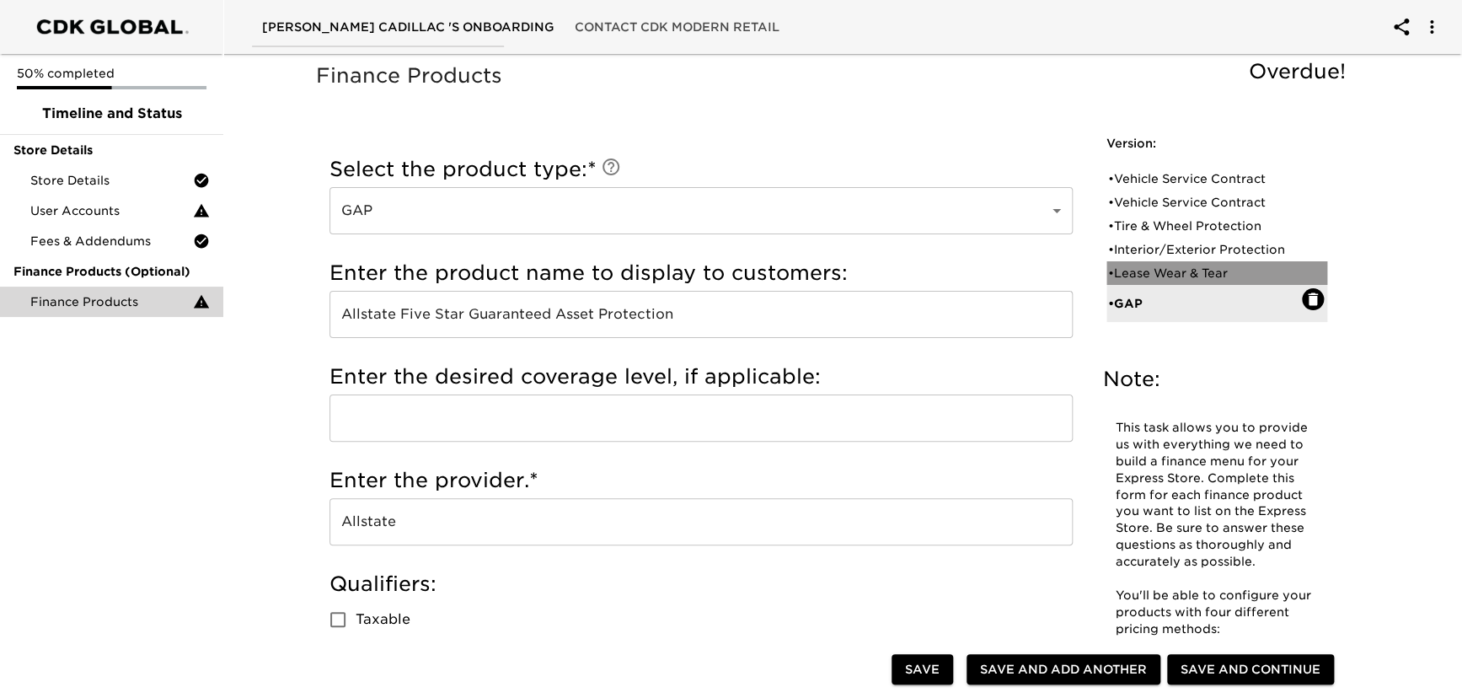
click at [1134, 275] on div "• Lease Wear & Tear" at bounding box center [1205, 273] width 194 height 17
type input "Lease Wear & Tear"
type input "Smart Lease Protection"
type input "GM XS Wear and Tear"
radio input "true"
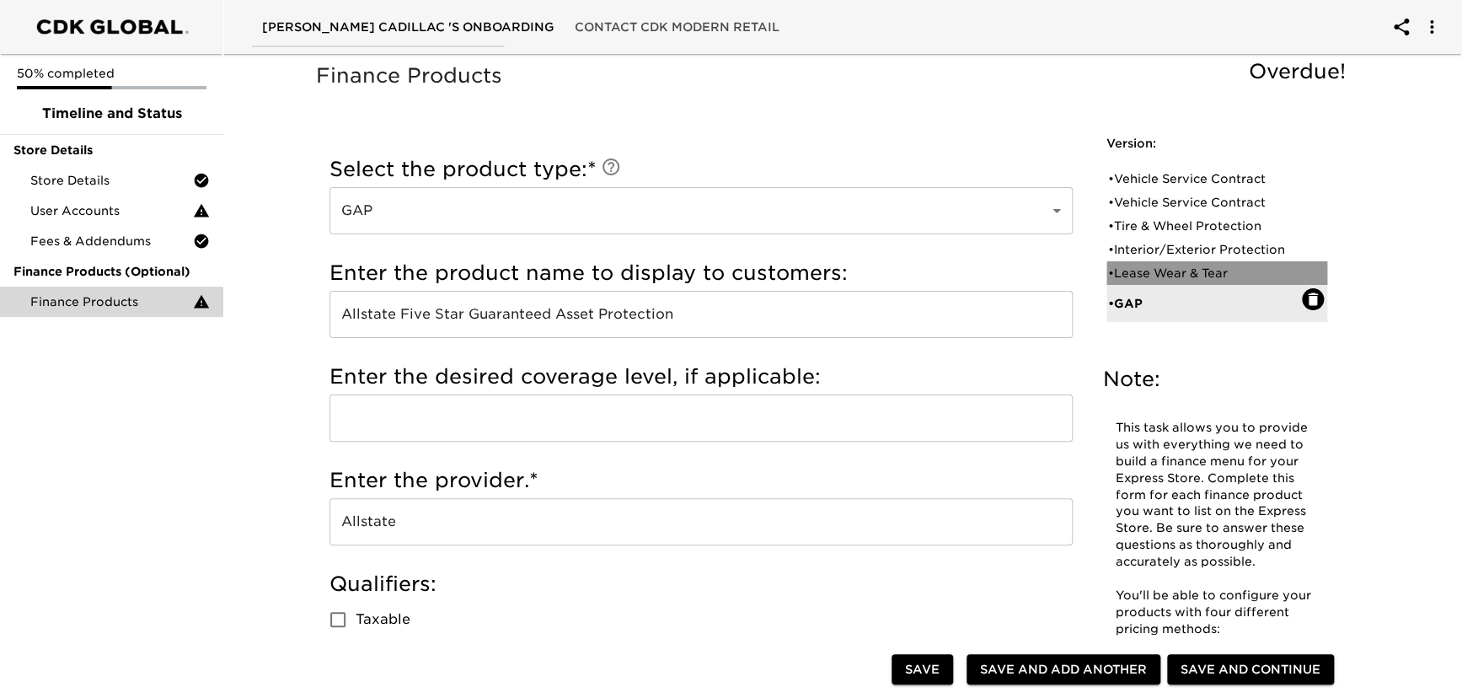
checkbox input "false"
checkbox input "true"
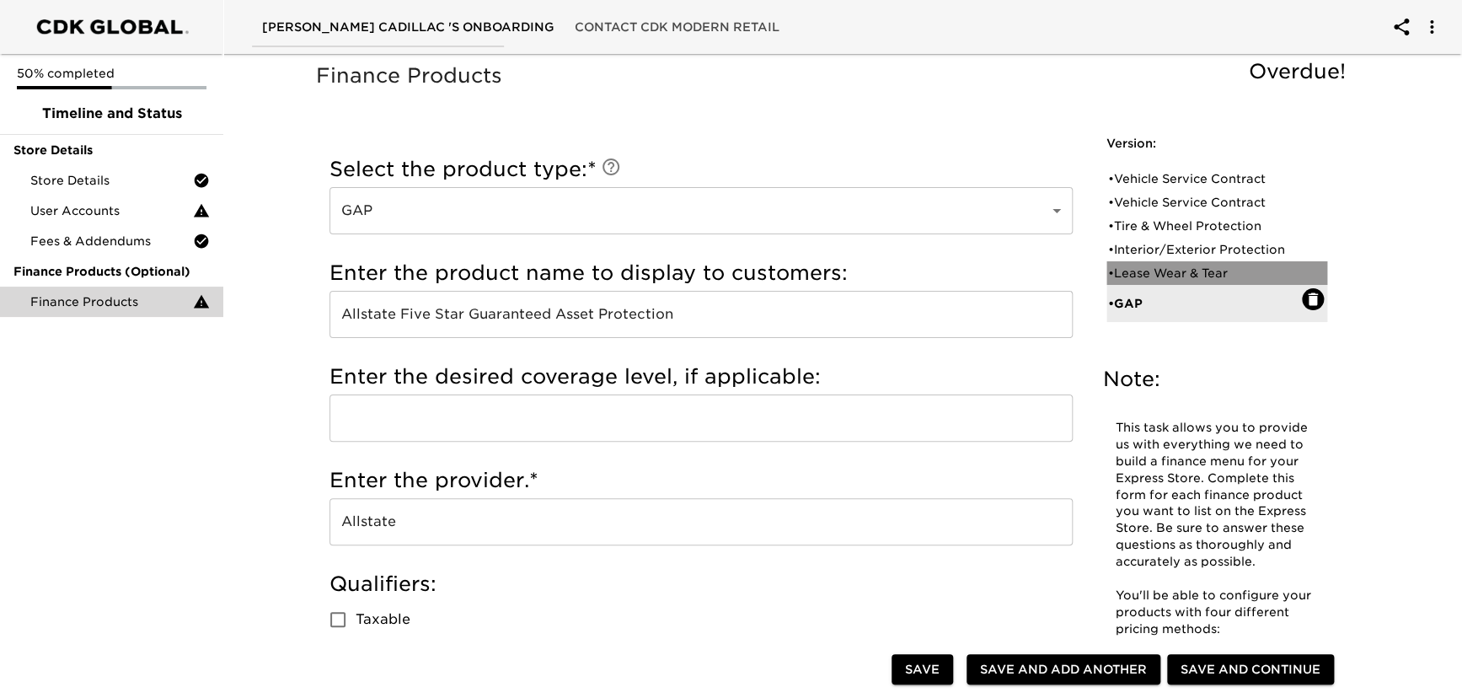
radio input "true"
type input "1499"
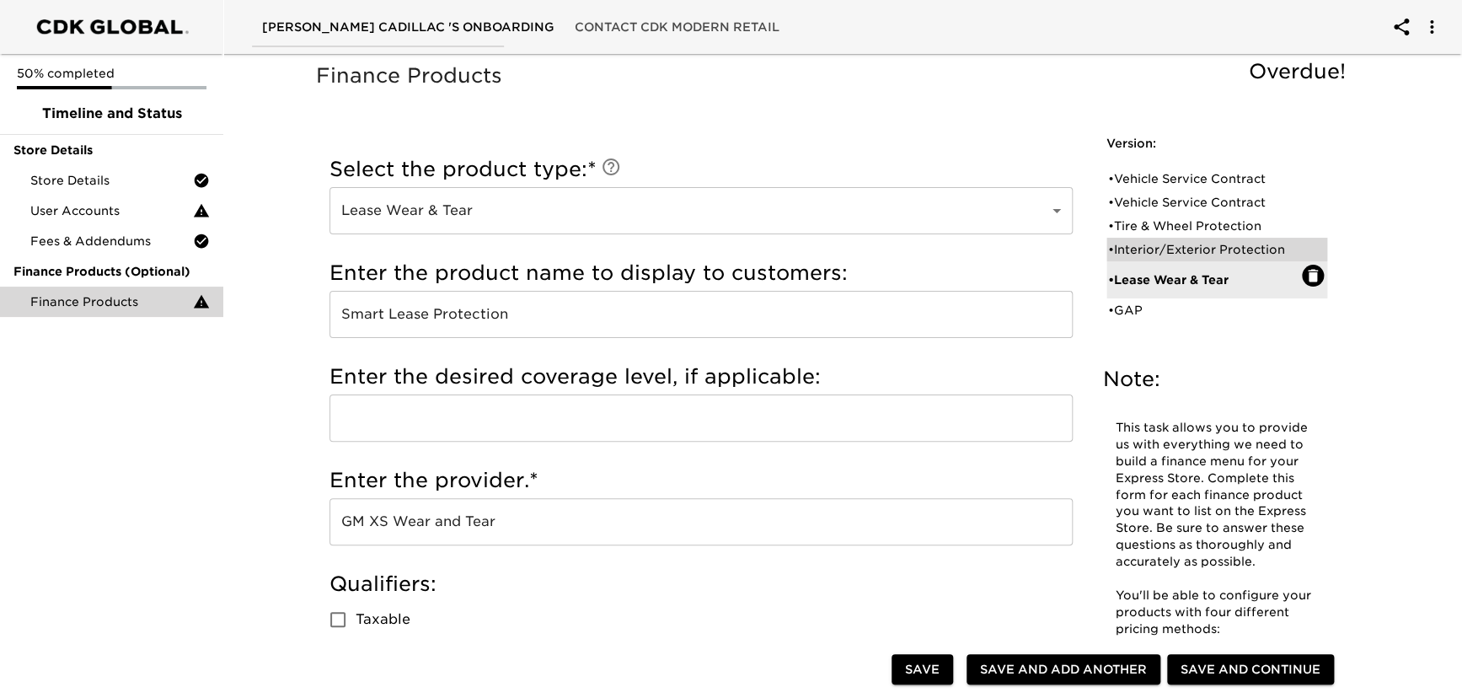
click at [1134, 253] on div "• Interior/Exterior Protection" at bounding box center [1205, 249] width 194 height 17
type input "Interior/Exterior Protection"
type input "Allstate Paint and Fabric Protection"
type input "Allstate"
checkbox input "true"
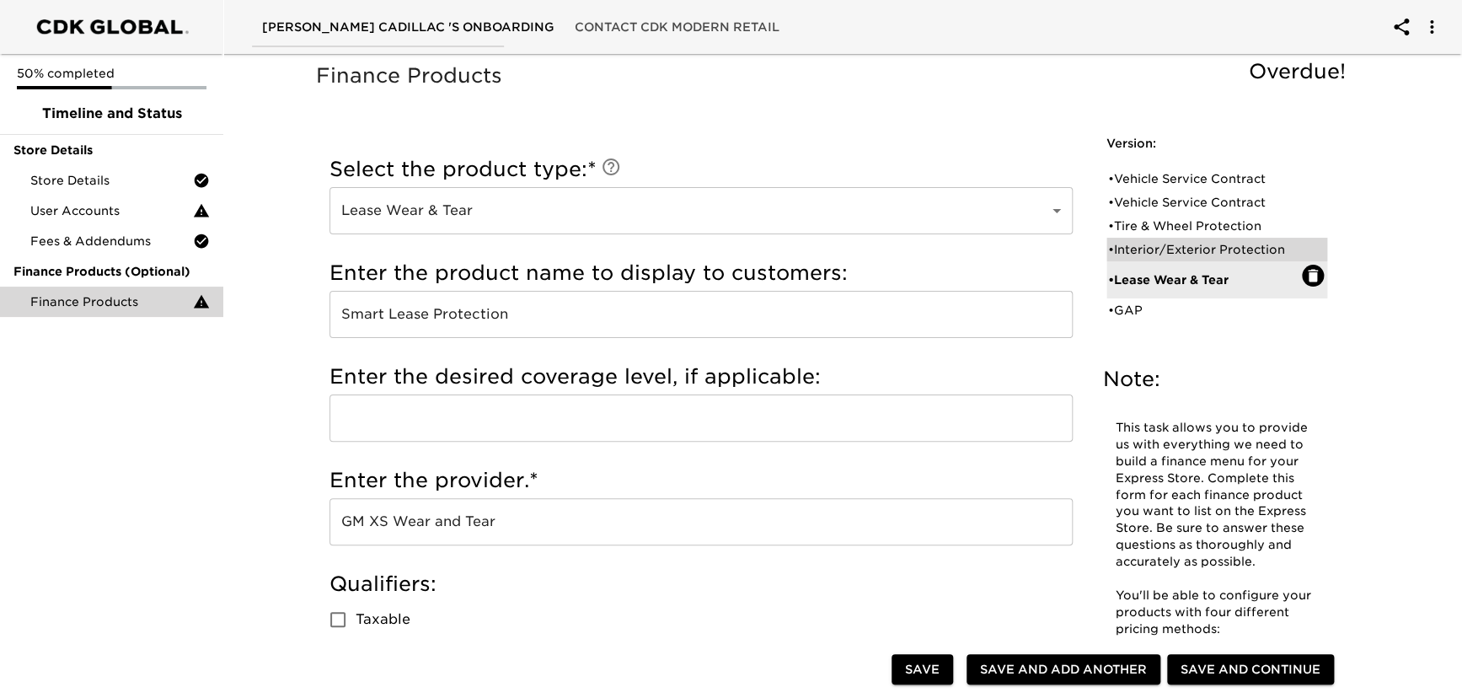
radio input "true"
radio input "false"
checkbox input "false"
radio input "true"
type input "$599"
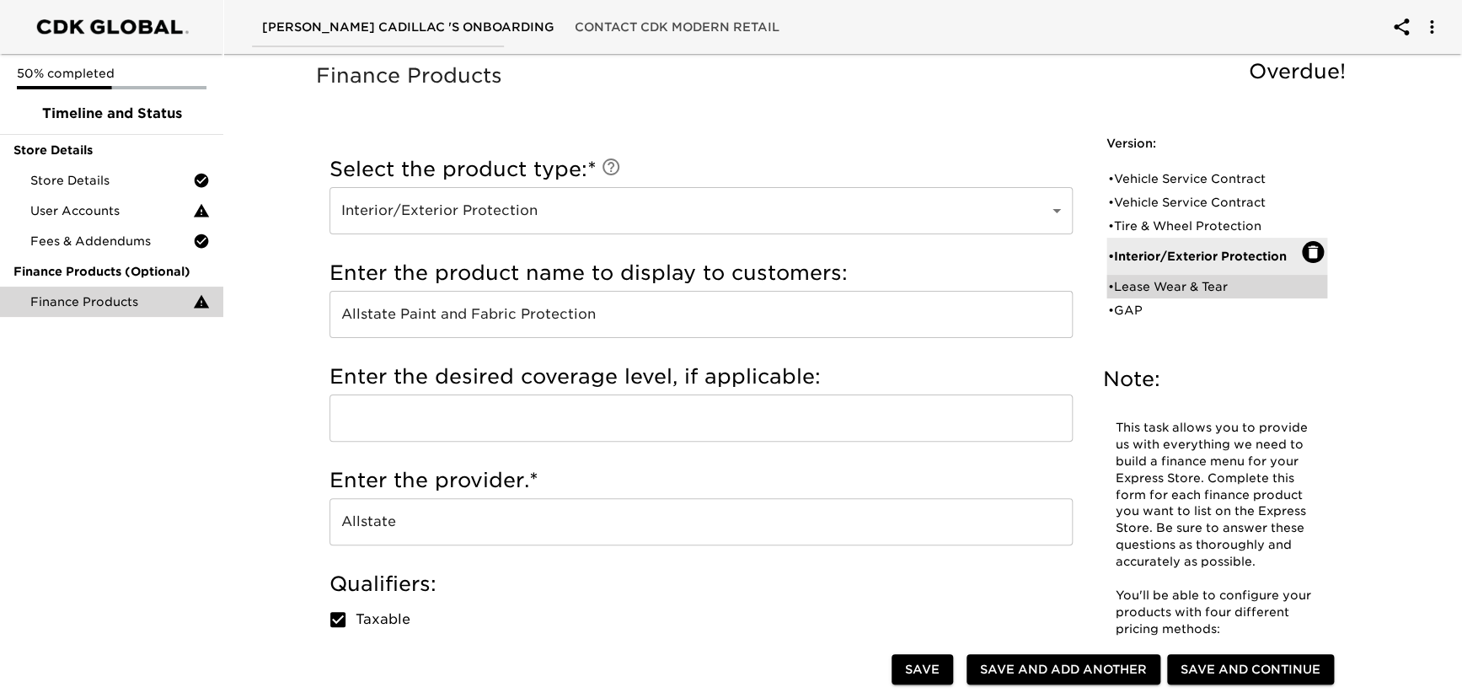
click at [1130, 280] on div "• Lease Wear & Tear" at bounding box center [1205, 286] width 194 height 17
type input "Lease Wear & Tear"
type input "Smart Lease Protection"
type input "GM XS Wear and Tear"
checkbox input "false"
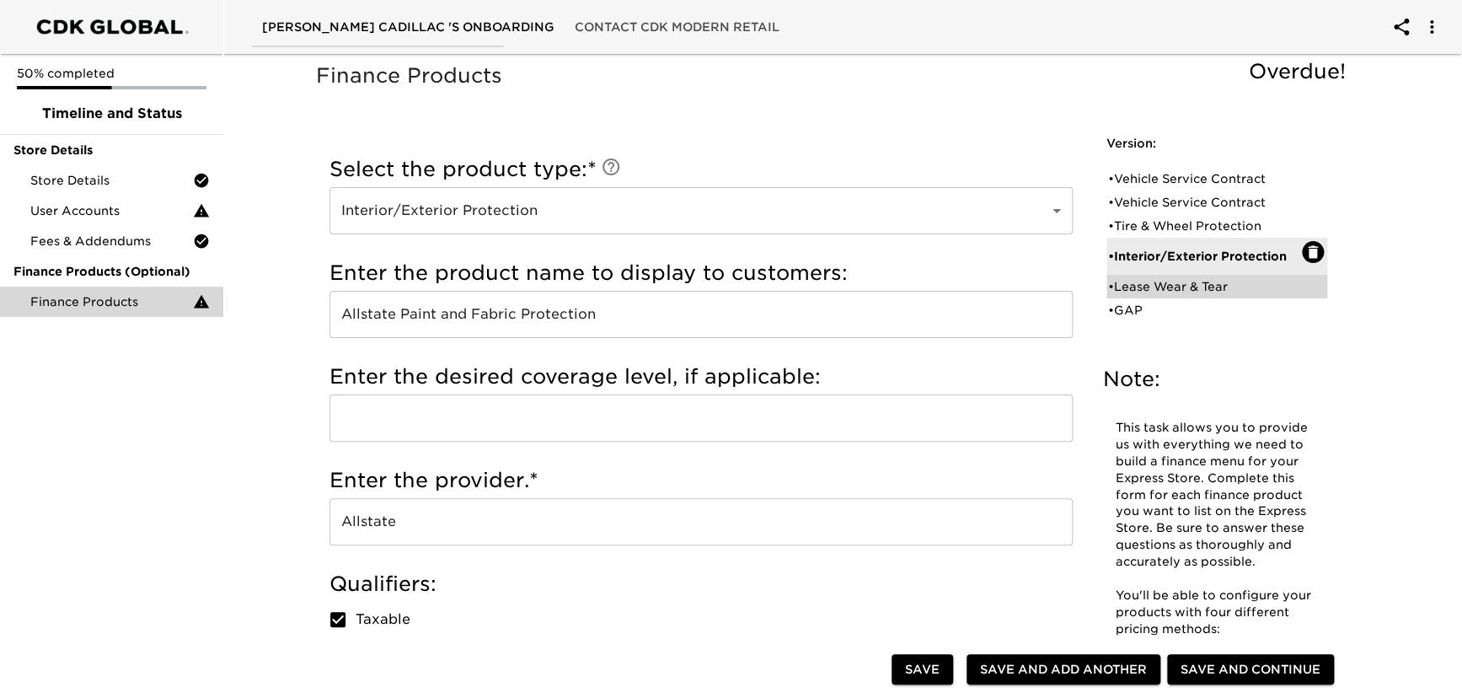
radio input "false"
radio input "true"
checkbox input "true"
type input "1499"
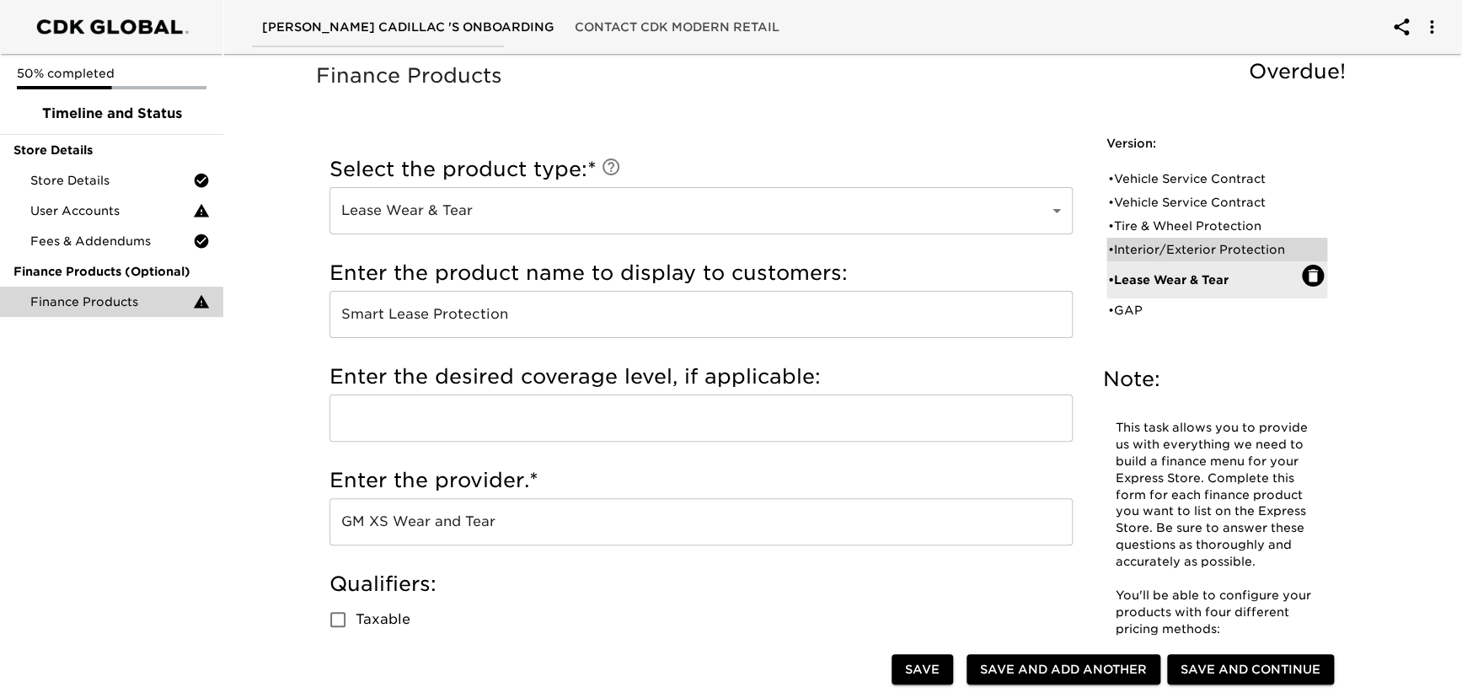
click at [1130, 249] on div "• Interior/Exterior Protection" at bounding box center [1205, 249] width 194 height 17
type input "Interior/Exterior Protection"
type input "Allstate Paint and Fabric Protection"
type input "Allstate"
checkbox input "true"
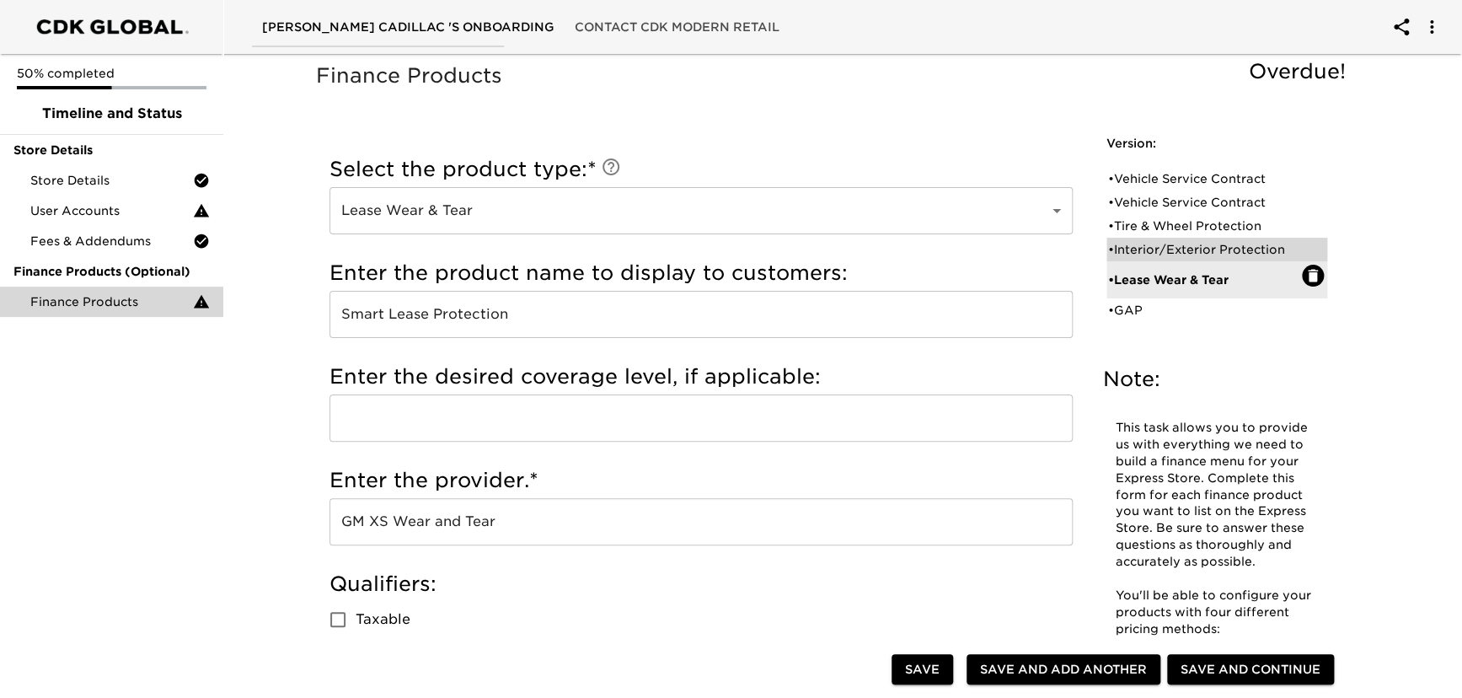
radio input "true"
radio input "false"
checkbox input "false"
type input "$599"
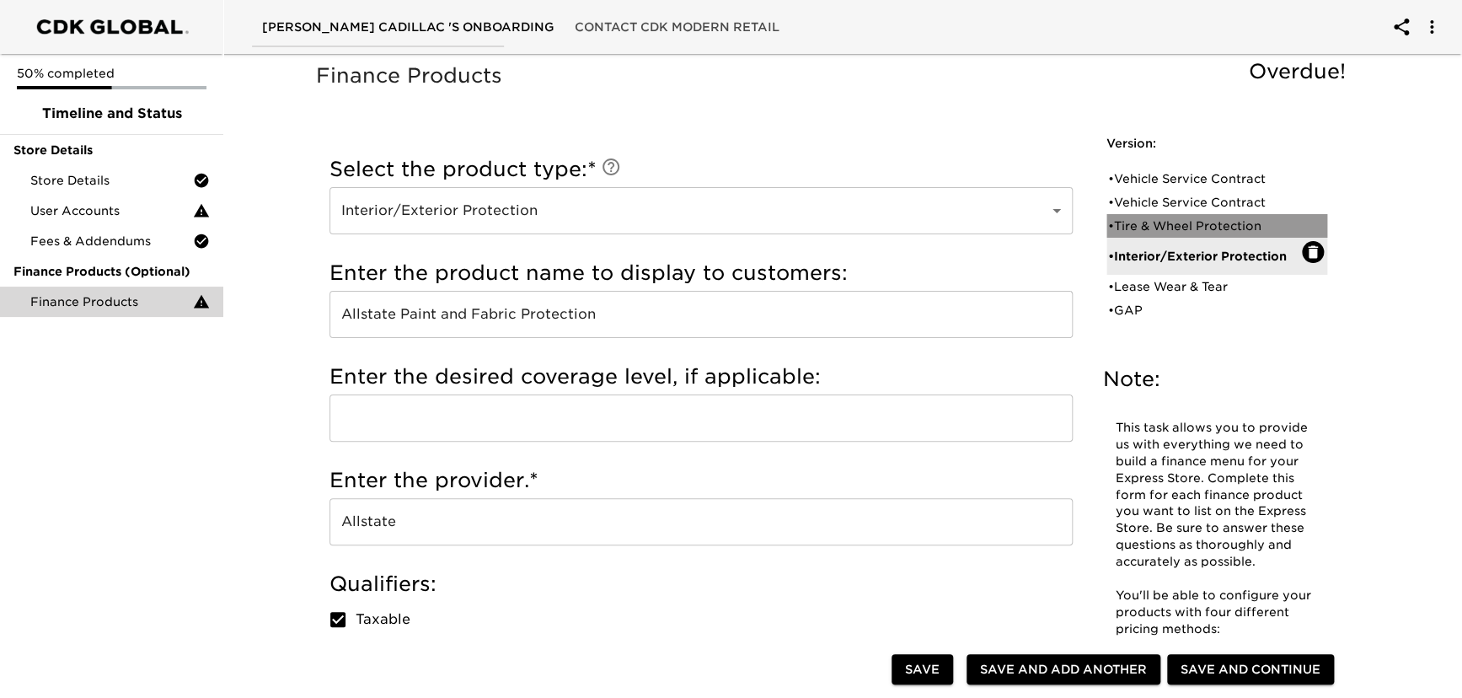
click at [1129, 228] on div "• Tire & Wheel Protection" at bounding box center [1205, 225] width 194 height 17
type input "Tire & Wheel Protection"
type input "Allstate Tire and Wheel Coverage"
type input "Allstate"
checkbox input "true"
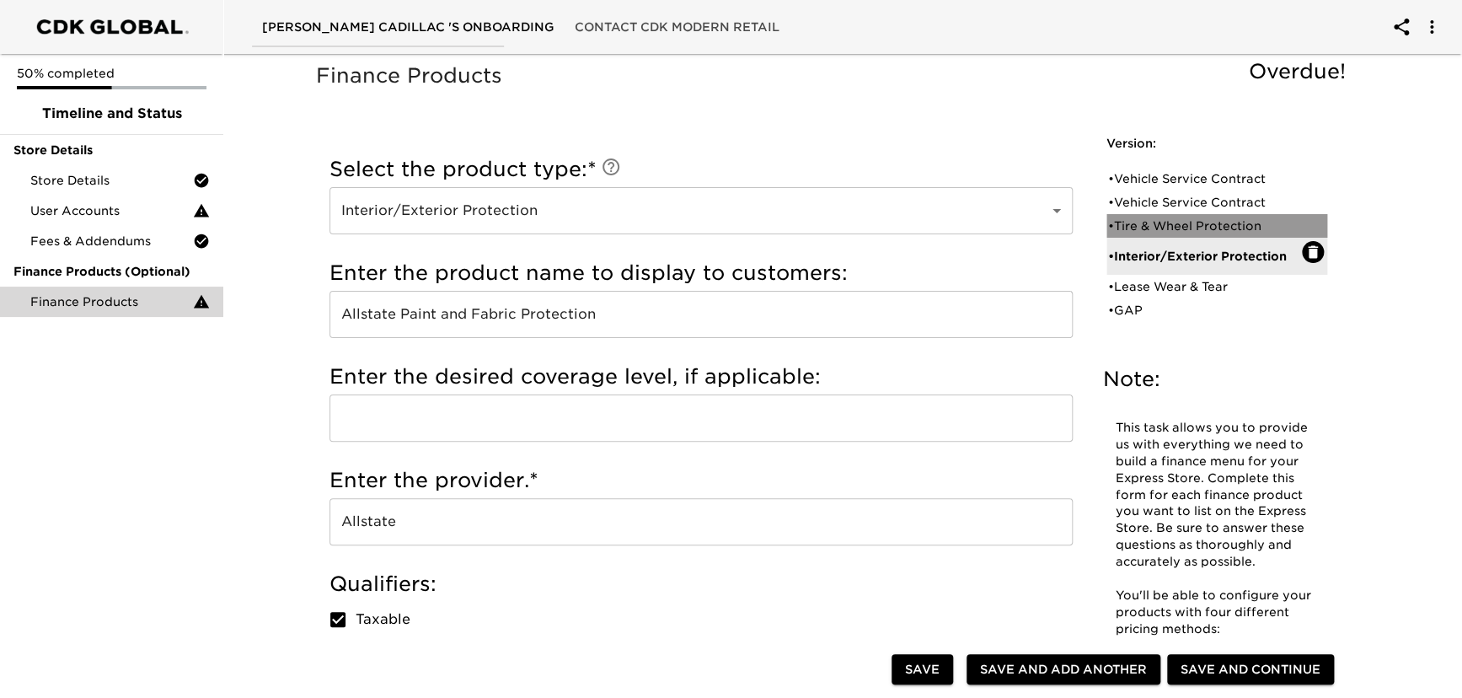
radio input "true"
type input "1299"
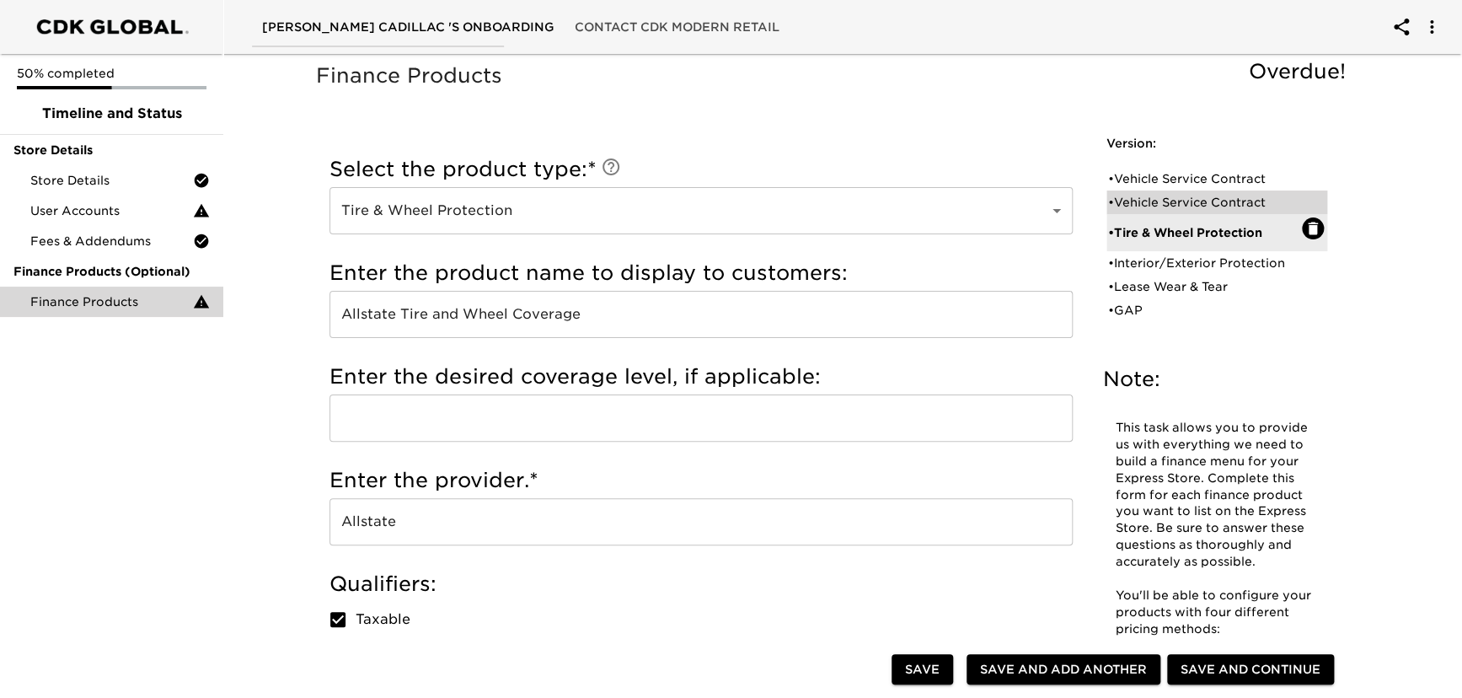
click at [1129, 200] on div "• Vehicle Service Contract" at bounding box center [1205, 202] width 194 height 17
type input "Vehicle Service Contract"
type input "Allstate Vehicle Service Contract"
checkbox input "true"
radio input "false"
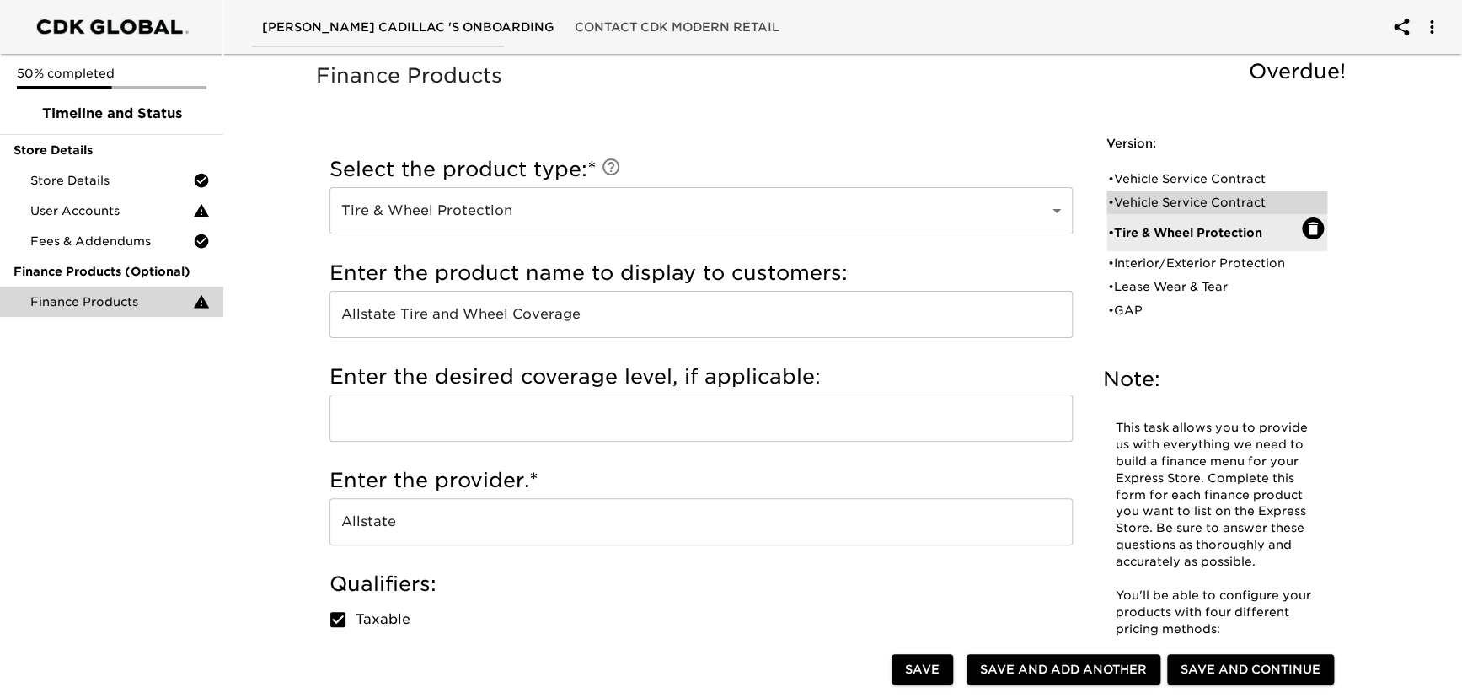
radio input "true"
checkbox input "true"
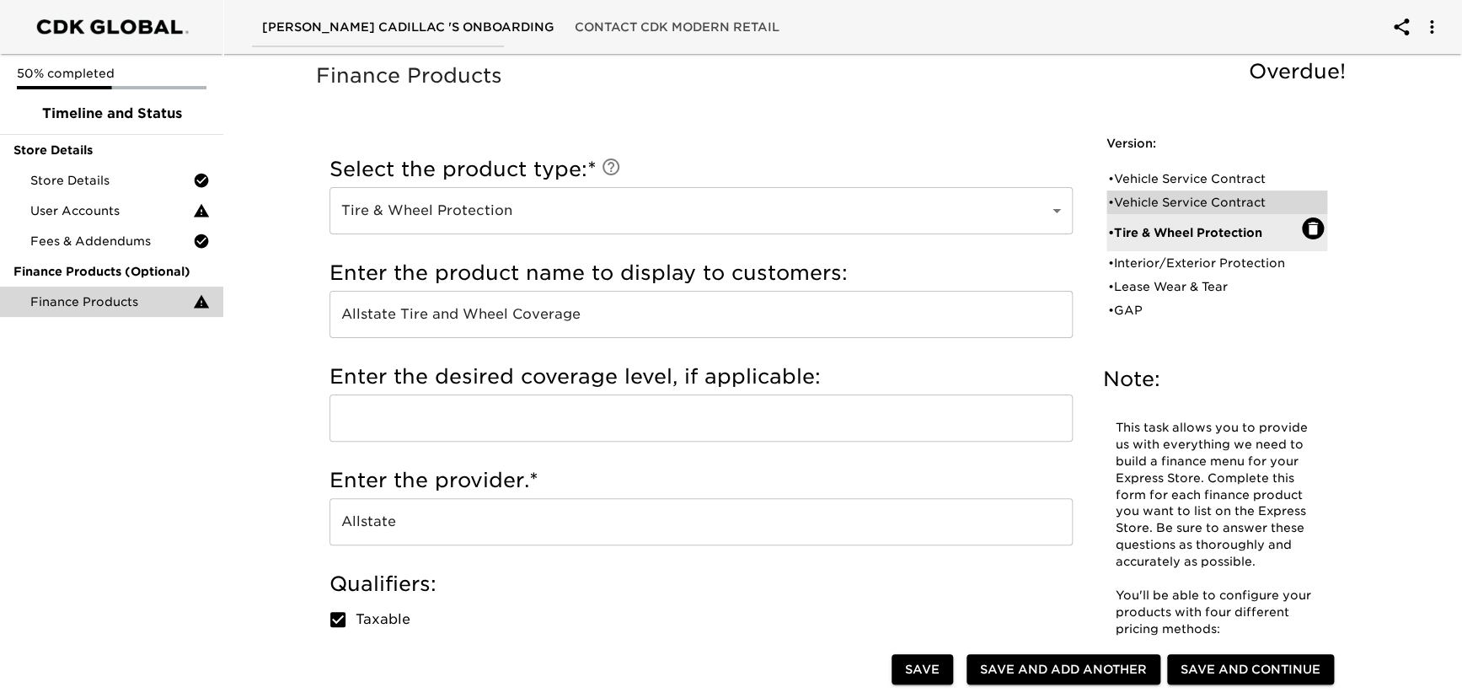
checkbox input "true"
radio input "false"
radio input "true"
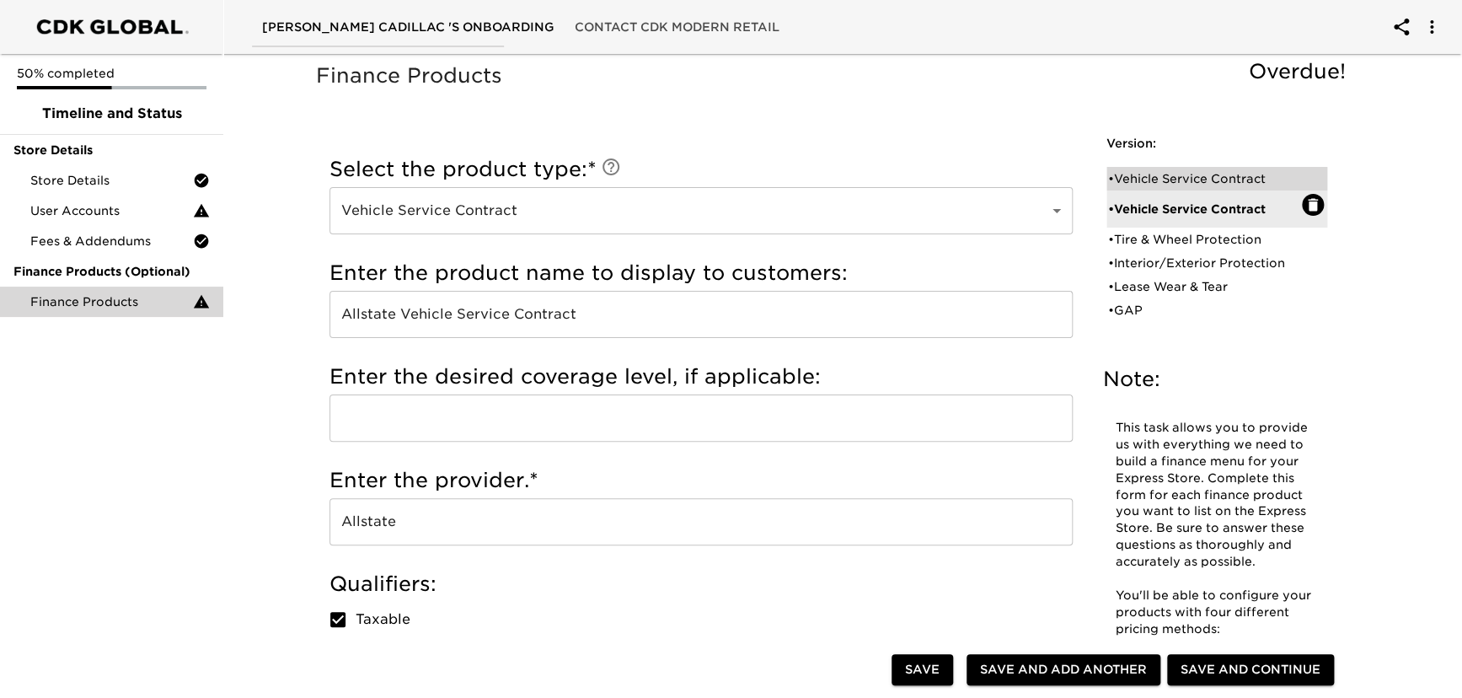
click at [1134, 175] on div "• Vehicle Service Contract" at bounding box center [1205, 178] width 194 height 17
type input "GM VEHICLE SERVICE CONTRACT"
checkbox input "false"
radio input "false"
checkbox input "false"
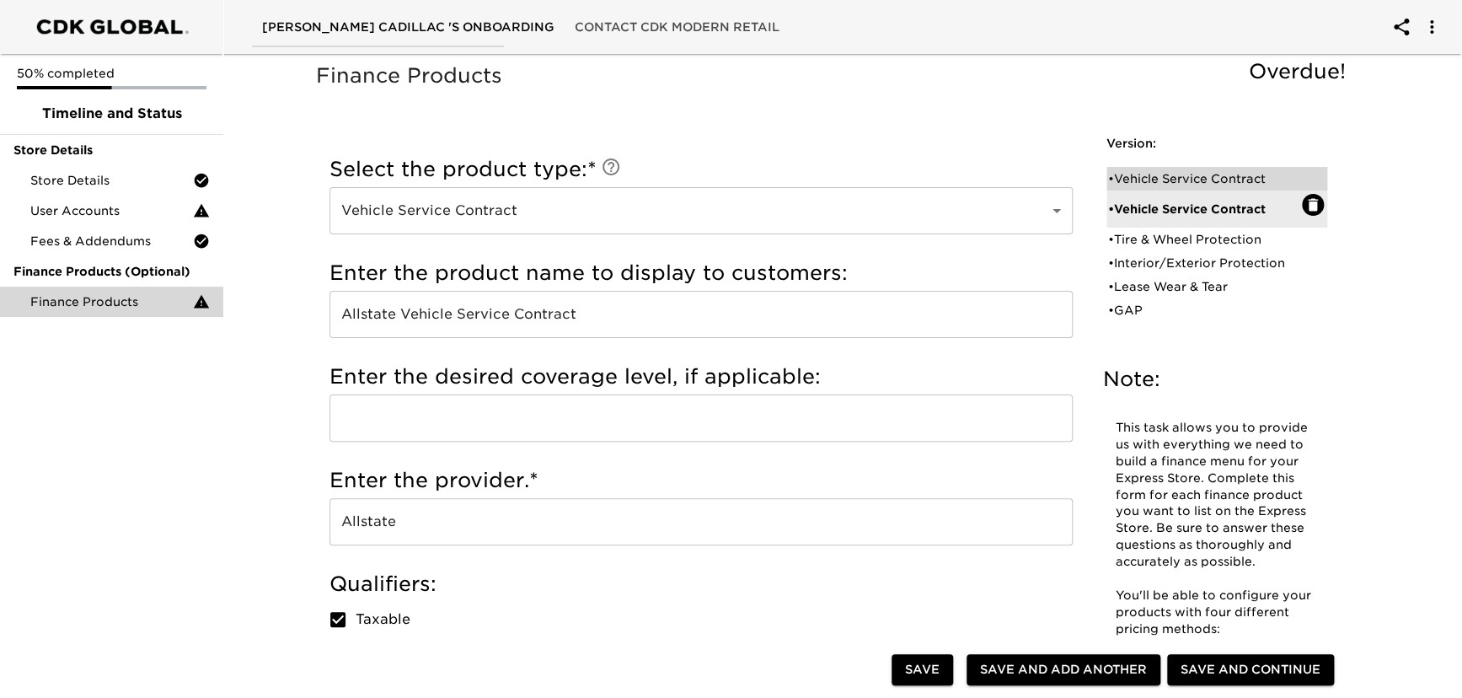
checkbox input "false"
radio input "false"
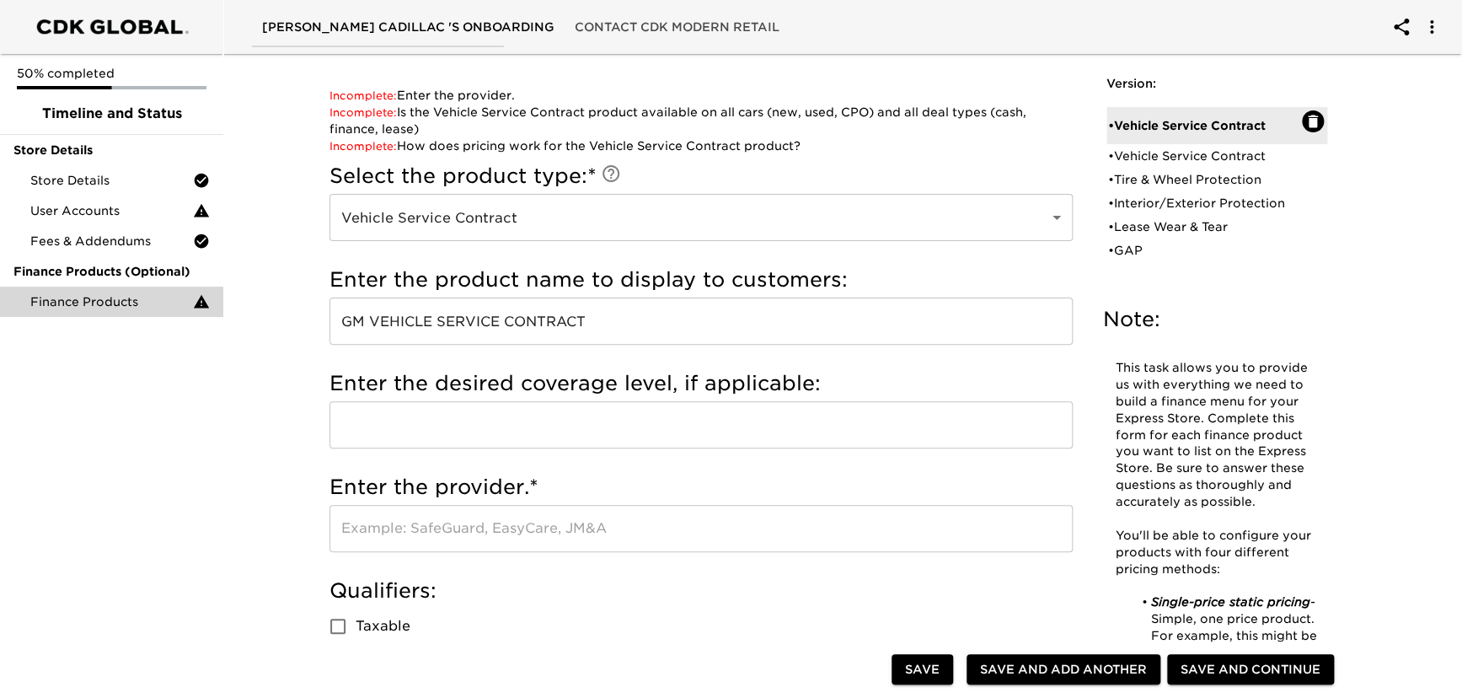
scroll to position [153, 0]
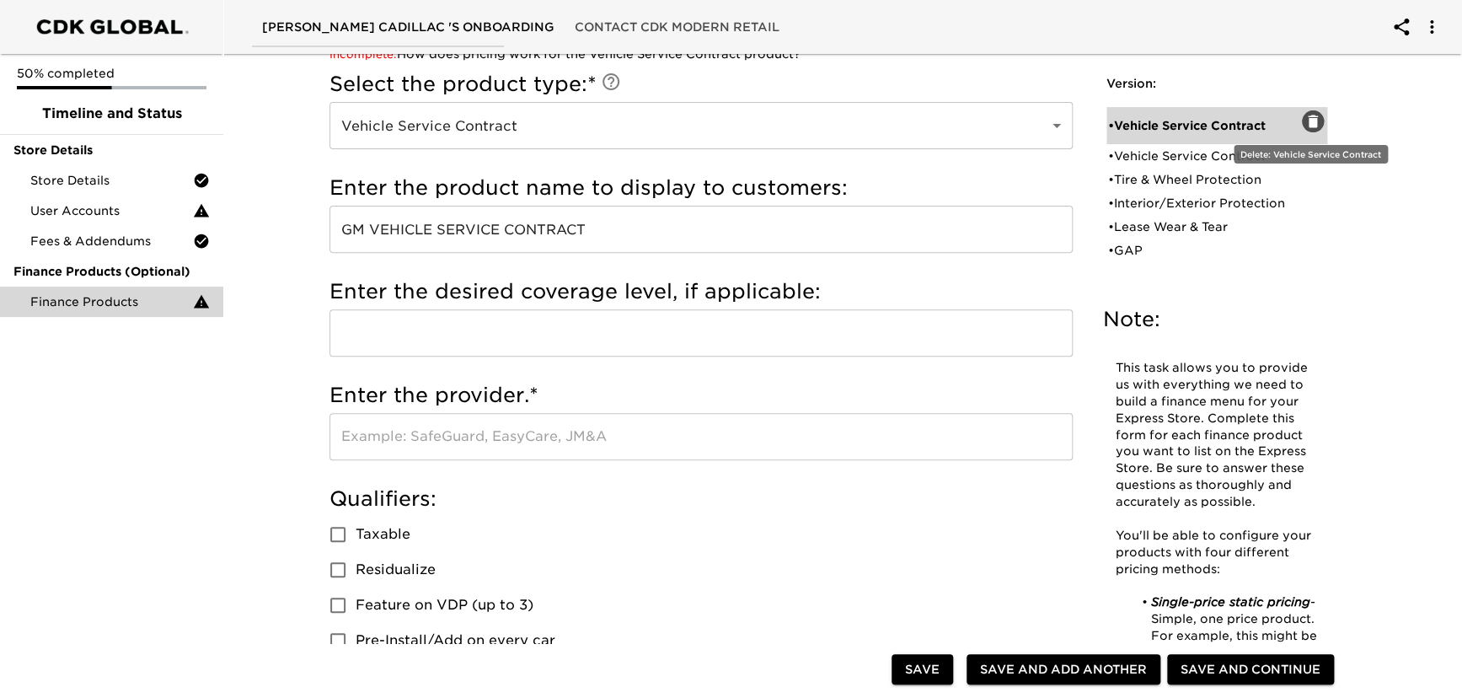
click at [1306, 118] on icon "button" at bounding box center [1313, 121] width 17 height 17
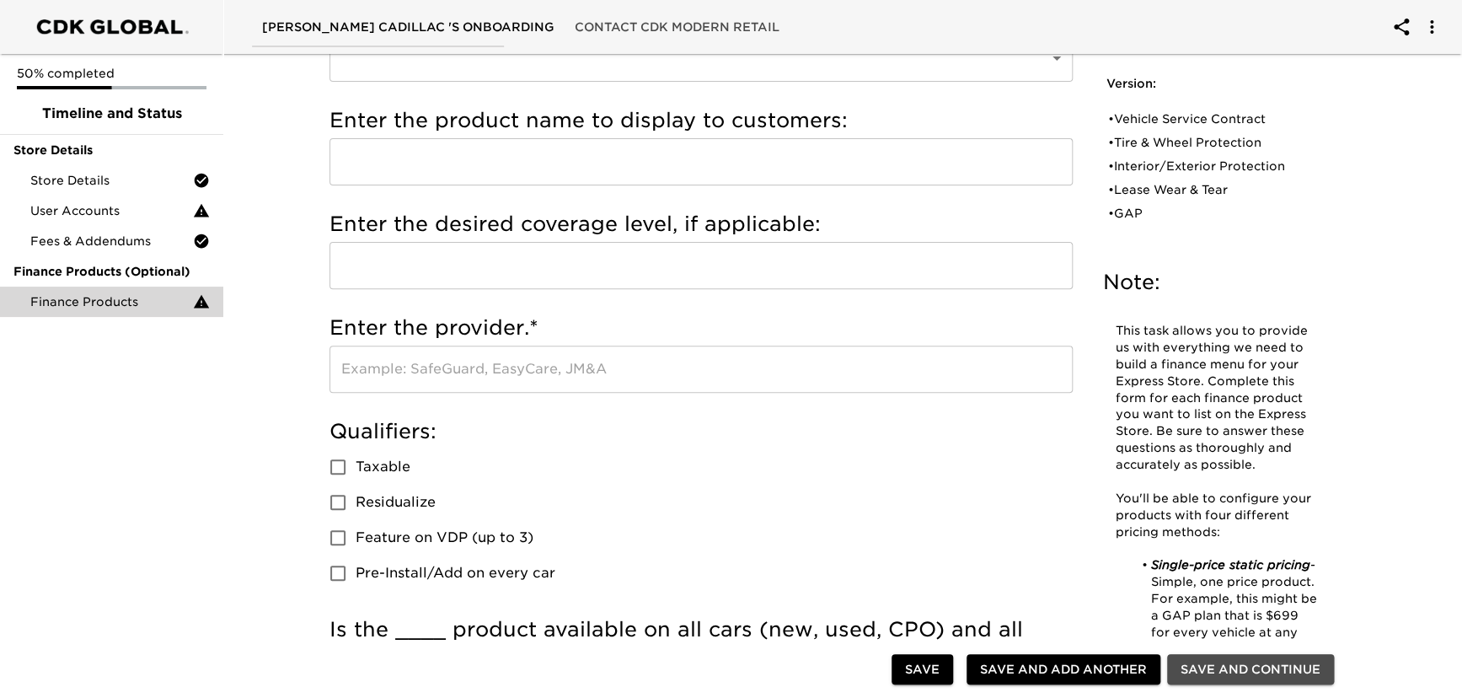
click at [1238, 674] on span "Save and Continue" at bounding box center [1251, 669] width 140 height 21
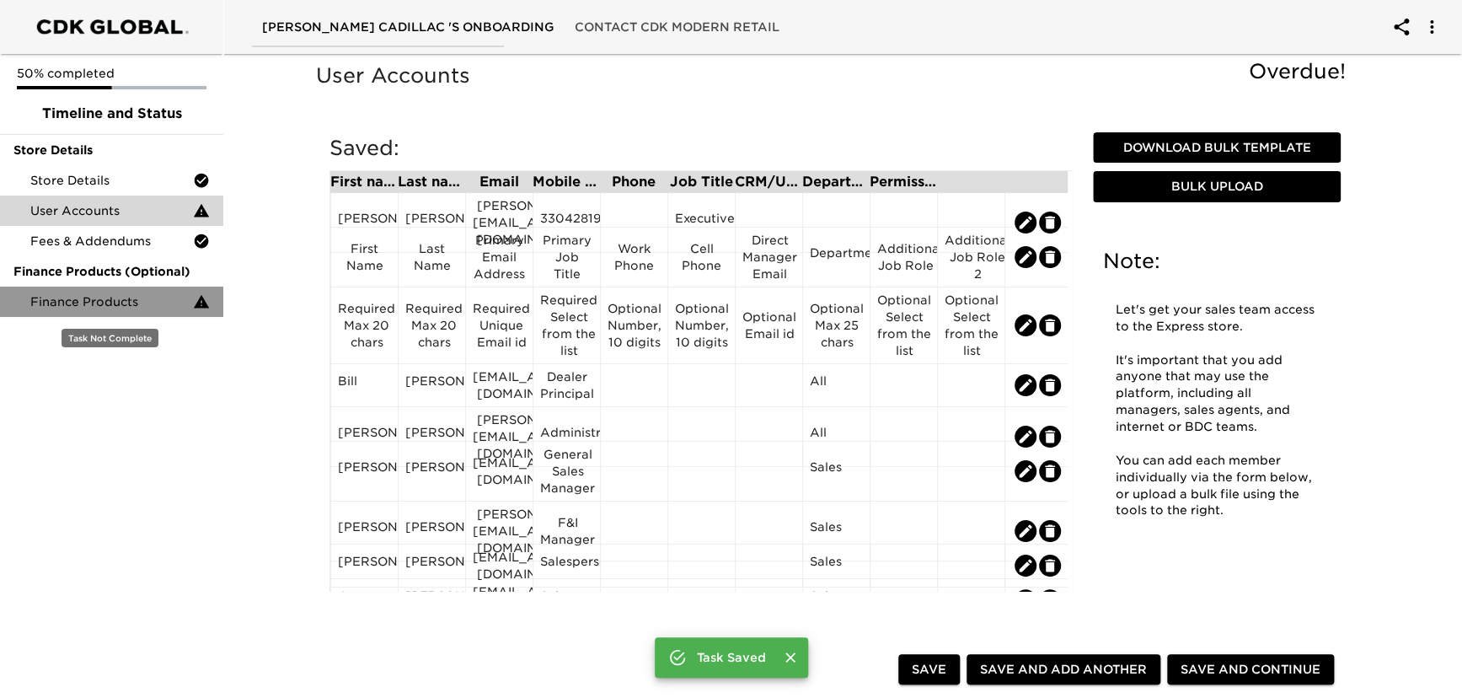
click at [104, 306] on span "Finance Products" at bounding box center [111, 301] width 163 height 17
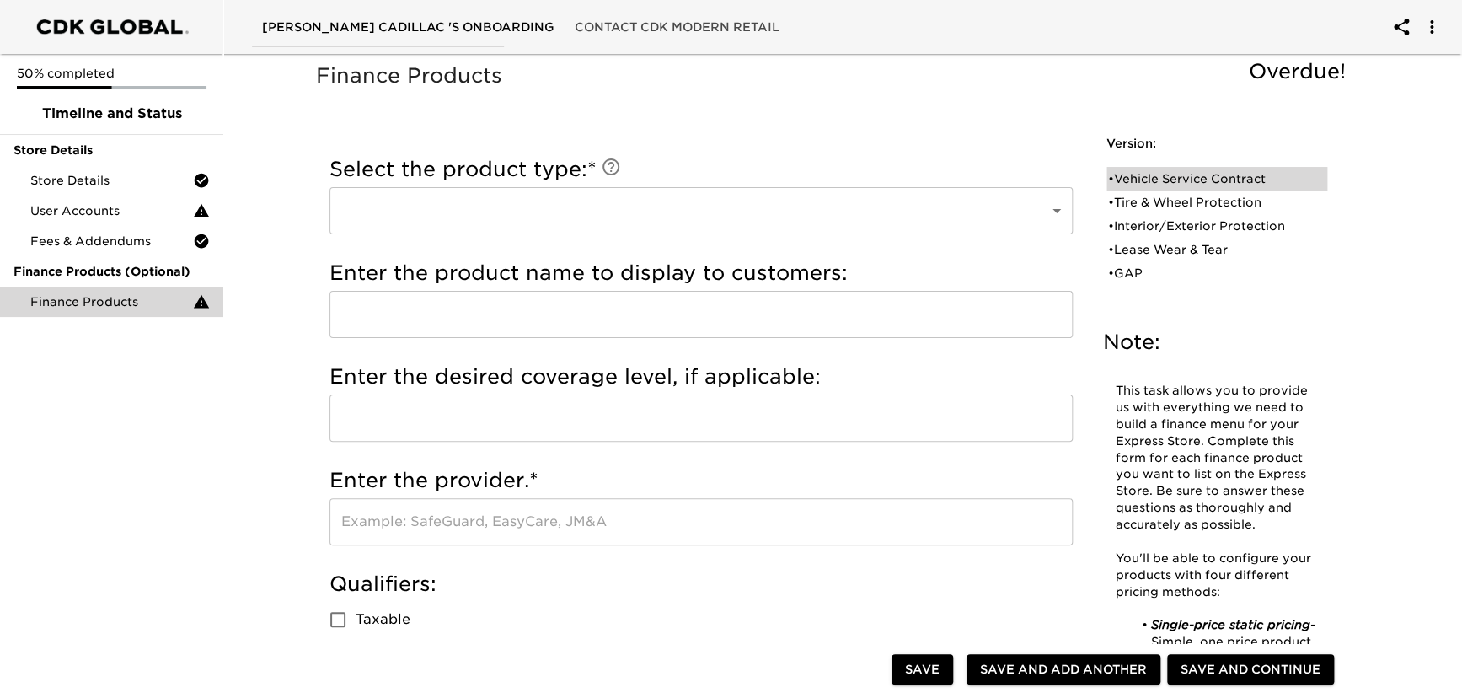
click at [1165, 177] on div "• Vehicle Service Contract" at bounding box center [1205, 178] width 194 height 17
type input "Vehicle Service Contract"
type input "Allstate Vehicle Service Contract"
type input "Allstate"
checkbox input "true"
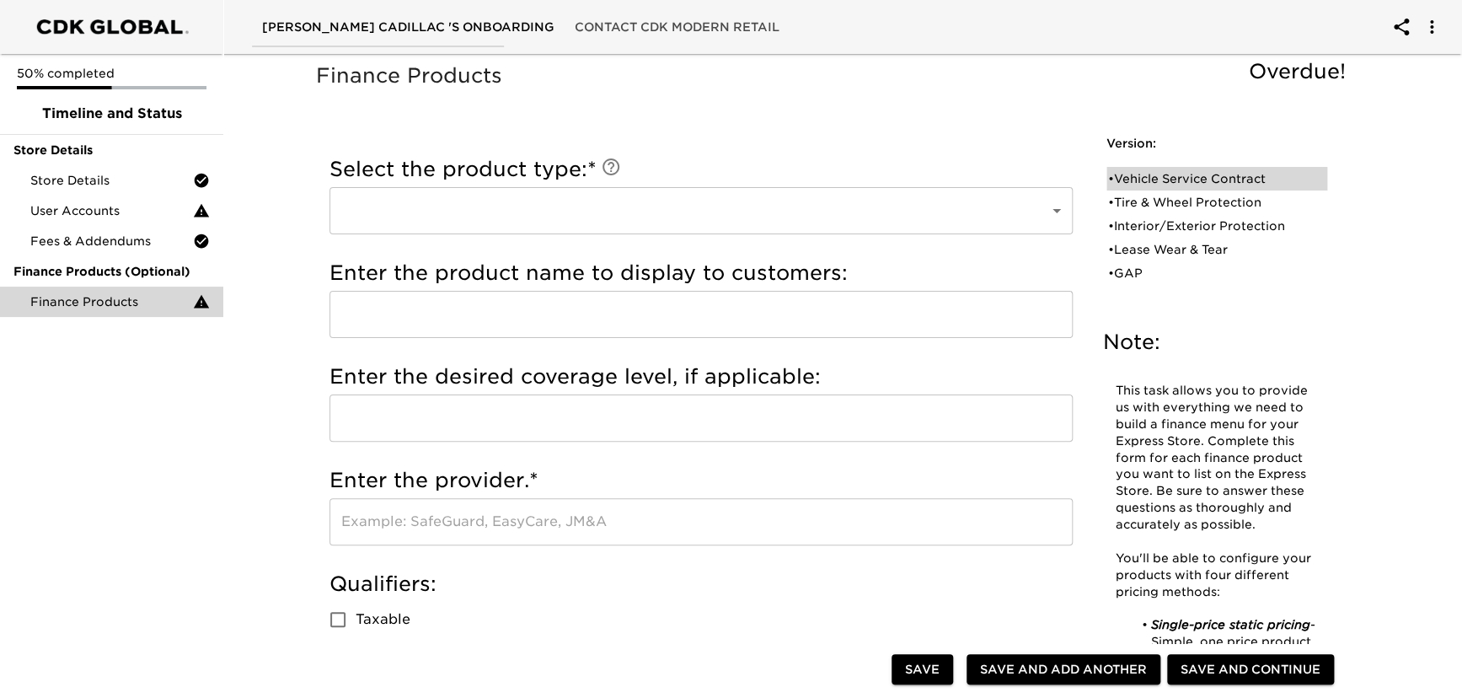
radio input "true"
checkbox input "true"
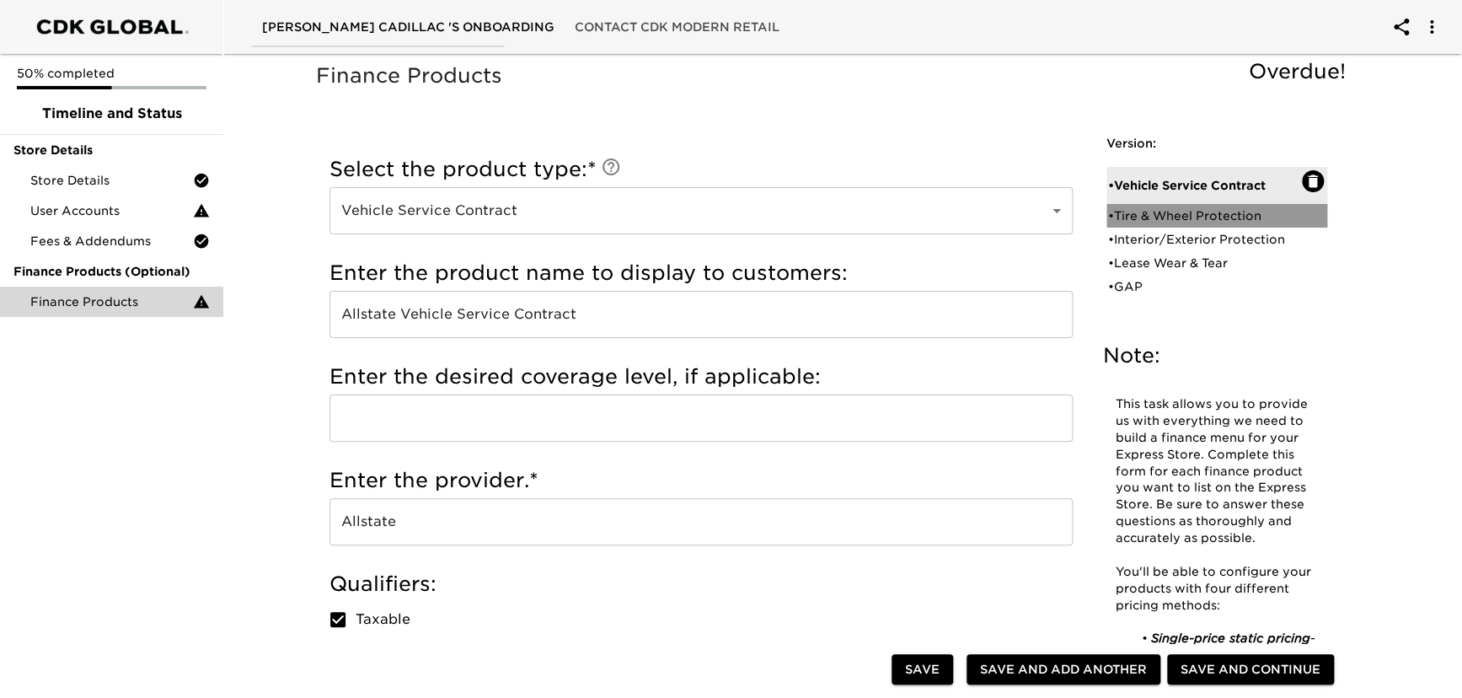
click at [1161, 206] on div "• Tire & Wheel Protection" at bounding box center [1217, 216] width 221 height 24
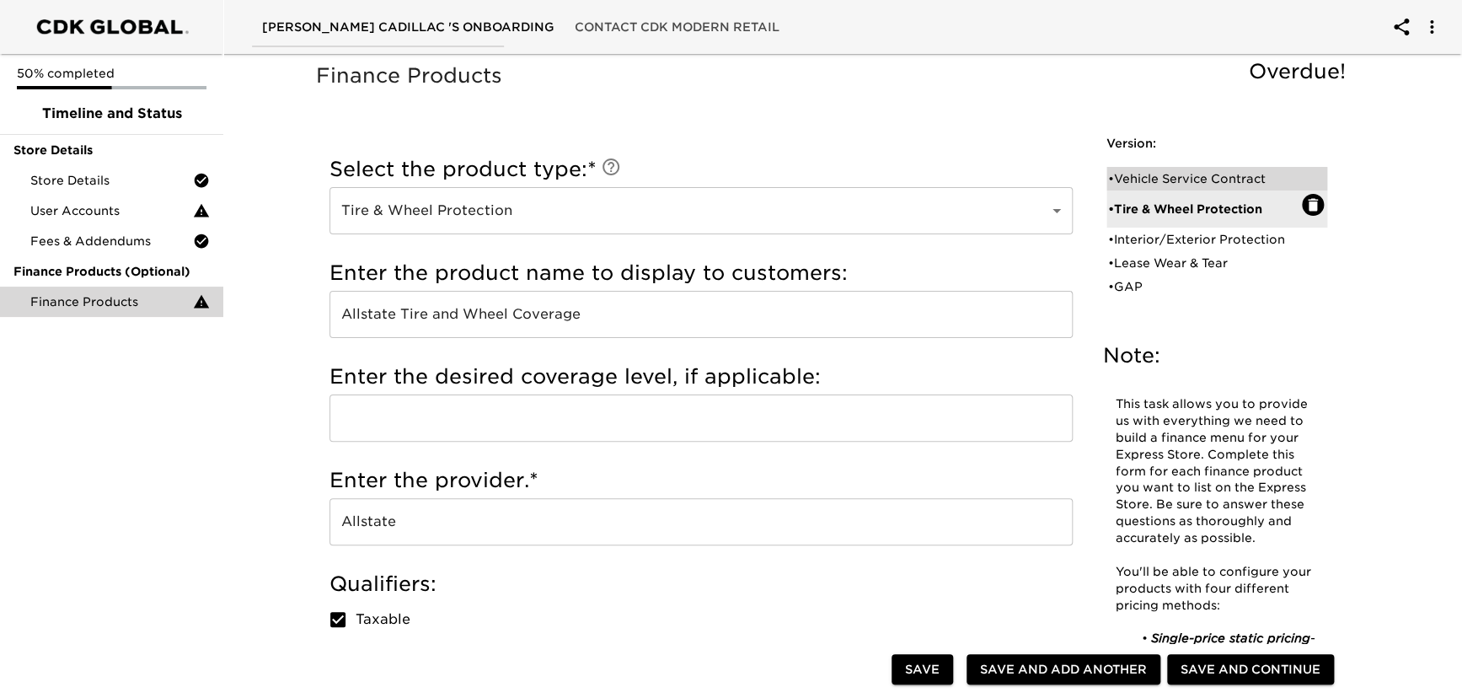
click at [1160, 184] on div "• Vehicle Service Contract" at bounding box center [1205, 178] width 194 height 17
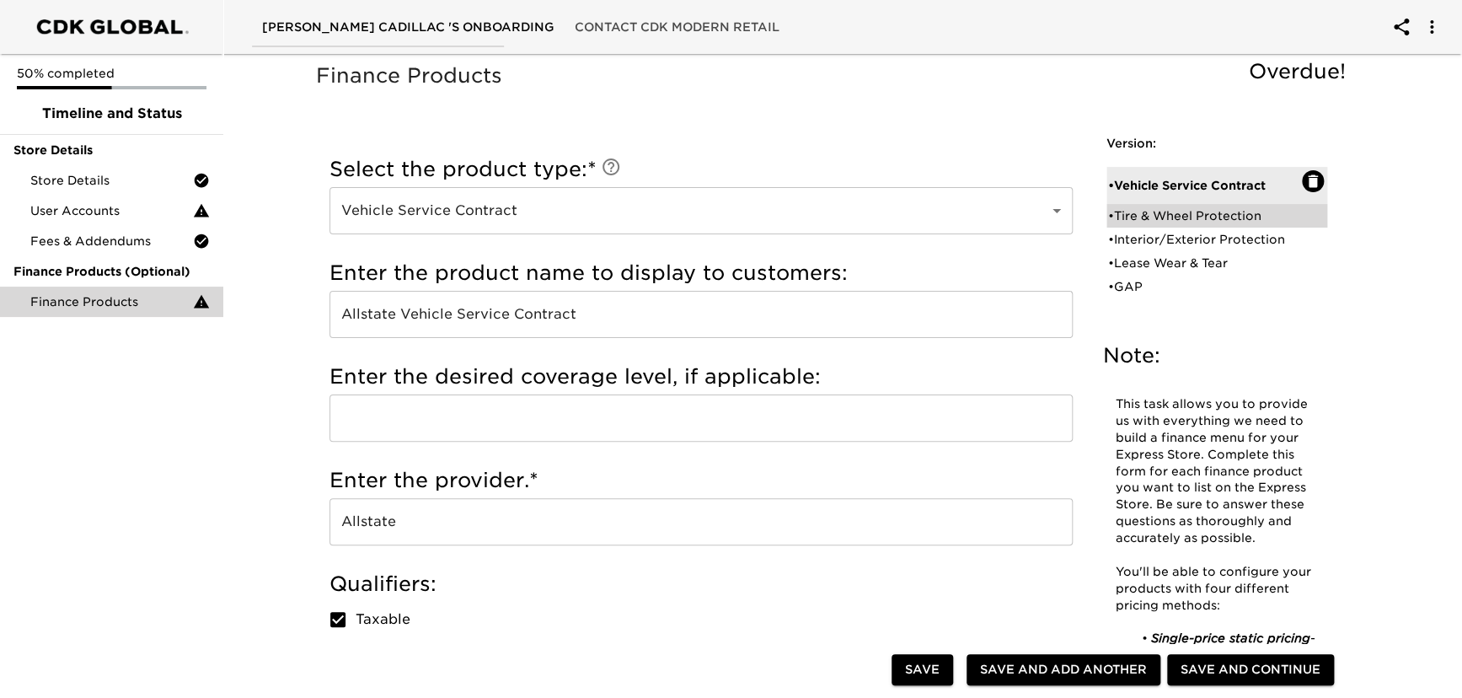
click at [1160, 212] on div "• Tire & Wheel Protection" at bounding box center [1205, 215] width 194 height 17
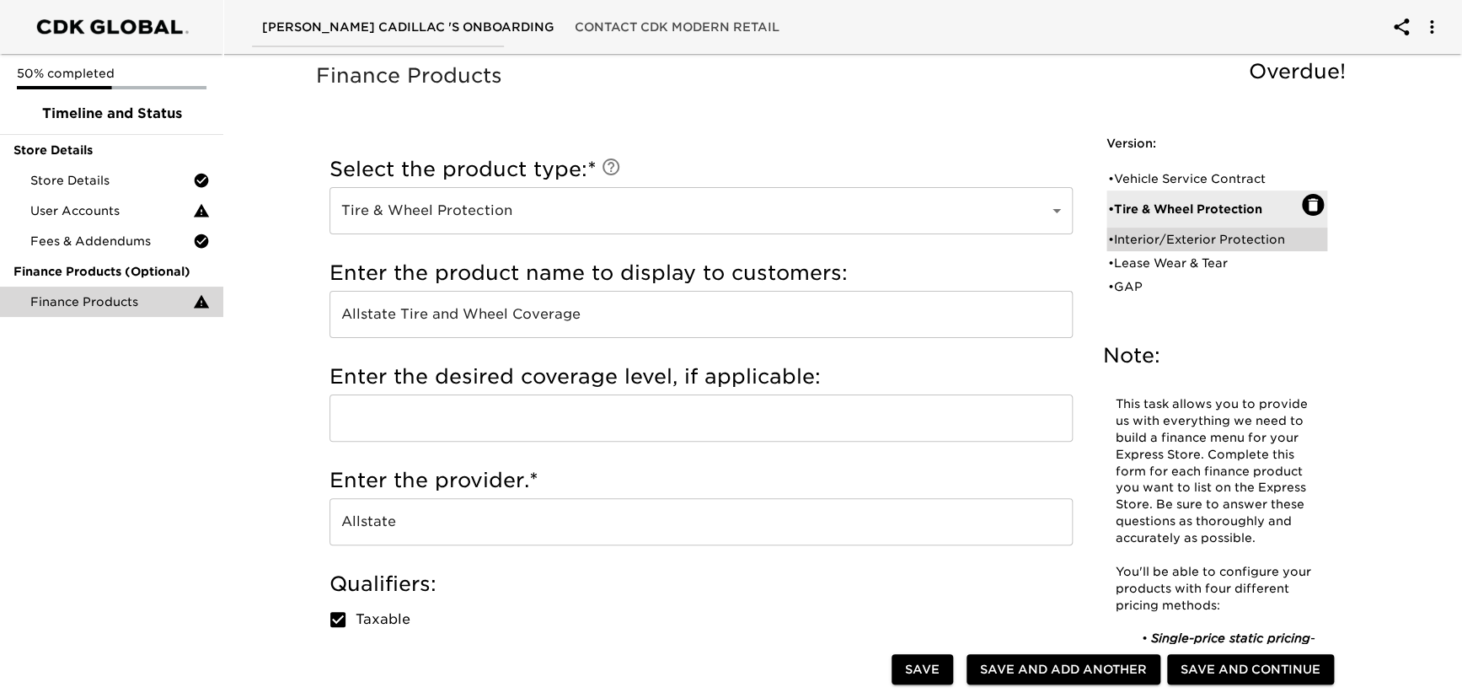
click at [1154, 238] on div "• Interior/Exterior Protection" at bounding box center [1205, 239] width 194 height 17
click at [1154, 264] on div "• Lease Wear & Tear" at bounding box center [1205, 263] width 194 height 17
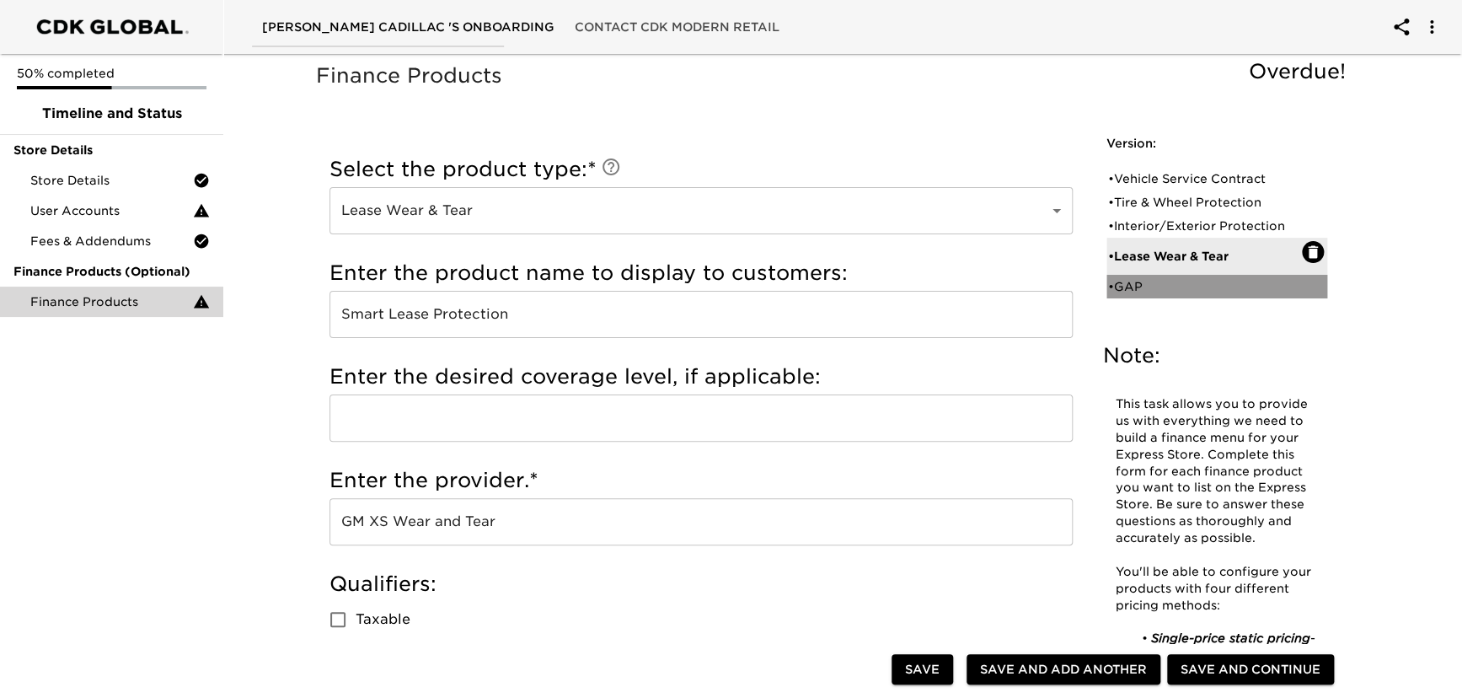
click at [1147, 285] on div "• GAP" at bounding box center [1205, 286] width 194 height 17
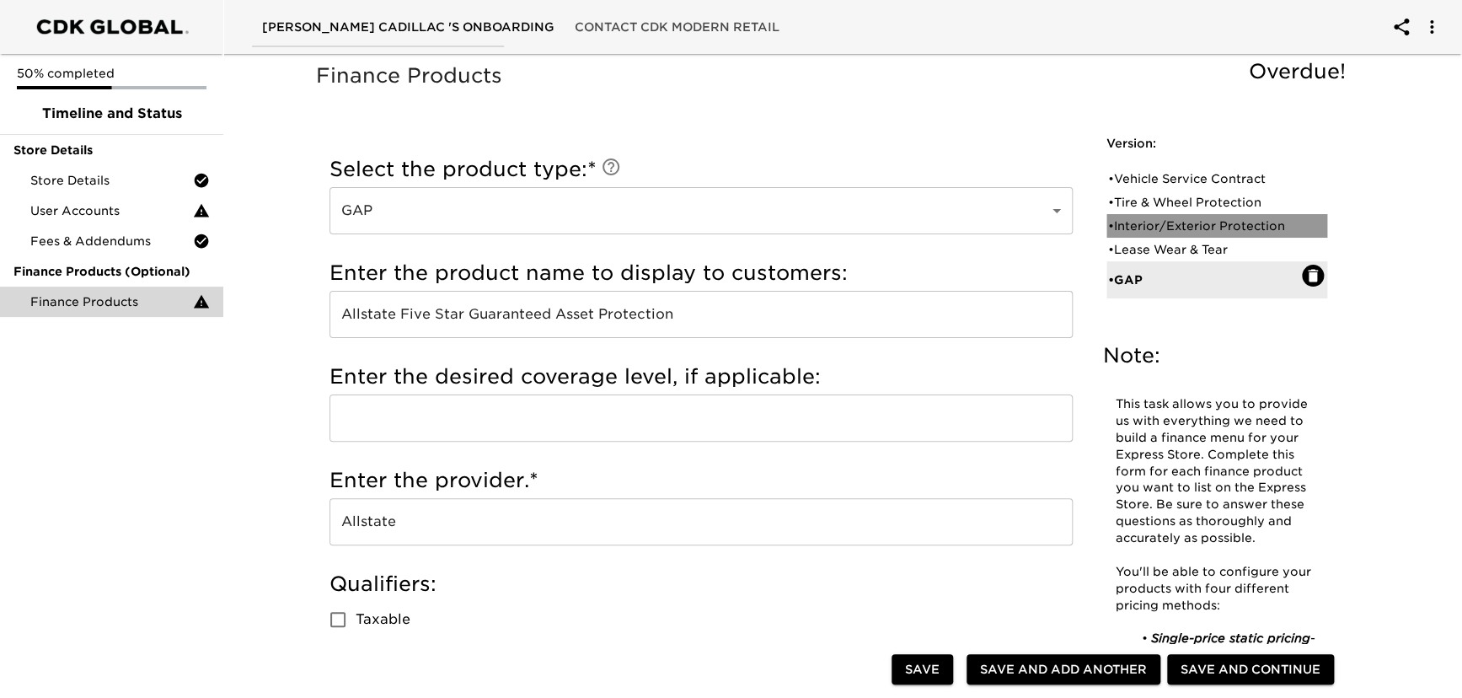
click at [1149, 229] on div "• Interior/Exterior Protection" at bounding box center [1205, 225] width 194 height 17
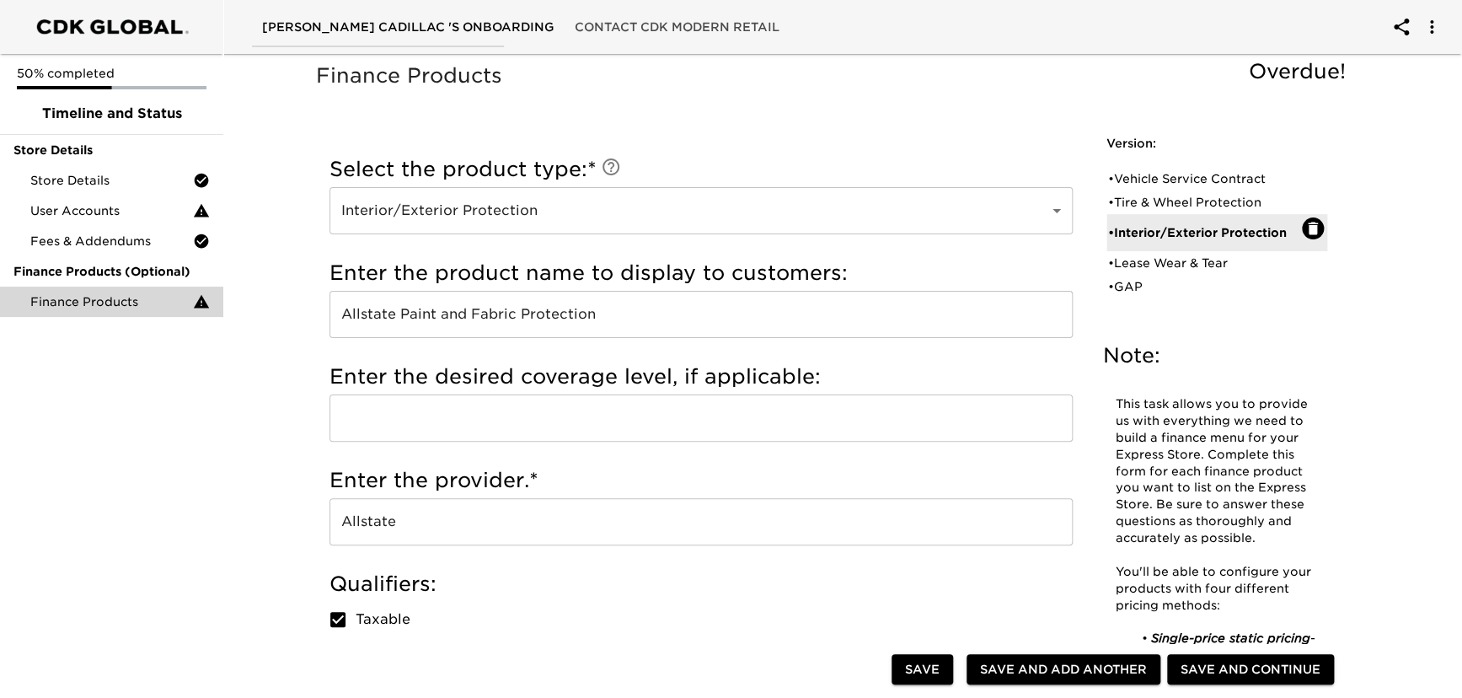
click at [1238, 666] on span "Save and Continue" at bounding box center [1251, 669] width 140 height 21
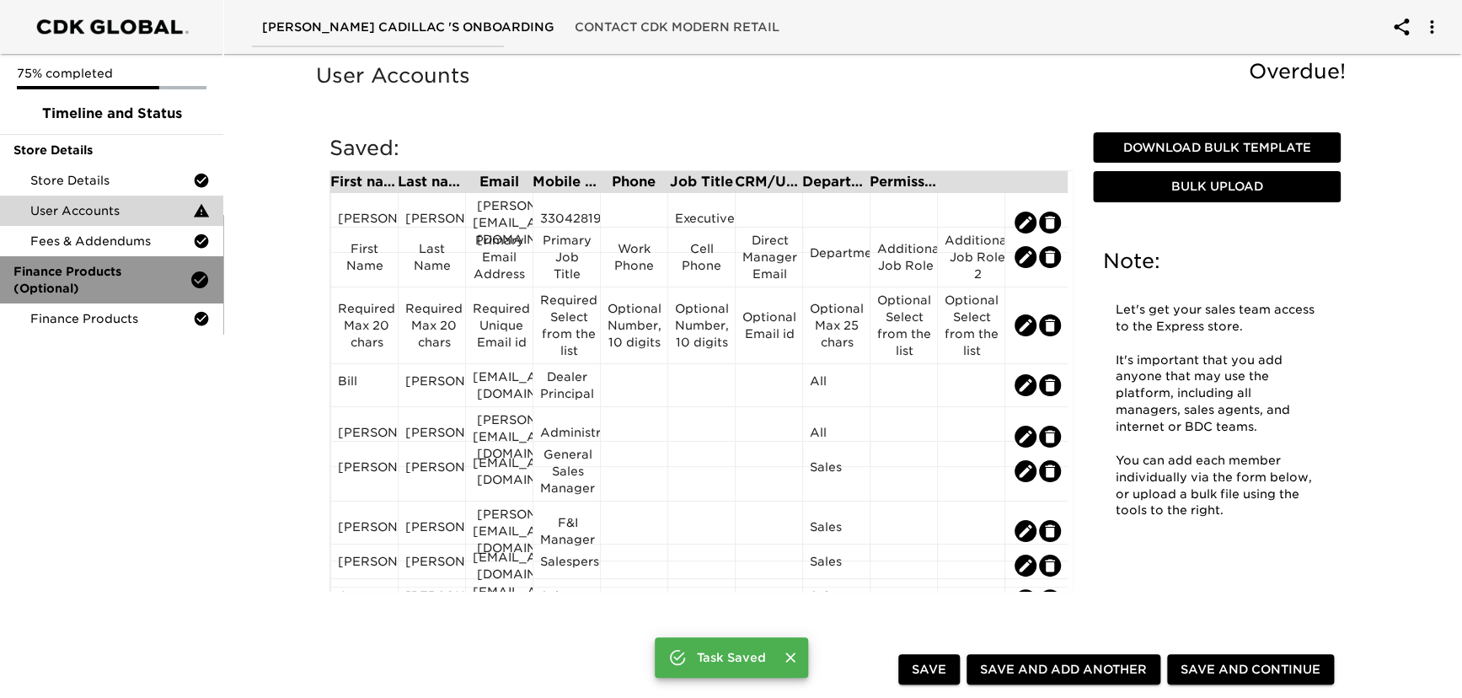
click at [185, 281] on span "Finance Products (Optional)" at bounding box center [101, 280] width 176 height 34
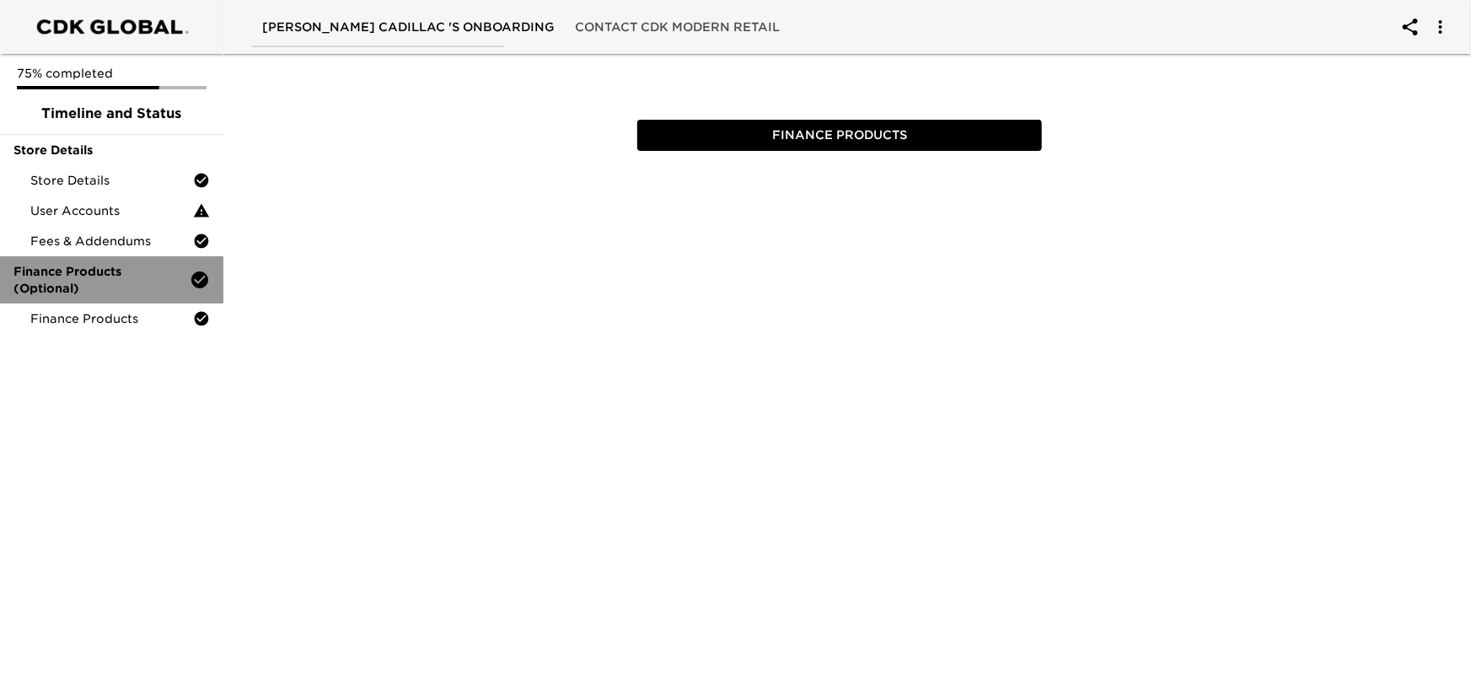
click at [185, 281] on span "Finance Products (Optional)" at bounding box center [101, 280] width 176 height 34
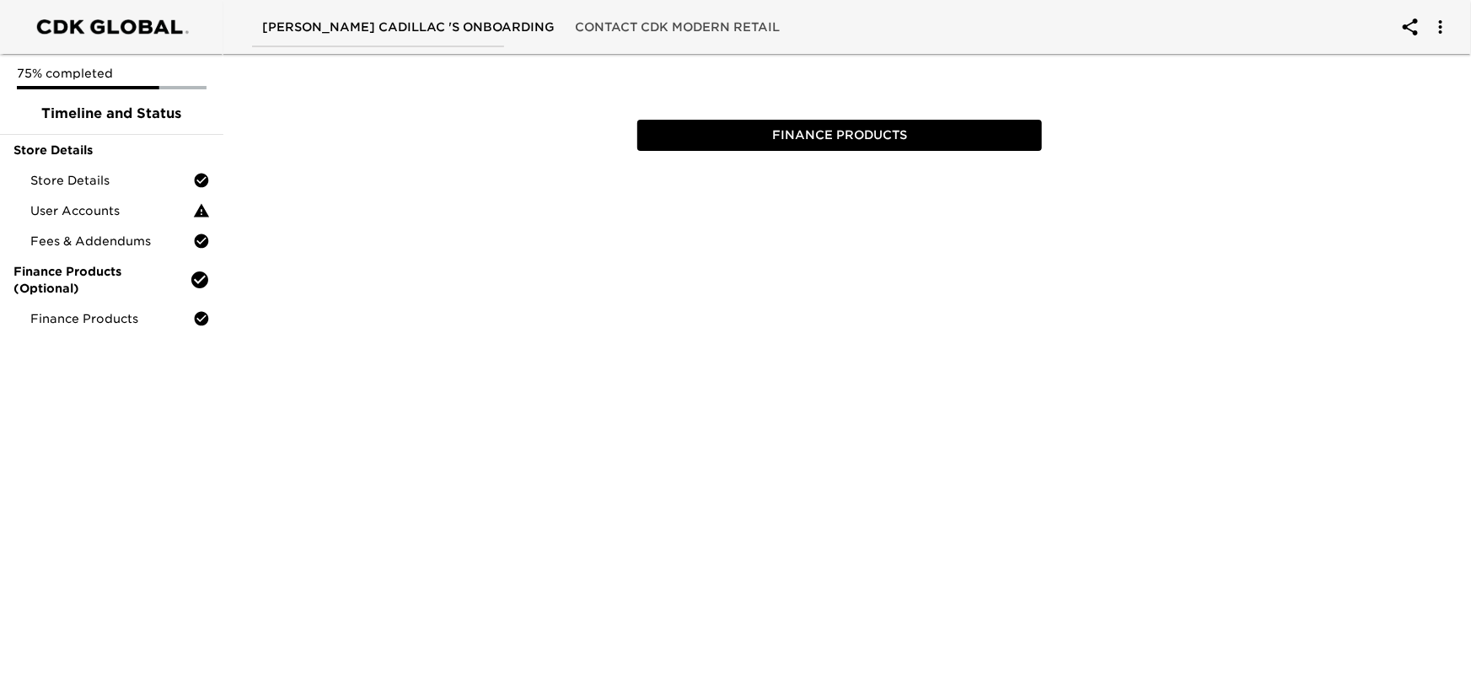
click at [1445, 25] on icon "account of current user" at bounding box center [1440, 27] width 20 height 20
click at [1239, 250] on div at bounding box center [735, 349] width 1471 height 698
click at [595, 17] on span "Contact CDK Modern Retail" at bounding box center [677, 27] width 205 height 21
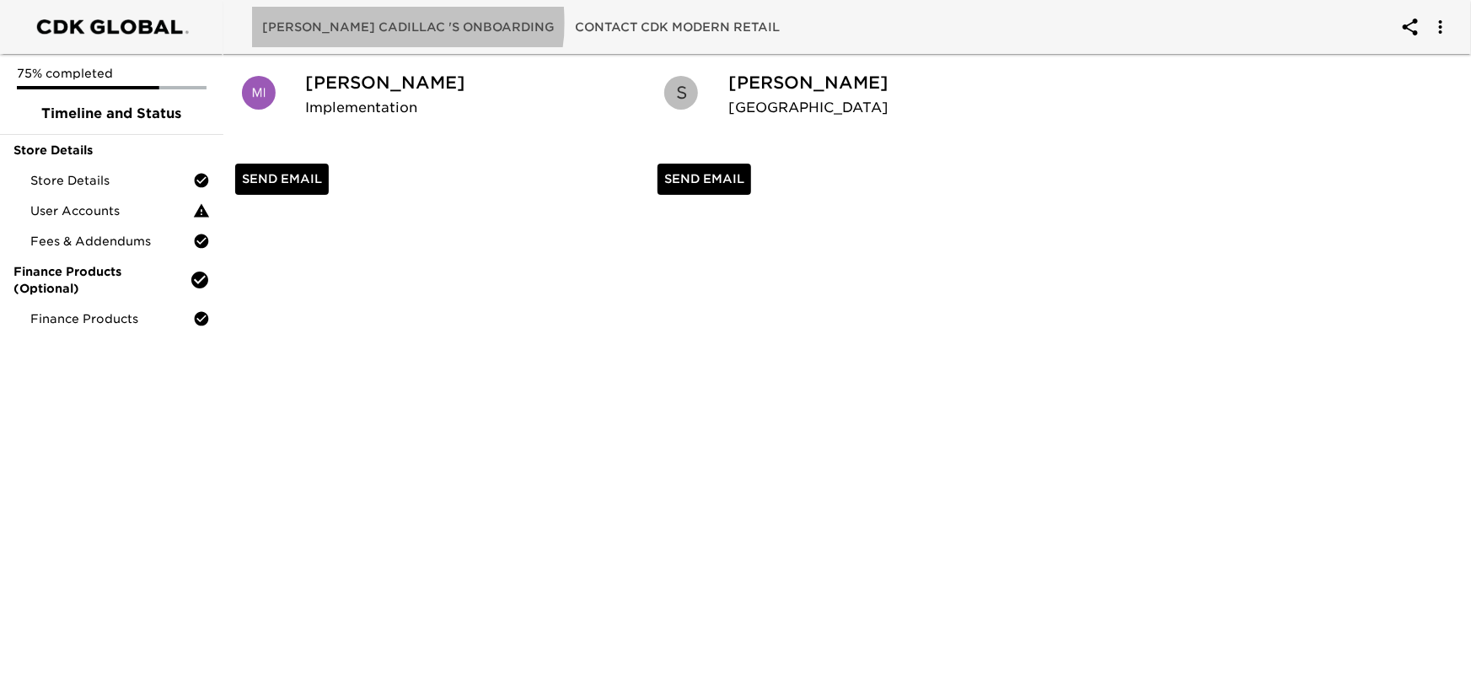
click at [407, 23] on span "[PERSON_NAME] Cadillac 's Onboarding" at bounding box center [408, 27] width 292 height 21
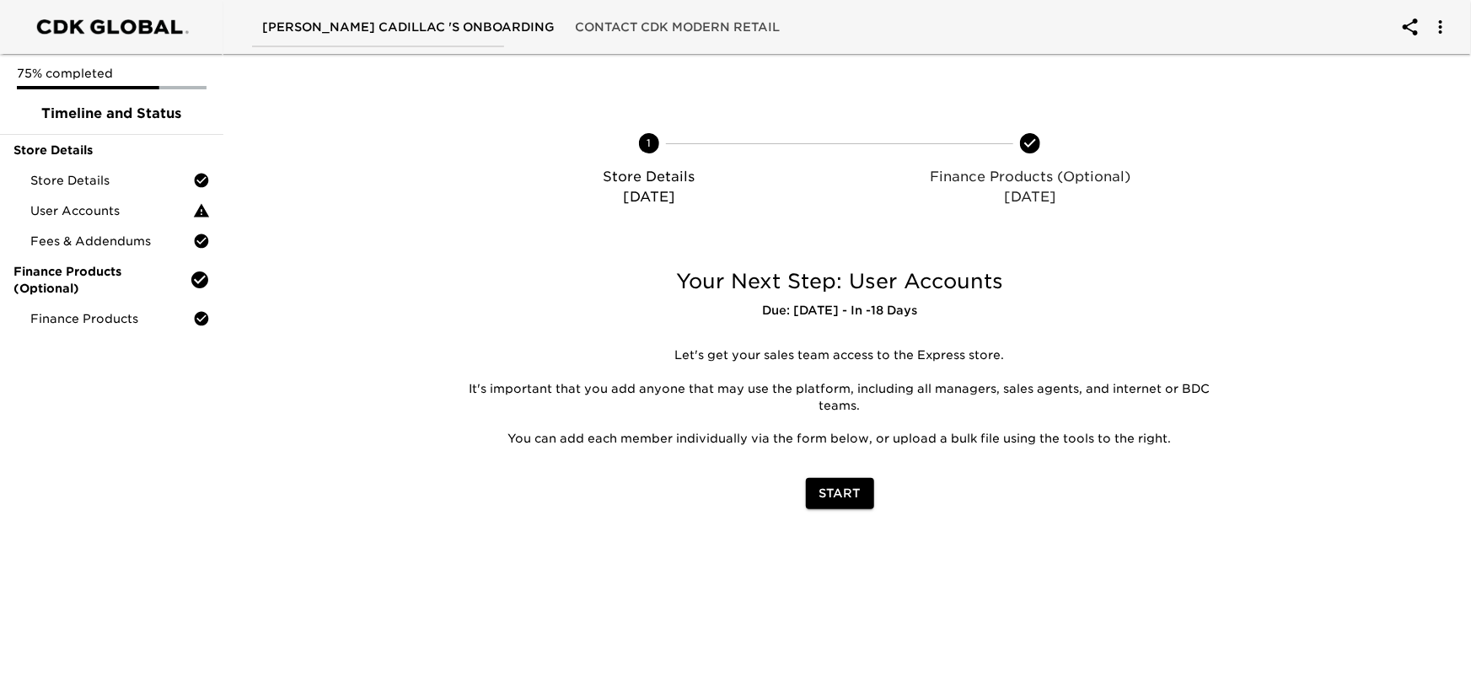
click at [831, 498] on span "Start" at bounding box center [839, 493] width 41 height 21
